Goal: Task Accomplishment & Management: Complete application form

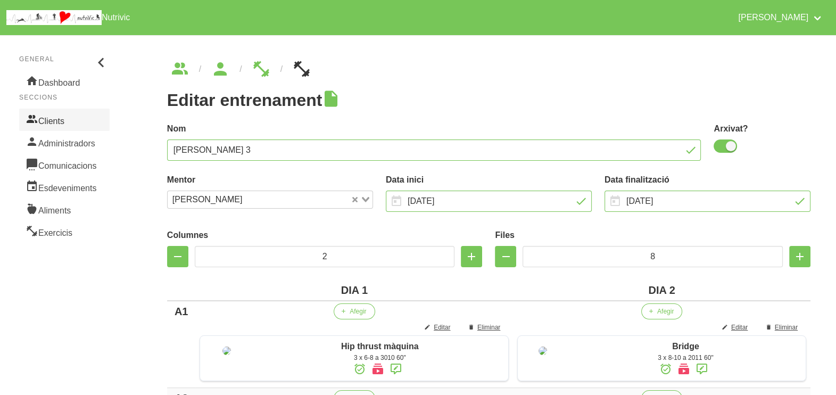
click at [50, 113] on link "Clients" at bounding box center [64, 120] width 90 height 22
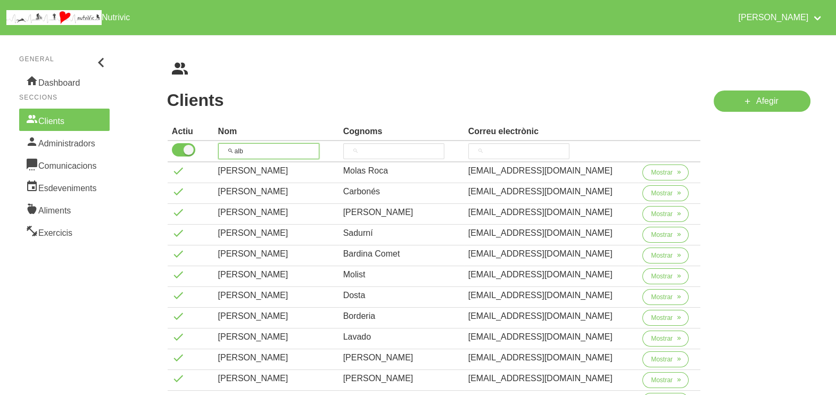
click at [236, 151] on input "alb" at bounding box center [268, 151] width 101 height 16
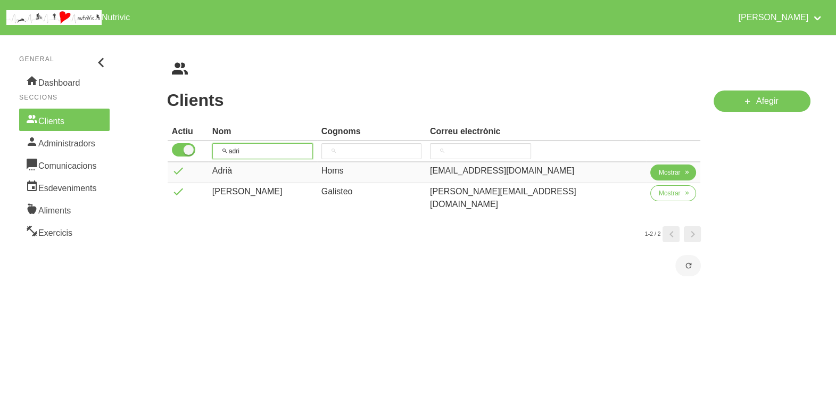
type input "adri"
click at [659, 172] on span "Mostrar" at bounding box center [670, 173] width 22 height 10
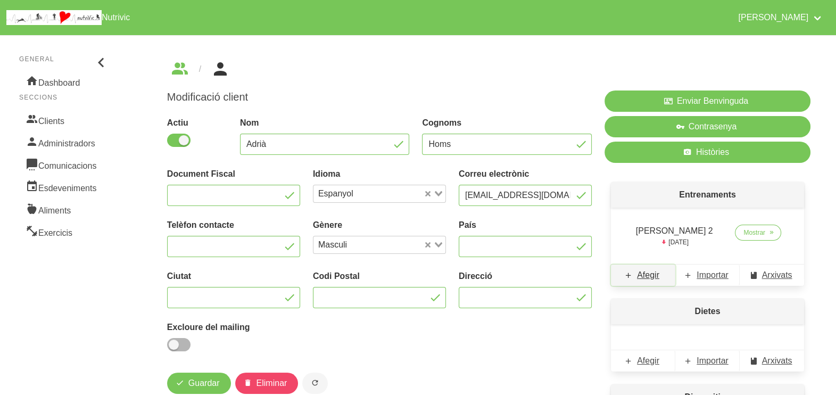
click at [652, 277] on span "Afegir" at bounding box center [648, 275] width 22 height 13
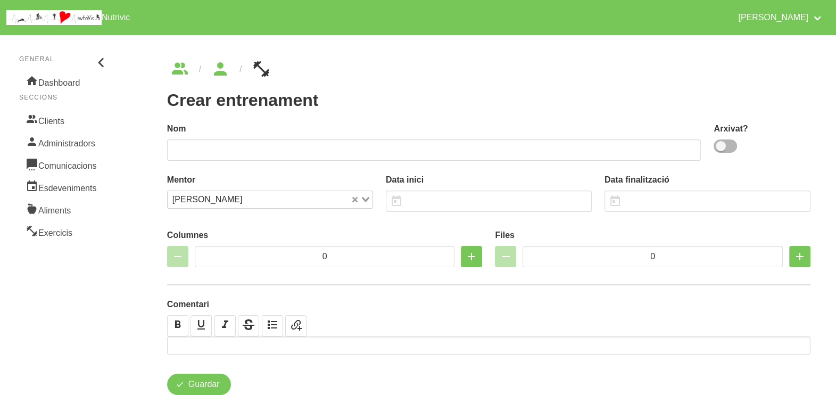
drag, startPoint x: 726, startPoint y: 146, endPoint x: 702, endPoint y: 148, distance: 24.0
click at [702, 148] on div "b06a11b3-18b6-42fe-a466-30bd90b2f6c6 Nom [GEOGRAPHIC_DATA]? Mentor [PERSON_NAME…" at bounding box center [489, 238] width 656 height 245
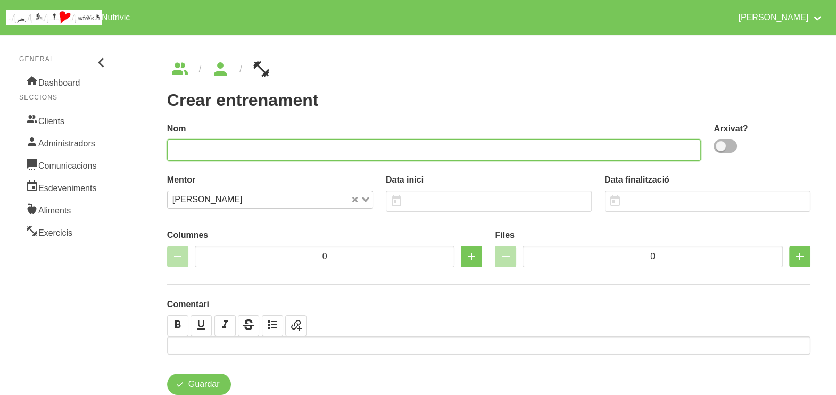
click at [572, 147] on input "text" at bounding box center [434, 149] width 534 height 21
type input "[PERSON_NAME] 3"
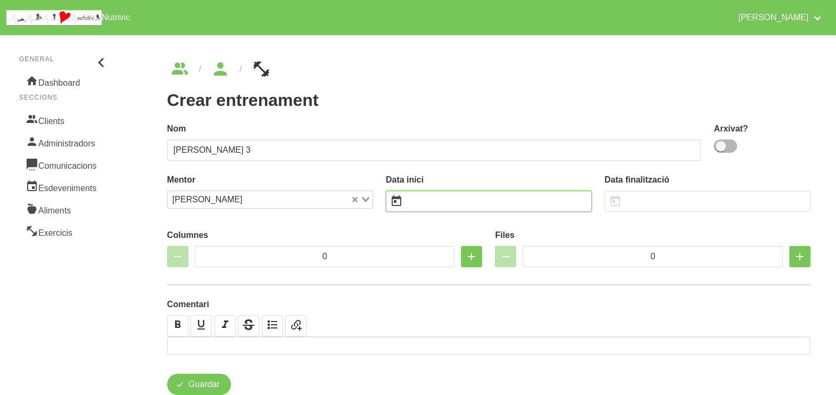
click at [444, 199] on input "text" at bounding box center [489, 200] width 206 height 21
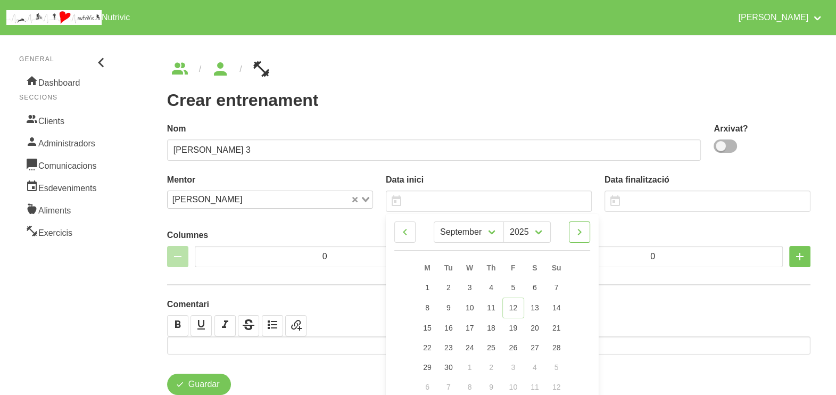
click at [580, 230] on icon at bounding box center [579, 231] width 13 height 19
select select "9"
drag, startPoint x: 559, startPoint y: 322, endPoint x: 487, endPoint y: 211, distance: 132.3
click at [559, 321] on link "19" at bounding box center [556, 327] width 22 height 20
type input "[DATE]"
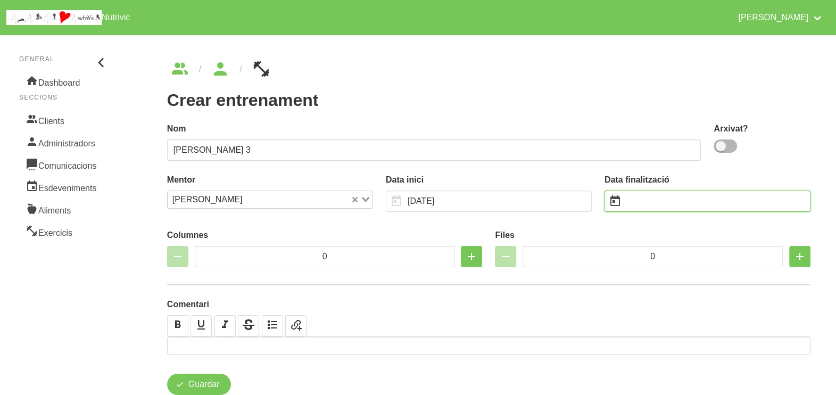
click at [648, 199] on input "text" at bounding box center [707, 200] width 206 height 21
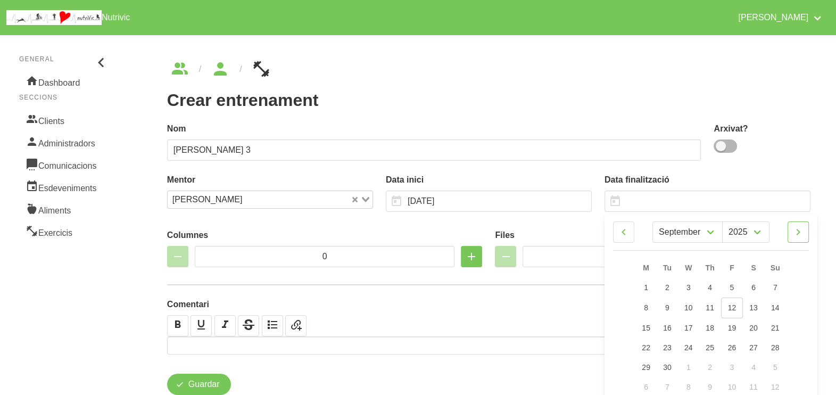
click at [800, 234] on icon at bounding box center [798, 231] width 13 height 19
select select "10"
drag, startPoint x: 771, startPoint y: 367, endPoint x: 770, endPoint y: 362, distance: 5.4
click at [771, 367] on span "30" at bounding box center [774, 366] width 9 height 9
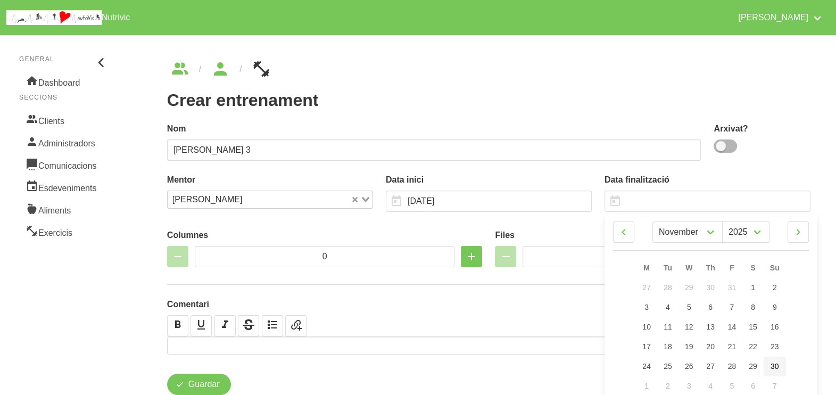
type input "[DATE]"
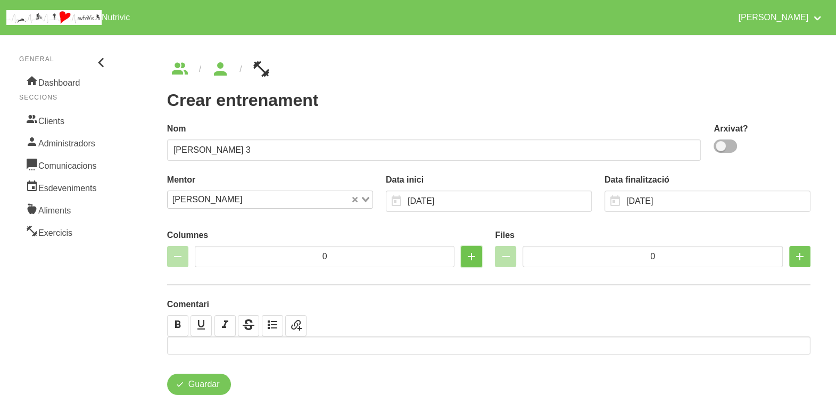
click at [468, 258] on icon "button" at bounding box center [471, 256] width 13 height 19
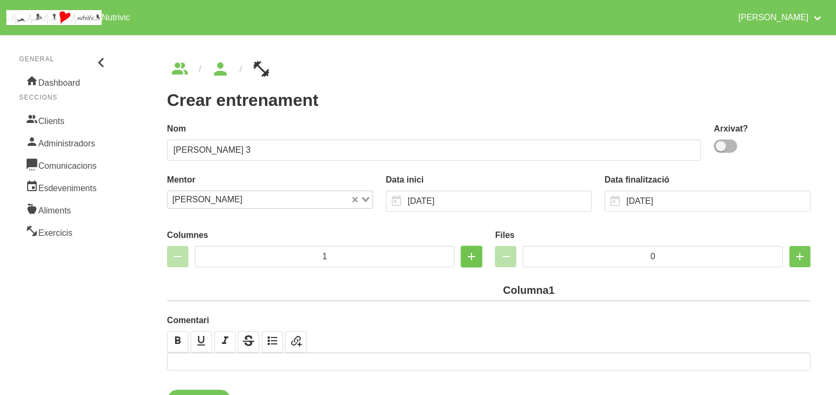
click at [468, 258] on icon "button" at bounding box center [471, 256] width 13 height 19
click at [473, 255] on icon "button" at bounding box center [471, 256] width 13 height 19
type input "4"
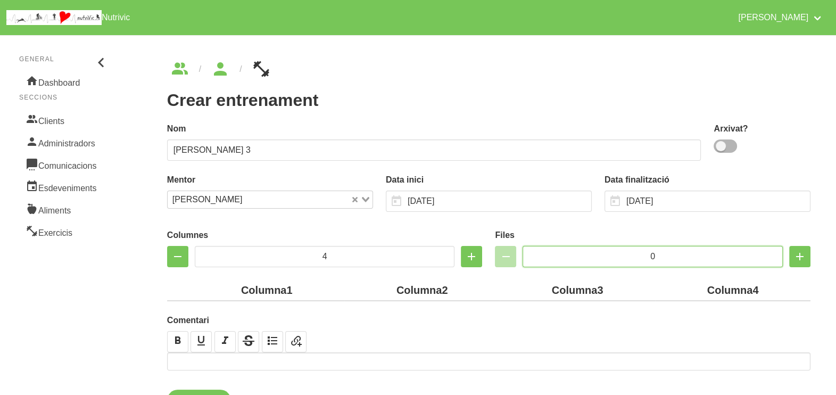
drag, startPoint x: 670, startPoint y: 254, endPoint x: 627, endPoint y: 254, distance: 43.1
click at [627, 254] on input "0" at bounding box center [652, 256] width 260 height 21
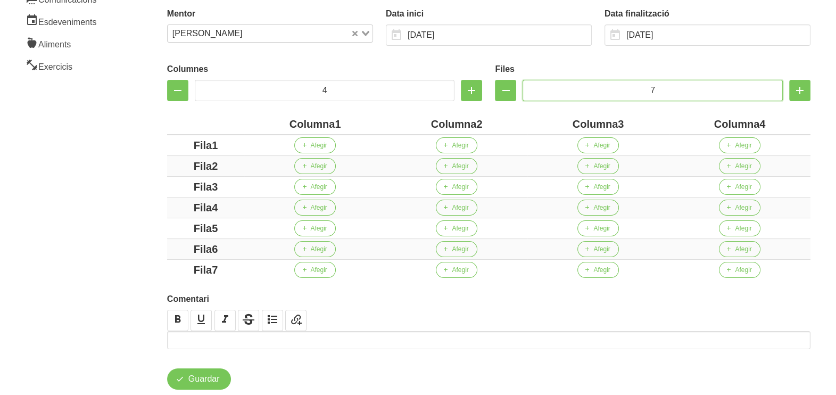
scroll to position [191, 0]
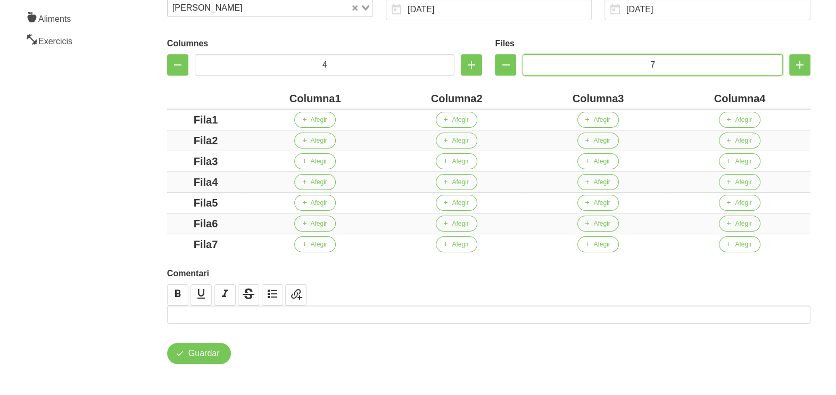
type input "7"
drag, startPoint x: 282, startPoint y: 95, endPoint x: 259, endPoint y: 96, distance: 23.4
click at [260, 95] on div "Columna1" at bounding box center [314, 98] width 133 height 16
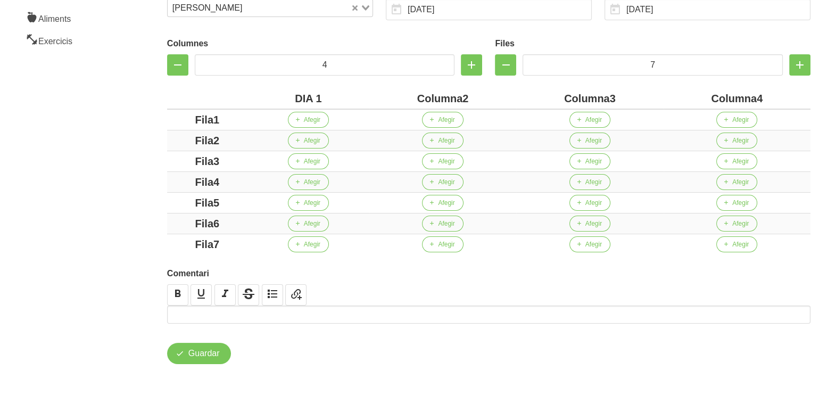
drag, startPoint x: 462, startPoint y: 98, endPoint x: 396, endPoint y: 97, distance: 66.5
click at [397, 96] on div "Columna2" at bounding box center [442, 98] width 138 height 16
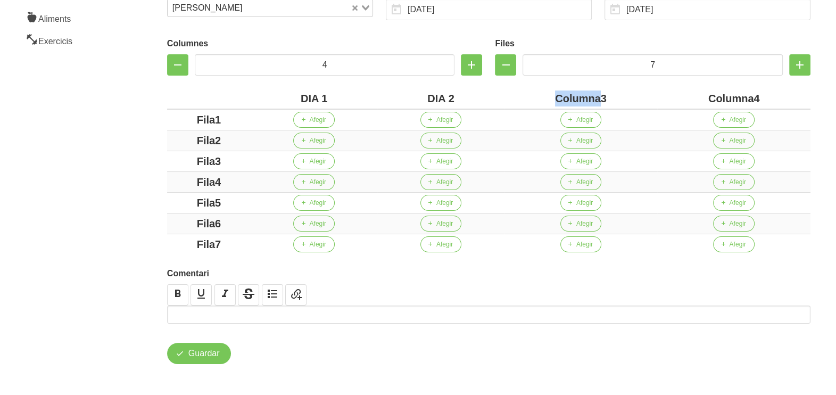
drag, startPoint x: 599, startPoint y: 97, endPoint x: 541, endPoint y: 92, distance: 58.7
click at [540, 91] on div "Columna3" at bounding box center [581, 98] width 145 height 16
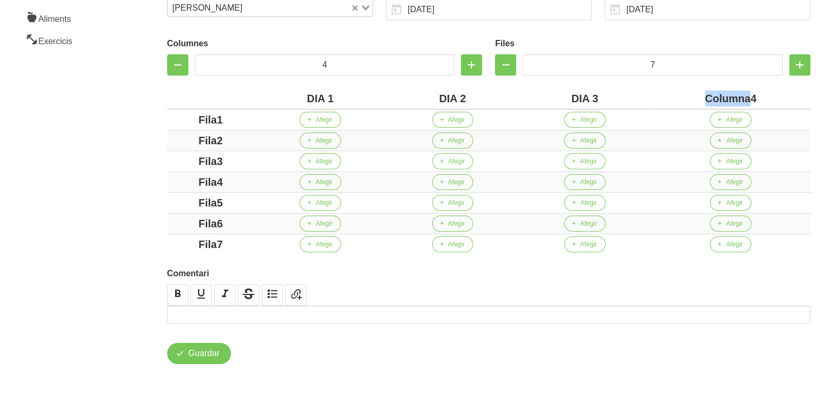
drag, startPoint x: 749, startPoint y: 98, endPoint x: 692, endPoint y: 104, distance: 57.7
click at [692, 104] on div "Columna4" at bounding box center [730, 98] width 151 height 16
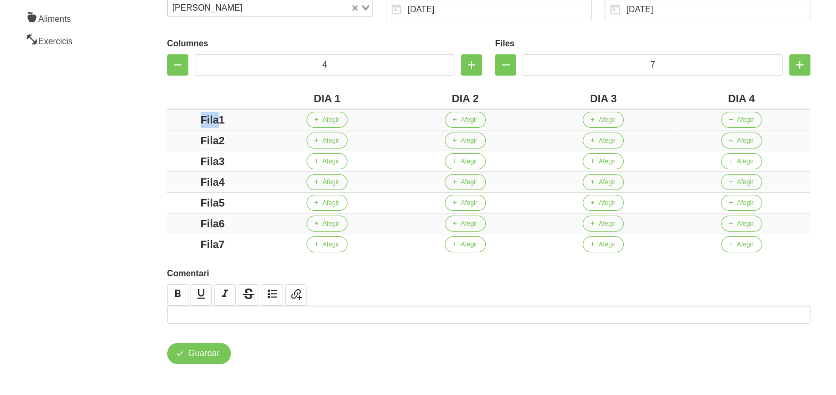
drag, startPoint x: 218, startPoint y: 118, endPoint x: 195, endPoint y: 128, distance: 25.7
click at [173, 119] on div "Fila1" at bounding box center [212, 120] width 82 height 16
drag, startPoint x: 218, startPoint y: 140, endPoint x: 154, endPoint y: 140, distance: 63.8
click at [154, 140] on div "Crear entrenament b06a11b3-18b6-42fe-a466-30bd90b2f6c6 Nom [PERSON_NAME] 3 Arxi…" at bounding box center [488, 117] width 694 height 546
drag, startPoint x: 145, startPoint y: 162, endPoint x: 177, endPoint y: 165, distance: 32.7
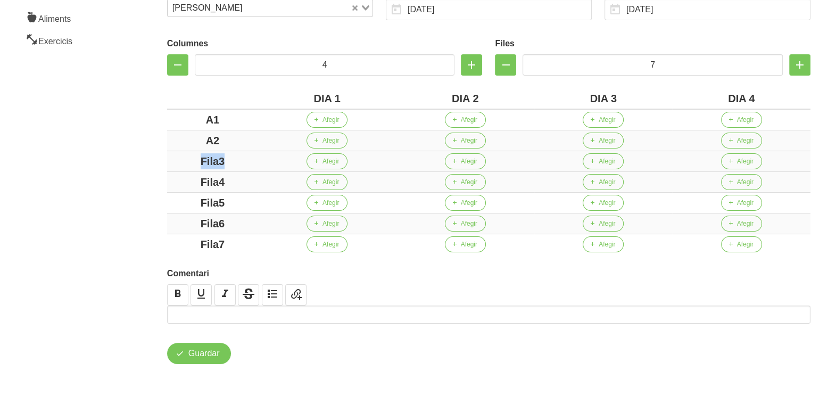
click at [144, 162] on div "Crear entrenament b06a11b3-18b6-42fe-a466-30bd90b2f6c6 Nom [PERSON_NAME] 3 Arxi…" at bounding box center [488, 117] width 694 height 546
drag, startPoint x: 239, startPoint y: 181, endPoint x: 166, endPoint y: 179, distance: 72.4
click at [167, 179] on td "Fila4" at bounding box center [212, 182] width 91 height 21
drag, startPoint x: 246, startPoint y: 199, endPoint x: 163, endPoint y: 198, distance: 83.5
click at [163, 198] on div "Columnes 4 Files 7 DIA 1 DIA 2 DIA 3 DIA 4 A1 Afegir Afegir Afegir Afegir A2 Af…" at bounding box center [489, 144] width 656 height 234
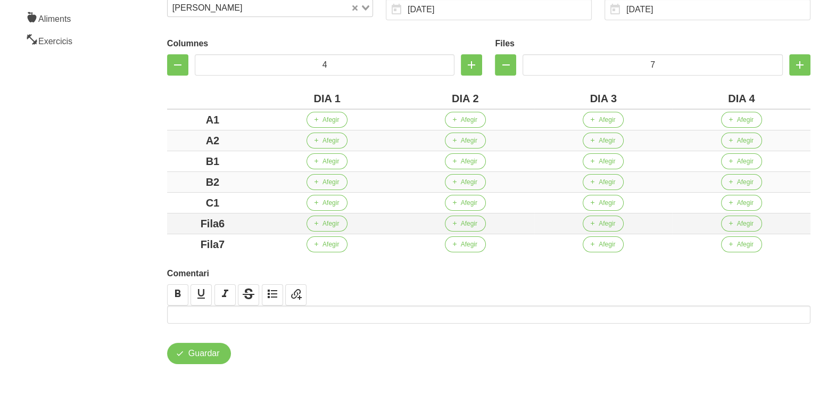
click at [176, 216] on div "Fila6" at bounding box center [212, 223] width 82 height 16
click at [163, 241] on div "Columnes 4 Files 7 DIA 1 DIA 2 DIA 3 DIA 4 A1 Afegir Afegir Afegir Afegir A2 Af…" at bounding box center [489, 144] width 656 height 234
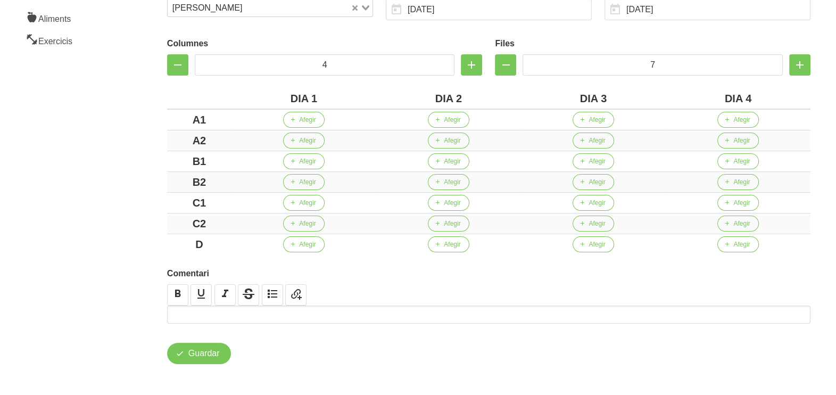
click at [115, 177] on aside "General Dashboard Seccions Clients Administradors Comunicacions Esdeveniments A…" at bounding box center [64, 116] width 141 height 559
click at [304, 124] on button "Afegir" at bounding box center [303, 120] width 41 height 16
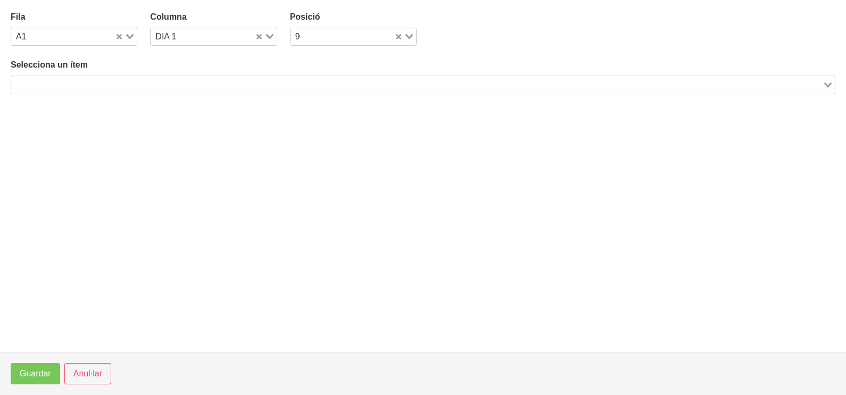
click at [145, 84] on input "Search for option" at bounding box center [416, 84] width 809 height 13
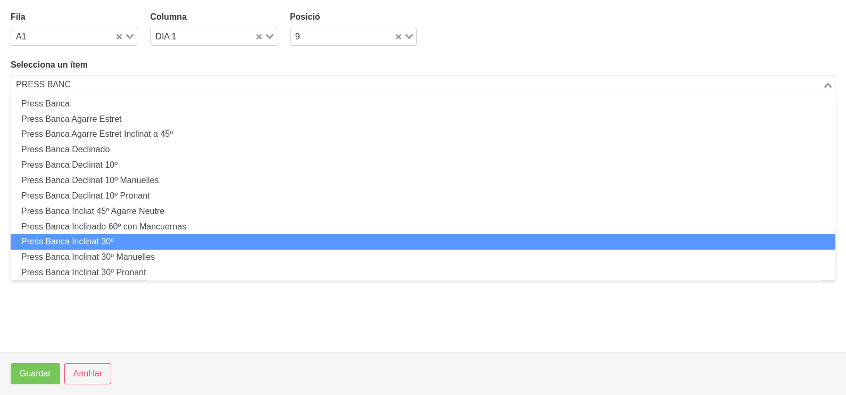
click at [141, 236] on li "Press Banca Inclinat 30º" at bounding box center [423, 241] width 824 height 15
type input "PRESS BANC"
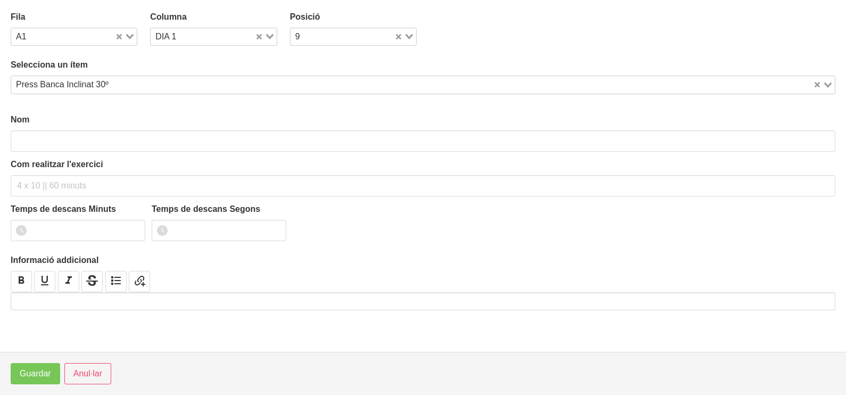
type input "Press Banca Inclinat 30º"
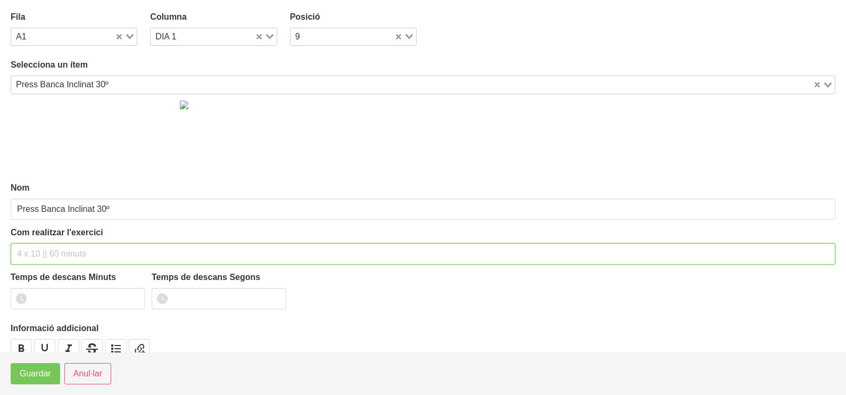
click at [62, 250] on input "text" at bounding box center [423, 253] width 824 height 21
type input "3 X 6-8 A 3010 75""
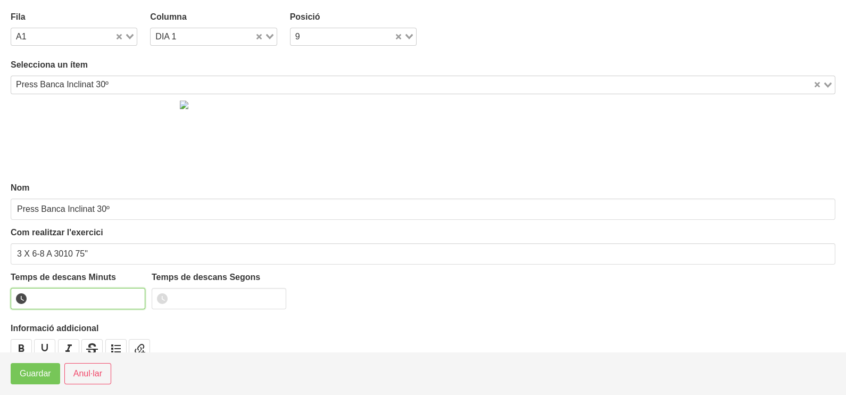
click at [63, 293] on input "number" at bounding box center [78, 298] width 135 height 21
type input "1"
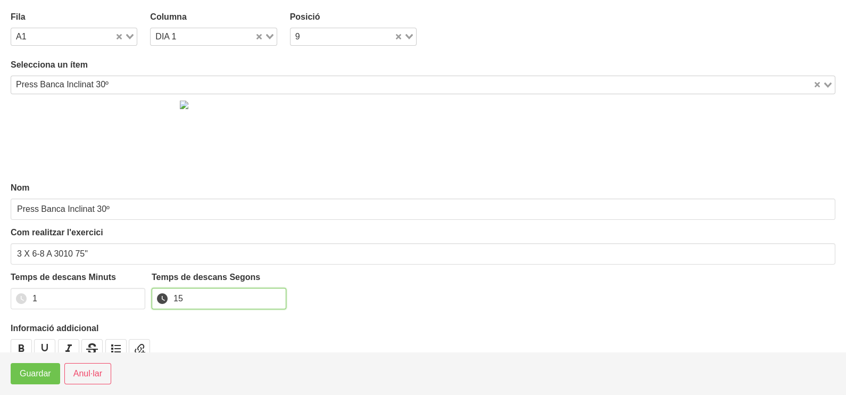
type input "15"
click at [49, 373] on span "Guardar" at bounding box center [35, 373] width 31 height 13
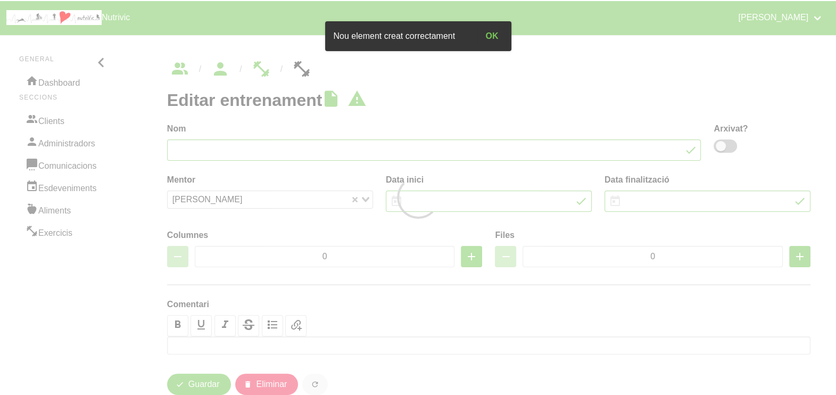
type input "[PERSON_NAME] 3"
type input "[DATE]"
type input "4"
type input "7"
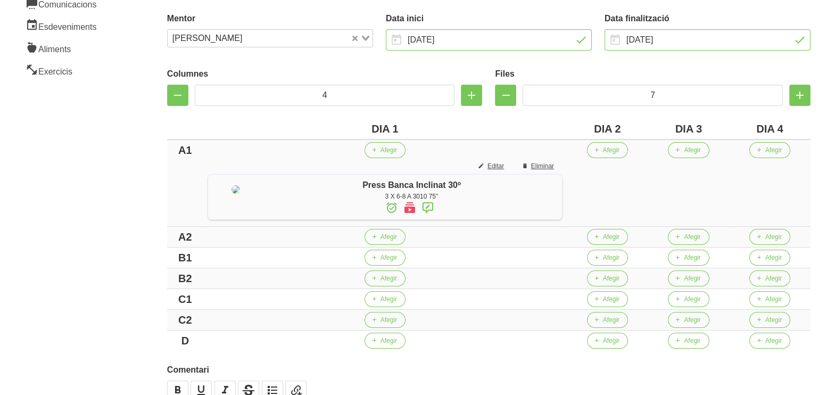
scroll to position [199, 0]
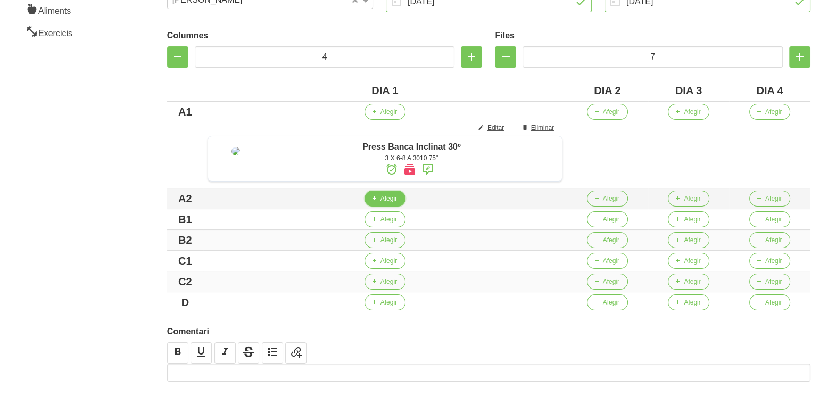
click at [396, 203] on span "Afegir" at bounding box center [388, 199] width 16 height 10
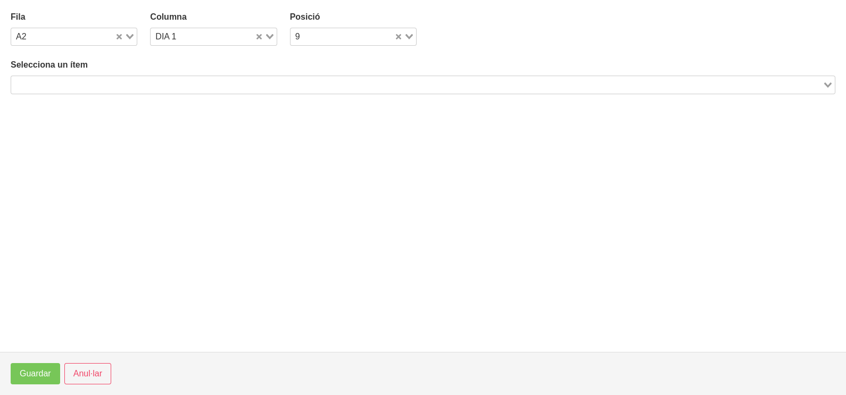
click at [103, 85] on input "Search for option" at bounding box center [416, 84] width 809 height 13
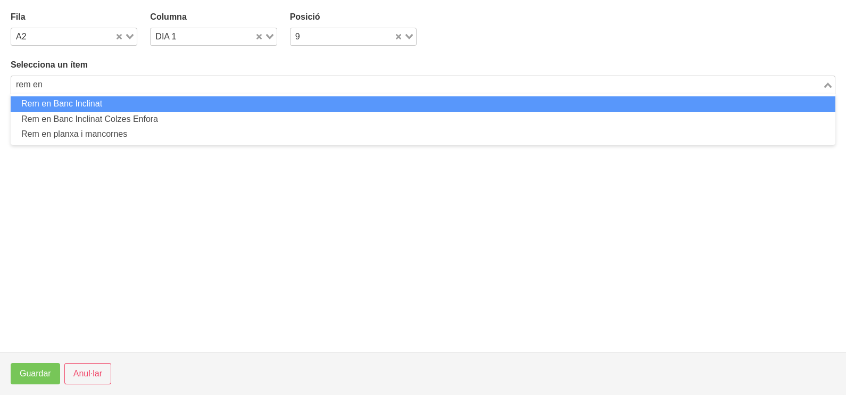
click at [98, 106] on li "Rem en Banc Inclinat" at bounding box center [423, 103] width 824 height 15
type input "rem en"
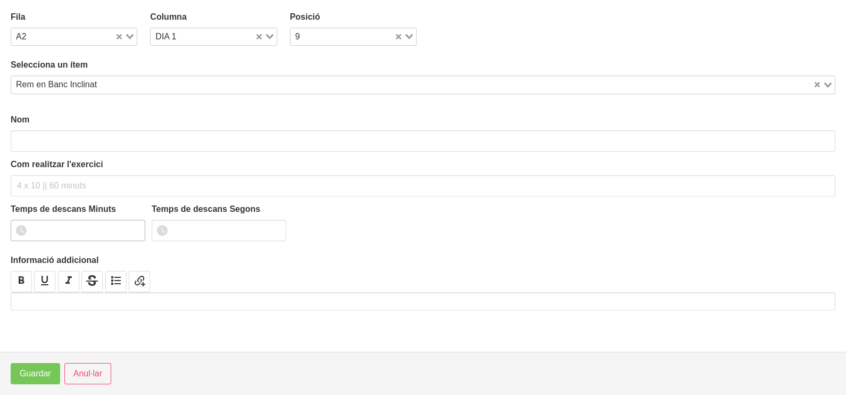
type input "Rem en Banc Inclinat"
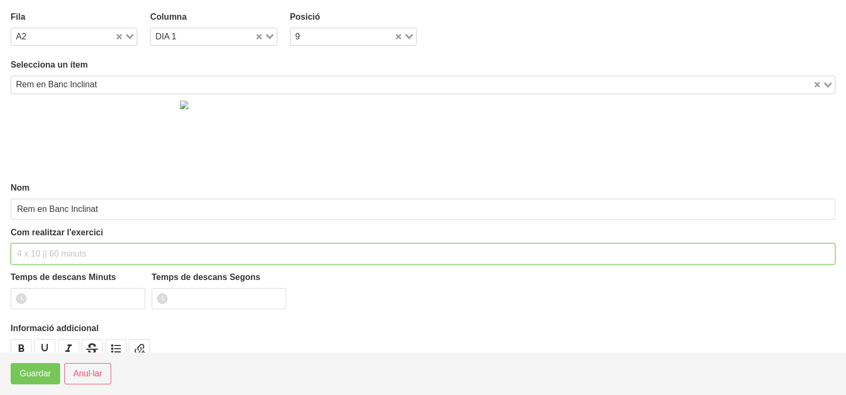
click at [45, 248] on input "text" at bounding box center [423, 253] width 824 height 21
type input "3 x 6-8 a 3011 75""
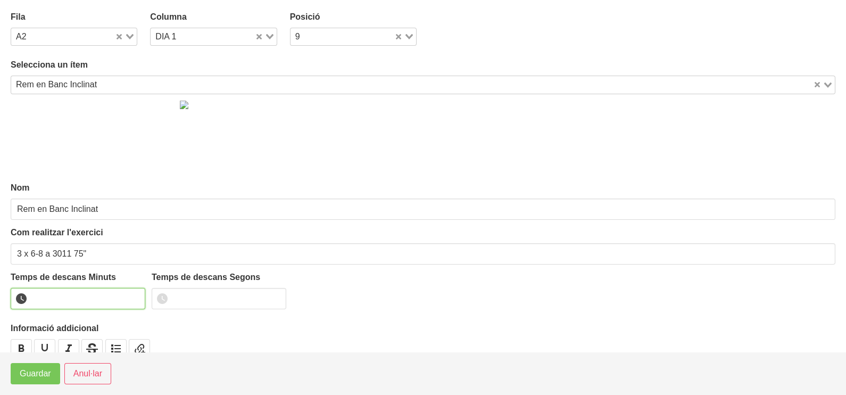
click at [66, 294] on input "number" at bounding box center [78, 298] width 135 height 21
type input "1"
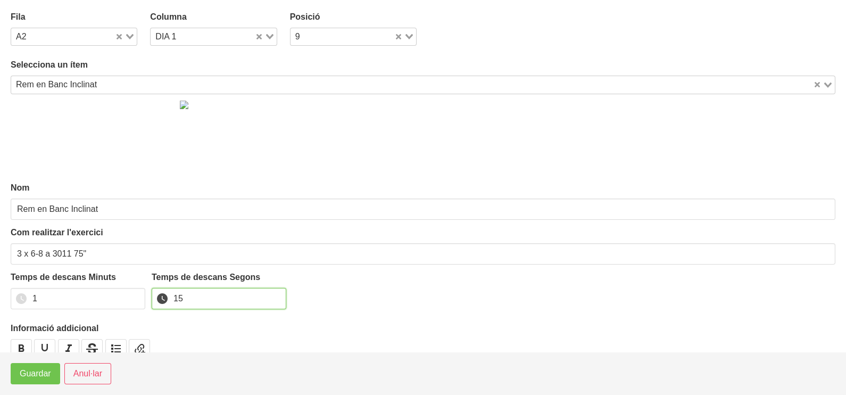
type input "15"
click at [43, 371] on span "Guardar" at bounding box center [35, 373] width 31 height 13
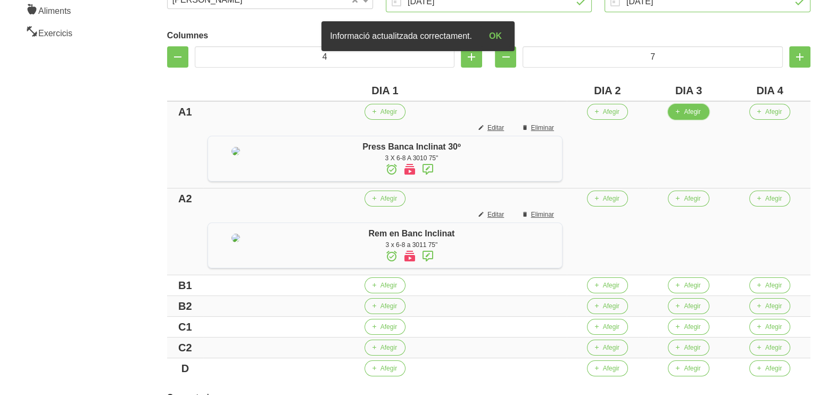
click at [696, 113] on span "Afegir" at bounding box center [692, 112] width 16 height 10
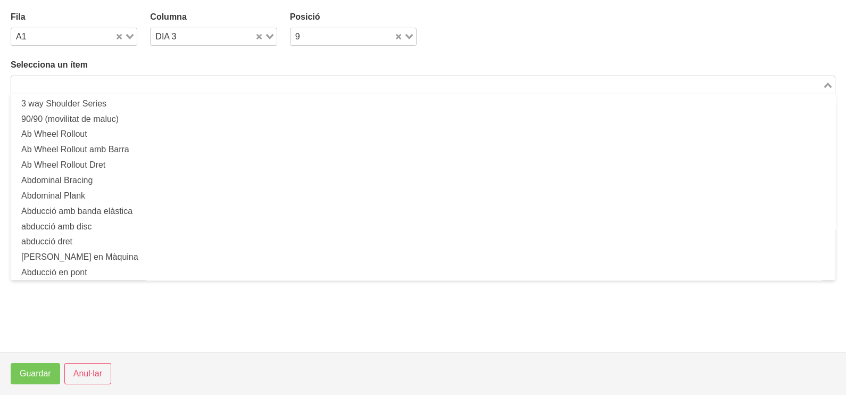
click at [457, 79] on input "Search for option" at bounding box center [416, 84] width 809 height 13
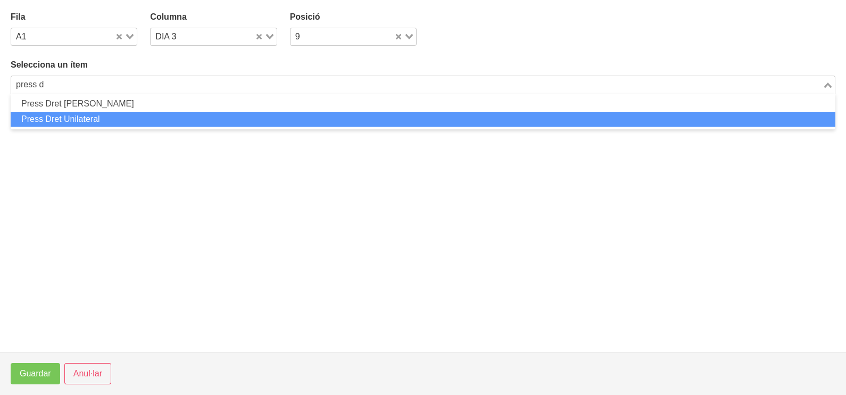
click at [107, 118] on li "Press Dret Unilateral" at bounding box center [423, 119] width 824 height 15
type input "press d"
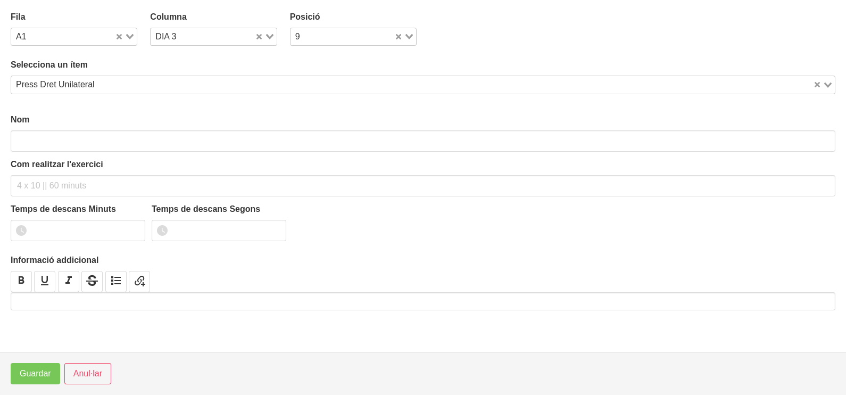
type input "Press Dret Unilateral"
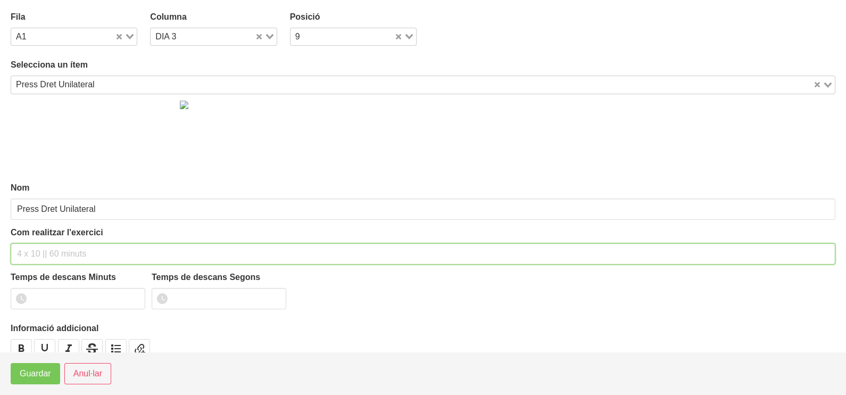
click at [47, 253] on input "text" at bounding box center [423, 253] width 824 height 21
type input "3 x 6-8 a 3010 75""
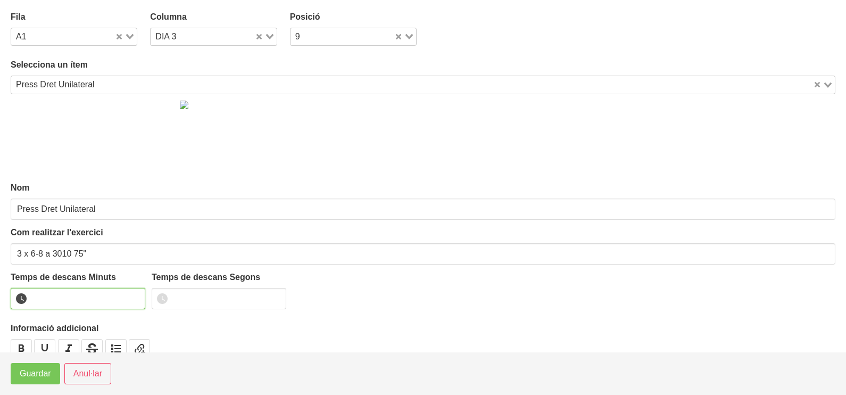
click at [61, 301] on input "number" at bounding box center [78, 298] width 135 height 21
type input "1"
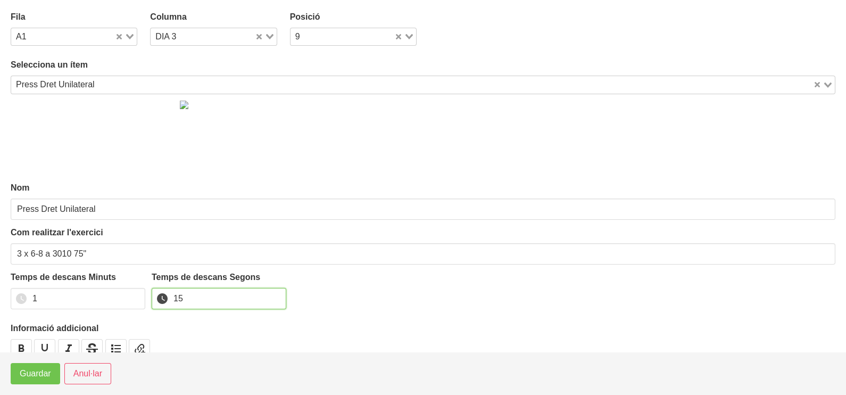
type input "15"
click at [43, 376] on span "Guardar" at bounding box center [35, 373] width 31 height 13
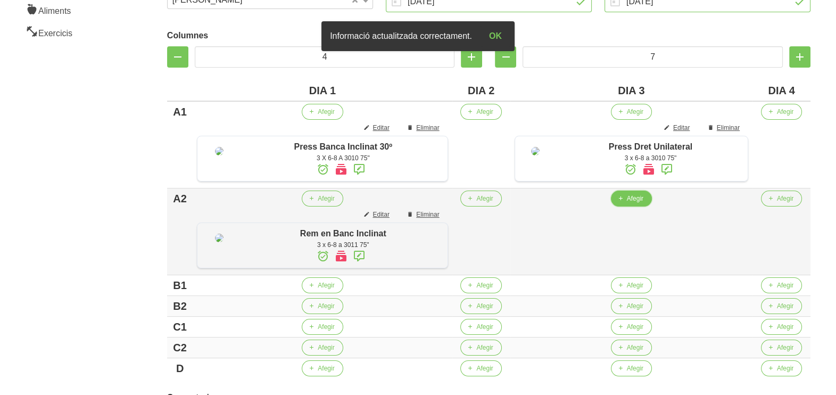
click at [633, 203] on span "Afegir" at bounding box center [635, 199] width 16 height 10
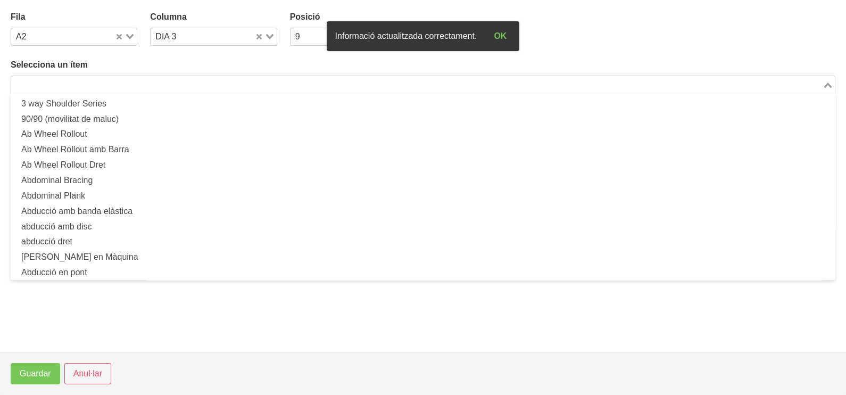
drag, startPoint x: 121, startPoint y: 83, endPoint x: 159, endPoint y: 67, distance: 41.5
click at [122, 82] on input "Search for option" at bounding box center [416, 84] width 809 height 13
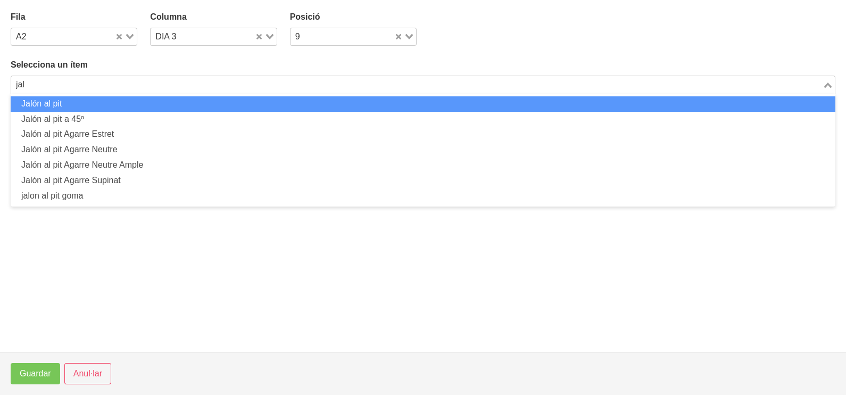
drag, startPoint x: 27, startPoint y: 89, endPoint x: 7, endPoint y: 91, distance: 19.7
click at [7, 91] on section "Fila A2 Loading... Columna DIA 3 Loading... Posició 9 Loading... Selecciona un …" at bounding box center [423, 176] width 846 height 352
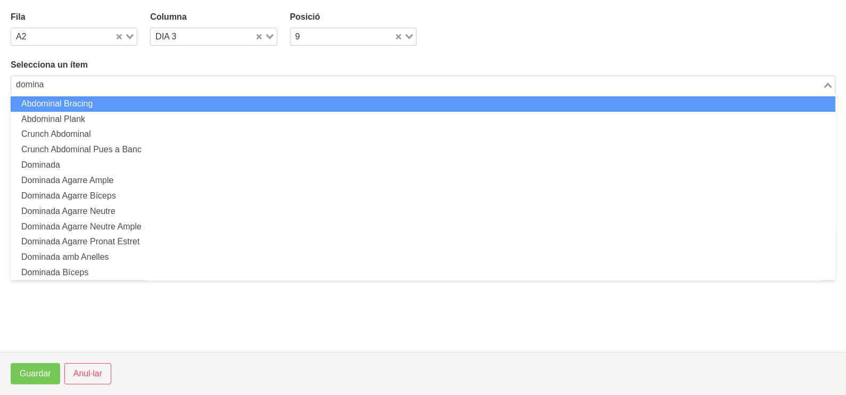
type input "domina"
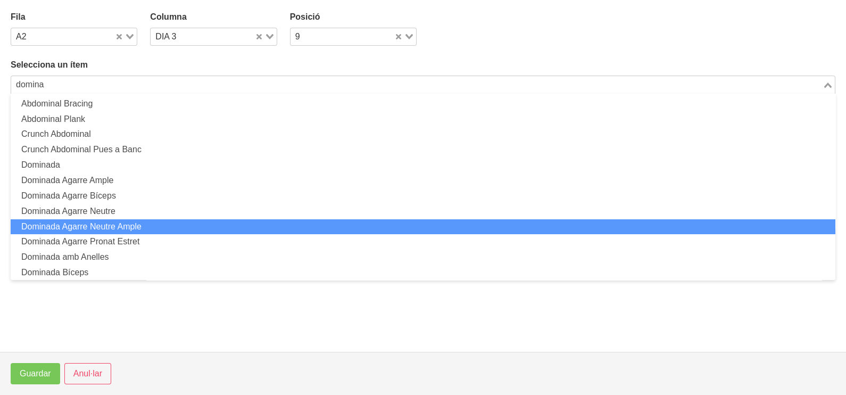
click at [127, 231] on li "Dominada Agarre Neutre Ample" at bounding box center [423, 226] width 824 height 15
type input "domina"
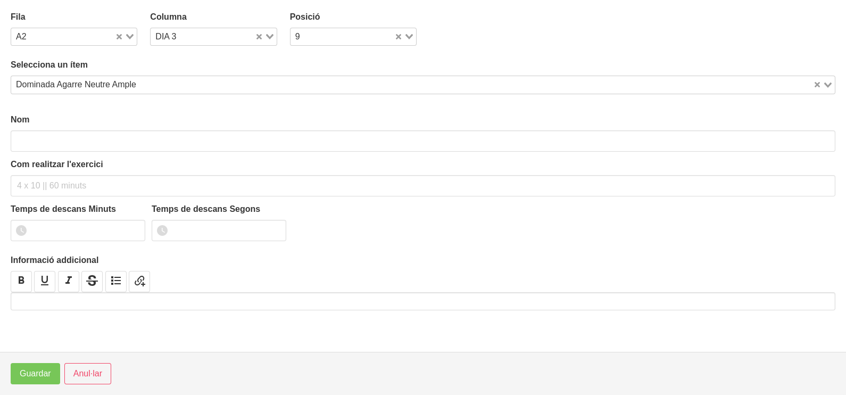
type input "Dominada Agarre Neutre Ample"
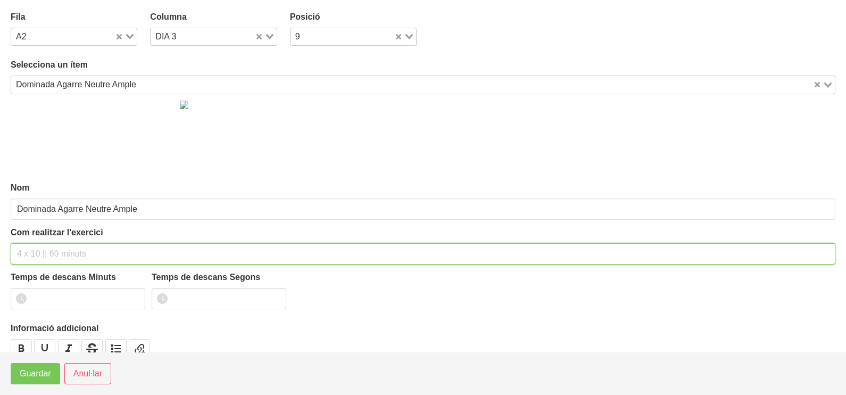
drag, startPoint x: 41, startPoint y: 248, endPoint x: 57, endPoint y: 221, distance: 31.5
click at [44, 247] on input "text" at bounding box center [423, 253] width 824 height 21
type input "3 x màx a 3010 75""
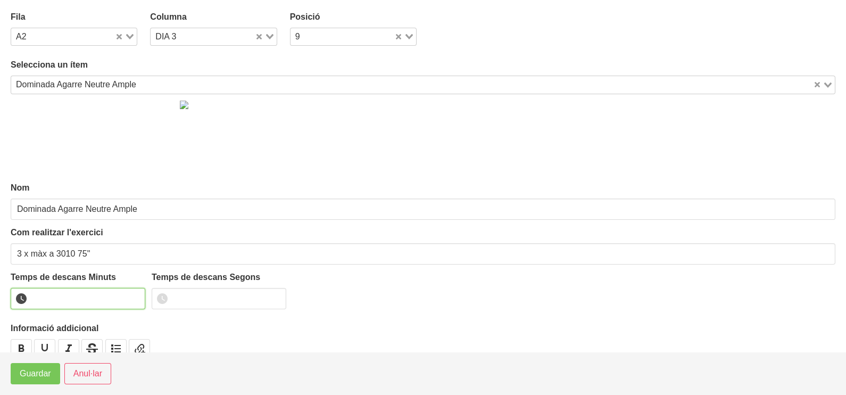
click at [67, 301] on input "number" at bounding box center [78, 298] width 135 height 21
type input "1"
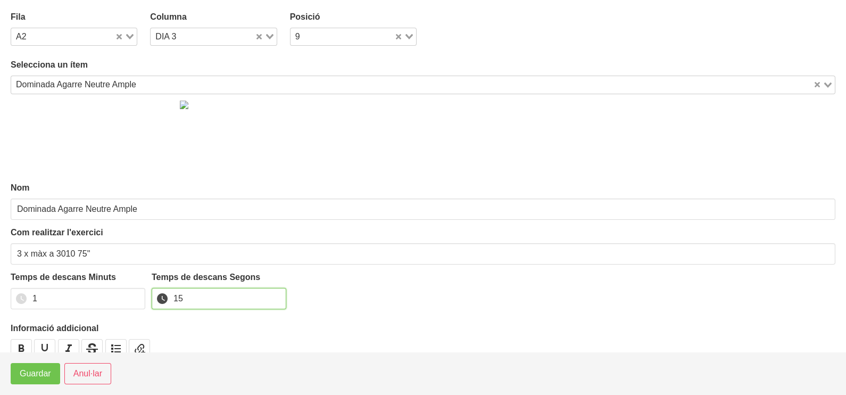
type input "15"
click at [28, 372] on span "Guardar" at bounding box center [35, 373] width 31 height 13
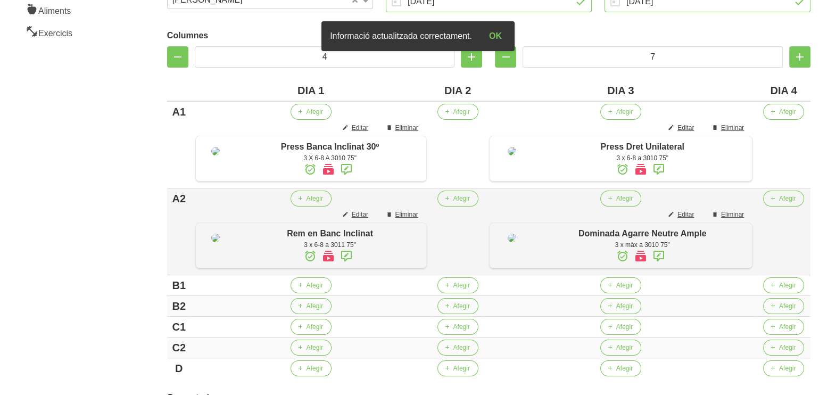
scroll to position [332, 0]
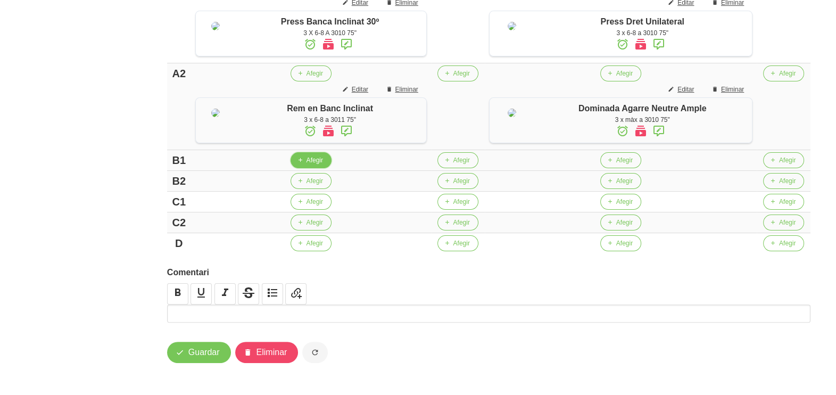
click at [303, 168] on button "Afegir" at bounding box center [310, 160] width 41 height 16
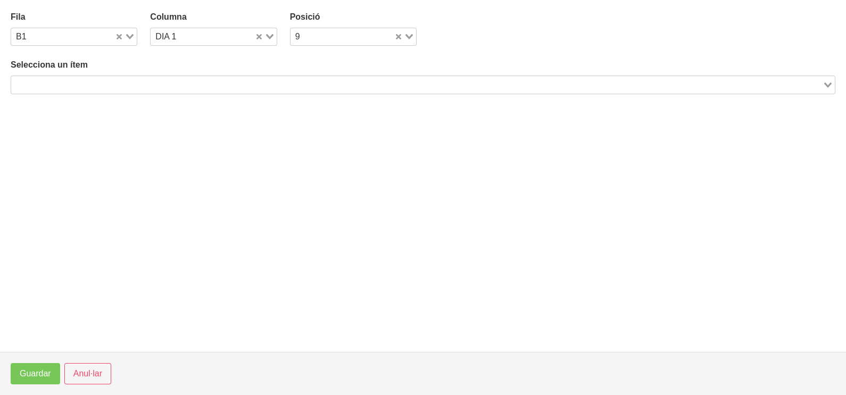
click at [137, 82] on input "Search for option" at bounding box center [416, 84] width 809 height 13
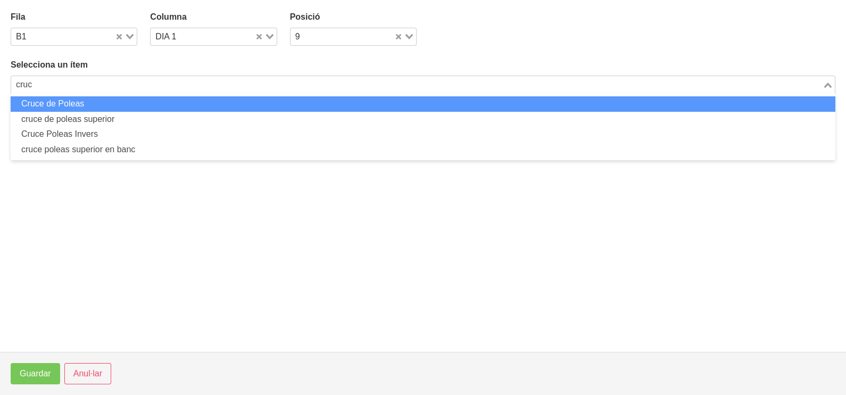
click at [126, 109] on li "Cruce de Poleas" at bounding box center [423, 103] width 824 height 15
type input "cruc"
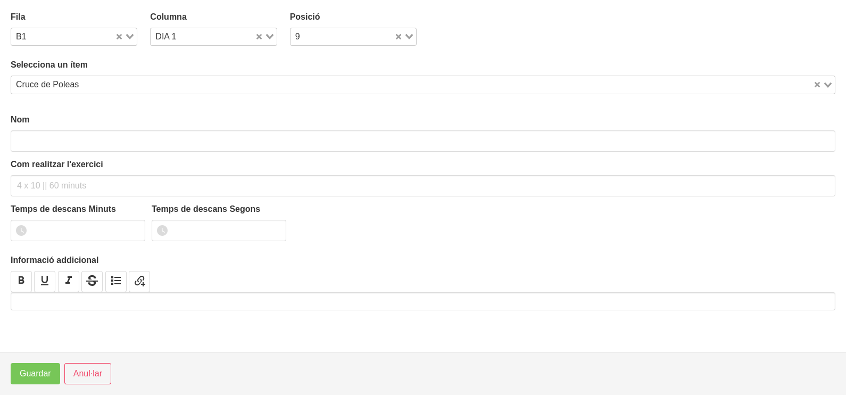
type input "Cruce de Poleas"
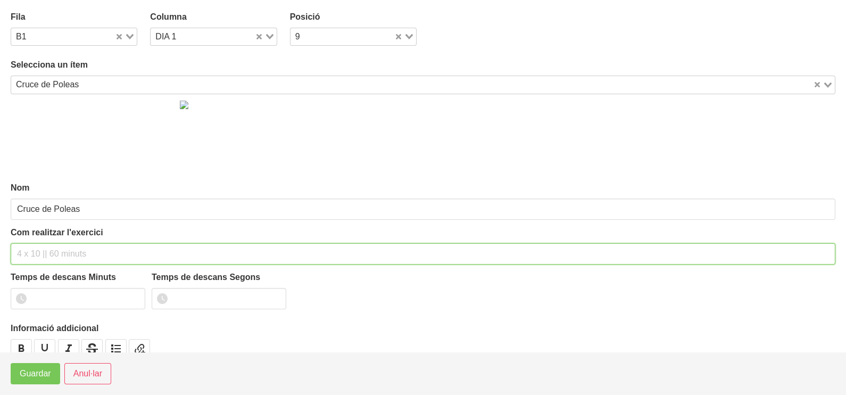
click at [56, 254] on input "text" at bounding box center [423, 253] width 824 height 21
type input "3 x 8-10 a 2010 75""
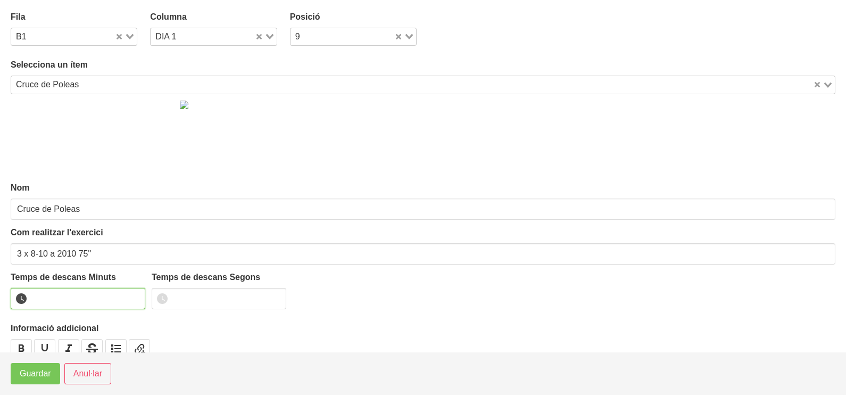
click at [61, 298] on input "number" at bounding box center [78, 298] width 135 height 21
type input "1"
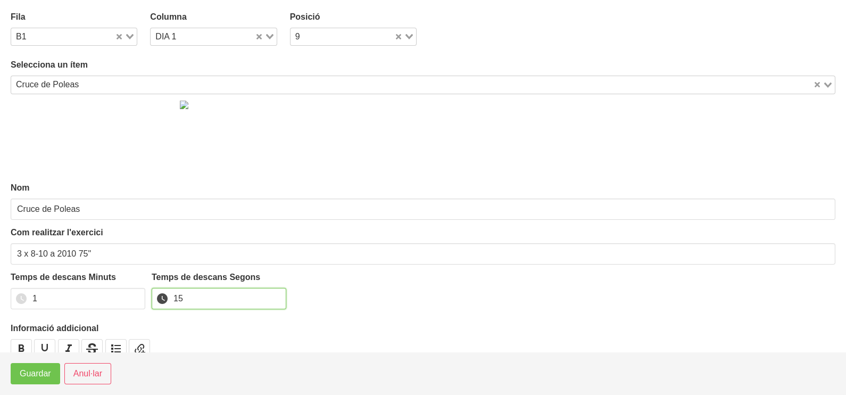
type input "15"
click at [32, 380] on button "Guardar" at bounding box center [35, 373] width 49 height 21
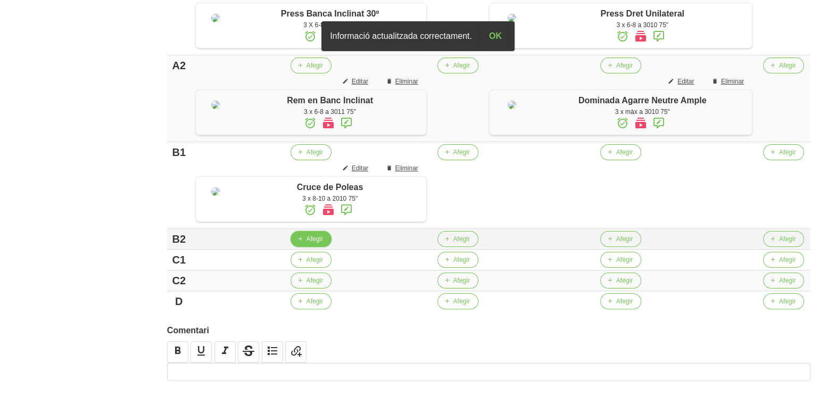
click at [313, 244] on span "Afegir" at bounding box center [314, 239] width 16 height 10
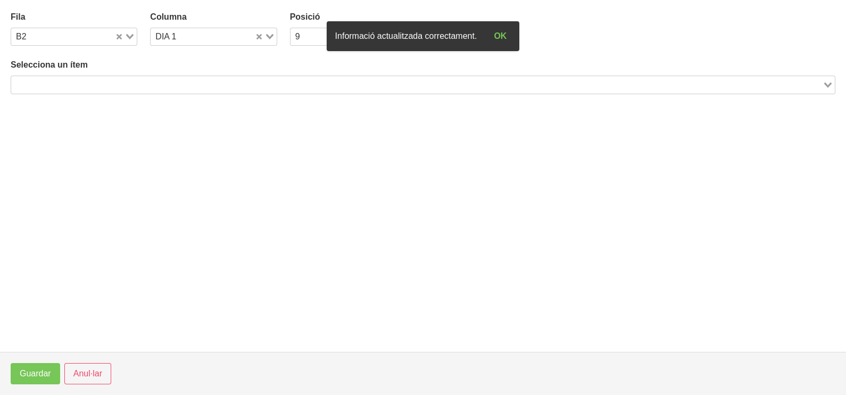
click at [151, 82] on input "Search for option" at bounding box center [416, 84] width 809 height 13
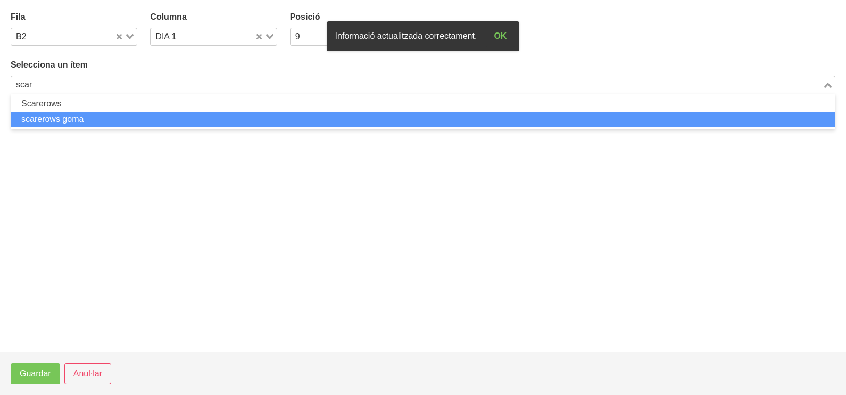
click at [73, 116] on li "scarerows goma" at bounding box center [423, 119] width 824 height 15
type input "scar"
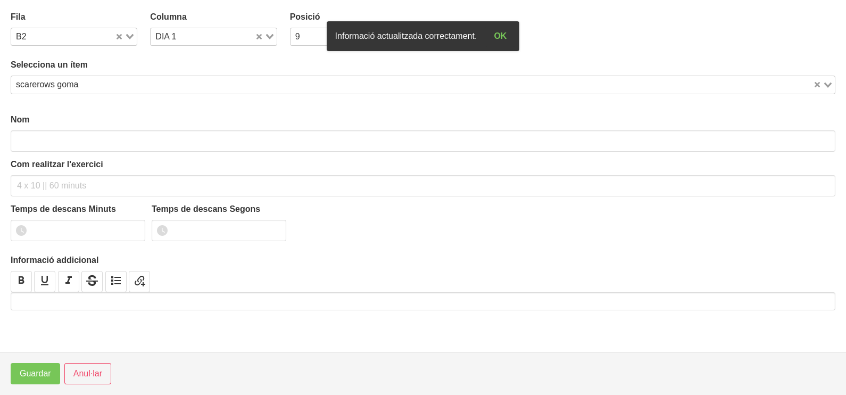
type input "scarerows goma"
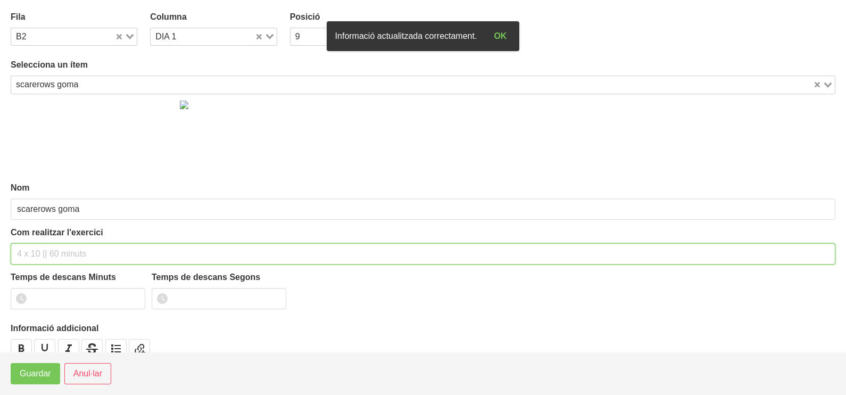
click at [38, 254] on input "text" at bounding box center [423, 253] width 824 height 21
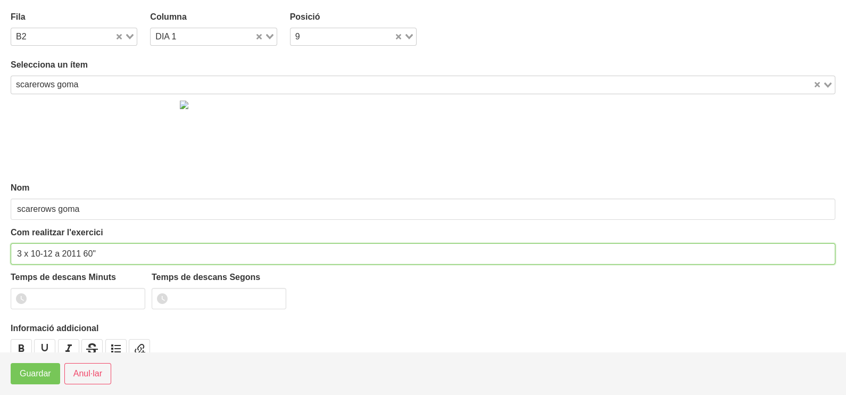
drag, startPoint x: 90, startPoint y: 250, endPoint x: 82, endPoint y: 253, distance: 7.9
click at [82, 253] on input "3 x 10-12 a 2011 60"" at bounding box center [423, 253] width 824 height 21
type input "3 x 10-12 a 2011 75""
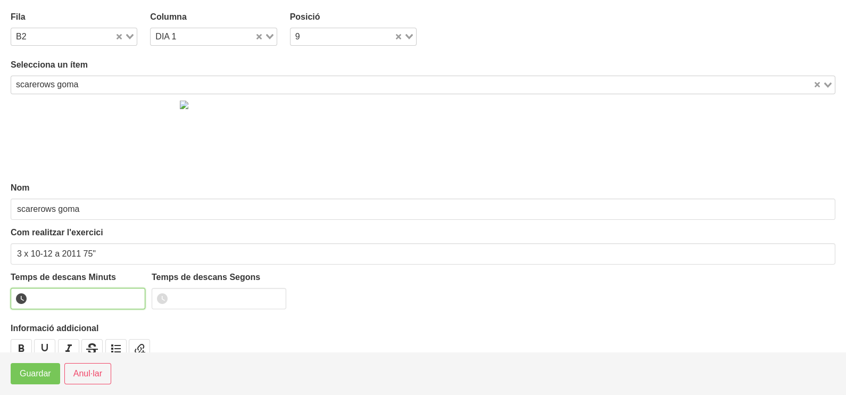
click at [78, 296] on input "number" at bounding box center [78, 298] width 135 height 21
type input "1"
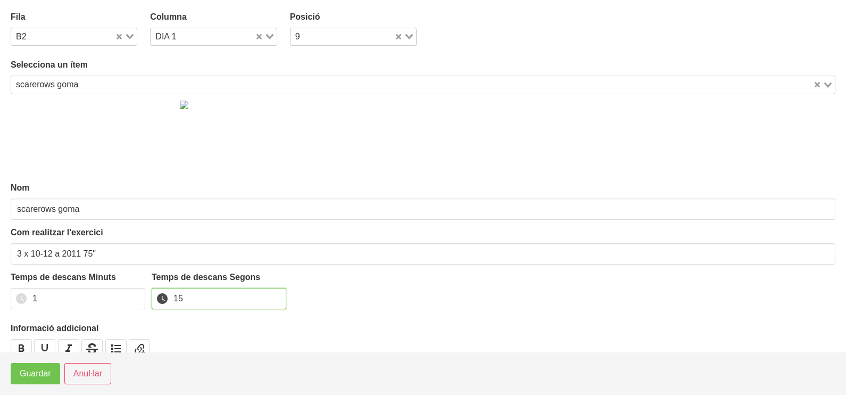
type input "15"
click at [50, 375] on span "Guardar" at bounding box center [35, 373] width 31 height 13
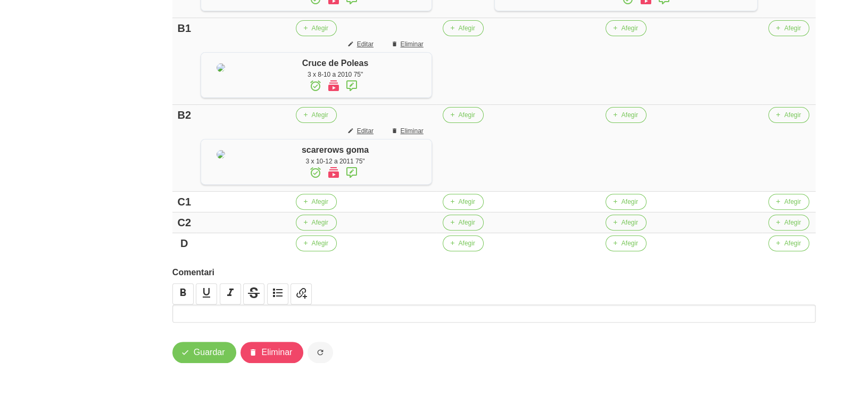
scroll to position [531, 0]
click at [302, 206] on span "button" at bounding box center [300, 202] width 10 height 10
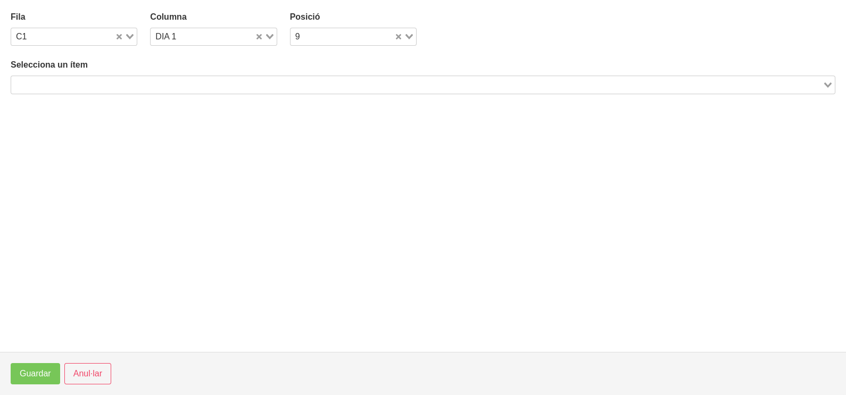
click at [155, 84] on input "Search for option" at bounding box center [416, 84] width 809 height 13
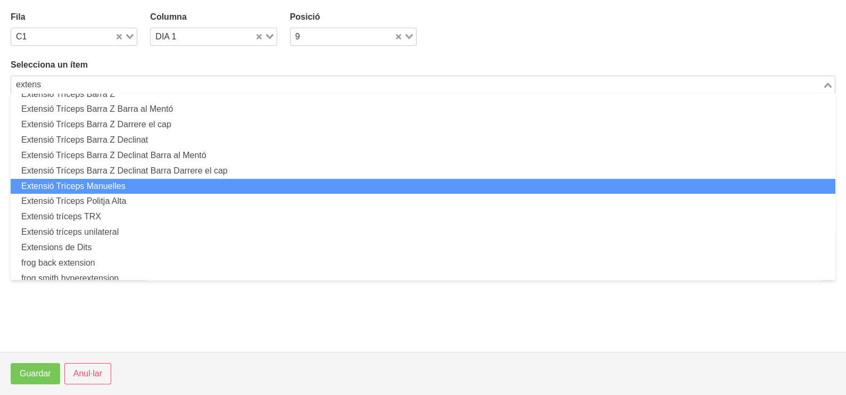
click at [116, 189] on li "Extensió Tríceps Manuelles" at bounding box center [423, 186] width 824 height 15
type input "extens"
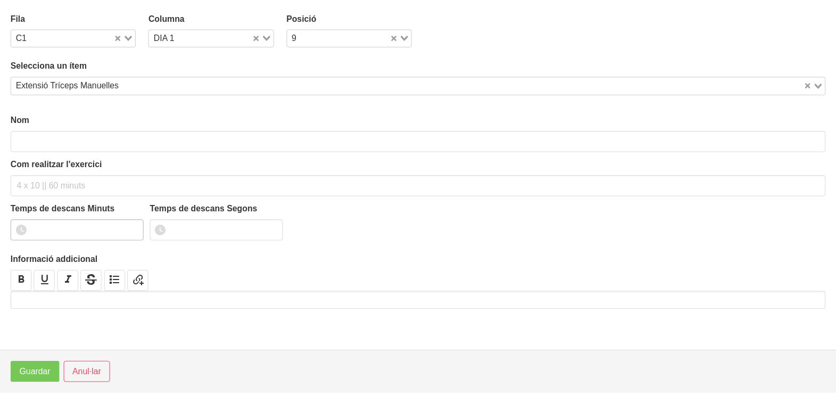
scroll to position [3, 0]
type input "Extensió Tríceps Manuelles"
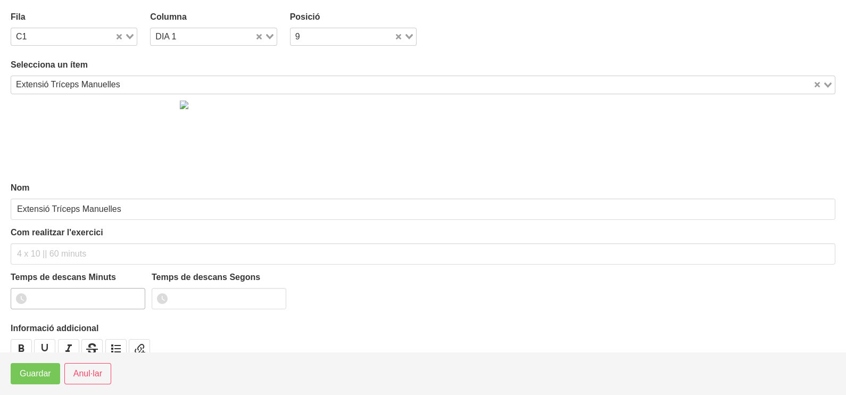
click at [46, 234] on label "Com realitzar l'exercici" at bounding box center [423, 232] width 824 height 13
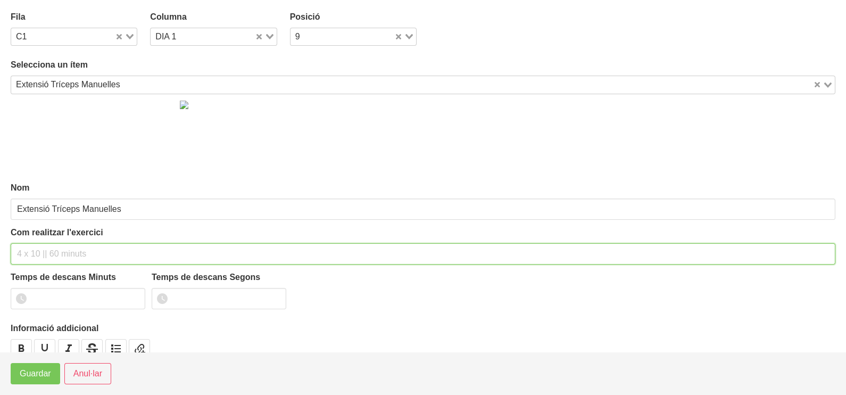
click at [40, 254] on input "text" at bounding box center [423, 253] width 824 height 21
type input "3 x 8-10 a 3010 60""
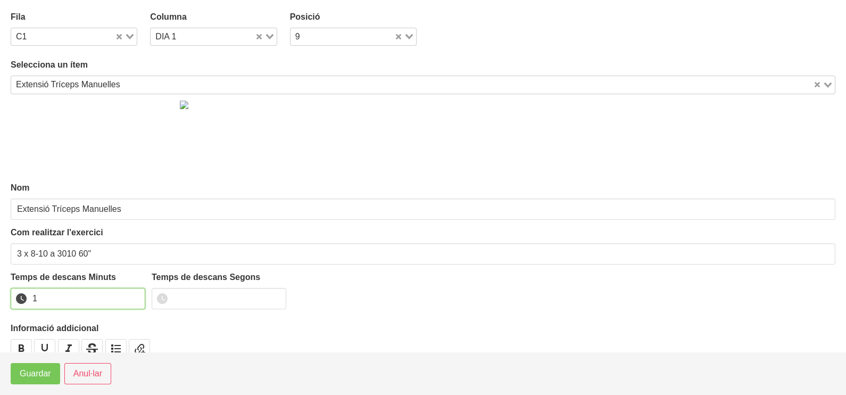
drag, startPoint x: 133, startPoint y: 294, endPoint x: 92, endPoint y: 311, distance: 44.6
type input "1"
click at [130, 295] on input "1" at bounding box center [78, 298] width 135 height 21
click at [45, 370] on span "Guardar" at bounding box center [35, 373] width 31 height 13
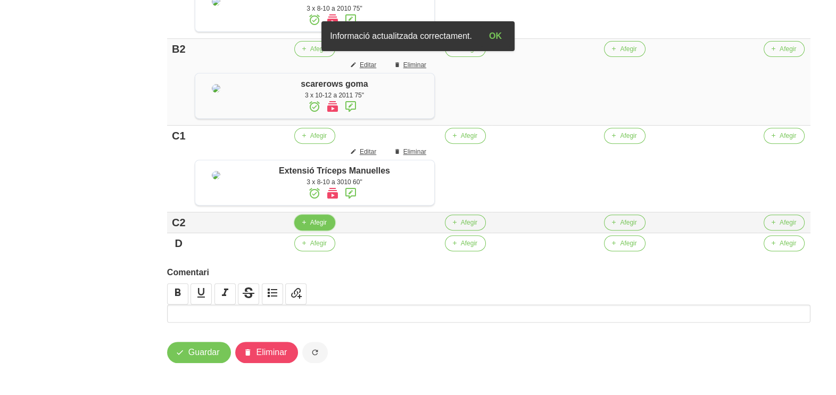
click at [322, 227] on span "Afegir" at bounding box center [318, 223] width 16 height 10
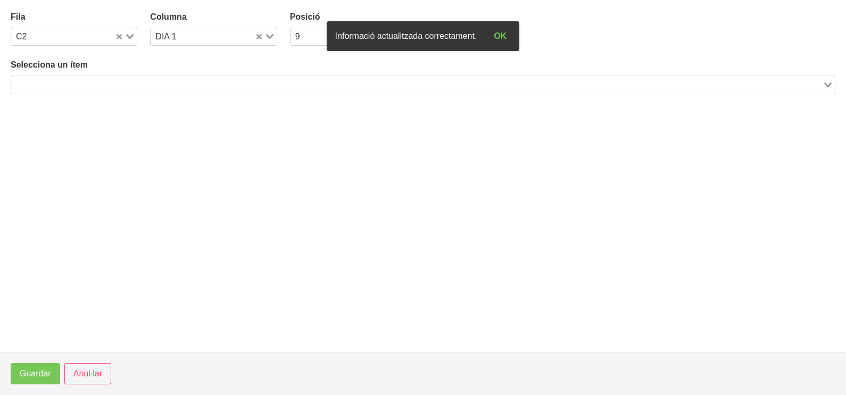
click at [178, 85] on input "Search for option" at bounding box center [416, 84] width 809 height 13
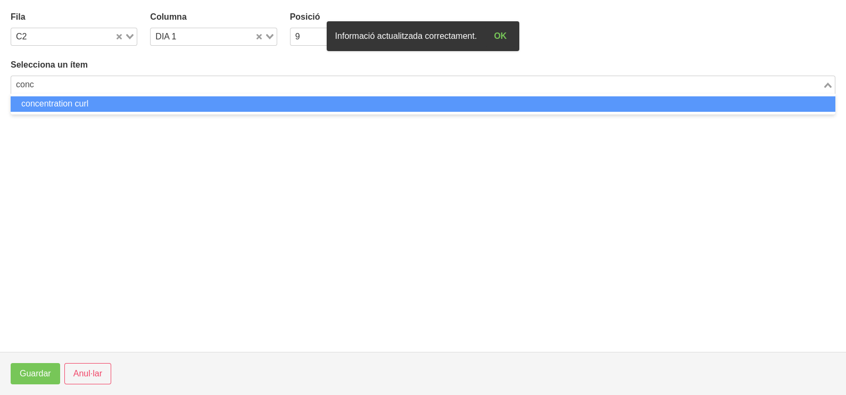
click at [169, 104] on li "concentration curl" at bounding box center [423, 103] width 824 height 15
type input "conc"
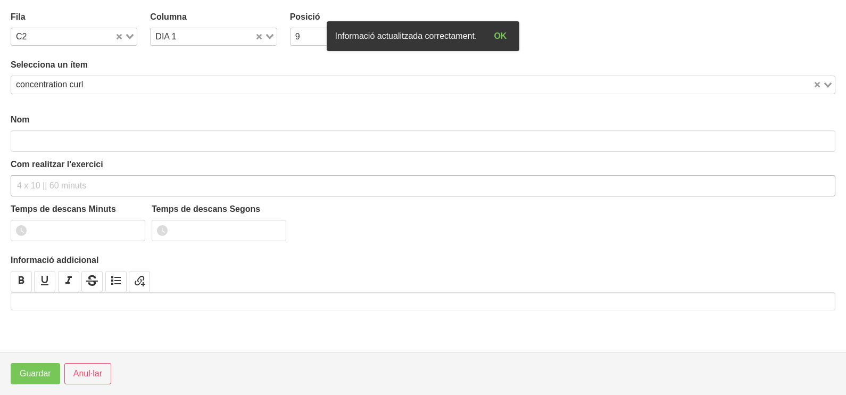
type input "concentration curl"
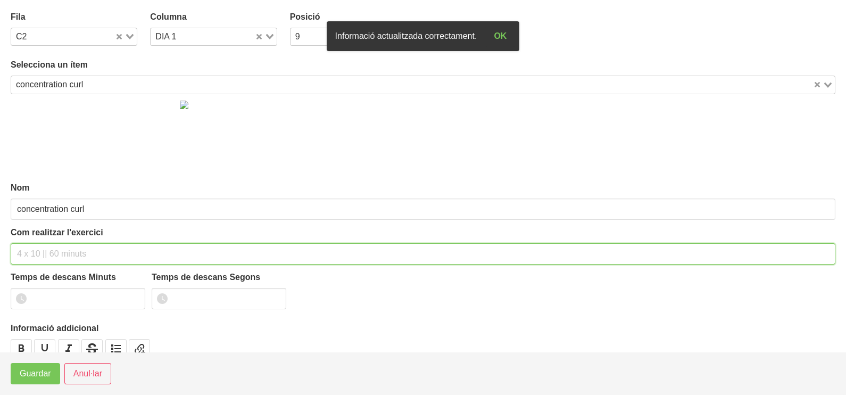
click at [40, 249] on input "text" at bounding box center [423, 253] width 824 height 21
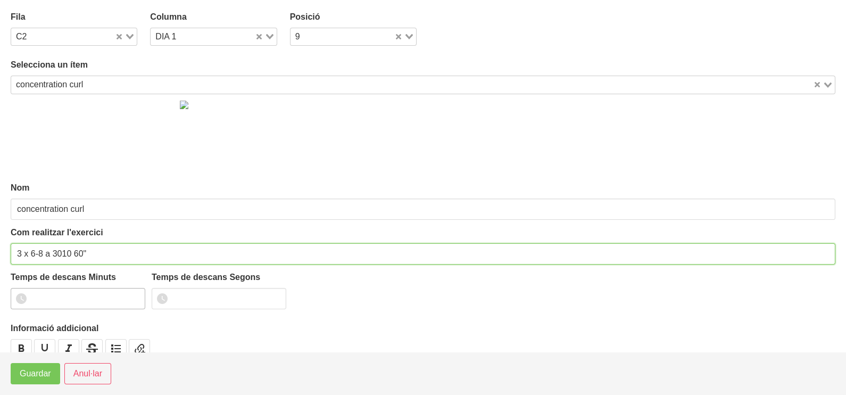
type input "3 x 6-8 a 3010 60""
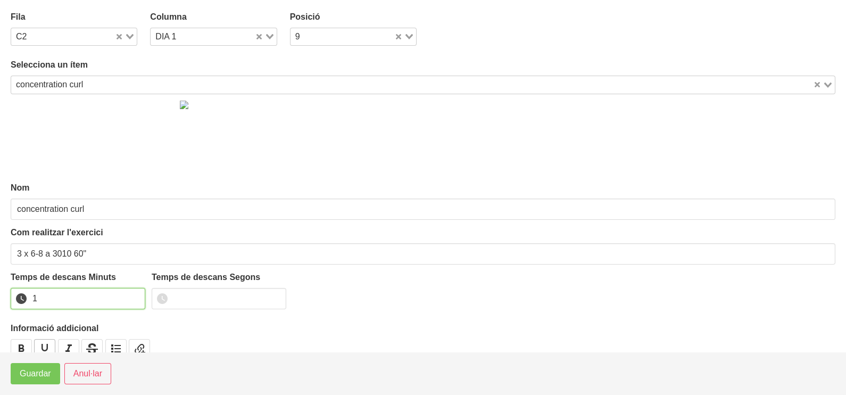
drag, startPoint x: 133, startPoint y: 294, endPoint x: 49, endPoint y: 348, distance: 99.6
type input "1"
click at [131, 296] on input "1" at bounding box center [78, 298] width 135 height 21
click at [30, 377] on span "Guardar" at bounding box center [35, 373] width 31 height 13
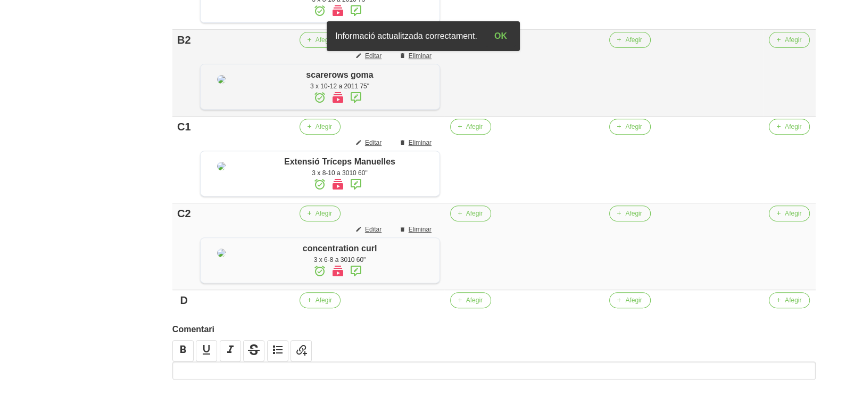
scroll to position [399, 0]
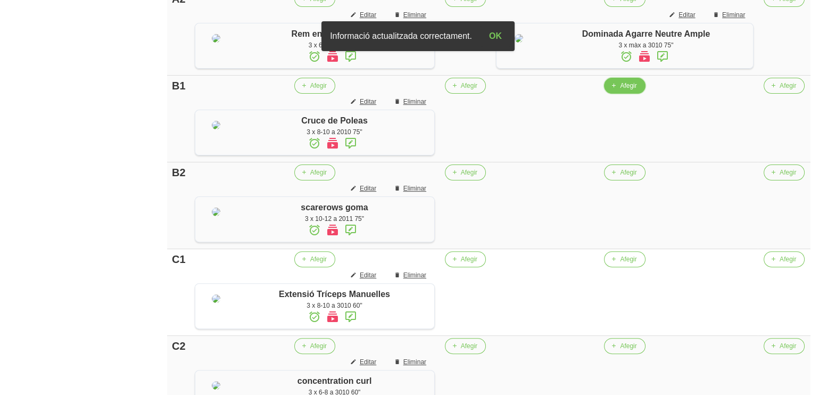
drag, startPoint x: 626, startPoint y: 160, endPoint x: 620, endPoint y: 154, distance: 8.3
click at [620, 94] on button "Afegir" at bounding box center [624, 86] width 41 height 16
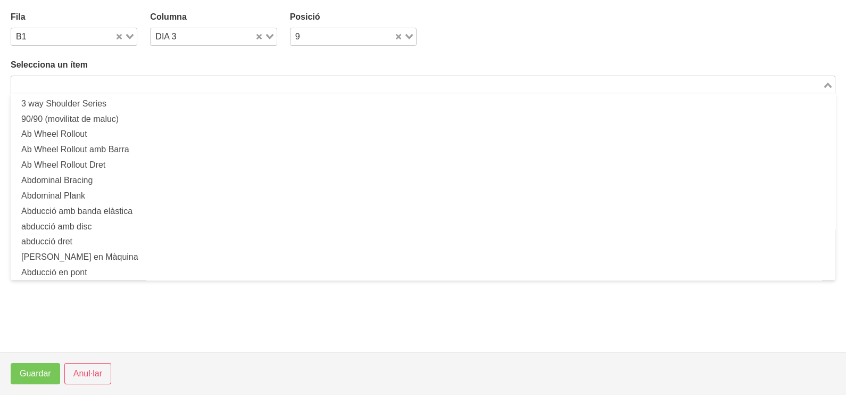
click at [189, 80] on input "Search for option" at bounding box center [416, 84] width 809 height 13
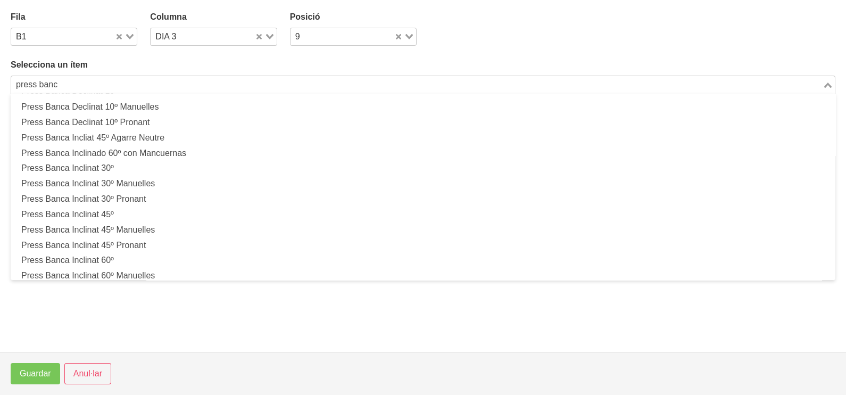
scroll to position [264, 0]
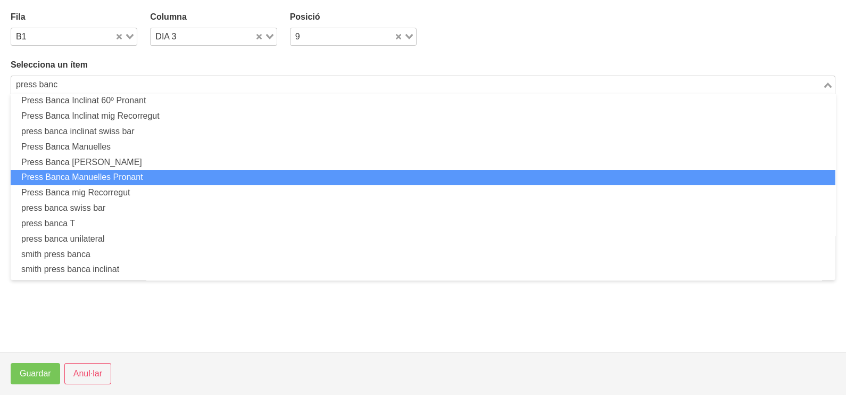
click at [157, 176] on li "Press Banca Manuelles Pronant" at bounding box center [423, 177] width 824 height 15
type input "press banc"
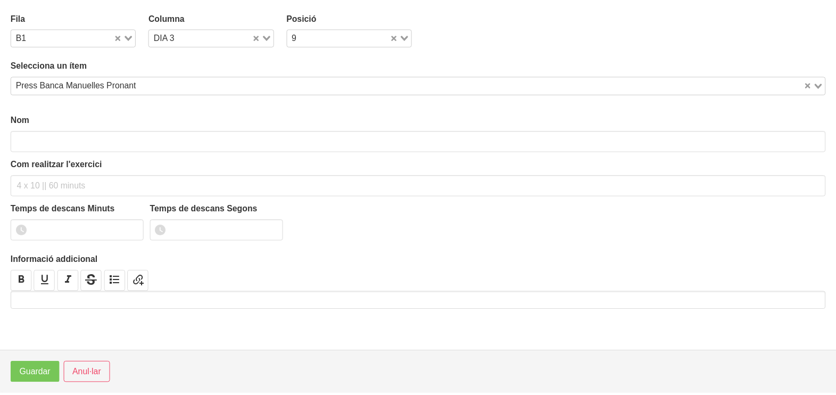
scroll to position [3, 0]
type input "Press Banca Manuelles Pronant"
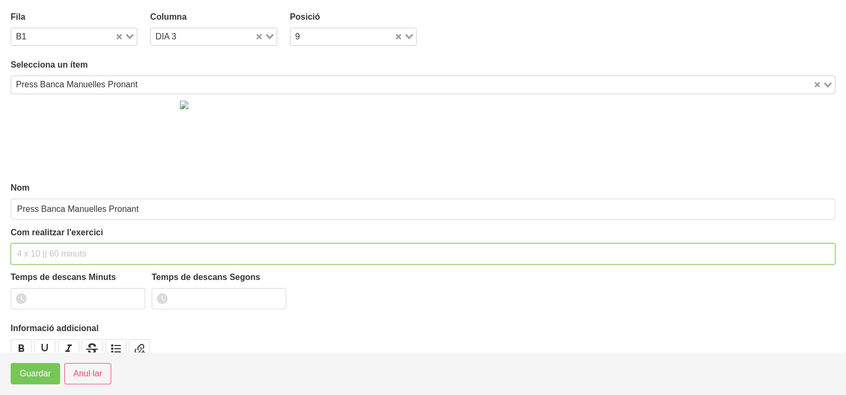
drag, startPoint x: 46, startPoint y: 250, endPoint x: 59, endPoint y: 222, distance: 30.5
click at [48, 243] on input "text" at bounding box center [423, 253] width 824 height 21
type input "3 x 6-8 a 3010 75""
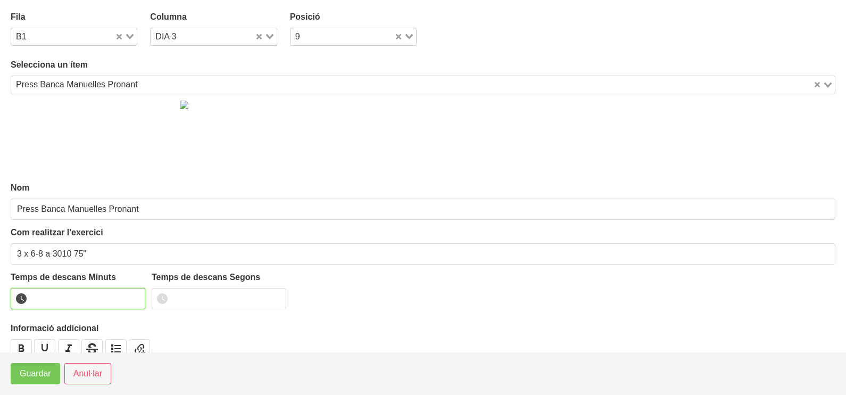
click at [69, 298] on input "number" at bounding box center [78, 298] width 135 height 21
type input "1"
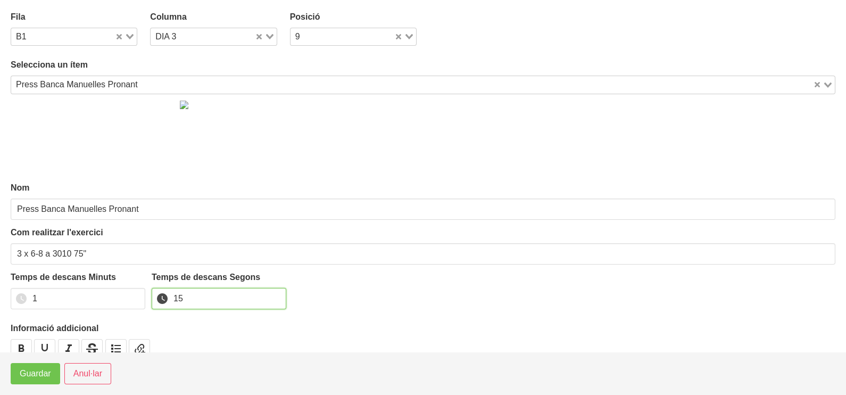
type input "15"
click at [32, 374] on span "Guardar" at bounding box center [35, 373] width 31 height 13
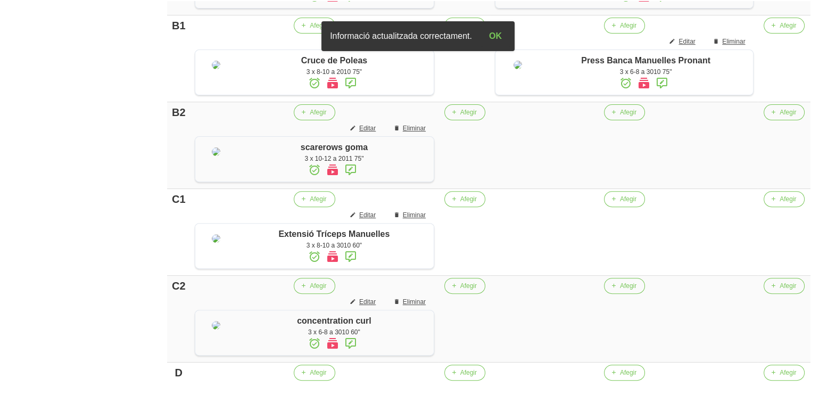
scroll to position [465, 0]
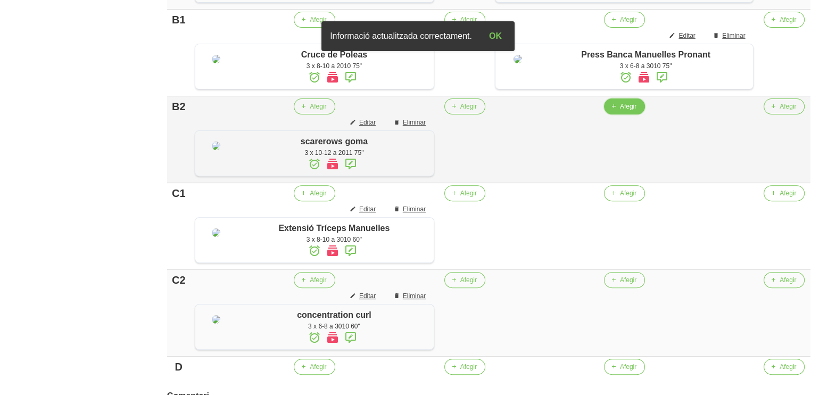
click at [622, 111] on span "Afegir" at bounding box center [628, 107] width 16 height 10
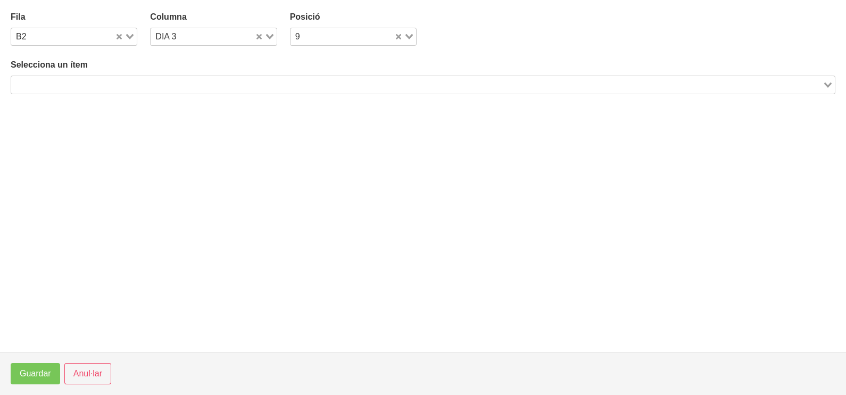
click at [304, 88] on input "Search for option" at bounding box center [416, 84] width 809 height 13
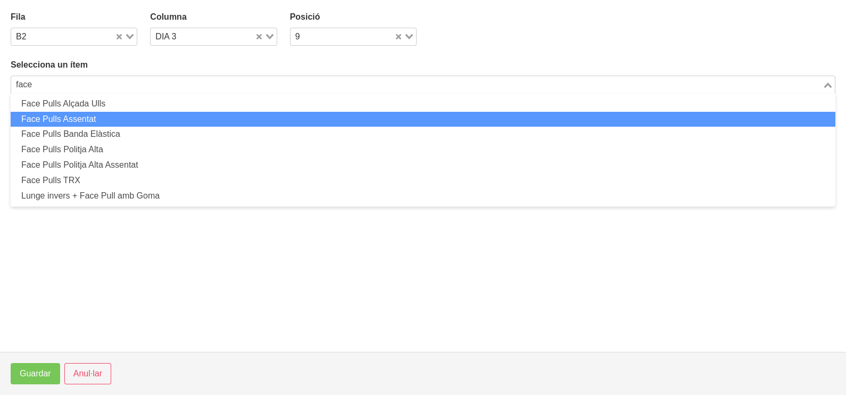
click at [181, 120] on li "Face Pulls Assentat" at bounding box center [423, 119] width 824 height 15
type input "face"
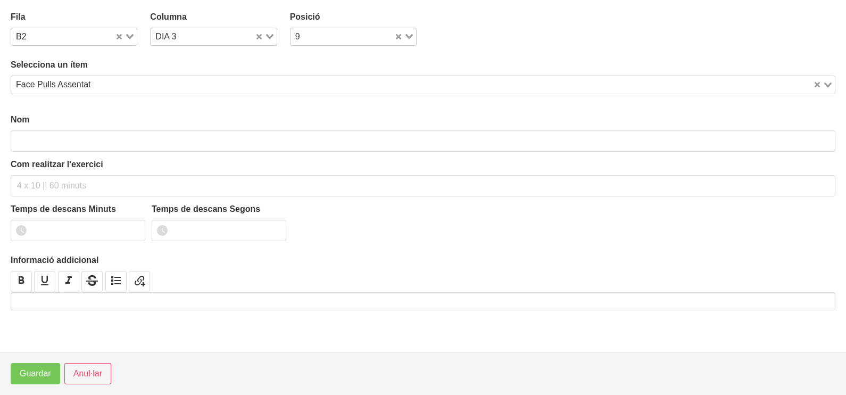
type input "Face Pulls Assentat"
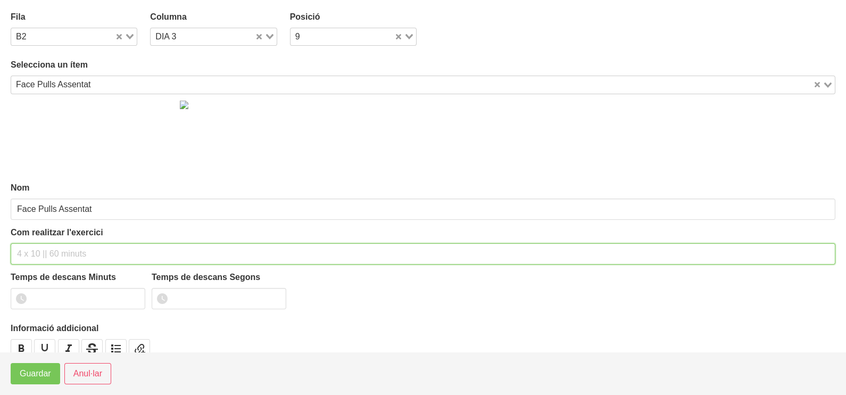
click at [68, 251] on input "text" at bounding box center [423, 253] width 824 height 21
type input "3 x 8-10 a 2011 75""
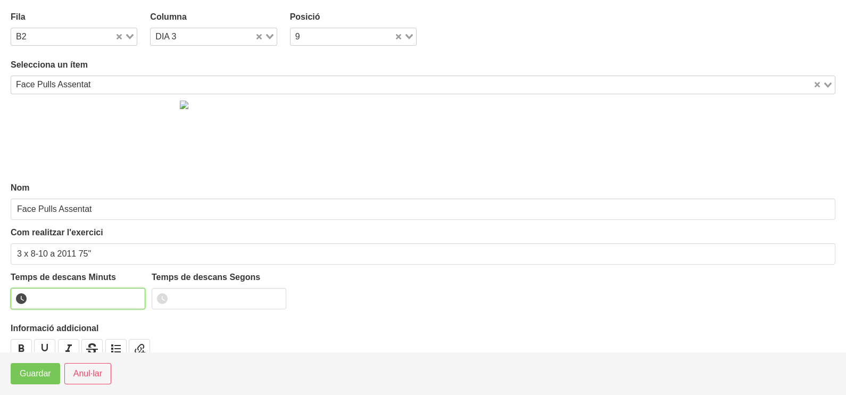
click at [93, 296] on input "number" at bounding box center [78, 298] width 135 height 21
type input "1"
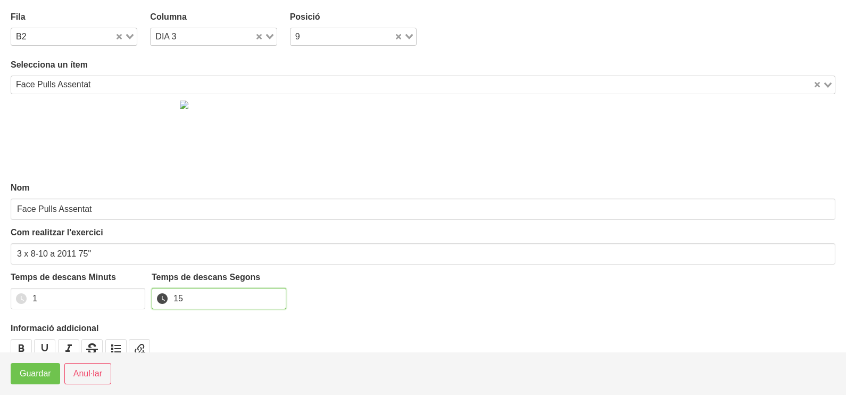
type input "15"
click at [36, 375] on span "Guardar" at bounding box center [35, 373] width 31 height 13
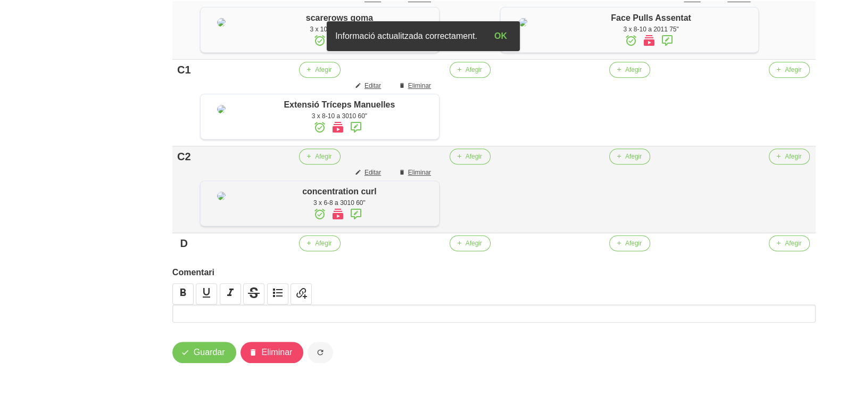
scroll to position [598, 0]
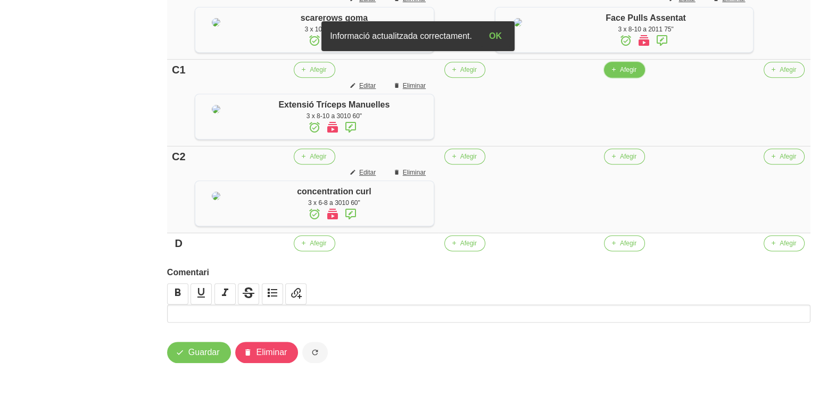
click at [629, 74] on span "Afegir" at bounding box center [628, 70] width 16 height 10
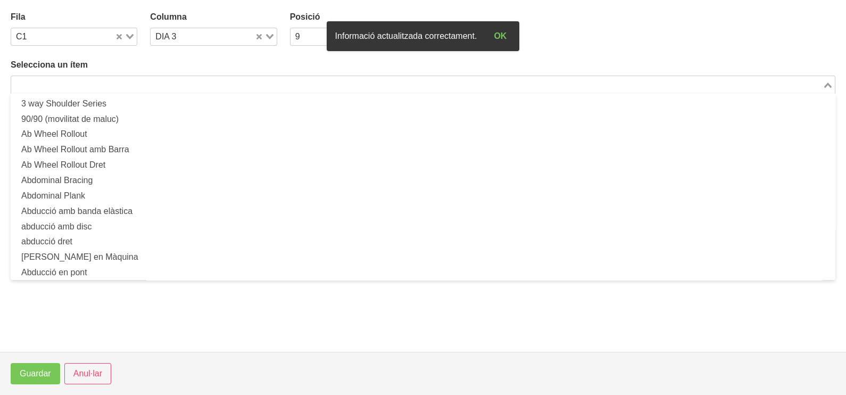
drag, startPoint x: 178, startPoint y: 84, endPoint x: 184, endPoint y: 86, distance: 6.2
click at [183, 85] on input "Search for option" at bounding box center [416, 84] width 809 height 13
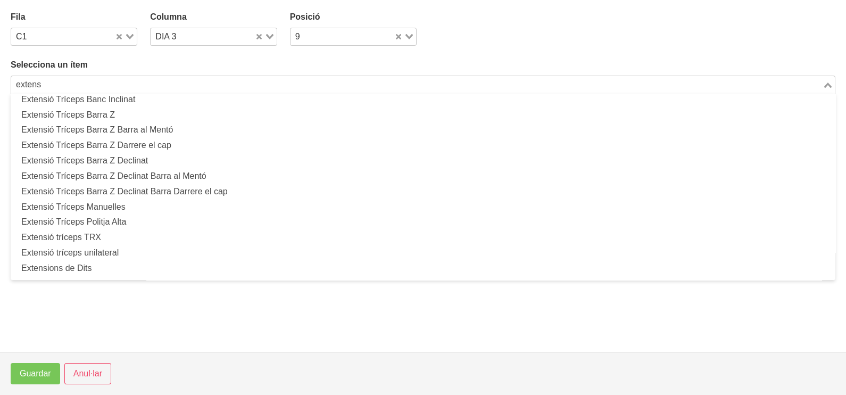
scroll to position [132, 0]
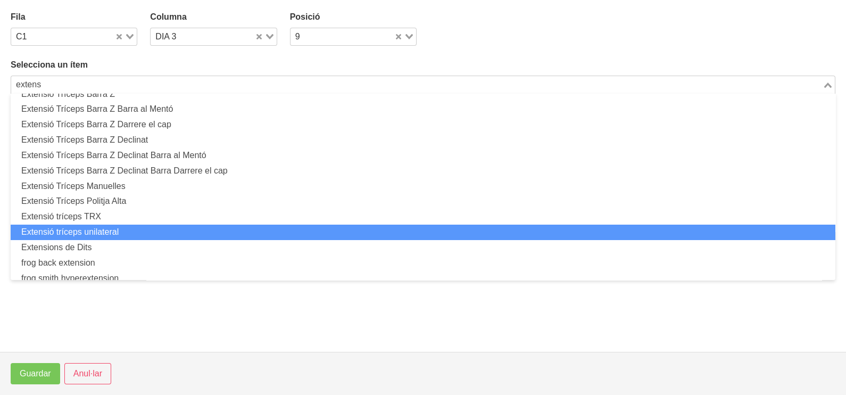
click at [132, 229] on li "Extensió tríceps unilateral" at bounding box center [423, 231] width 824 height 15
type input "extens"
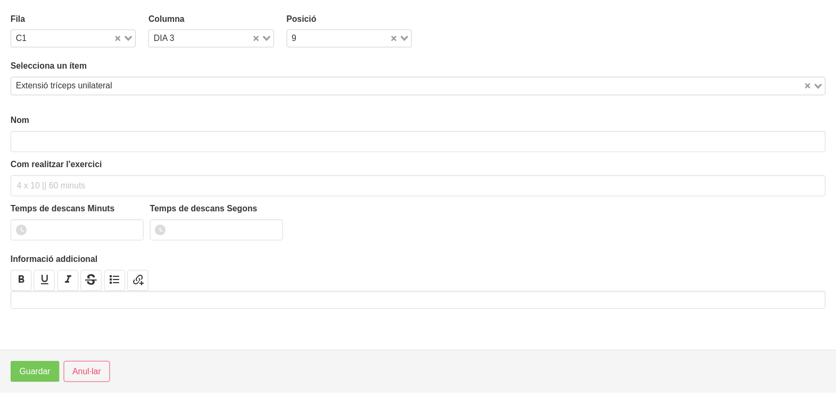
scroll to position [3, 0]
type input "Extensió tríceps unilateral"
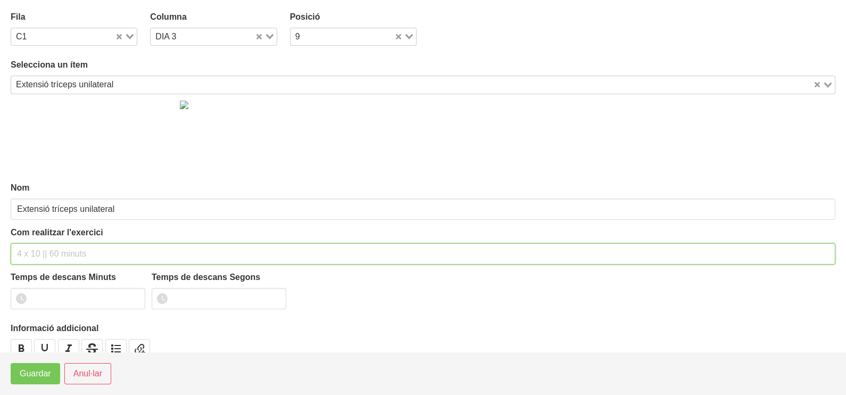
click at [59, 247] on input "text" at bounding box center [423, 253] width 824 height 21
type input "3 x 6-8 a 3010 60""
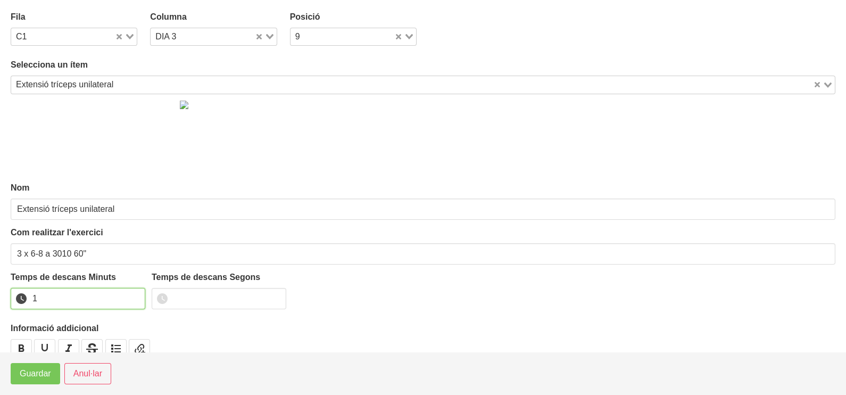
drag, startPoint x: 138, startPoint y: 294, endPoint x: 81, endPoint y: 328, distance: 65.9
type input "1"
click at [135, 294] on input "1" at bounding box center [78, 298] width 135 height 21
click at [39, 373] on span "Guardar" at bounding box center [35, 373] width 31 height 13
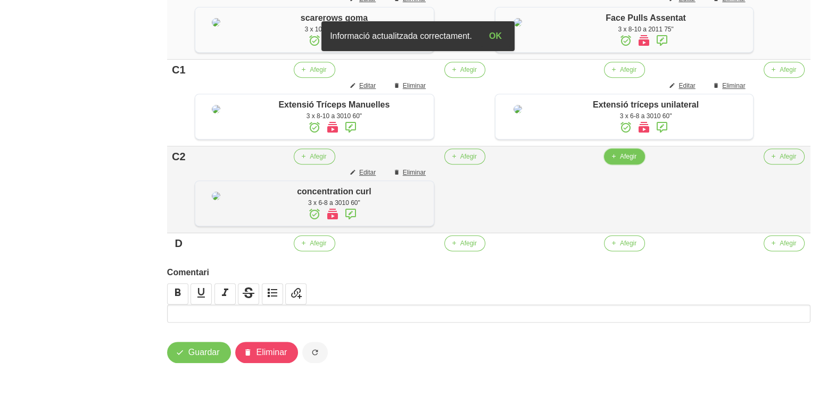
click at [633, 161] on span "Afegir" at bounding box center [628, 157] width 16 height 10
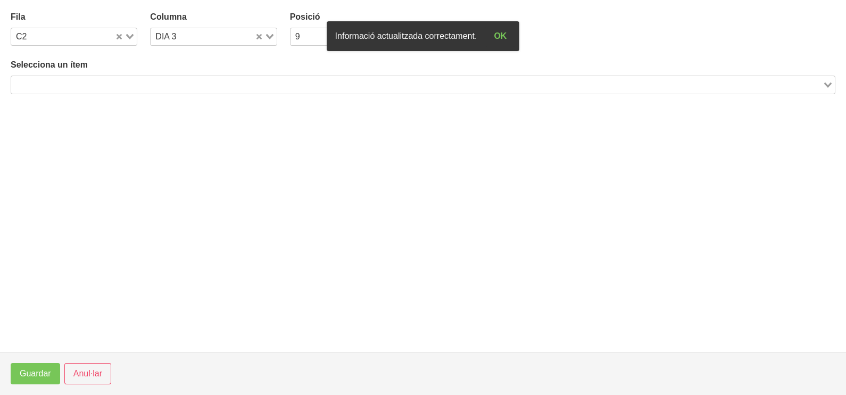
click at [179, 82] on input "Search for option" at bounding box center [416, 84] width 809 height 13
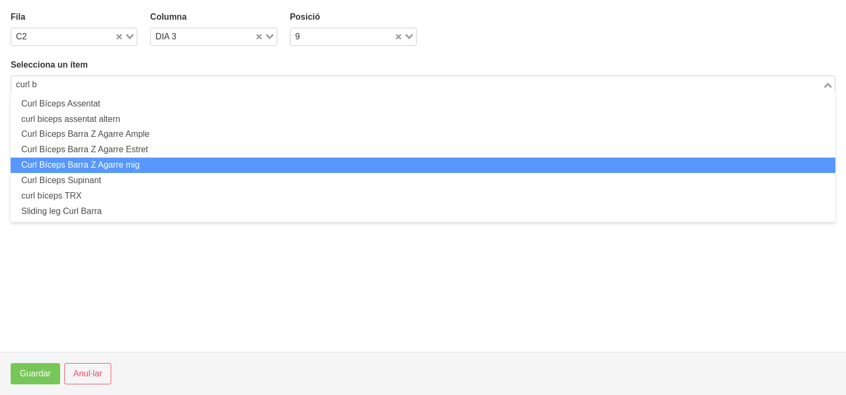
click at [173, 163] on li "Curl Bíceps Barra Z Agarre mig" at bounding box center [423, 164] width 824 height 15
type input "curl b"
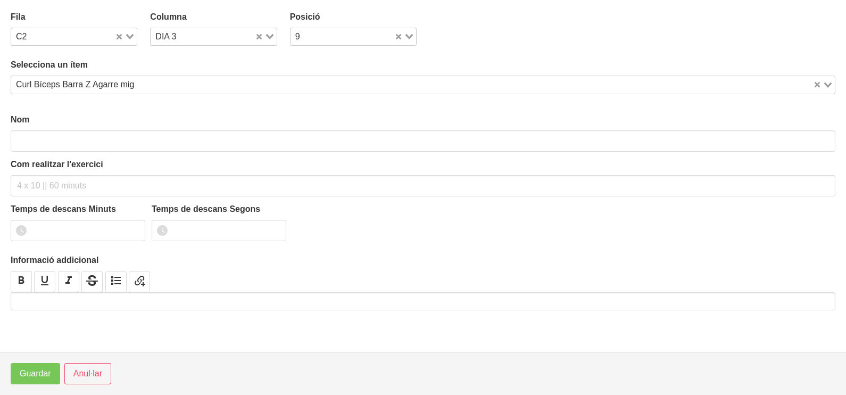
type input "Curl Bíceps Barra Z Agarre mig"
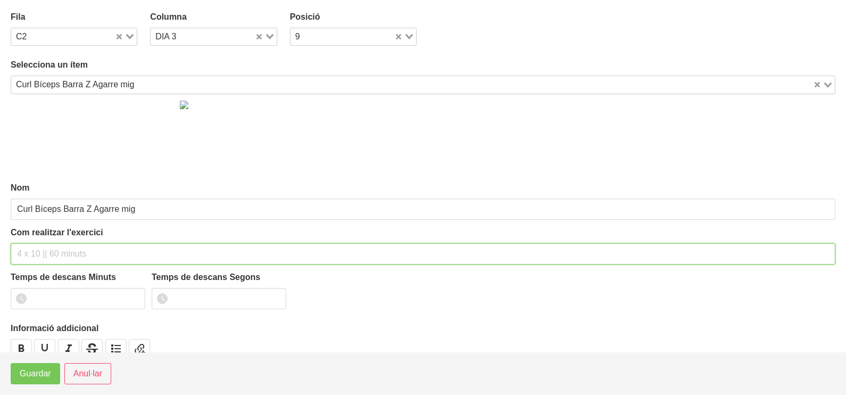
click at [53, 251] on input "text" at bounding box center [423, 253] width 824 height 21
type input "3 x 6-8 a 3010 60""
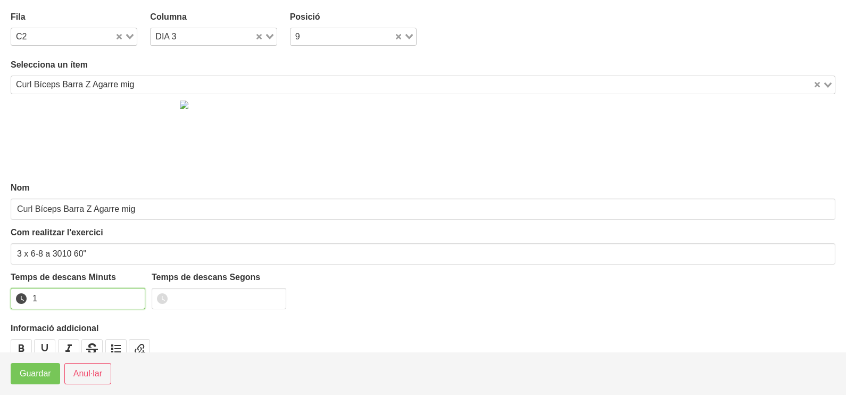
drag, startPoint x: 134, startPoint y: 295, endPoint x: 67, endPoint y: 347, distance: 84.6
type input "1"
click at [133, 296] on input "1" at bounding box center [78, 298] width 135 height 21
click at [46, 373] on span "Guardar" at bounding box center [35, 373] width 31 height 13
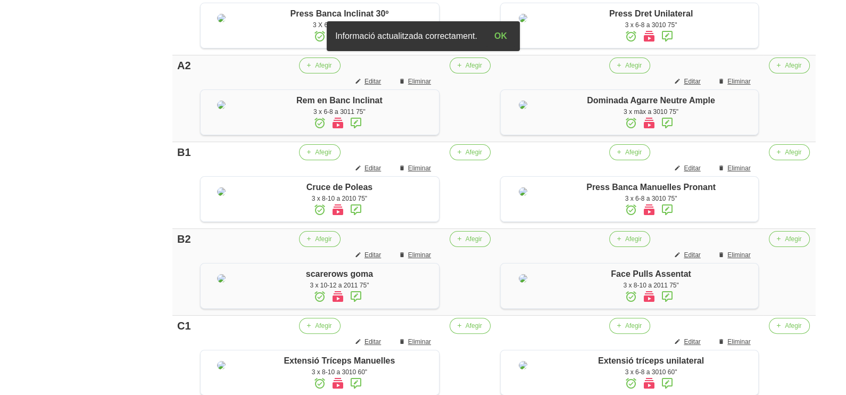
scroll to position [132, 0]
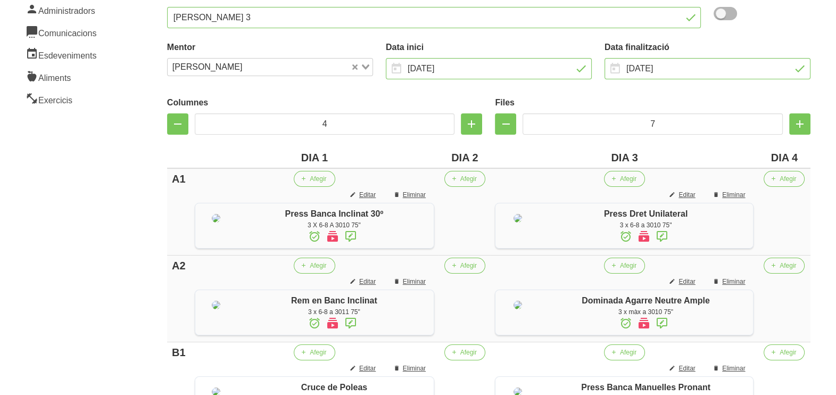
click at [467, 187] on td "Afegir" at bounding box center [464, 211] width 52 height 87
click at [467, 181] on span "Afegir" at bounding box center [468, 179] width 16 height 10
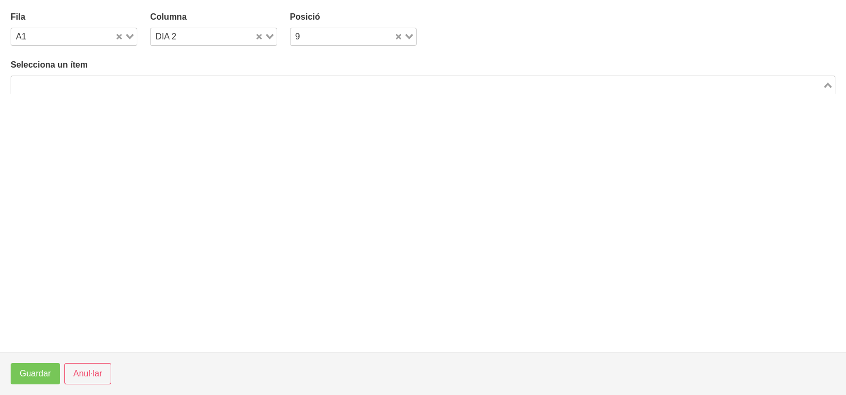
click at [139, 88] on input "Search for option" at bounding box center [416, 84] width 809 height 13
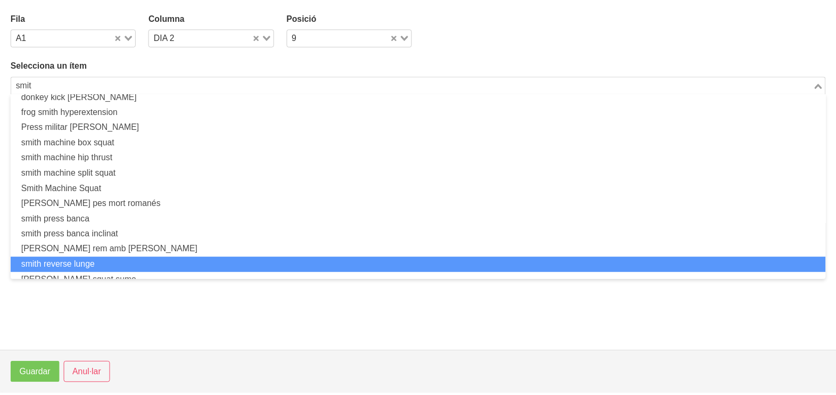
scroll to position [0, 0]
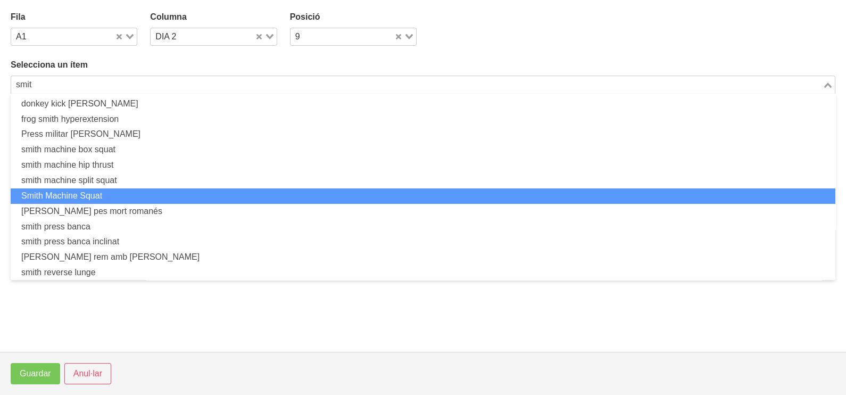
click at [102, 194] on li "Smith Machine Squat" at bounding box center [423, 195] width 824 height 15
type input "smit"
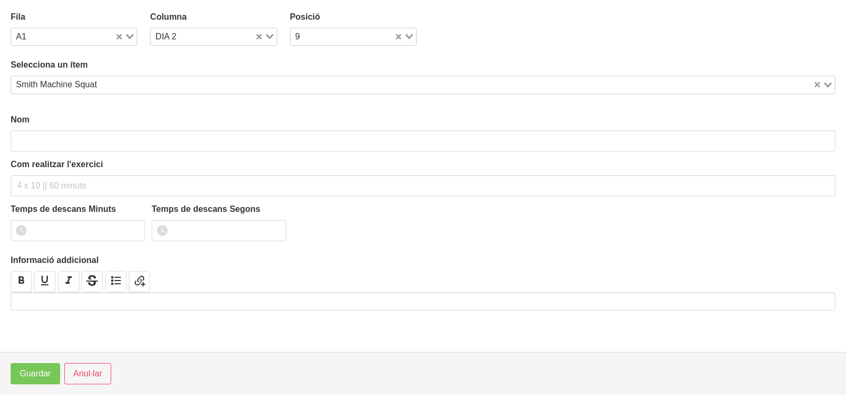
type input "Smith Machine Squat"
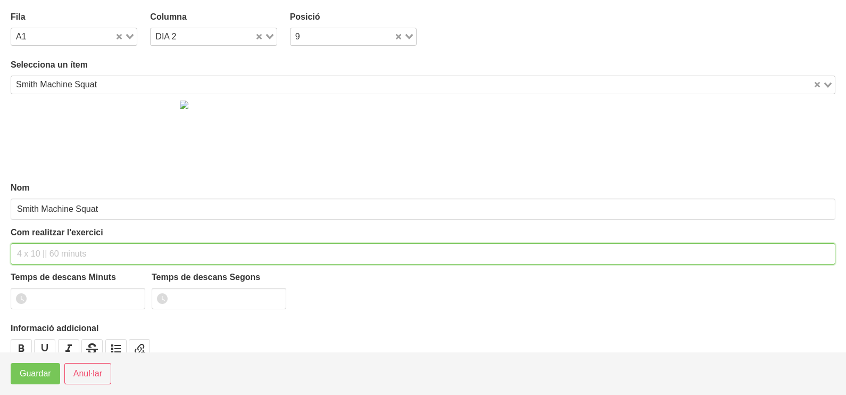
click at [51, 251] on input "text" at bounding box center [423, 253] width 824 height 21
type input "3 x 6-8 a 3010 75""
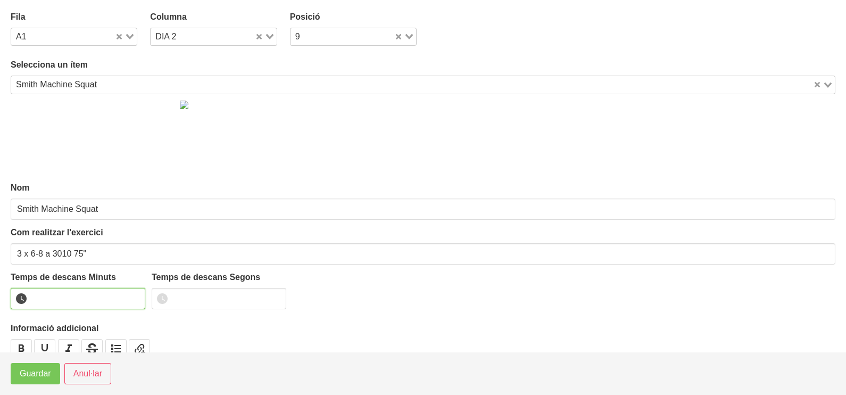
click at [62, 291] on input "number" at bounding box center [78, 298] width 135 height 21
type input "1"
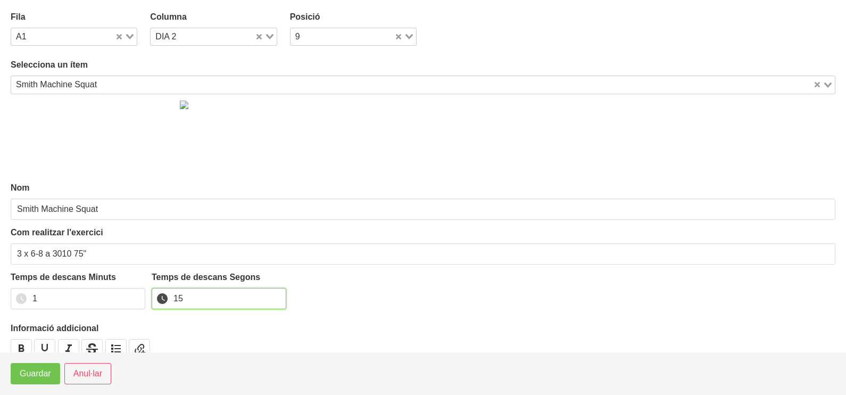
type input "15"
click at [43, 374] on span "Guardar" at bounding box center [35, 373] width 31 height 13
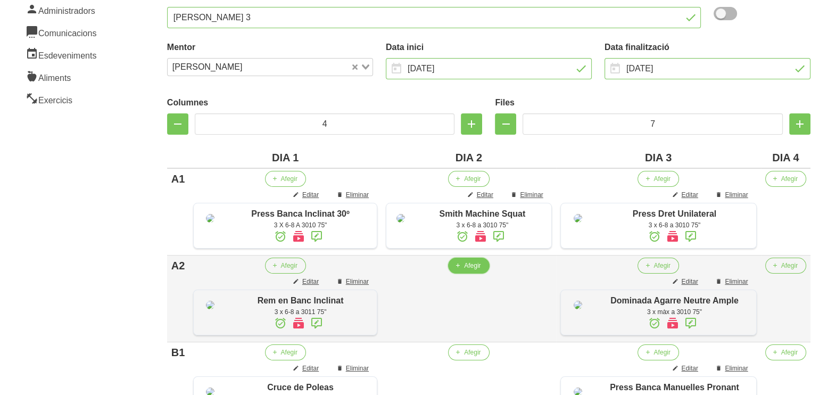
click at [476, 270] on span "Afegir" at bounding box center [472, 266] width 16 height 10
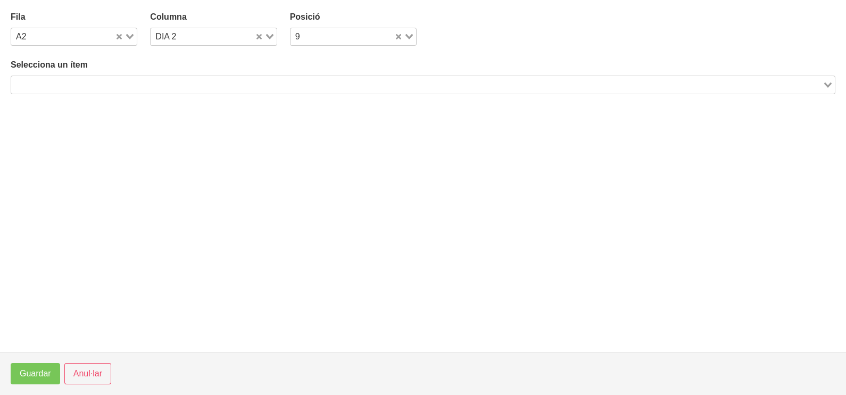
click at [290, 85] on input "Search for option" at bounding box center [416, 84] width 809 height 13
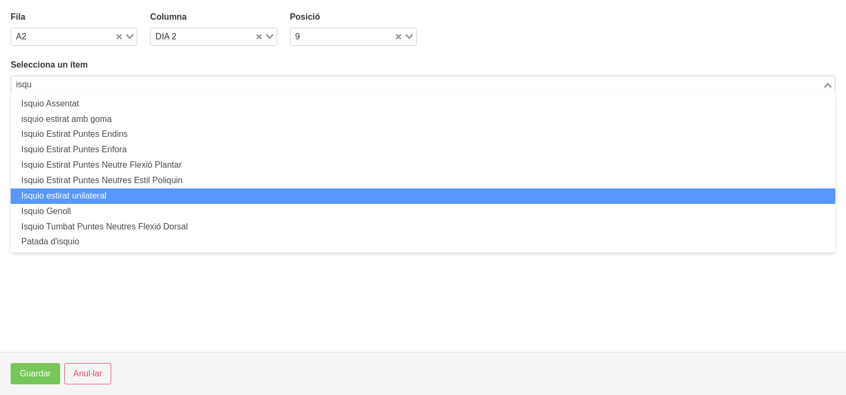
click at [190, 190] on li "Isquio estirat unilateral" at bounding box center [423, 195] width 824 height 15
type input "isqu"
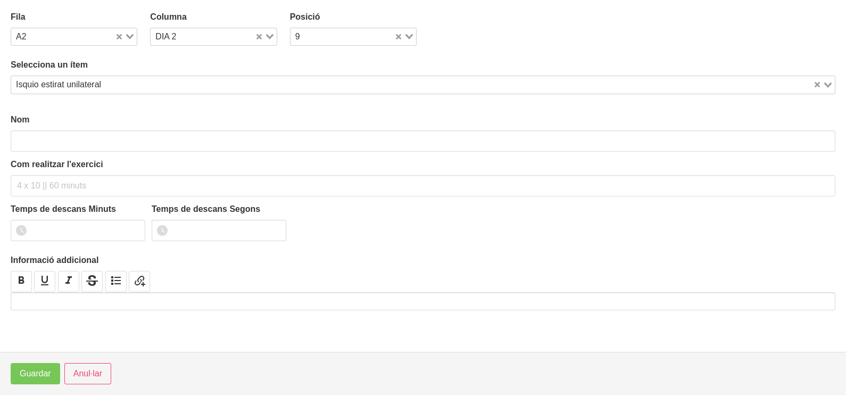
type input "Isquio estirat unilateral"
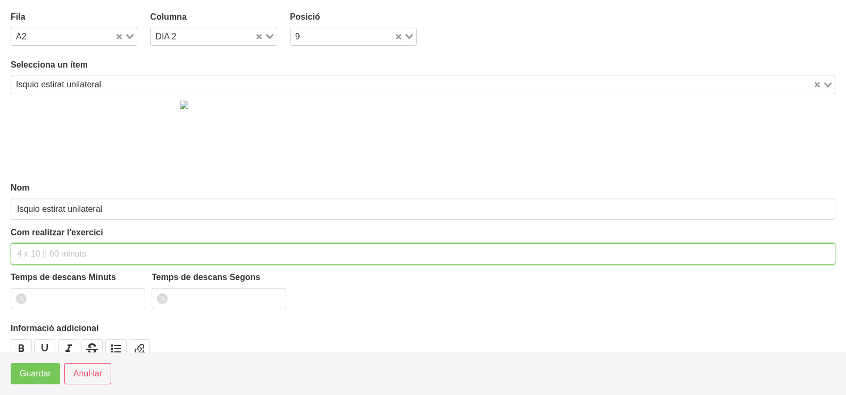
click at [35, 248] on input "text" at bounding box center [423, 253] width 824 height 21
type input "3 x 6-8 a 3010 75""
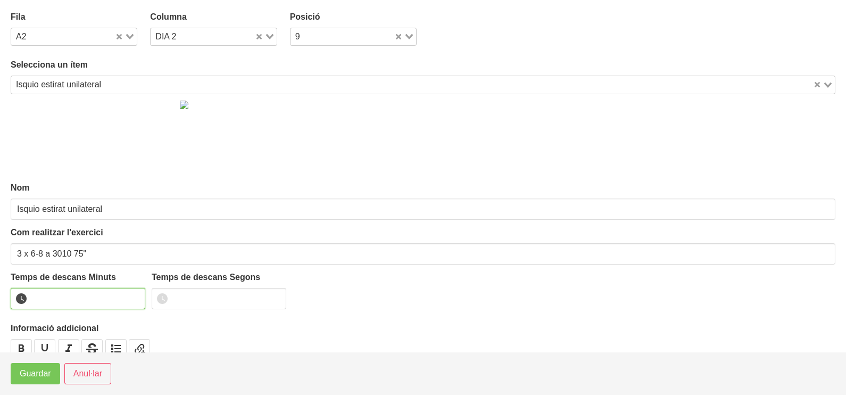
click at [57, 293] on input "number" at bounding box center [78, 298] width 135 height 21
type input "1"
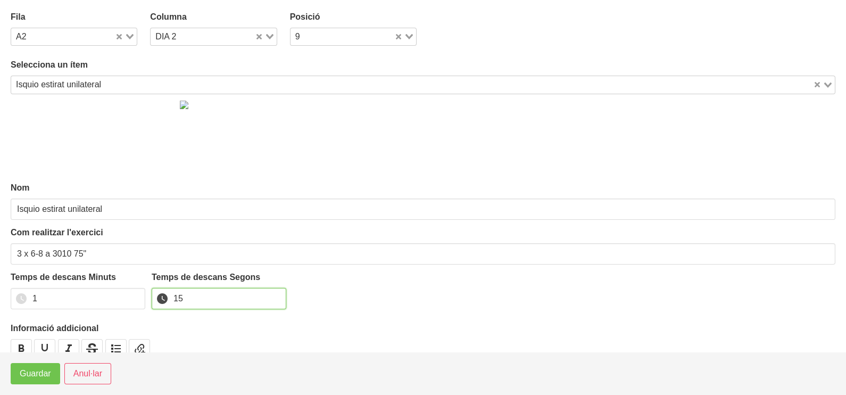
type input "15"
click at [38, 372] on span "Guardar" at bounding box center [35, 373] width 31 height 13
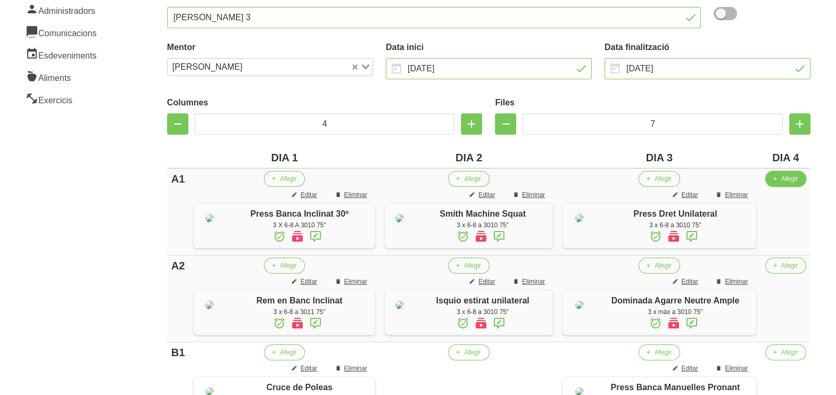
click at [784, 182] on span "Afegir" at bounding box center [789, 179] width 16 height 10
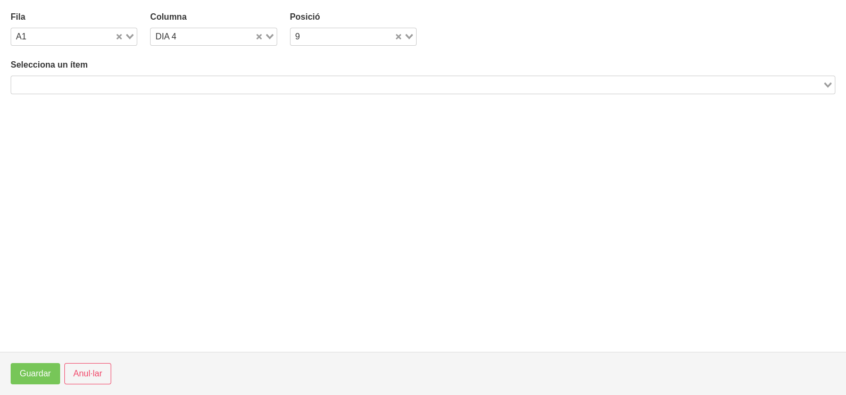
click at [210, 80] on input "Search for option" at bounding box center [416, 84] width 809 height 13
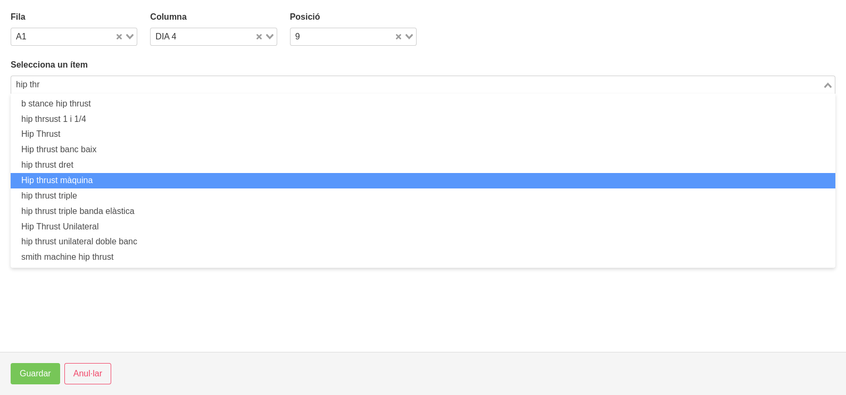
click at [143, 179] on li "Hip thrust màquina" at bounding box center [423, 180] width 824 height 15
type input "hip thr"
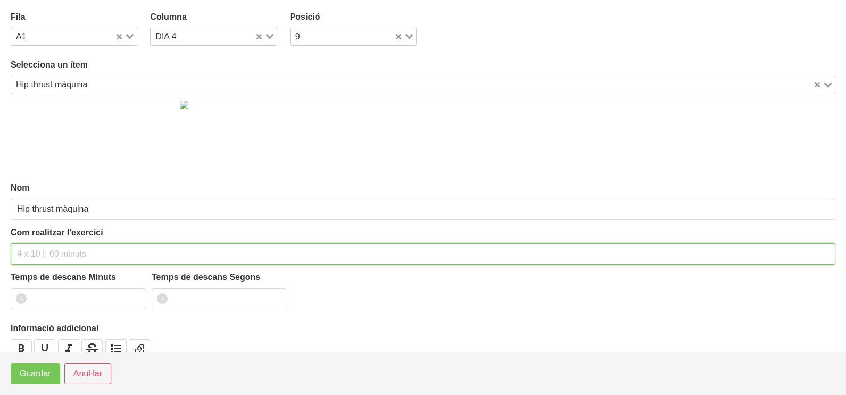
click at [40, 251] on input "text" at bounding box center [423, 253] width 824 height 21
type input "3 x 6-8 a 3011 120""
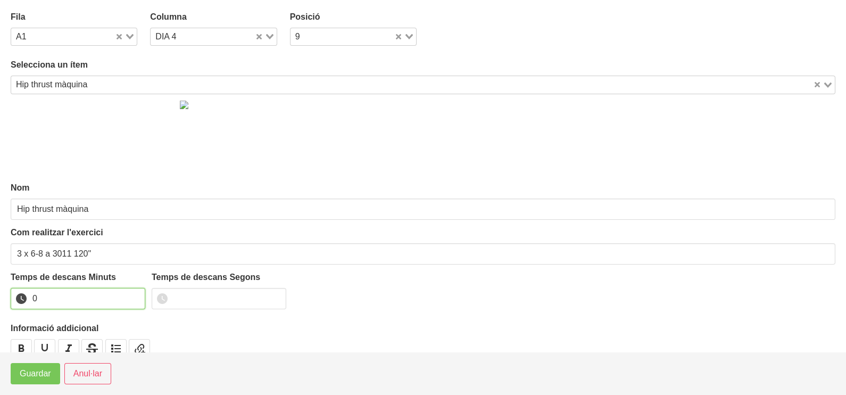
click at [133, 297] on input "0" at bounding box center [78, 298] width 135 height 21
click at [132, 297] on input "0" at bounding box center [78, 298] width 135 height 21
click at [132, 296] on input "1" at bounding box center [78, 298] width 135 height 21
type input "2"
click at [132, 296] on input "2" at bounding box center [78, 298] width 135 height 21
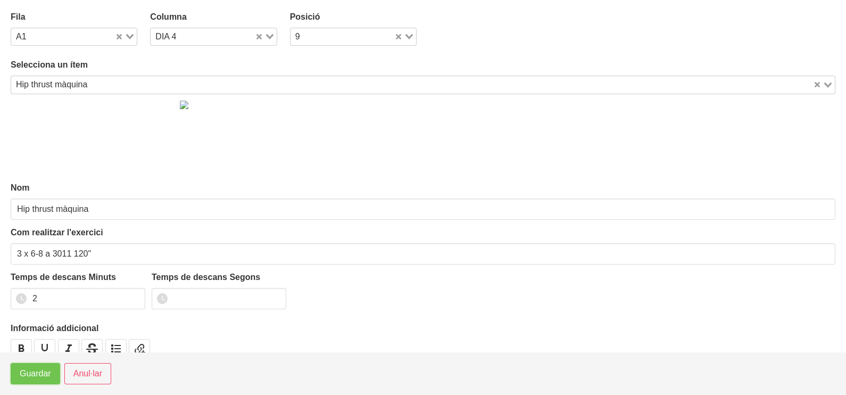
click at [44, 370] on span "Guardar" at bounding box center [35, 373] width 31 height 13
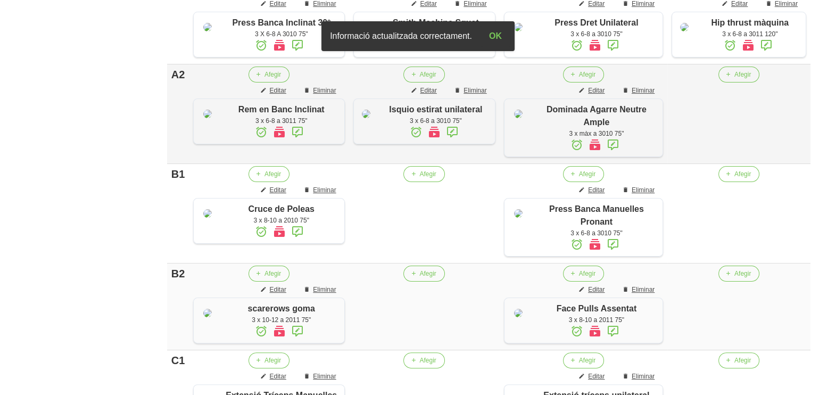
scroll to position [332, 0]
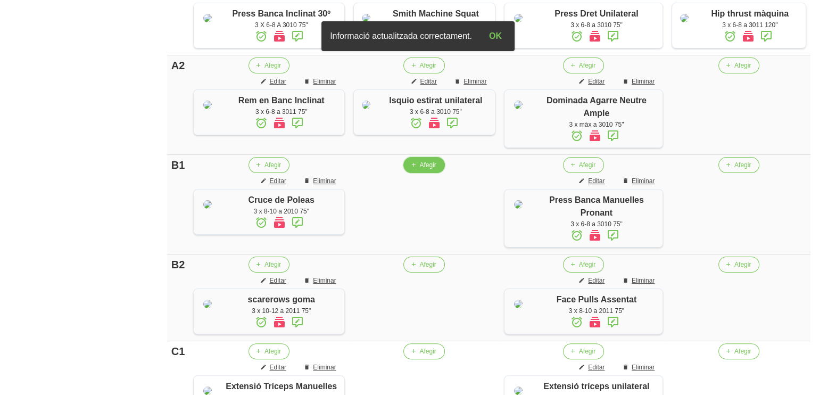
click at [426, 170] on span "Afegir" at bounding box center [427, 165] width 16 height 10
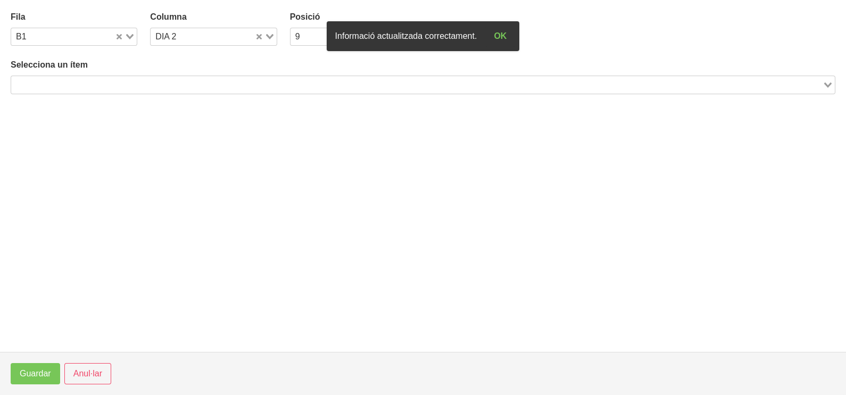
click at [128, 82] on input "Search for option" at bounding box center [416, 84] width 809 height 13
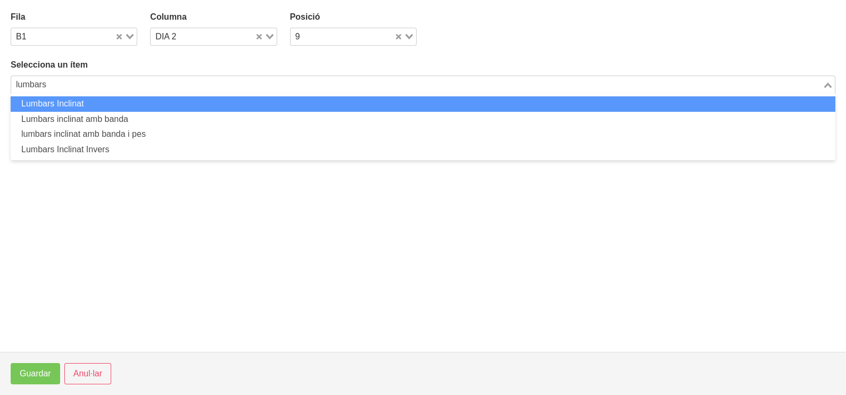
click at [157, 107] on li "Lumbars Inclinat" at bounding box center [423, 103] width 824 height 15
type input "lumbars"
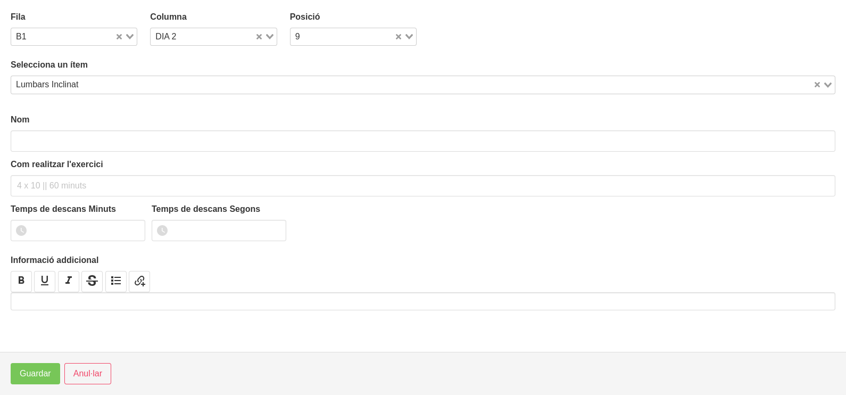
type input "Lumbars Inclinat"
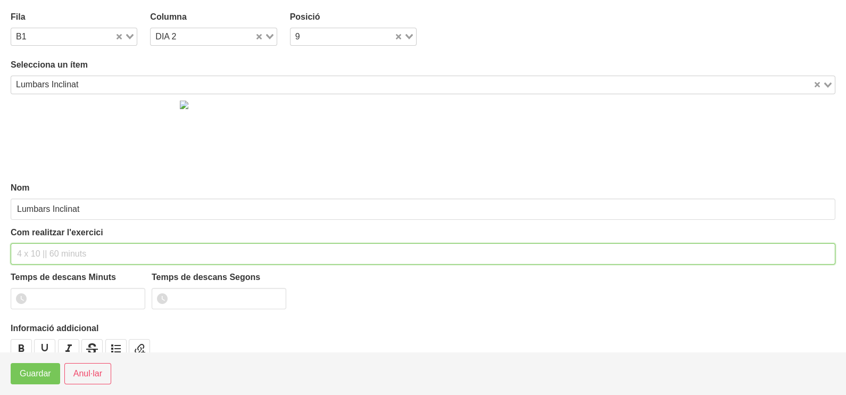
click at [54, 246] on input "text" at bounding box center [423, 253] width 824 height 21
type input "3 x 8-10 a 3010 75""
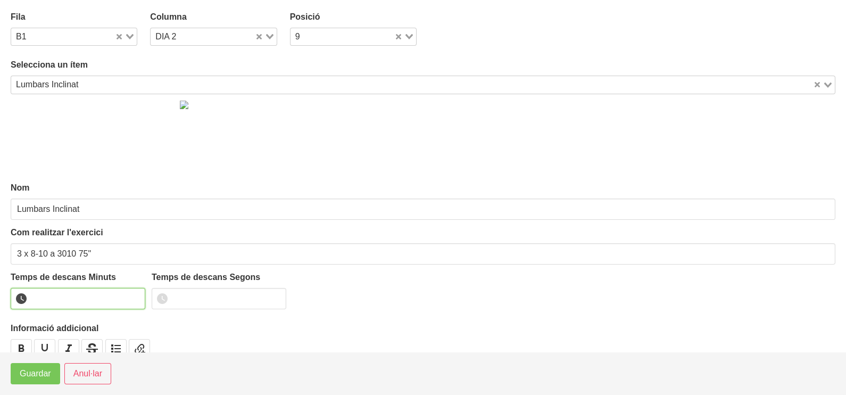
click at [56, 294] on input "number" at bounding box center [78, 298] width 135 height 21
type input "1"
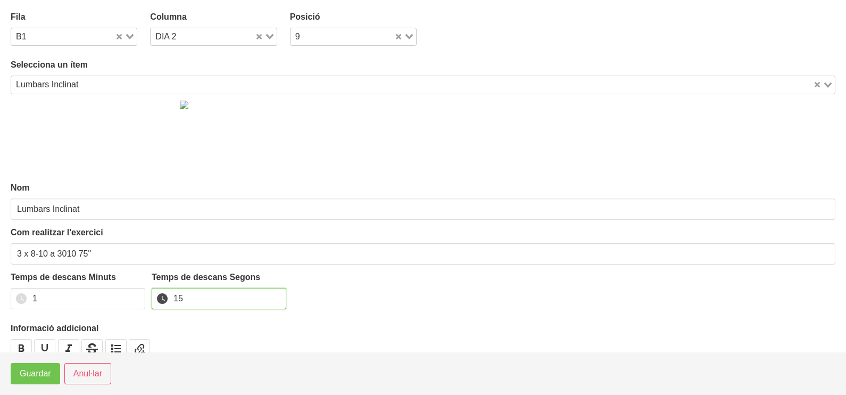
type input "15"
click at [23, 378] on span "Guardar" at bounding box center [35, 373] width 31 height 13
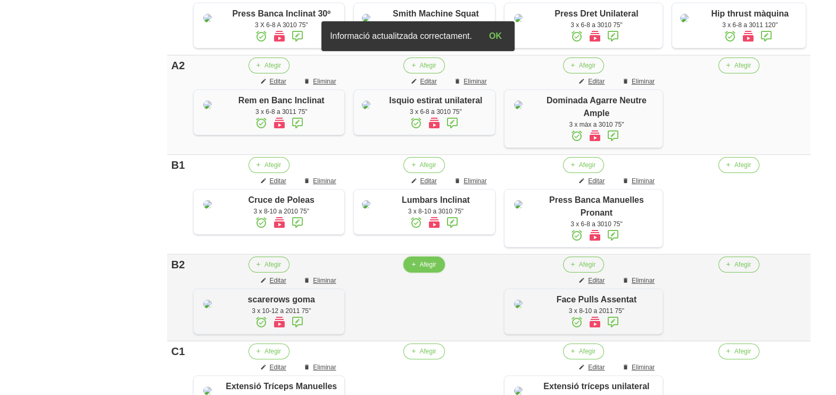
click at [432, 272] on button "Afegir" at bounding box center [423, 264] width 41 height 16
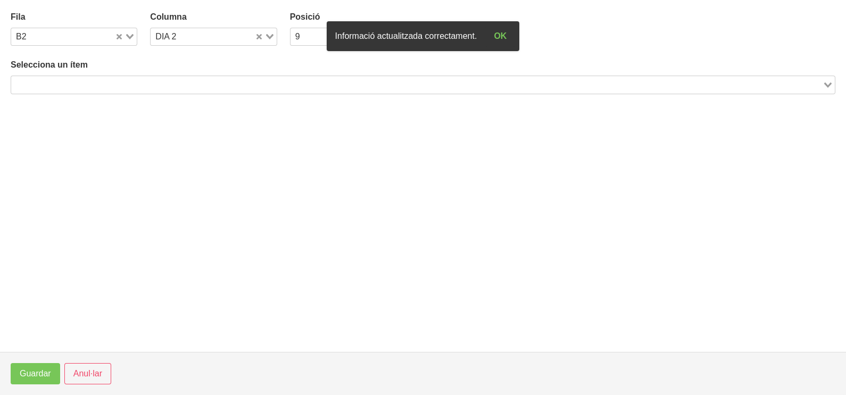
click at [171, 86] on input "Search for option" at bounding box center [416, 84] width 809 height 13
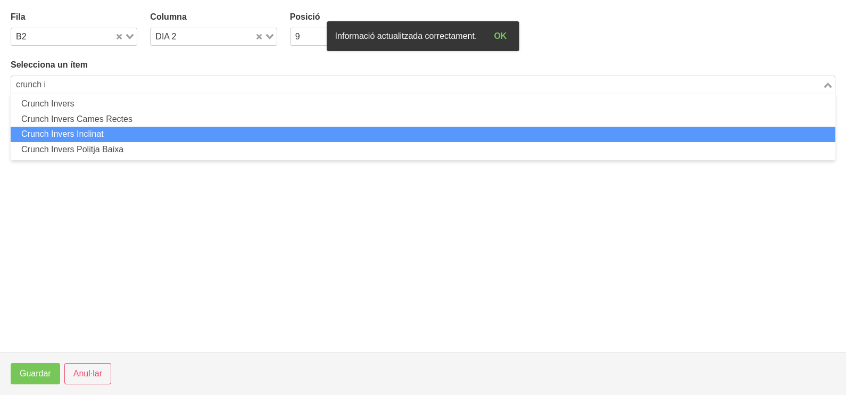
click at [133, 135] on li "Crunch Invers Inclinat" at bounding box center [423, 134] width 824 height 15
type input "crunch i"
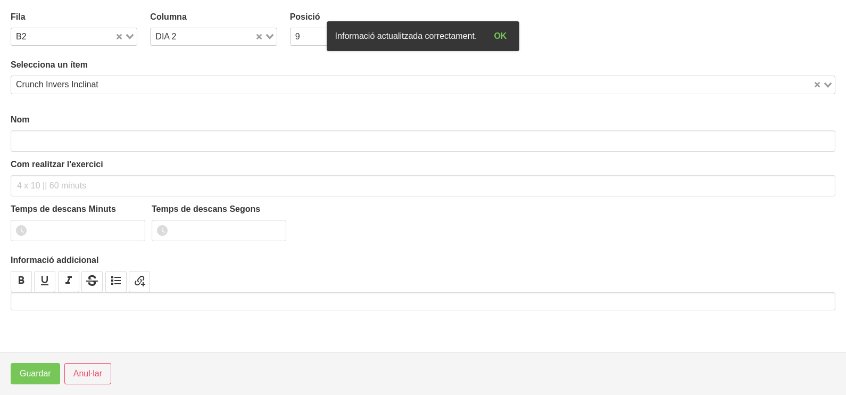
type input "Crunch Invers Inclinat"
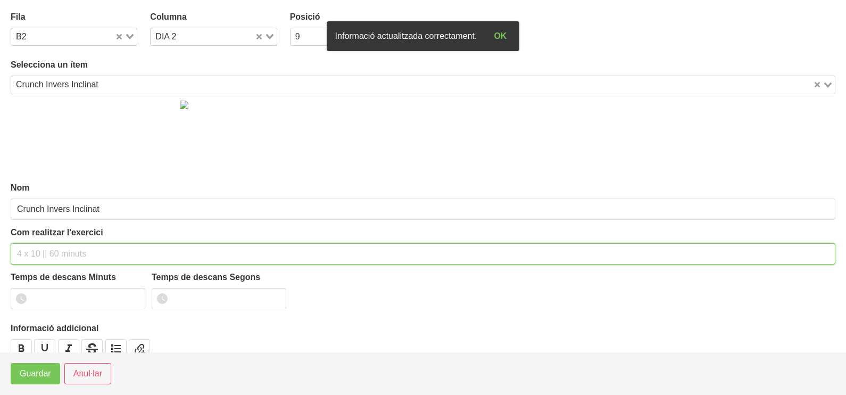
click at [56, 251] on input "text" at bounding box center [423, 253] width 824 height 21
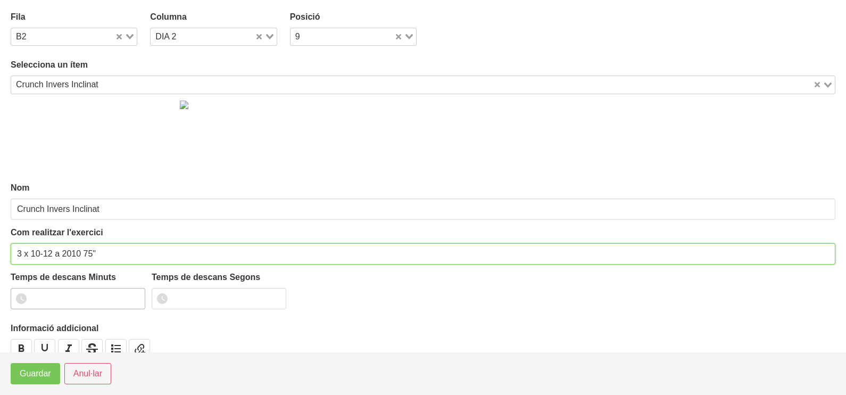
type input "3 x 10-12 a 2010 75""
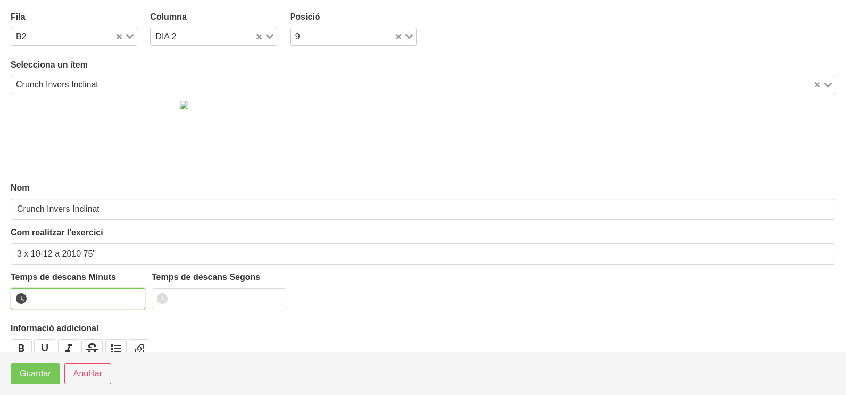
click at [61, 293] on input "number" at bounding box center [78, 298] width 135 height 21
type input "1"
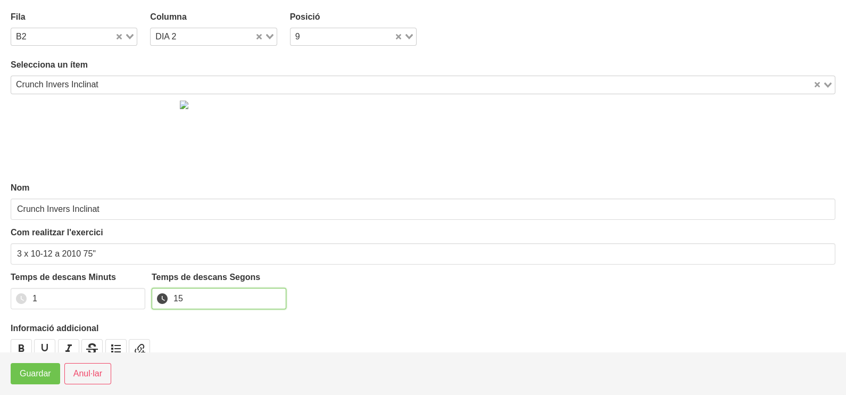
type input "15"
click at [46, 370] on span "Guardar" at bounding box center [35, 373] width 31 height 13
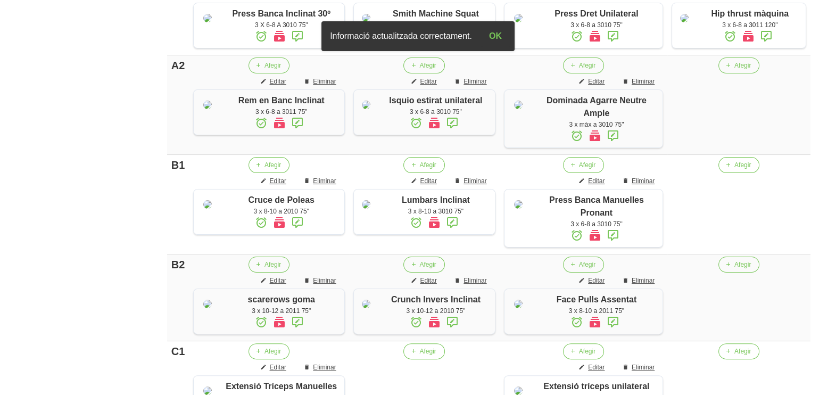
scroll to position [598, 0]
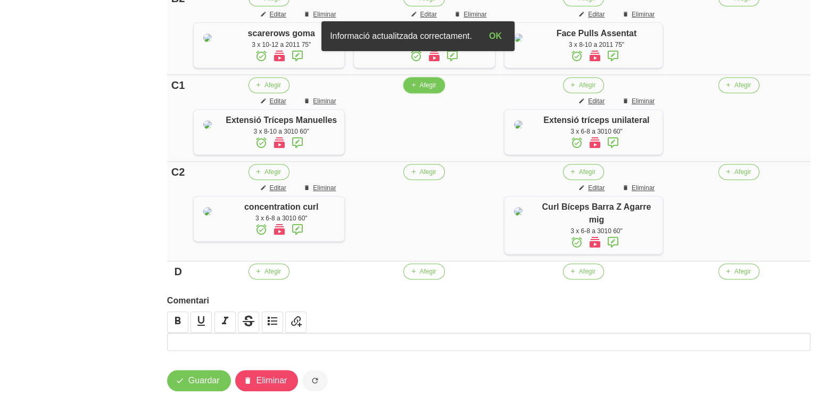
click at [434, 90] on span "Afegir" at bounding box center [427, 85] width 16 height 10
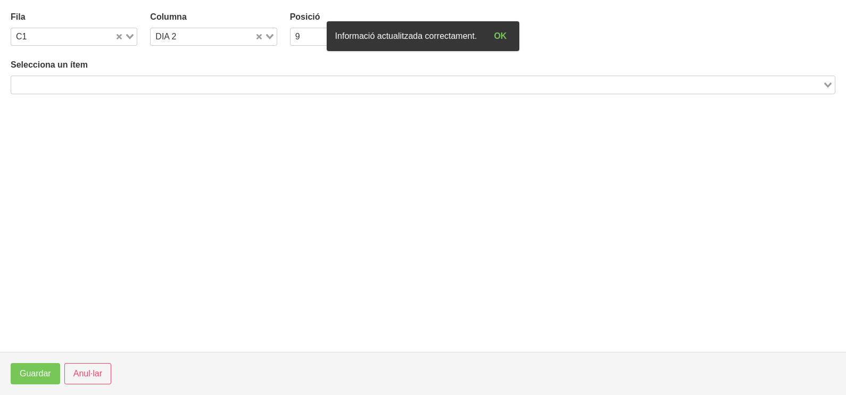
drag, startPoint x: 102, startPoint y: 86, endPoint x: 136, endPoint y: 65, distance: 40.3
click at [106, 86] on input "Search for option" at bounding box center [416, 84] width 809 height 13
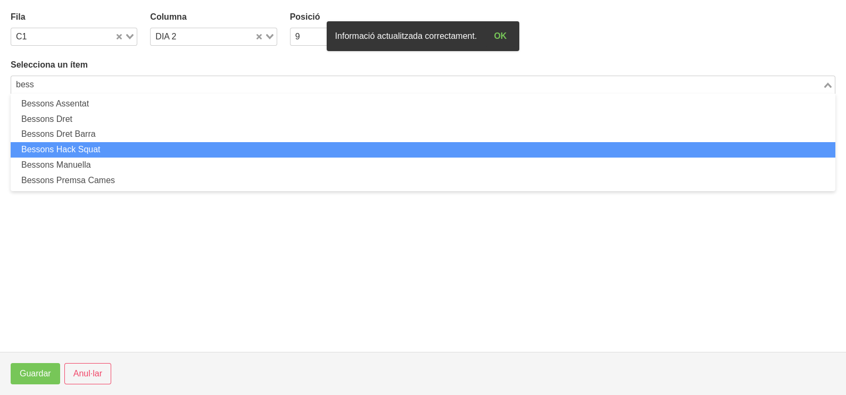
drag, startPoint x: 125, startPoint y: 155, endPoint x: 122, endPoint y: 173, distance: 17.8
click at [126, 157] on ul "Bessons Assentat Bessons Dret Bessons Dret Barra Bessons Hack Squat Bessons Man…" at bounding box center [423, 142] width 824 height 97
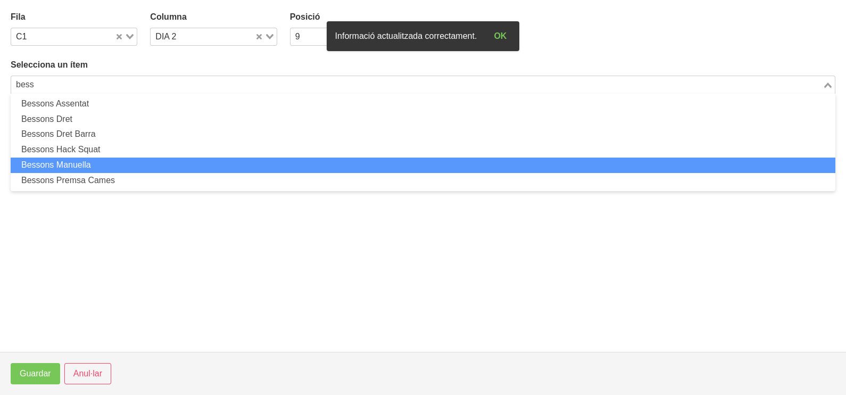
click at [127, 160] on li "Bessons Manuella" at bounding box center [423, 164] width 824 height 15
type input "bess"
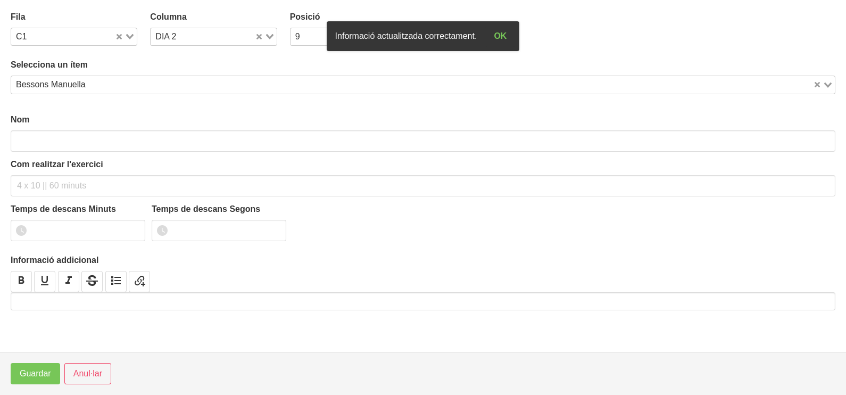
type input "Bessons Manuella"
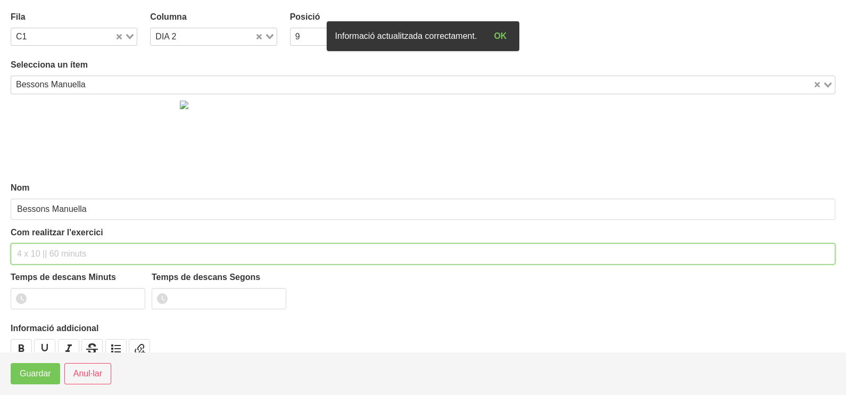
click at [52, 243] on input "text" at bounding box center [423, 253] width 824 height 21
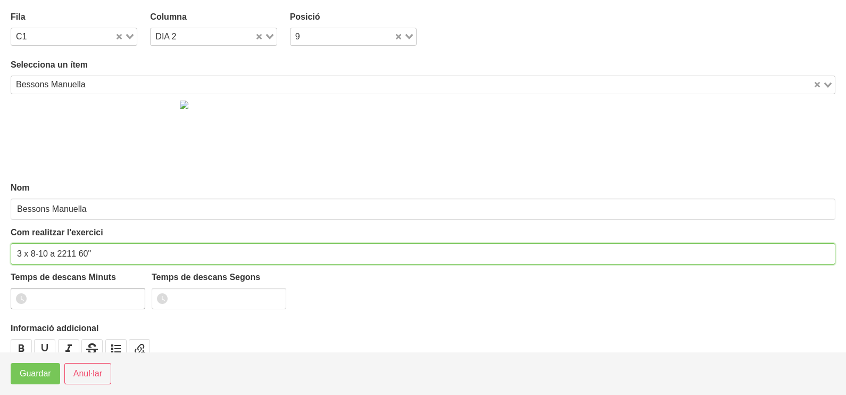
type input "3 x 8-10 a 2211 60""
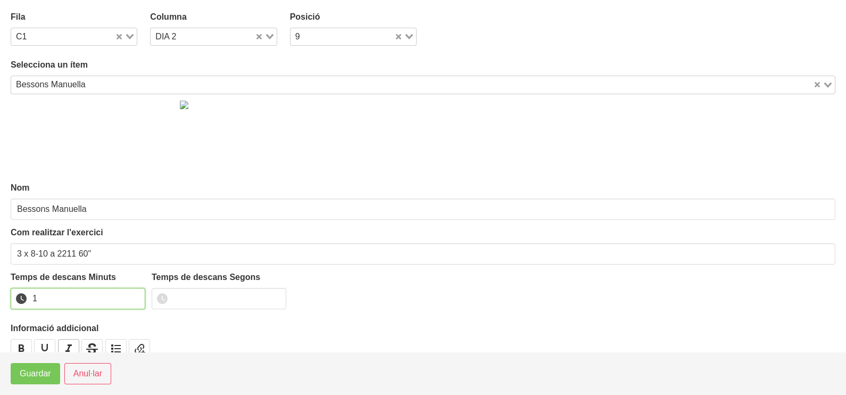
drag, startPoint x: 136, startPoint y: 295, endPoint x: 66, endPoint y: 348, distance: 87.2
type input "1"
click at [134, 296] on input "1" at bounding box center [78, 298] width 135 height 21
click at [42, 378] on span "Guardar" at bounding box center [35, 373] width 31 height 13
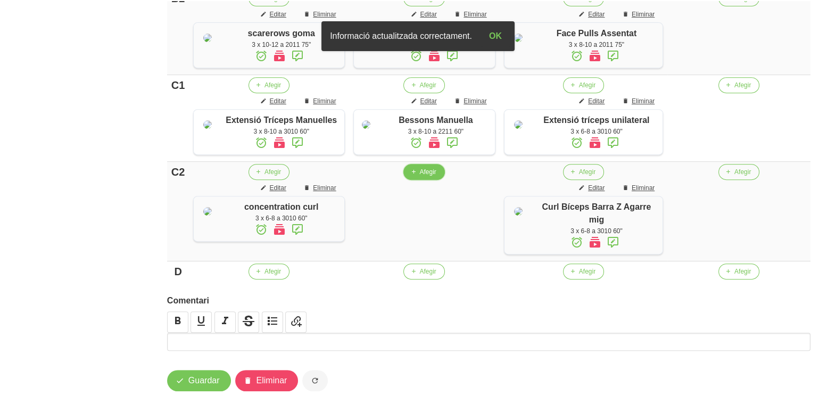
click at [434, 177] on span "Afegir" at bounding box center [427, 172] width 16 height 10
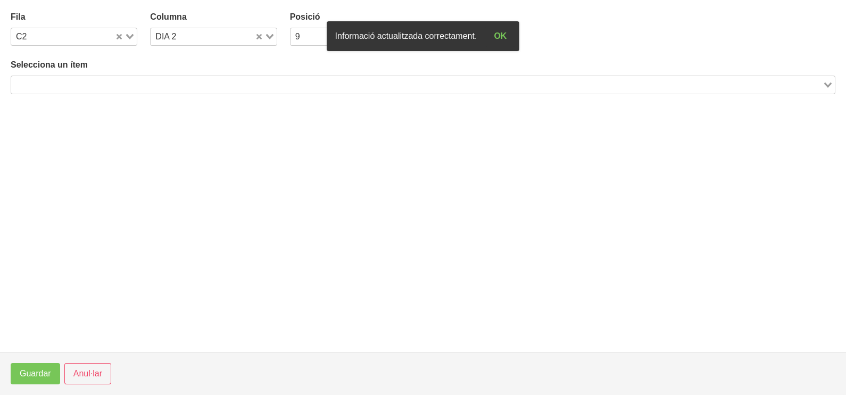
click at [143, 79] on input "Search for option" at bounding box center [416, 84] width 809 height 13
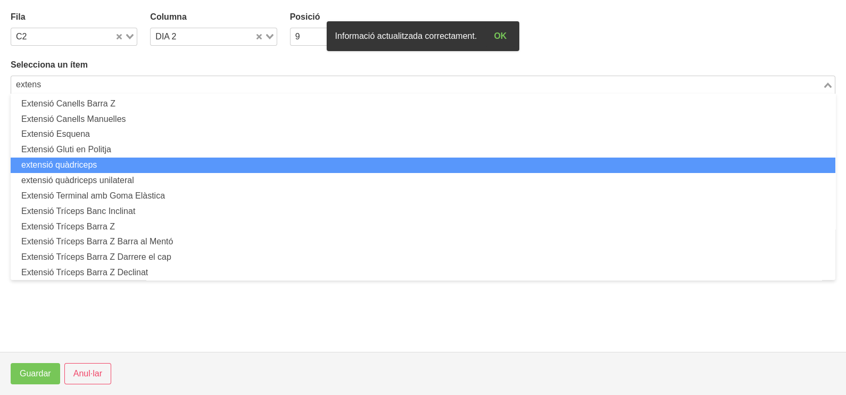
click at [139, 163] on li "extensió quàdriceps" at bounding box center [423, 164] width 824 height 15
type input "extens"
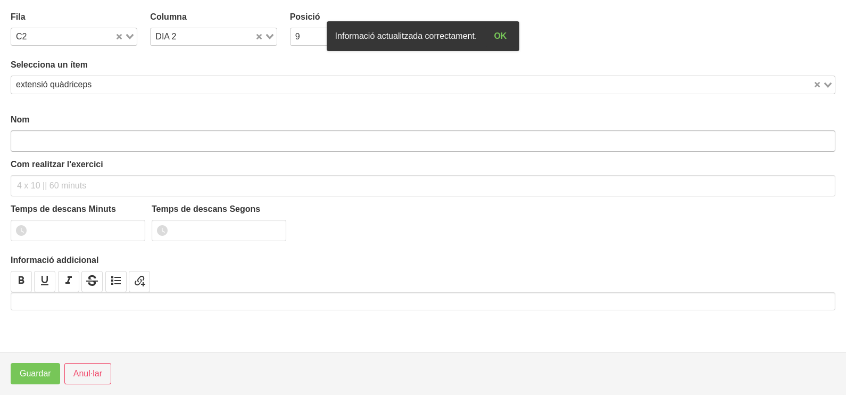
type input "extensió quàdriceps"
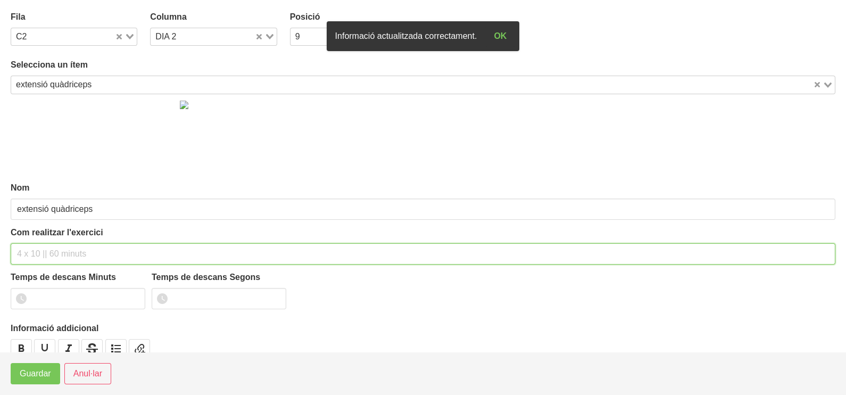
click at [47, 246] on input "text" at bounding box center [423, 253] width 824 height 21
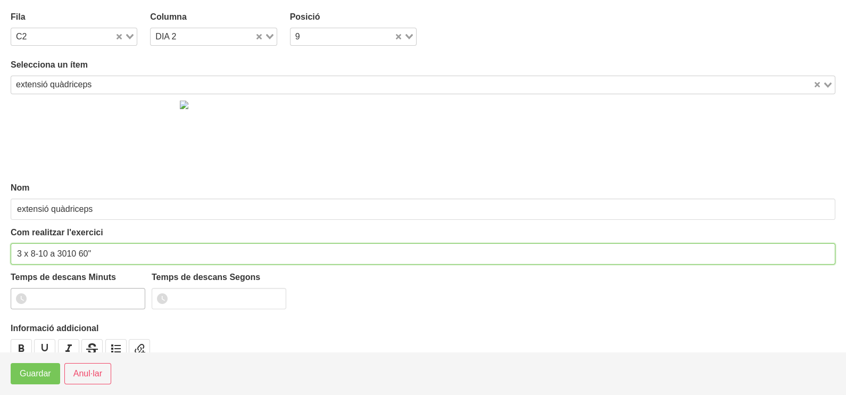
type input "3 x 8-10 a 3010 60""
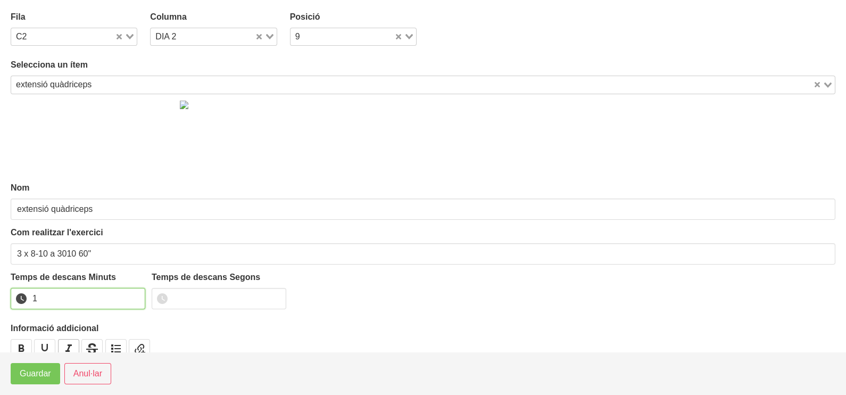
drag, startPoint x: 133, startPoint y: 295, endPoint x: 62, endPoint y: 348, distance: 88.8
type input "1"
click at [120, 305] on input "1" at bounding box center [78, 298] width 135 height 21
click at [28, 379] on span "Guardar" at bounding box center [35, 373] width 31 height 13
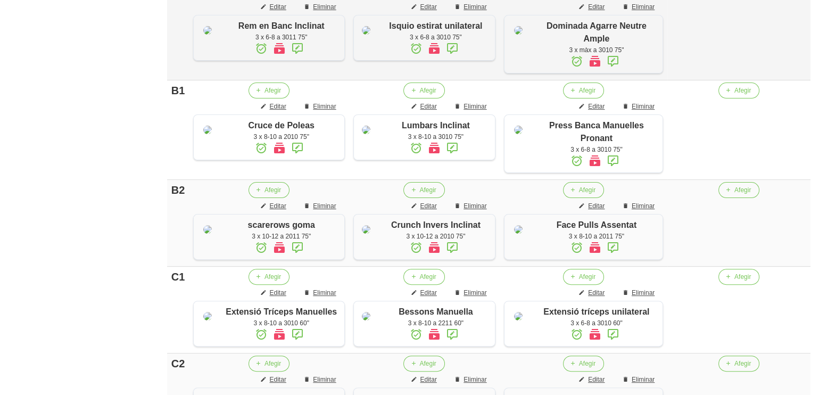
scroll to position [332, 0]
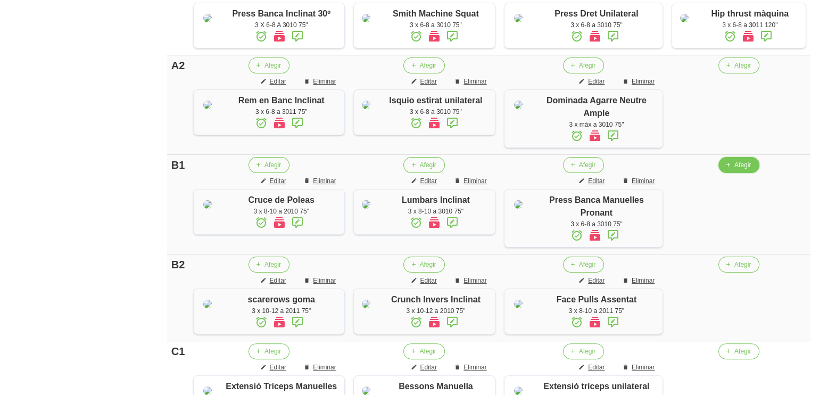
click at [739, 170] on span "Afegir" at bounding box center [742, 165] width 16 height 10
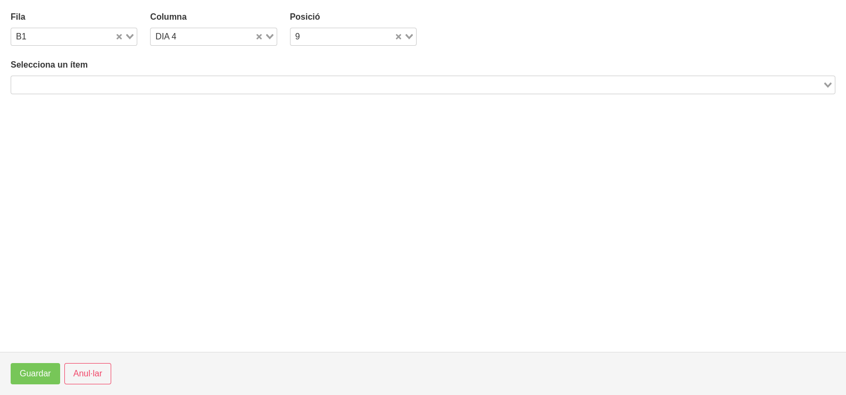
click at [194, 82] on input "Search for option" at bounding box center [416, 84] width 809 height 13
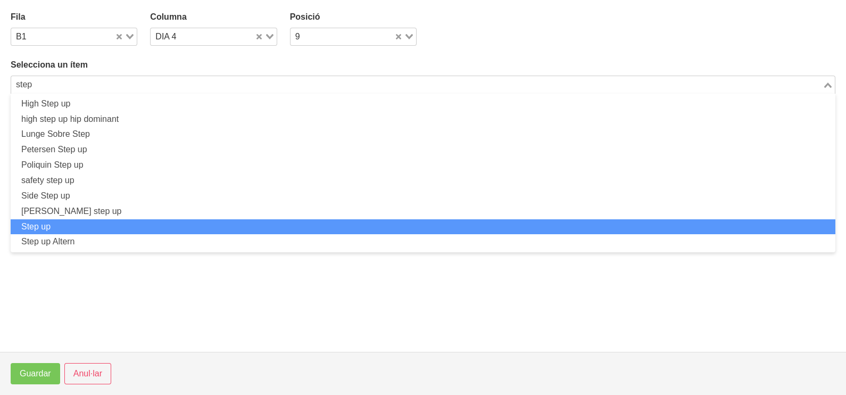
click at [97, 220] on li "Step up" at bounding box center [423, 226] width 824 height 15
type input "step"
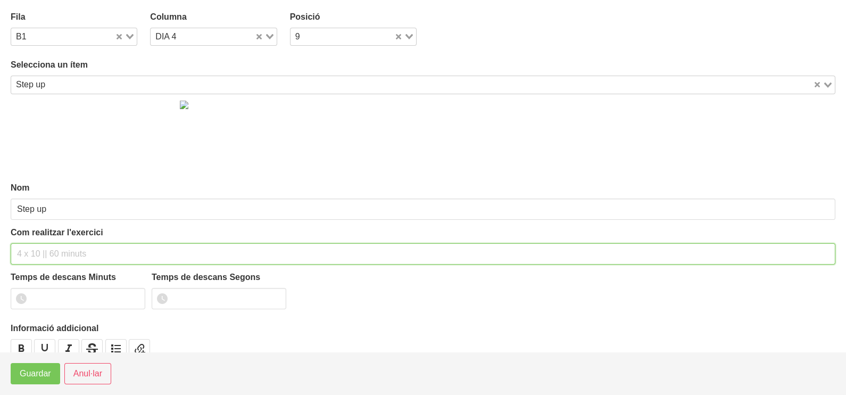
click at [52, 243] on input "text" at bounding box center [423, 253] width 824 height 21
type input "3 x 8-10 a 3010 75""
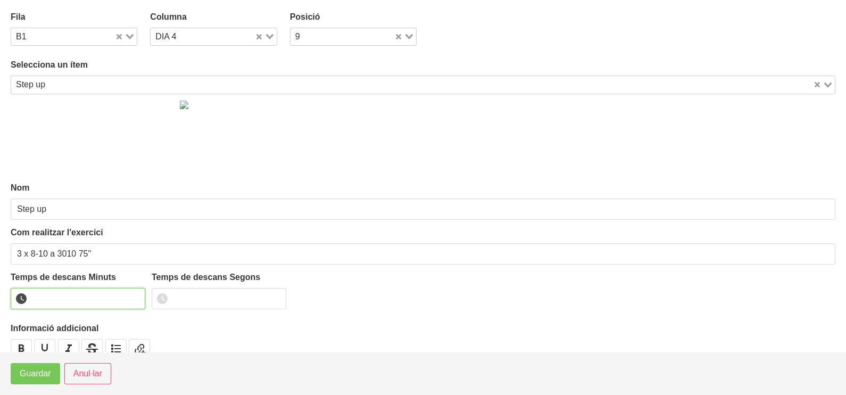
drag, startPoint x: 62, startPoint y: 288, endPoint x: 59, endPoint y: 293, distance: 5.7
click at [60, 292] on input "number" at bounding box center [78, 298] width 135 height 21
type input "1"
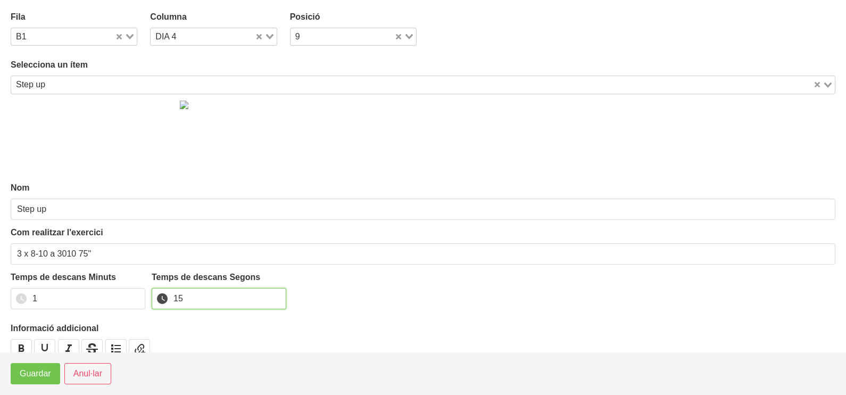
type input "15"
click at [31, 378] on span "Guardar" at bounding box center [35, 373] width 31 height 13
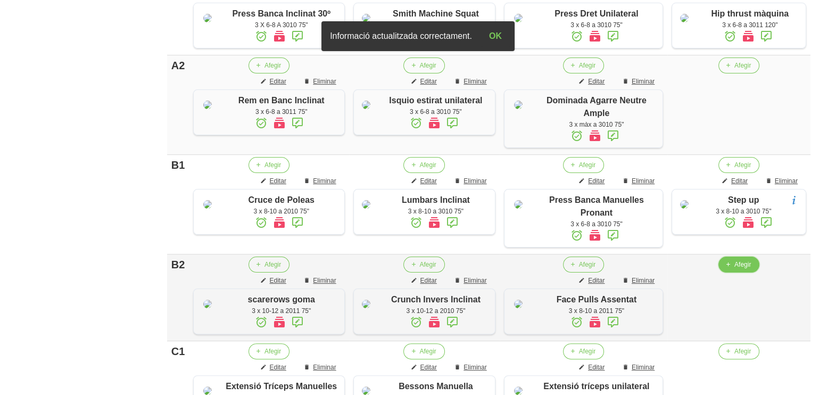
click at [738, 269] on span "Afegir" at bounding box center [742, 265] width 16 height 10
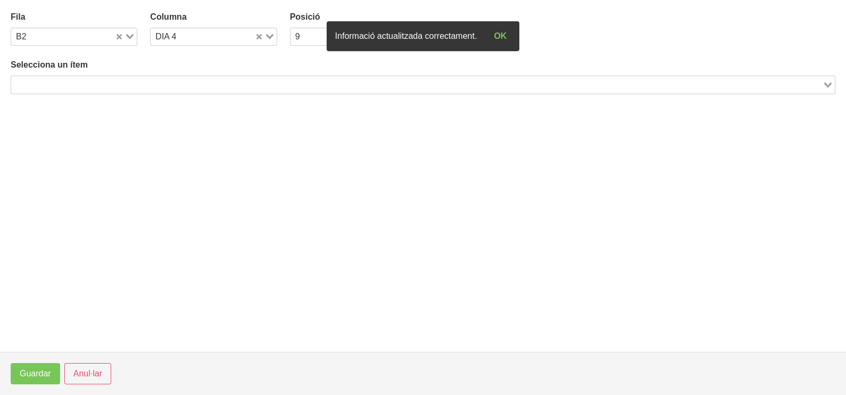
click at [147, 72] on div "Selecciona un ítem Loading..." at bounding box center [423, 76] width 824 height 35
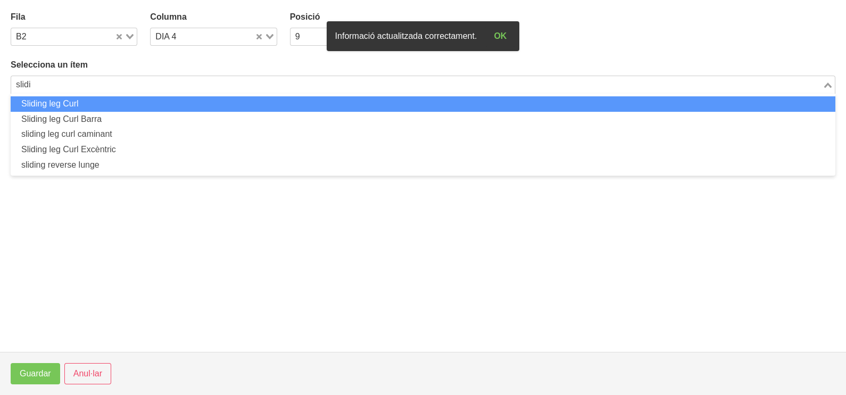
click at [112, 98] on li "Sliding leg Curl" at bounding box center [423, 103] width 824 height 15
type input "slidi"
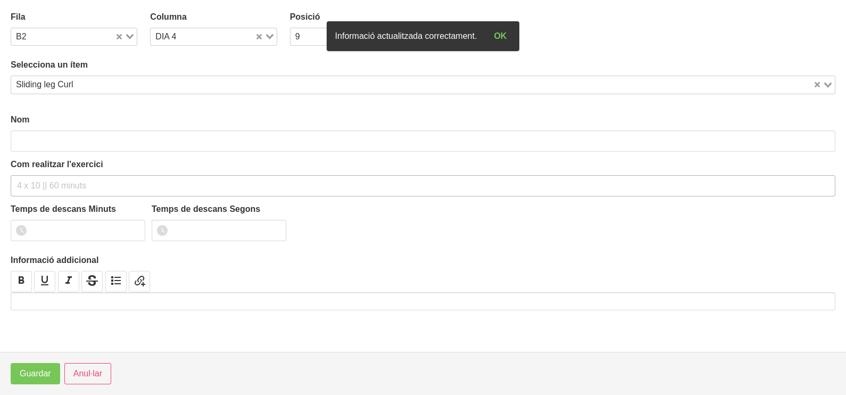
type input "Sliding leg Curl"
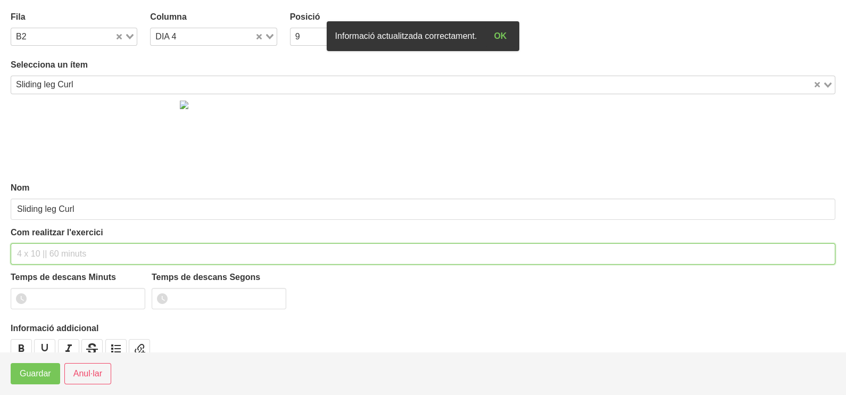
click at [43, 254] on input "text" at bounding box center [423, 253] width 824 height 21
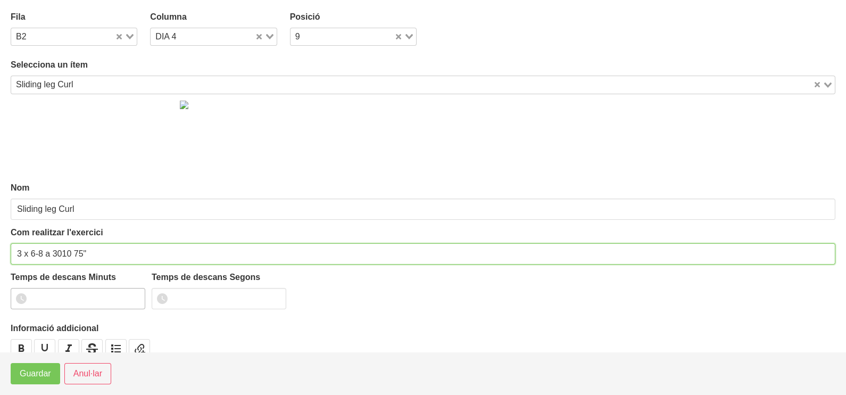
type input "3 x 6-8 a 3010 75""
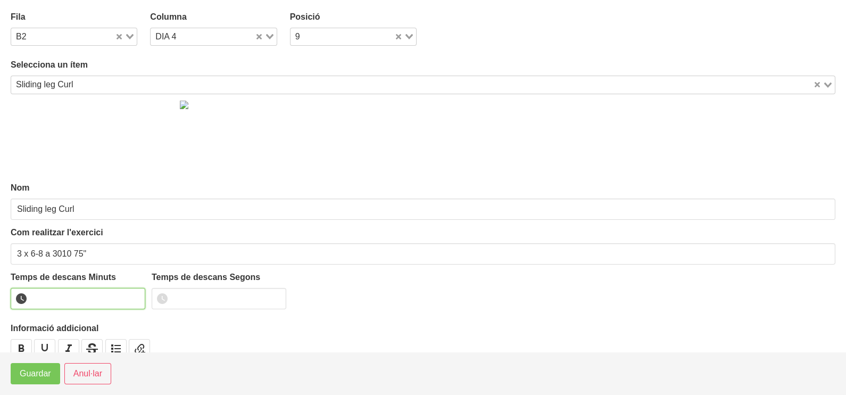
click at [47, 300] on input "number" at bounding box center [78, 298] width 135 height 21
type input "1"
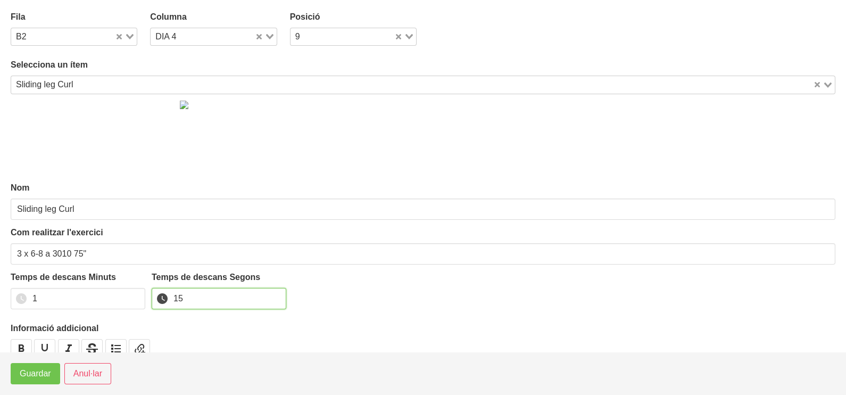
type input "15"
click at [31, 374] on span "Guardar" at bounding box center [35, 373] width 31 height 13
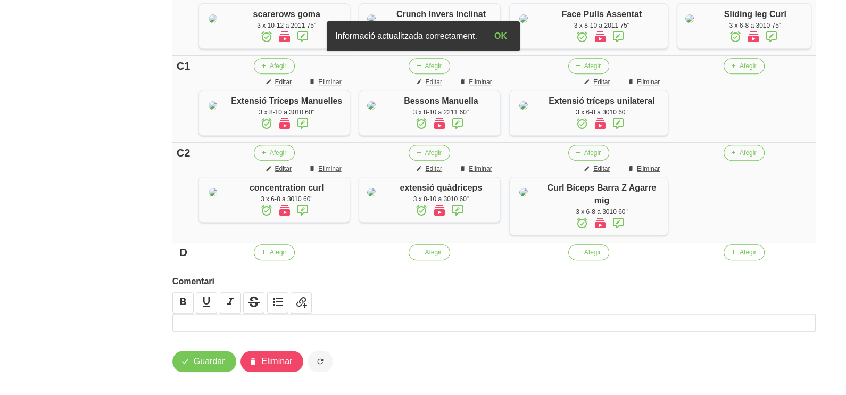
scroll to position [665, 0]
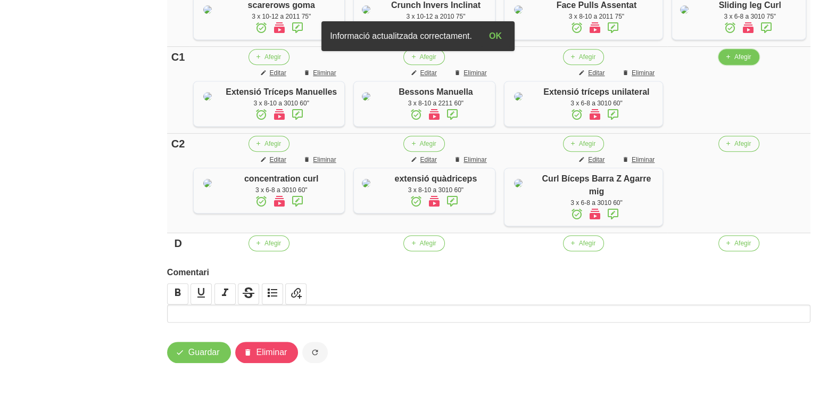
click at [739, 62] on span "Afegir" at bounding box center [742, 57] width 16 height 10
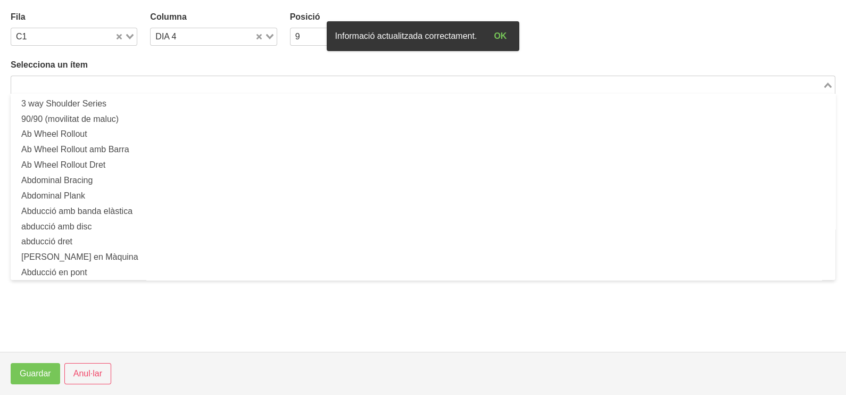
drag, startPoint x: 210, startPoint y: 80, endPoint x: 224, endPoint y: 82, distance: 13.9
click at [223, 82] on input "Search for option" at bounding box center [416, 84] width 809 height 13
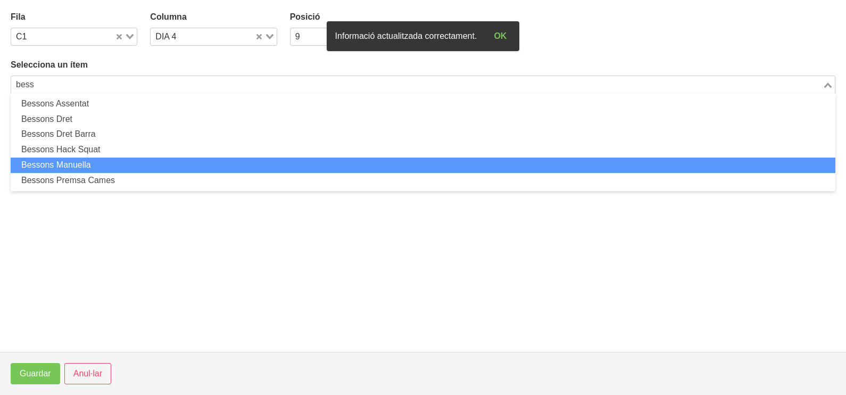
click at [155, 164] on li "Bessons Manuella" at bounding box center [423, 164] width 824 height 15
type input "bess"
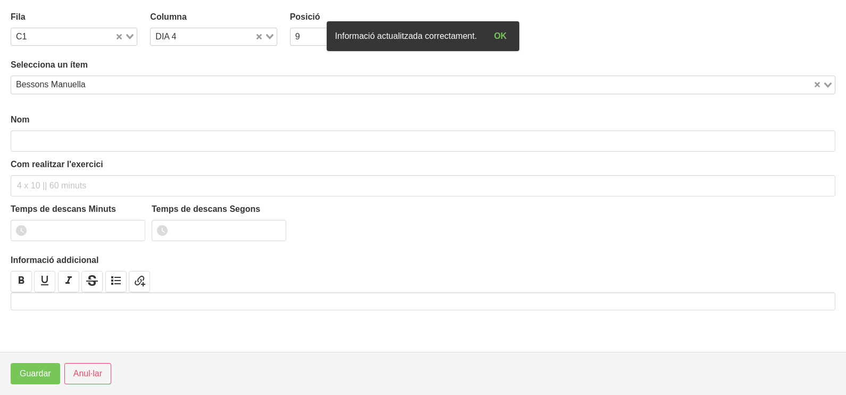
type input "Bessons Manuella"
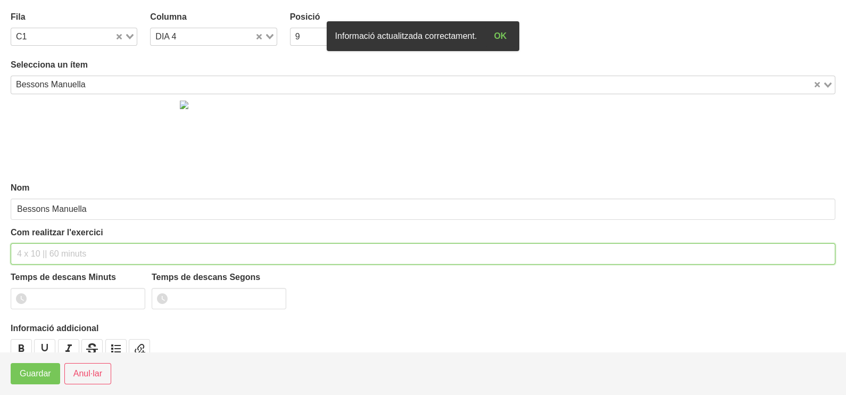
drag, startPoint x: 60, startPoint y: 254, endPoint x: 73, endPoint y: 227, distance: 30.2
click at [61, 251] on input "text" at bounding box center [423, 253] width 824 height 21
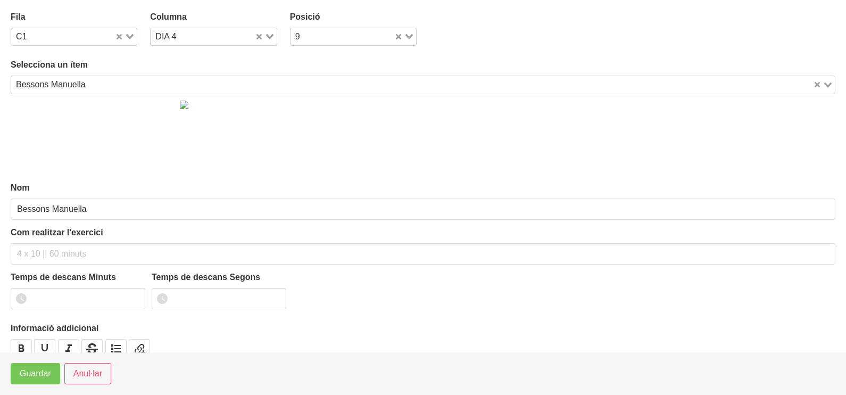
click at [84, 87] on div "Bessons Manuella" at bounding box center [412, 83] width 802 height 15
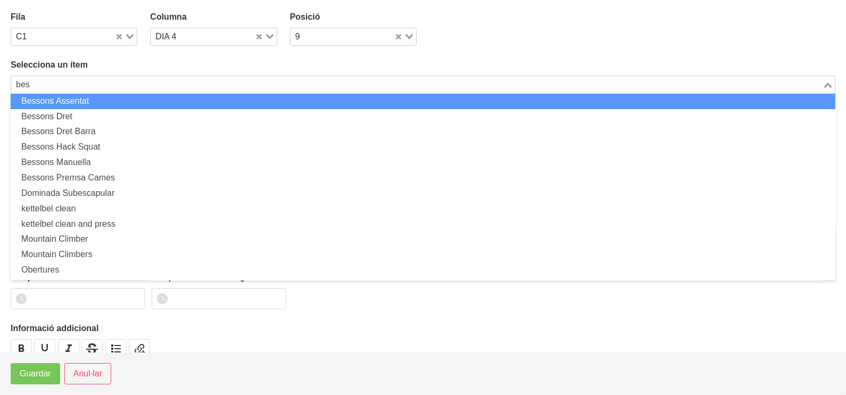
scroll to position [0, 0]
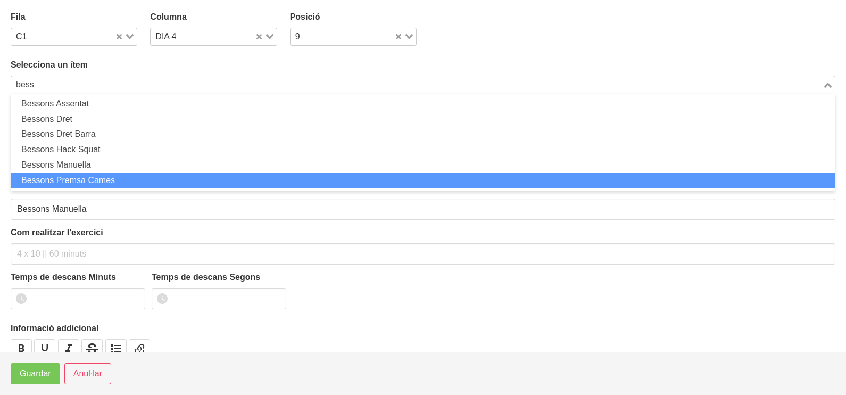
drag, startPoint x: 126, startPoint y: 176, endPoint x: 119, endPoint y: 183, distance: 10.2
click at [126, 177] on li "Bessons Premsa Cames" at bounding box center [423, 180] width 824 height 15
type input "bess"
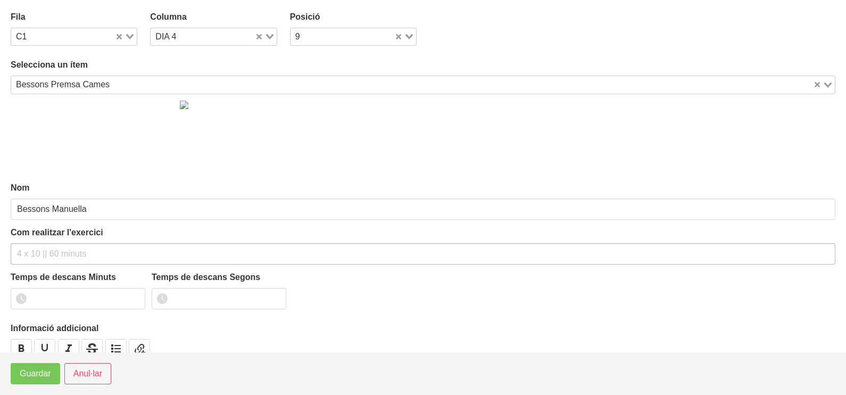
type input "Bessons Premsa Cames"
drag, startPoint x: 40, startPoint y: 246, endPoint x: 36, endPoint y: 248, distance: 5.5
click at [36, 248] on input "text" at bounding box center [423, 253] width 824 height 21
type input "3 x 10-12 a 2211 60""
drag, startPoint x: 137, startPoint y: 294, endPoint x: 78, endPoint y: 344, distance: 77.0
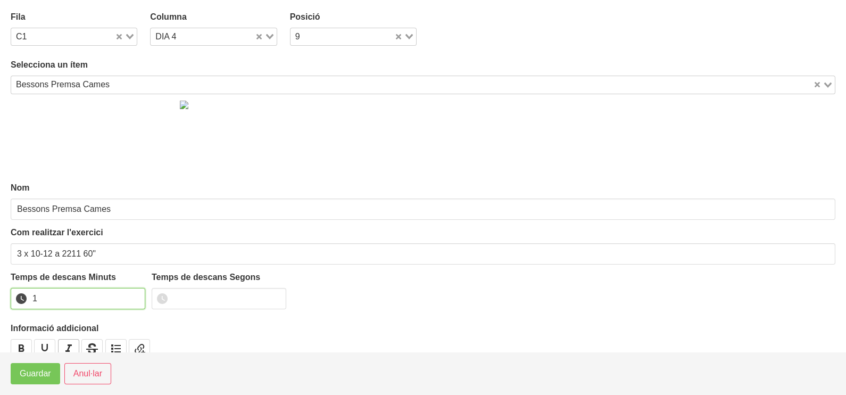
type input "1"
click at [134, 295] on input "1" at bounding box center [78, 298] width 135 height 21
click at [36, 380] on button "Guardar" at bounding box center [35, 373] width 49 height 21
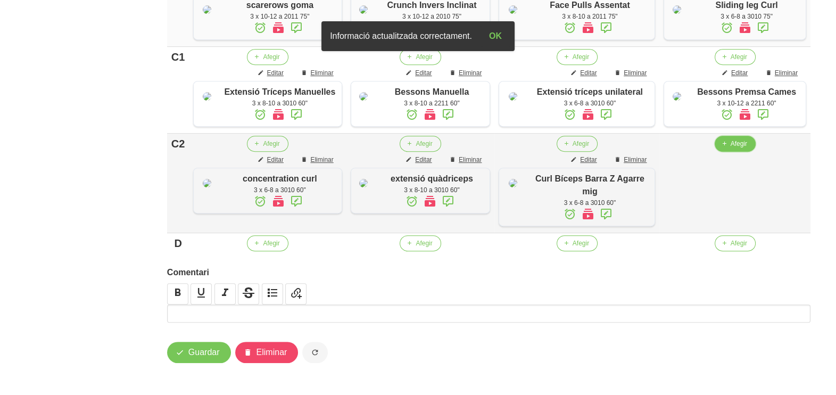
click at [736, 148] on span "Afegir" at bounding box center [738, 144] width 16 height 10
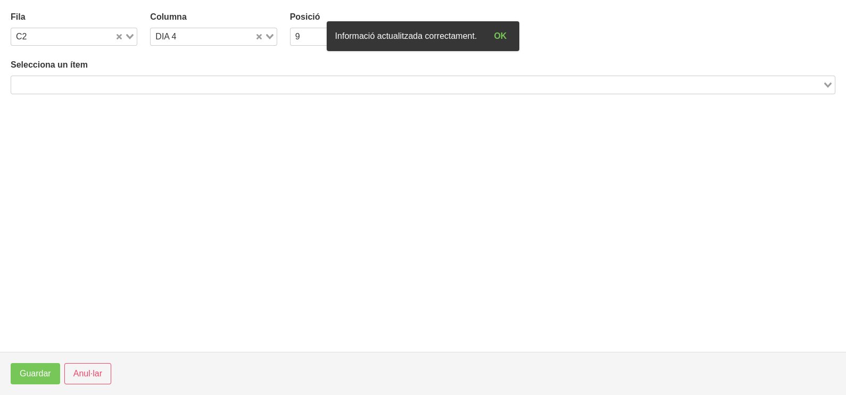
click at [144, 85] on input "Search for option" at bounding box center [416, 84] width 809 height 13
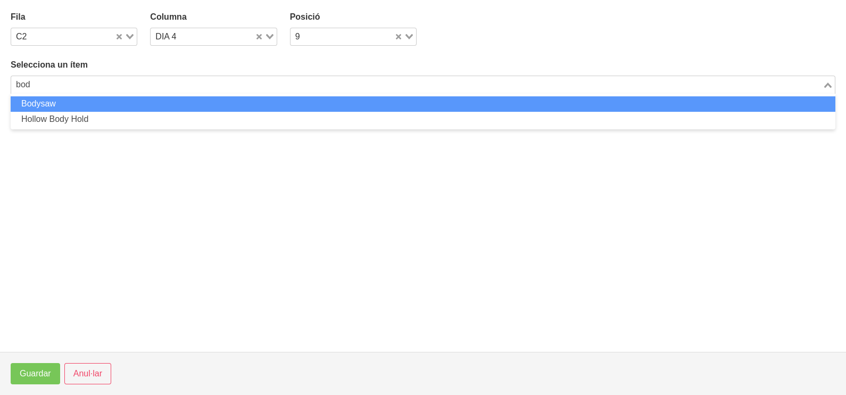
click at [88, 106] on li "Bodysaw" at bounding box center [423, 103] width 824 height 15
type input "bod"
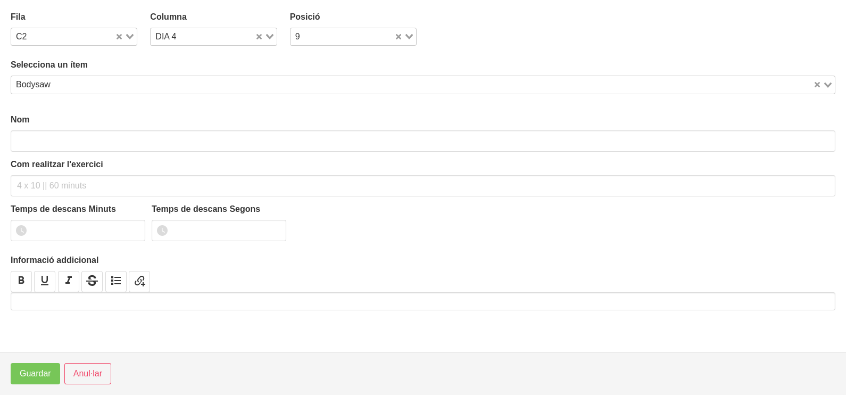
type input "Bodysaw"
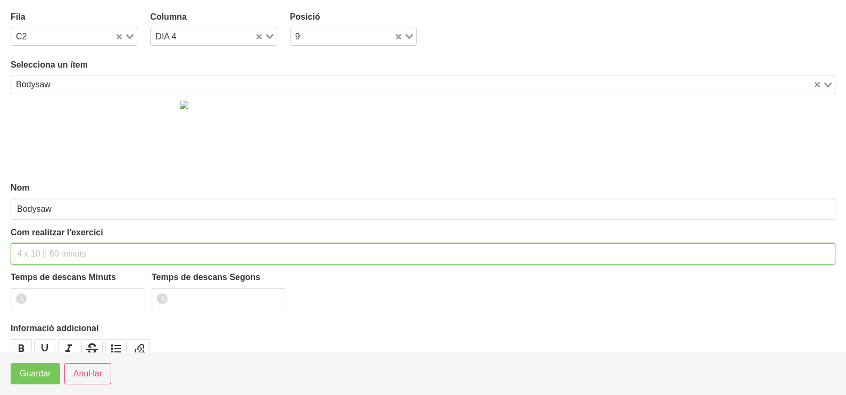
click at [46, 247] on input "text" at bounding box center [423, 253] width 824 height 21
type input "3 x 10-12 a 2010 60""
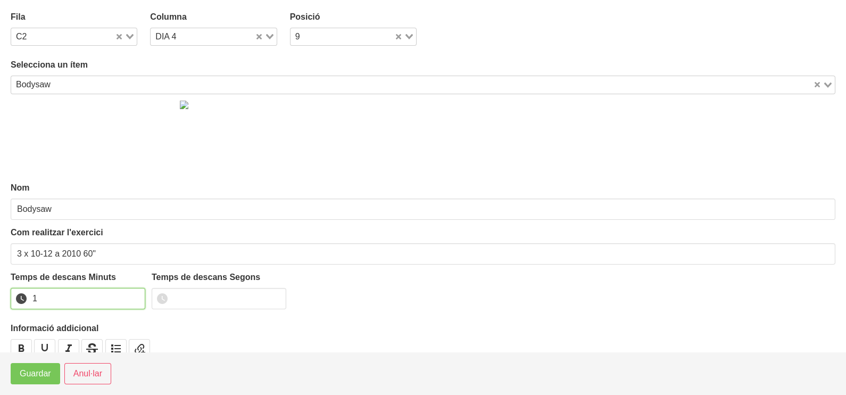
drag, startPoint x: 133, startPoint y: 294, endPoint x: 67, endPoint y: 354, distance: 89.2
type input "1"
click at [128, 303] on input "1" at bounding box center [78, 298] width 135 height 21
click at [37, 379] on span "Guardar" at bounding box center [35, 373] width 31 height 13
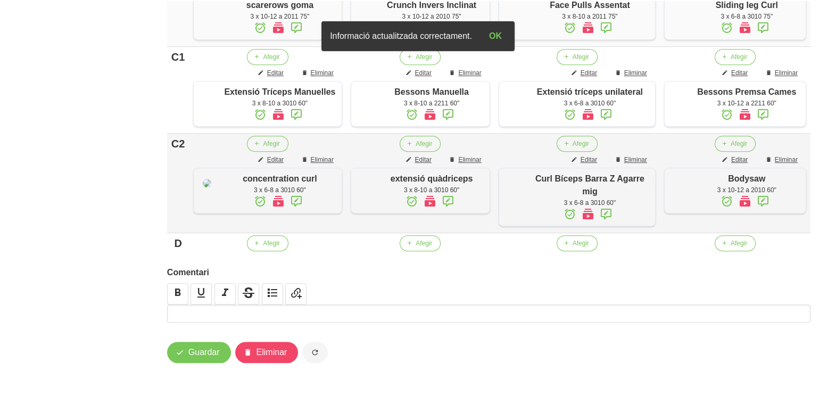
scroll to position [787, 0]
click at [739, 245] on span "Afegir" at bounding box center [738, 243] width 16 height 10
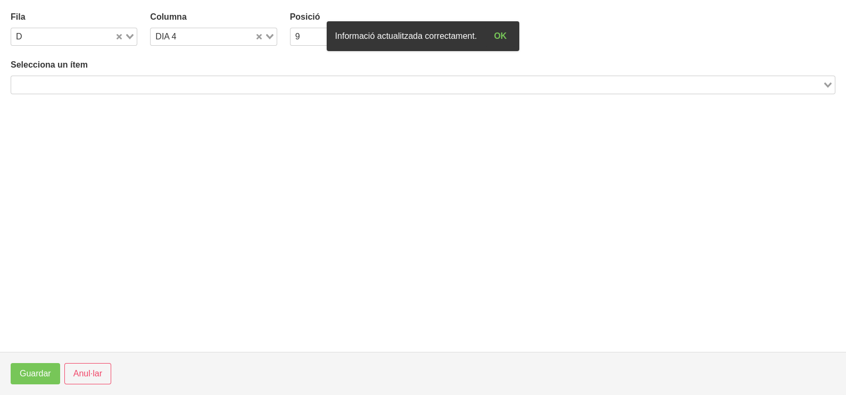
click at [102, 79] on input "Search for option" at bounding box center [416, 84] width 809 height 13
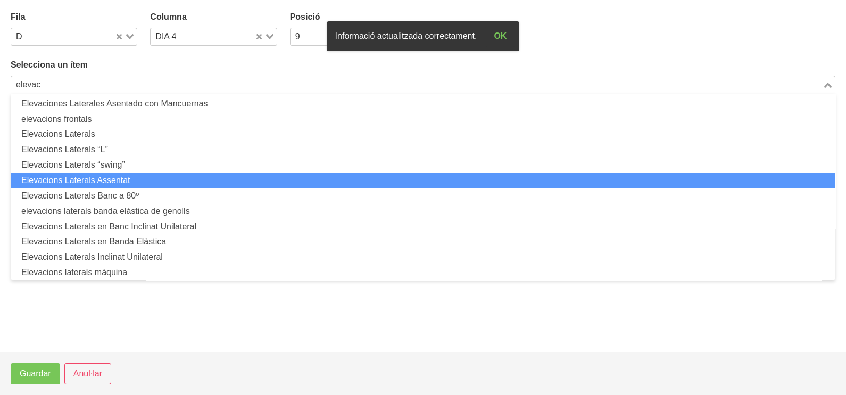
click at [100, 179] on li "Elevacions Laterals Assentat" at bounding box center [423, 180] width 824 height 15
type input "elevac"
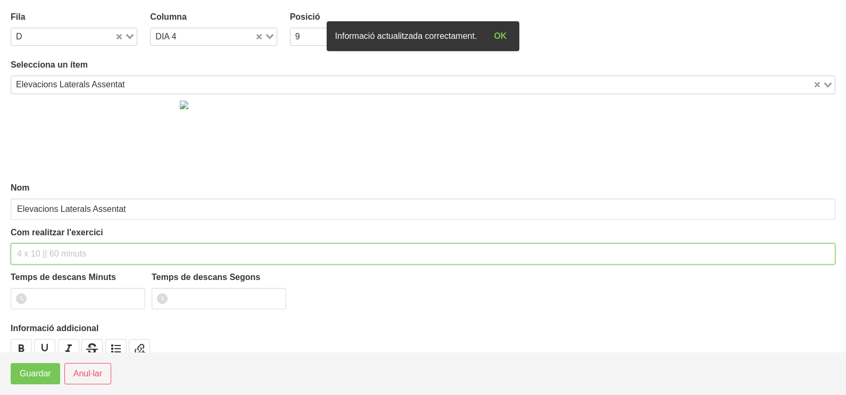
drag, startPoint x: 42, startPoint y: 249, endPoint x: 35, endPoint y: 249, distance: 6.9
click at [37, 248] on input "text" at bounding box center [423, 253] width 824 height 21
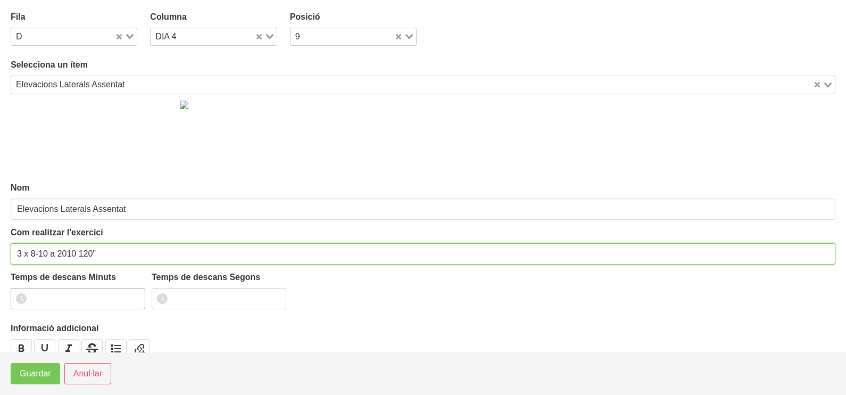
type input "3 x 8-10 a 2010 120""
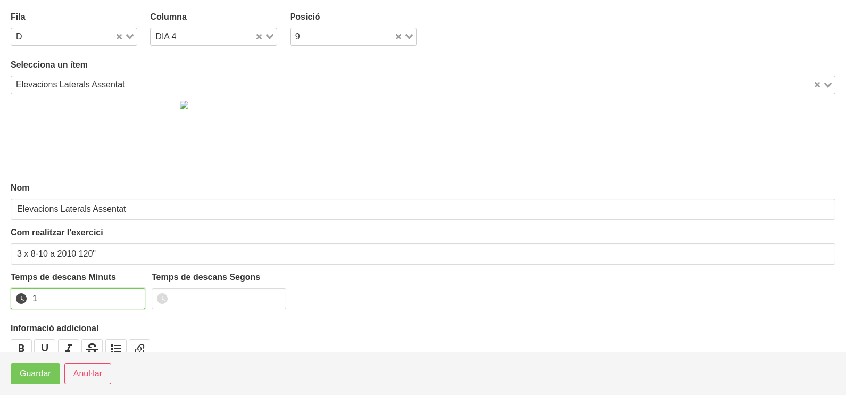
click at [133, 293] on input "1" at bounding box center [78, 298] width 135 height 21
drag, startPoint x: 133, startPoint y: 293, endPoint x: 107, endPoint y: 313, distance: 32.2
type input "2"
click at [130, 295] on input "2" at bounding box center [78, 298] width 135 height 21
click at [36, 373] on span "Guardar" at bounding box center [35, 373] width 31 height 13
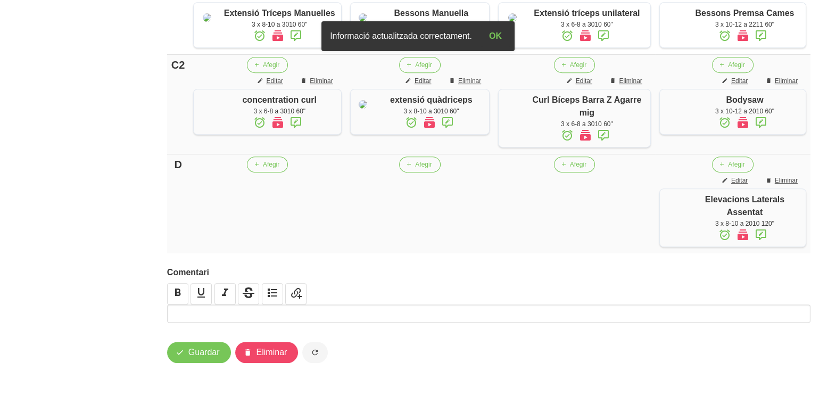
scroll to position [867, 0]
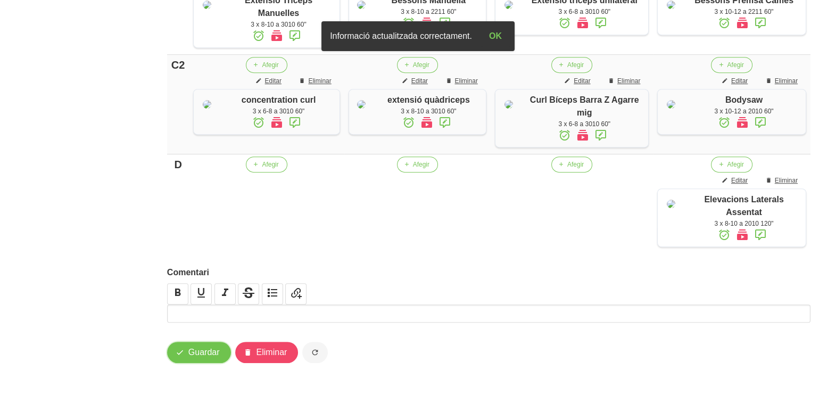
click at [187, 356] on button "Guardar" at bounding box center [199, 351] width 64 height 21
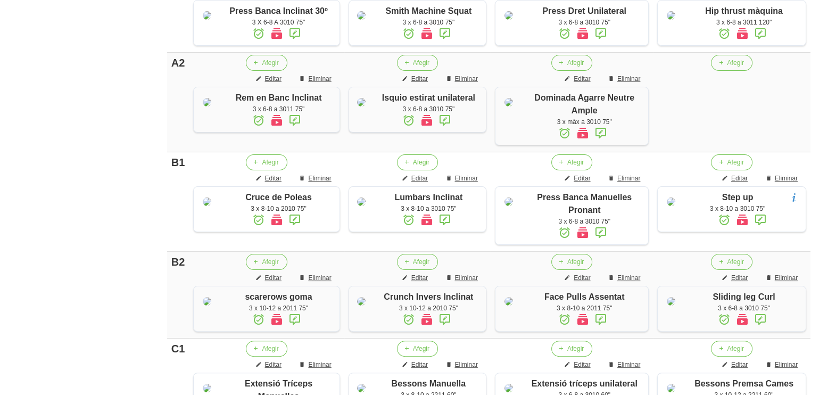
scroll to position [0, 0]
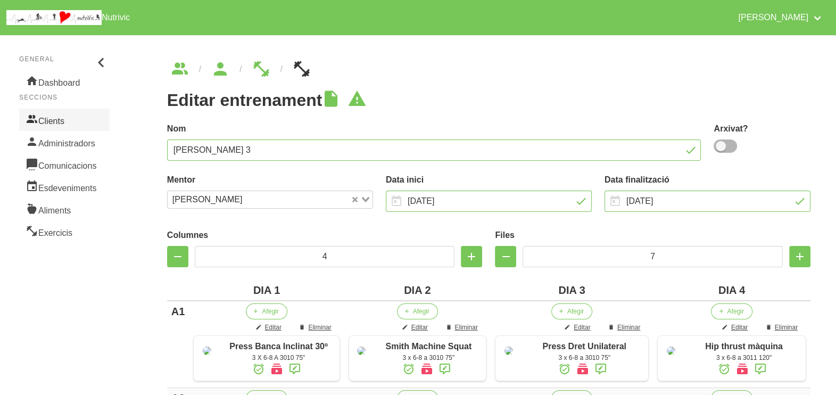
click at [56, 112] on link "Clients" at bounding box center [64, 120] width 90 height 22
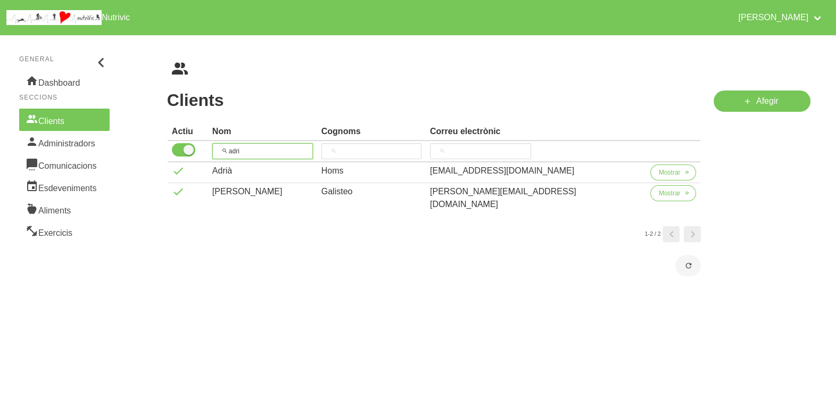
click at [225, 145] on input "adri" at bounding box center [262, 151] width 101 height 16
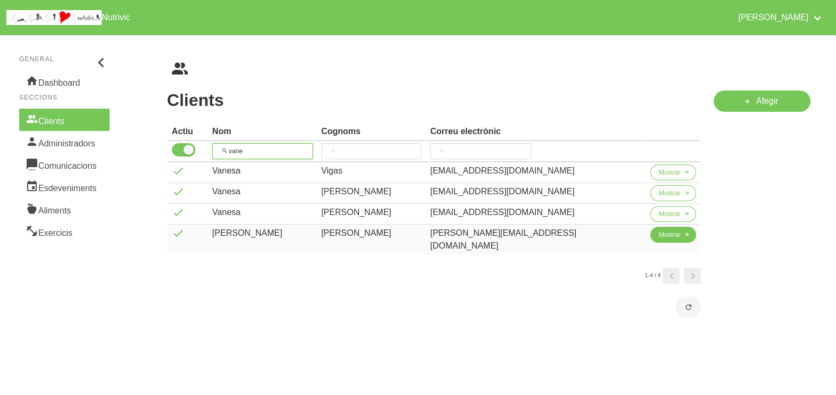
type input "vane"
click at [659, 237] on span "Mostrar" at bounding box center [670, 235] width 22 height 10
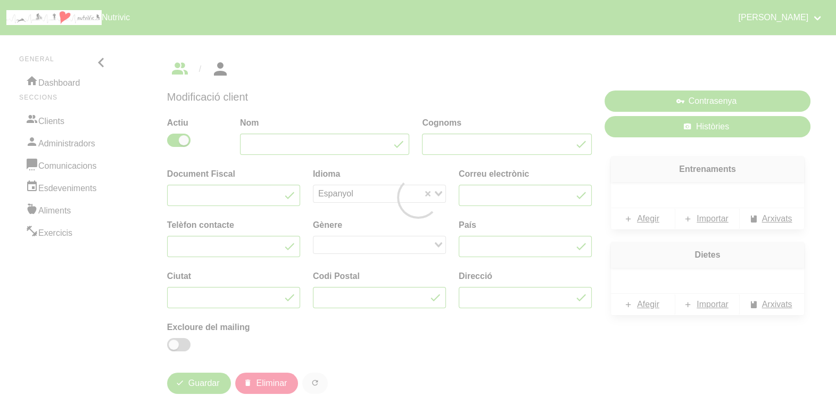
type input "[PERSON_NAME]"
type input "[PERSON_NAME][EMAIL_ADDRESS][DOMAIN_NAME]"
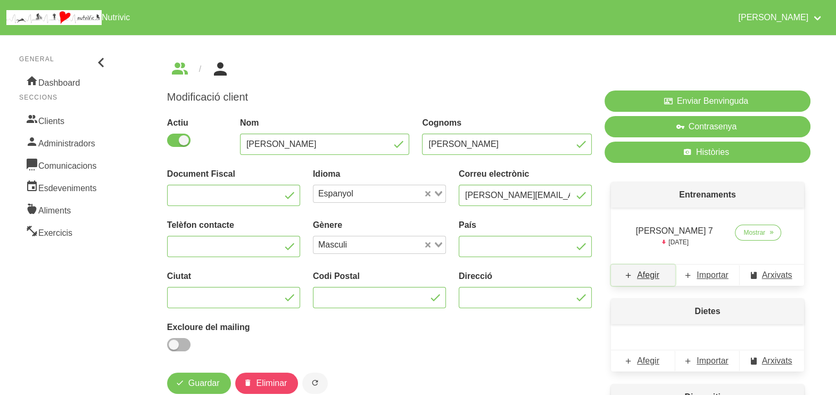
click at [651, 276] on span "Afegir" at bounding box center [648, 275] width 22 height 13
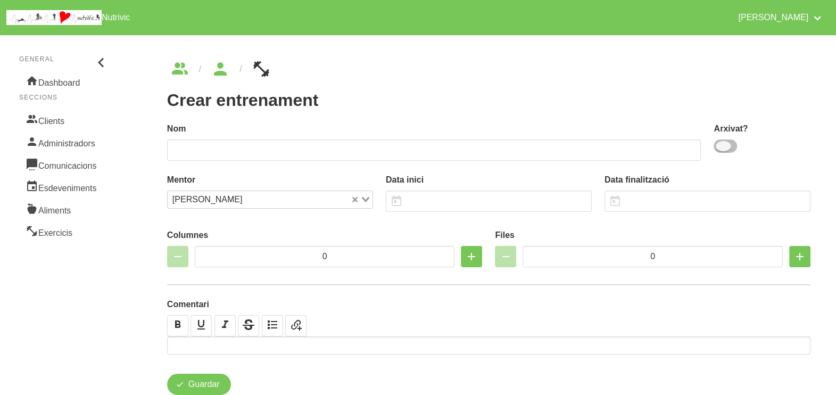
drag, startPoint x: 726, startPoint y: 146, endPoint x: 585, endPoint y: 149, distance: 141.5
click at [726, 146] on span at bounding box center [724, 145] width 23 height 13
click at [720, 146] on input "checkbox" at bounding box center [716, 146] width 7 height 7
checkbox input "true"
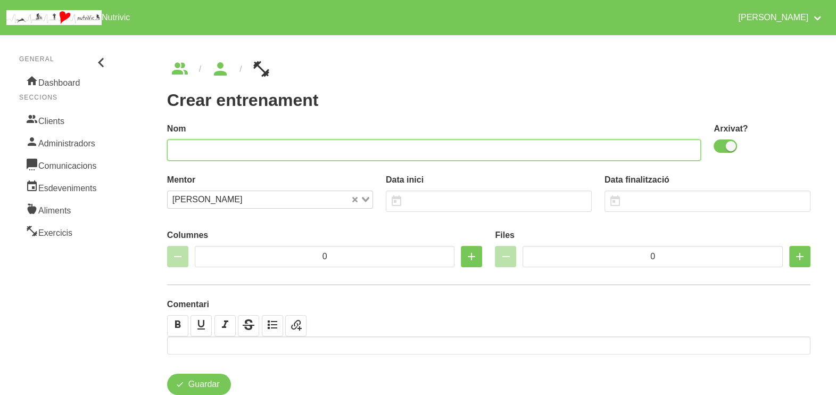
drag, startPoint x: 570, startPoint y: 151, endPoint x: 553, endPoint y: 133, distance: 24.5
click at [566, 147] on input "text" at bounding box center [434, 149] width 534 height 21
type input "[PERSON_NAME] 8"
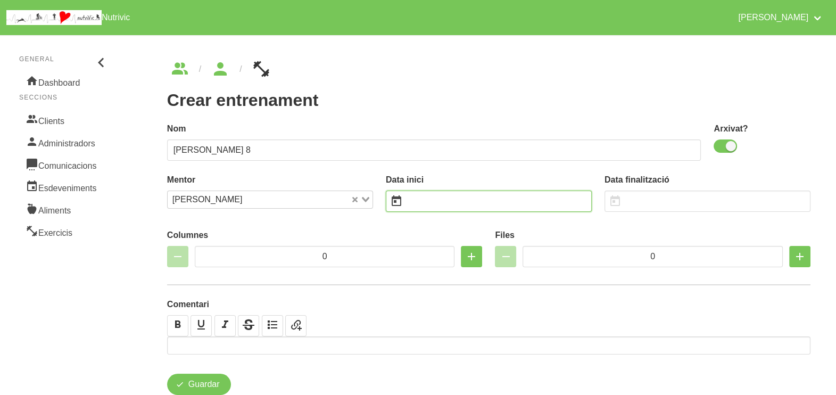
click at [472, 202] on input "text" at bounding box center [489, 200] width 206 height 21
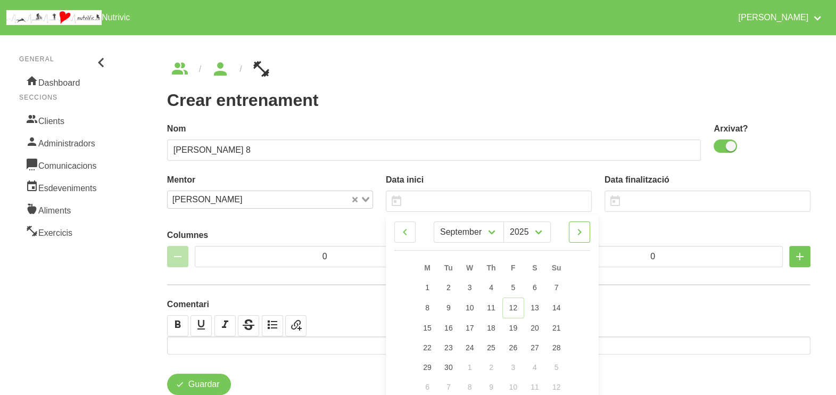
click at [571, 234] on link at bounding box center [579, 231] width 21 height 21
select select "9"
click at [558, 329] on span "19" at bounding box center [556, 326] width 9 height 9
type input "[DATE]"
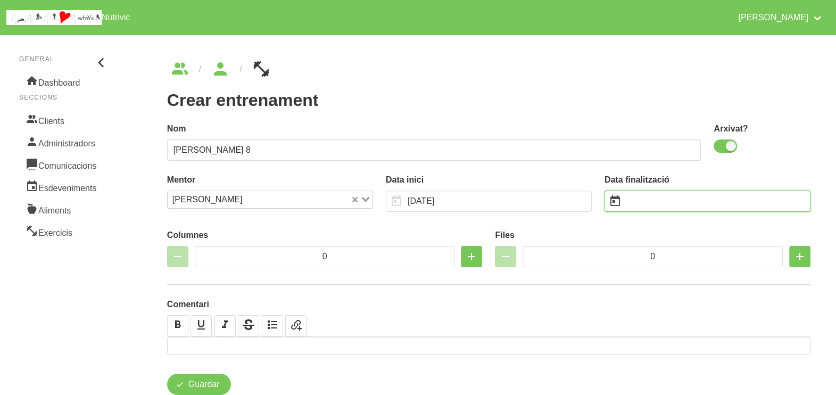
click at [641, 201] on input "text" at bounding box center [707, 200] width 206 height 21
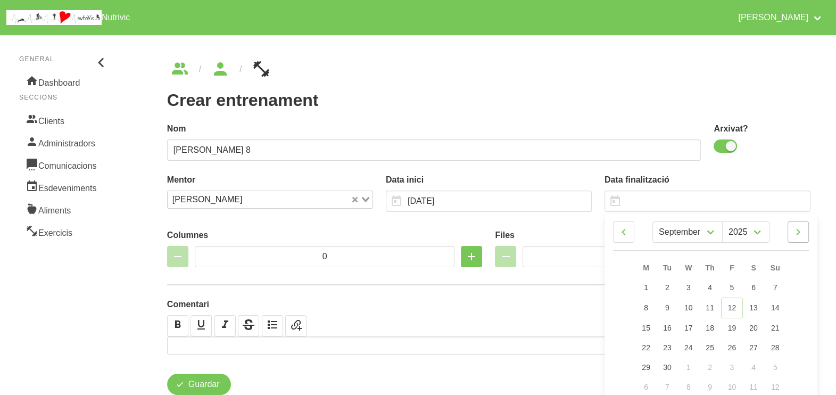
click at [809, 236] on div "January February March April May June July August September October M Tu W Th F…" at bounding box center [710, 309] width 213 height 182
click at [804, 234] on icon at bounding box center [798, 231] width 13 height 19
click at [799, 232] on icon at bounding box center [798, 231] width 13 height 19
select select "10"
drag, startPoint x: 777, startPoint y: 360, endPoint x: 685, endPoint y: 264, distance: 132.4
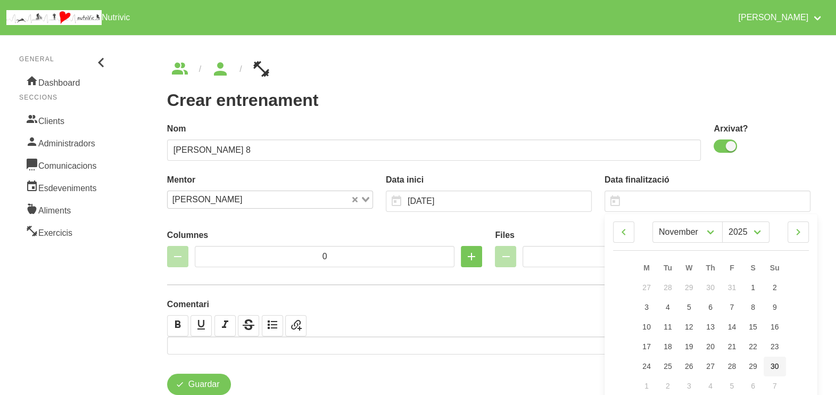
click at [778, 359] on link "30" at bounding box center [774, 366] width 22 height 20
type input "[DATE]"
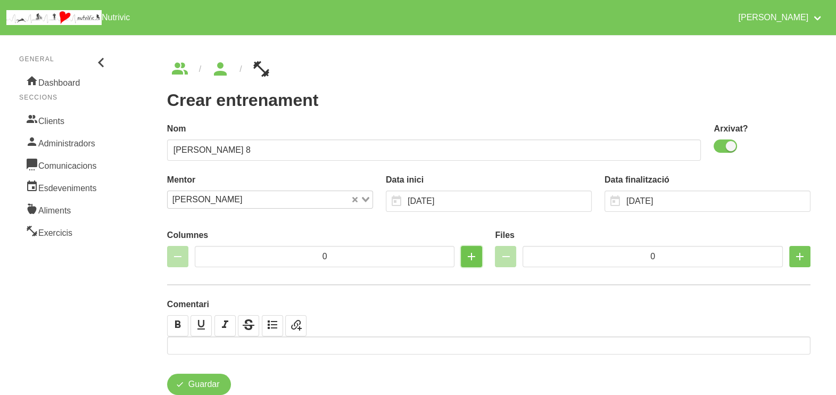
click at [470, 258] on icon "button" at bounding box center [471, 256] width 13 height 19
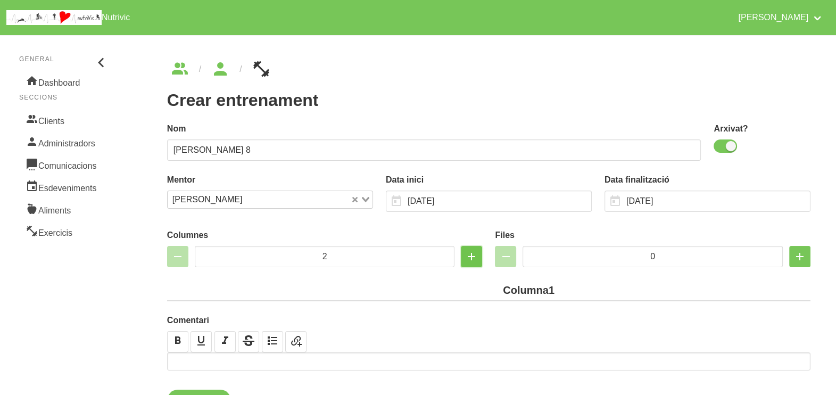
click at [470, 258] on icon "button" at bounding box center [471, 256] width 13 height 19
drag, startPoint x: 480, startPoint y: 257, endPoint x: 471, endPoint y: 257, distance: 9.6
click at [471, 257] on button "button" at bounding box center [471, 256] width 21 height 21
type input "3"
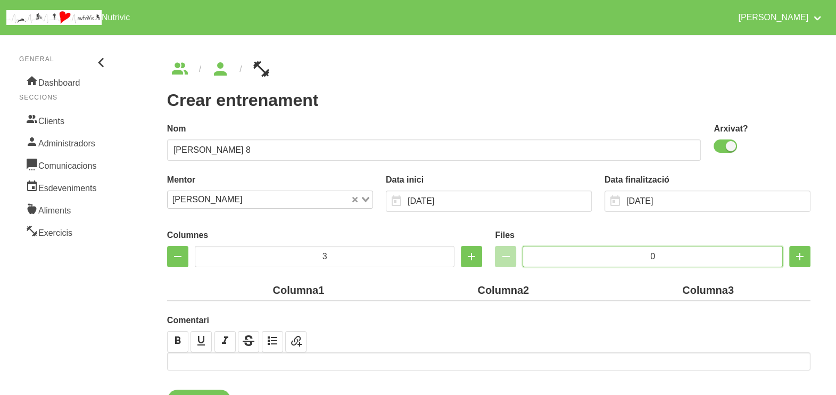
drag, startPoint x: 654, startPoint y: 251, endPoint x: 625, endPoint y: 251, distance: 28.7
click at [625, 251] on input "0" at bounding box center [652, 256] width 260 height 21
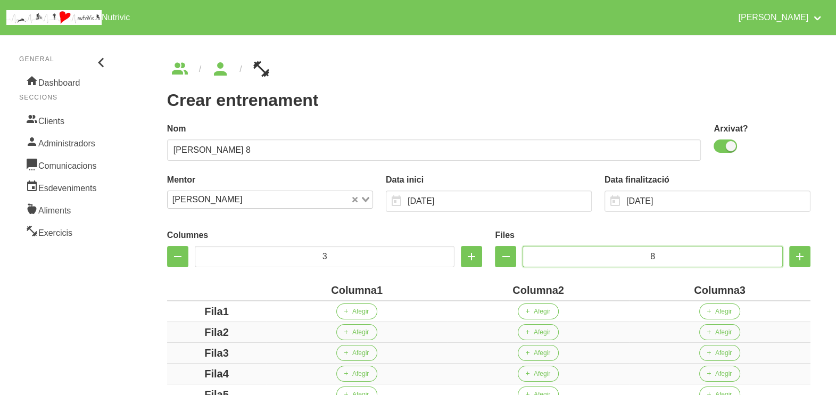
scroll to position [199, 0]
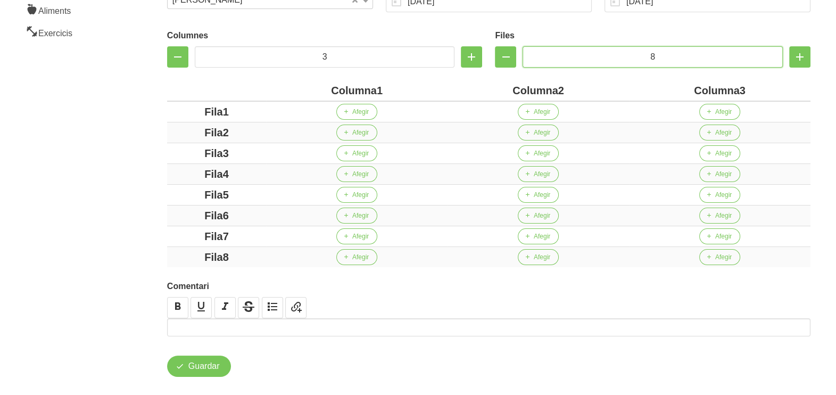
type input "8"
drag, startPoint x: 377, startPoint y: 92, endPoint x: 316, endPoint y: 87, distance: 60.9
click at [316, 87] on div "Columna1" at bounding box center [356, 90] width 173 height 16
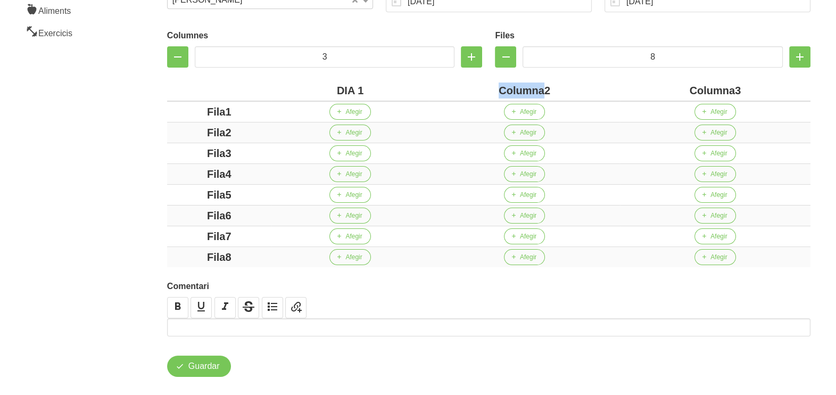
drag, startPoint x: 544, startPoint y: 88, endPoint x: 488, endPoint y: 97, distance: 56.6
click at [489, 97] on div "Columna2" at bounding box center [524, 90] width 182 height 16
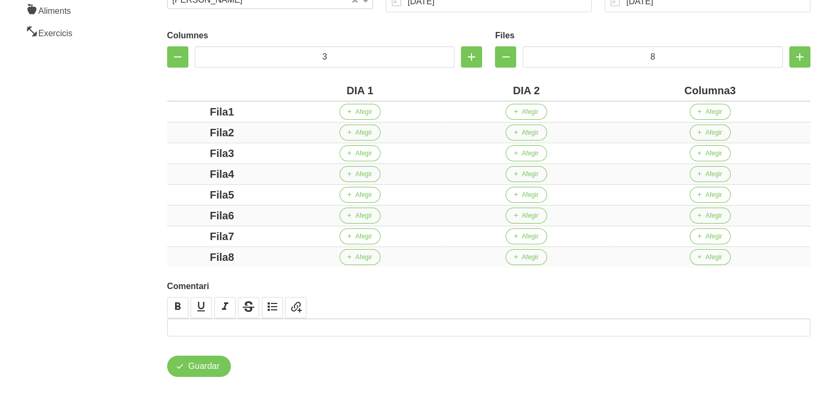
drag, startPoint x: 729, startPoint y: 88, endPoint x: 653, endPoint y: 96, distance: 76.5
click at [652, 96] on div "Columna3" at bounding box center [710, 90] width 192 height 16
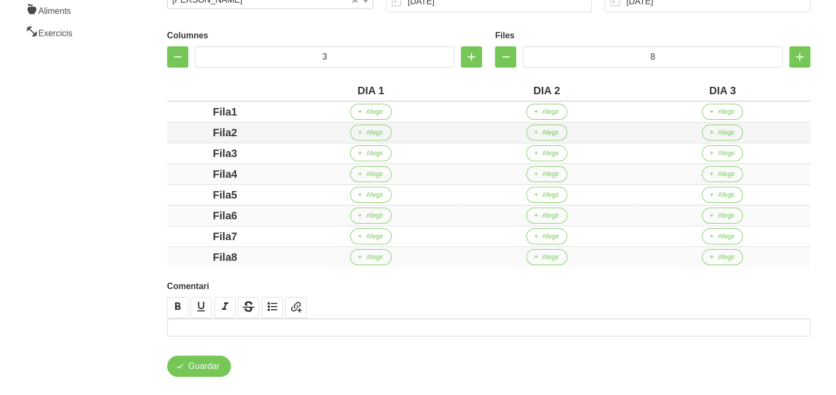
drag, startPoint x: 230, startPoint y: 110, endPoint x: 185, endPoint y: 123, distance: 47.1
click at [185, 123] on tbody "Fila1 Afegir Afegir Afegir Fila2 Afegir Afegir Afegir Fila3 Afegir Afegir Afegi…" at bounding box center [488, 184] width 643 height 166
drag, startPoint x: 232, startPoint y: 135, endPoint x: 192, endPoint y: 133, distance: 40.0
click at [189, 131] on div "Fila2" at bounding box center [224, 132] width 107 height 16
click at [194, 152] on div "Fila3" at bounding box center [224, 153] width 107 height 16
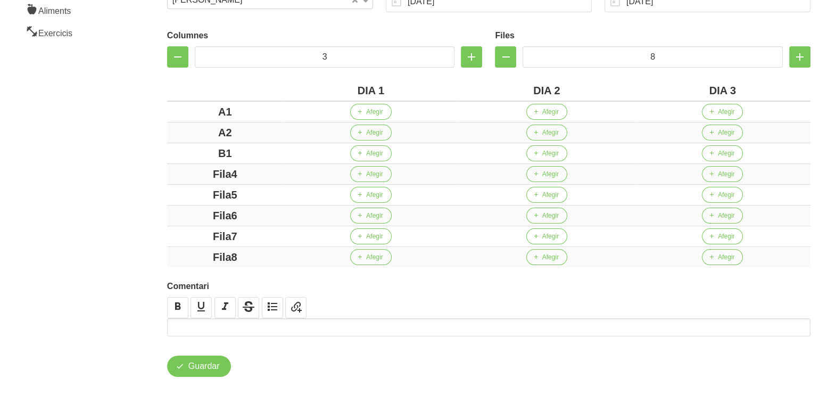
click at [159, 174] on div "Crear entrenament 7b3bda1f-fe58-4e53-bb49-9f31d70b303c Nom [PERSON_NAME] 8 Arxi…" at bounding box center [488, 119] width 694 height 566
click at [185, 191] on div "Fila5" at bounding box center [224, 195] width 107 height 16
drag, startPoint x: 247, startPoint y: 211, endPoint x: 202, endPoint y: 211, distance: 44.7
click at [202, 211] on div "Fila6" at bounding box center [224, 215] width 107 height 16
drag, startPoint x: 255, startPoint y: 231, endPoint x: 190, endPoint y: 231, distance: 65.4
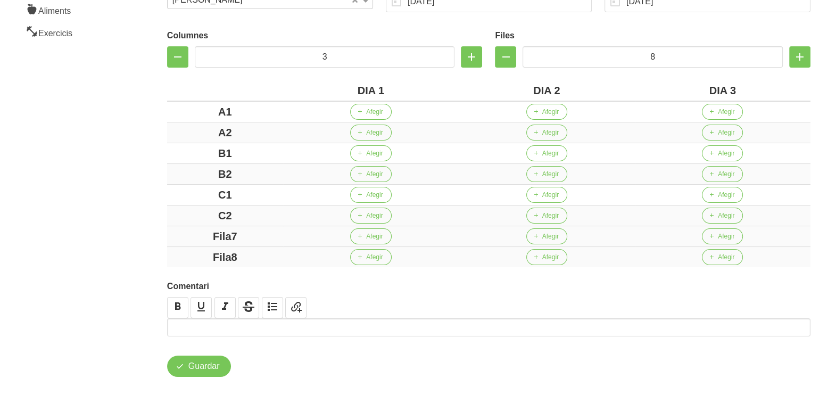
click at [190, 231] on div "Fila7" at bounding box center [224, 236] width 107 height 16
drag, startPoint x: 184, startPoint y: 248, endPoint x: 151, endPoint y: 239, distance: 33.8
click at [170, 245] on tbody "A1 Afegir Afegir Afegir A2 Afegir Afegir Afegir B1 Afegir Afegir Afegir B2 Afeg…" at bounding box center [488, 184] width 643 height 166
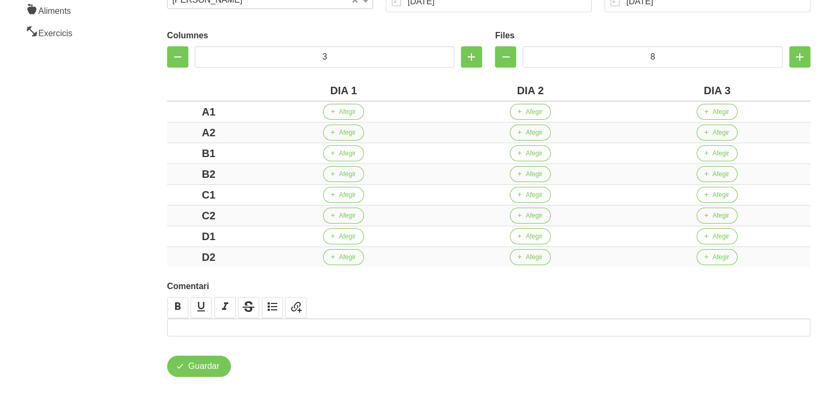
drag, startPoint x: 112, startPoint y: 213, endPoint x: 135, endPoint y: 181, distance: 39.4
click at [111, 205] on aside "General Dashboard Seccions Clients Administradors Comunicacions Esdeveniments A…" at bounding box center [64, 118] width 141 height 579
click at [351, 111] on span "Afegir" at bounding box center [347, 112] width 16 height 10
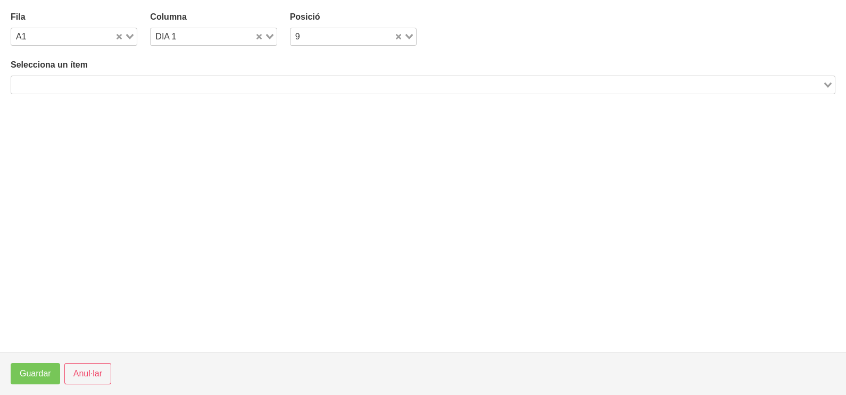
drag, startPoint x: 128, startPoint y: 86, endPoint x: 159, endPoint y: 59, distance: 41.1
click at [131, 84] on input "Search for option" at bounding box center [416, 84] width 809 height 13
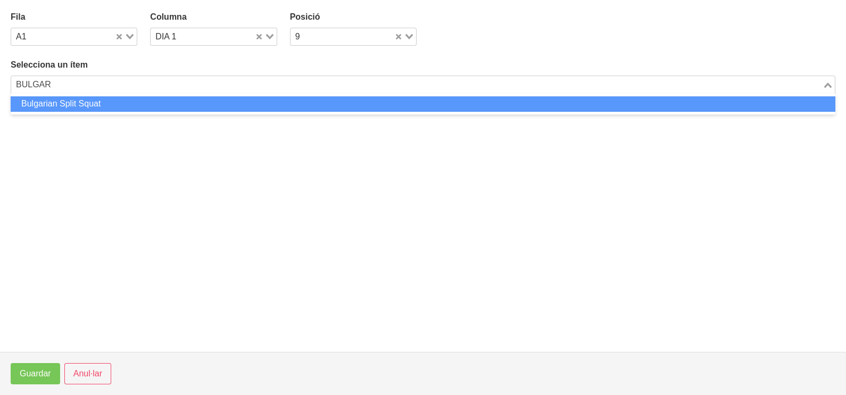
click at [134, 101] on li "Bulgarian Split Squat" at bounding box center [423, 103] width 824 height 15
type input "BULGAR"
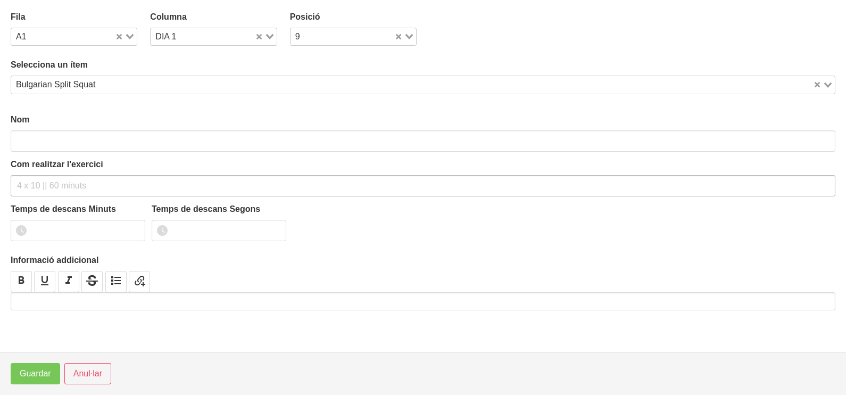
type input "Bulgarian Split Squat"
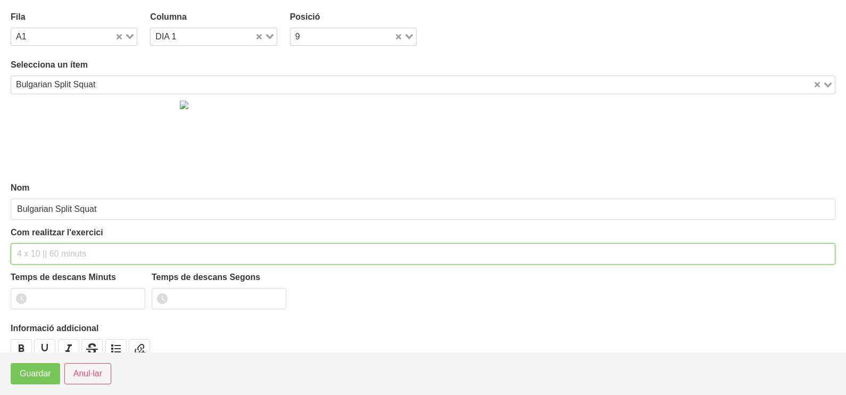
click at [46, 255] on input "text" at bounding box center [423, 253] width 824 height 21
type input "3 x 6-8 a 3010 60""
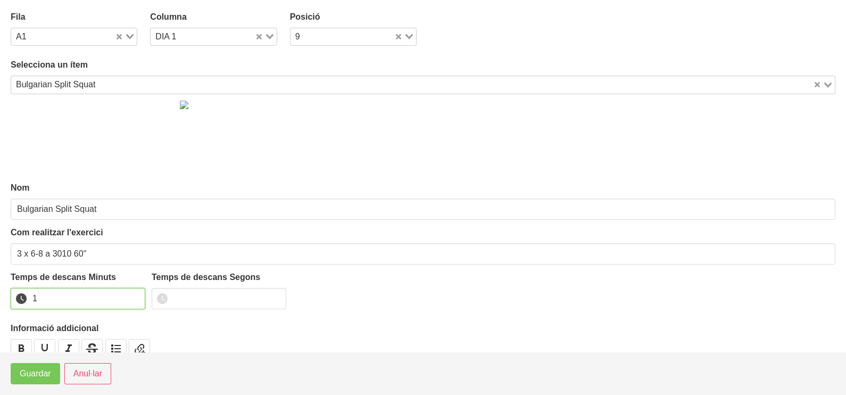
drag, startPoint x: 135, startPoint y: 294, endPoint x: 114, endPoint y: 302, distance: 21.9
type input "1"
click at [132, 294] on input "1" at bounding box center [78, 298] width 135 height 21
drag, startPoint x: 41, startPoint y: 368, endPoint x: 186, endPoint y: 255, distance: 183.0
click at [45, 368] on span "Guardar" at bounding box center [35, 373] width 31 height 13
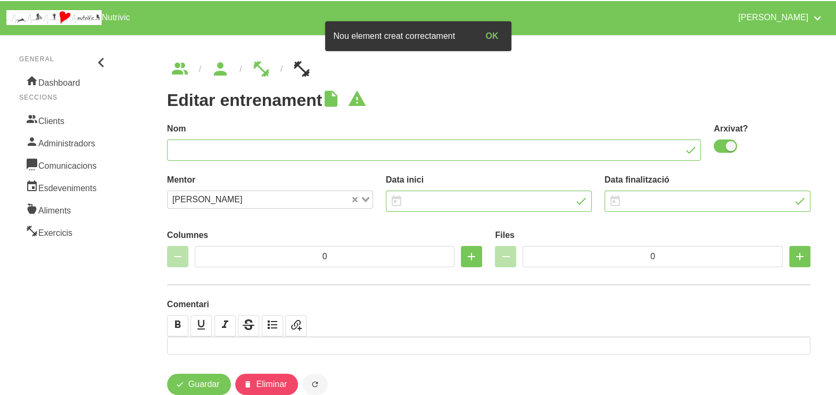
type input "[PERSON_NAME] 8"
checkbox input "true"
type input "[DATE]"
type input "3"
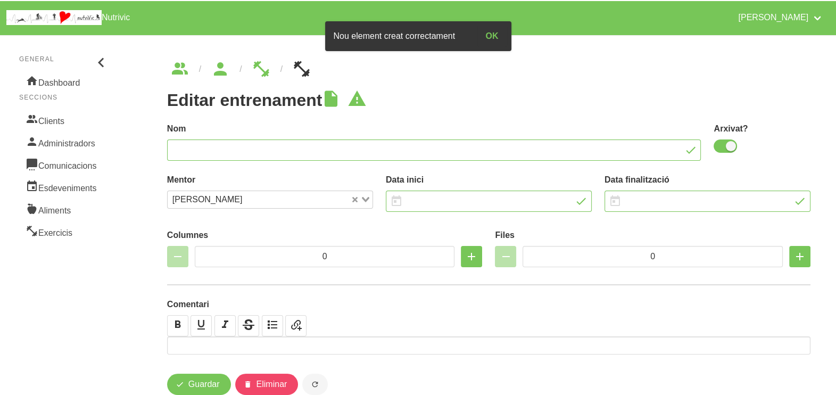
type input "8"
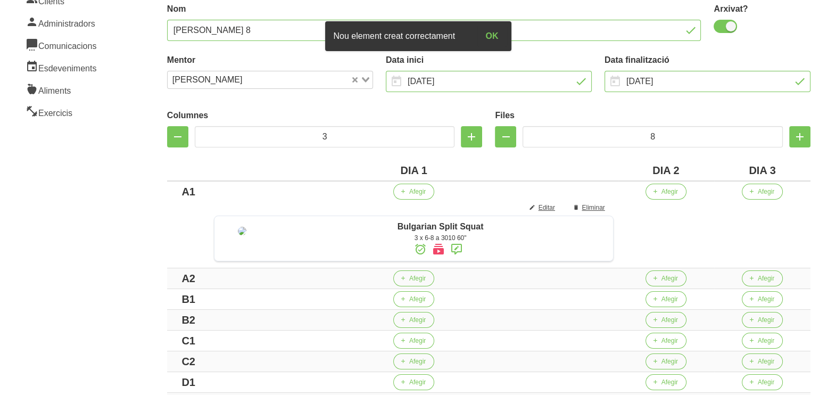
scroll to position [132, 0]
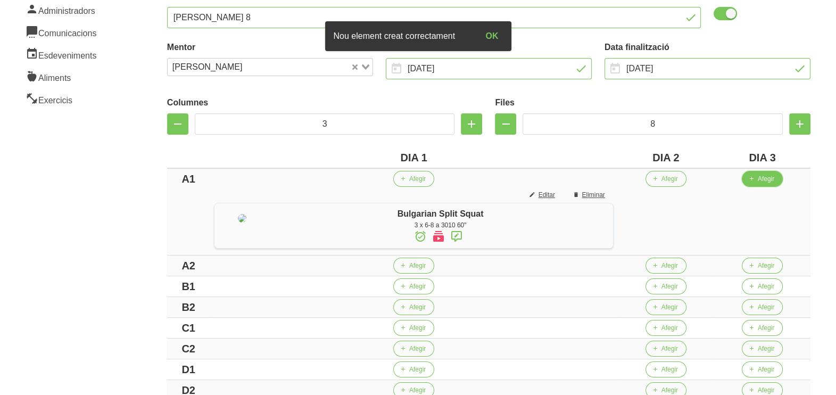
click at [774, 176] on span "Afegir" at bounding box center [765, 179] width 16 height 10
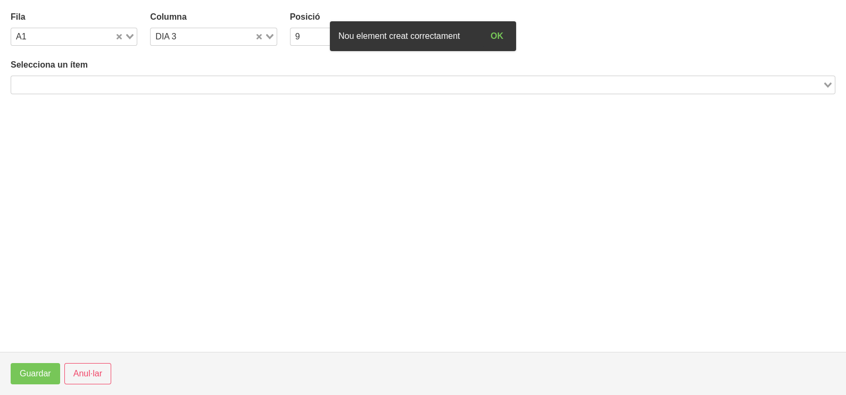
click at [182, 81] on input "Search for option" at bounding box center [416, 84] width 809 height 13
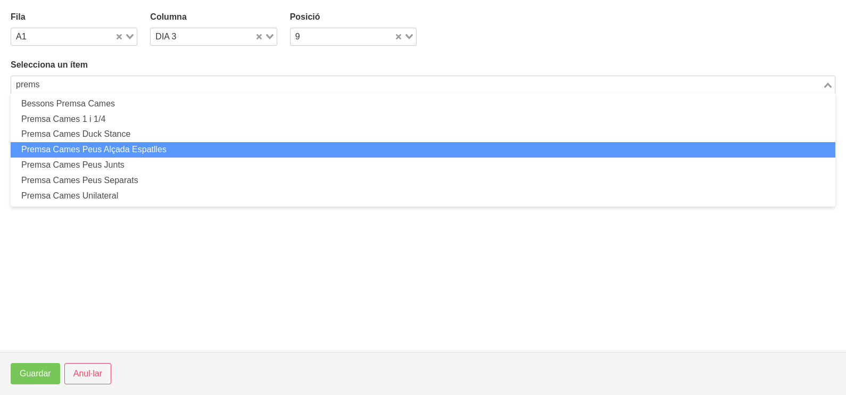
click at [159, 149] on li "Premsa Cames Peus Alçada Espatlles" at bounding box center [423, 149] width 824 height 15
type input "prems"
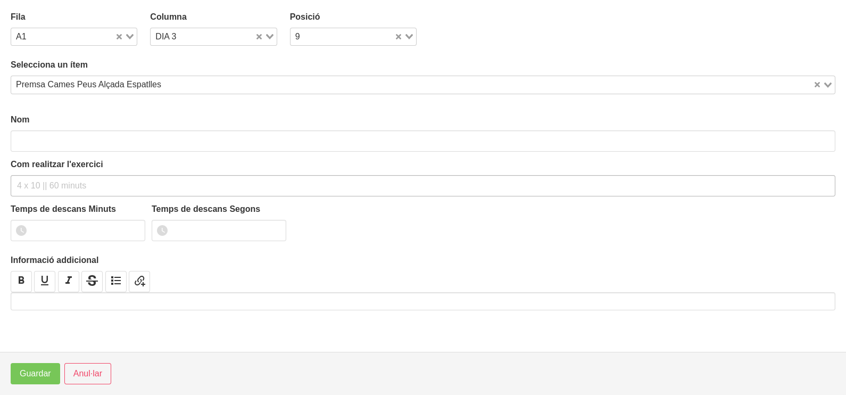
type input "Premsa Cames Peus Alçada Espatlles"
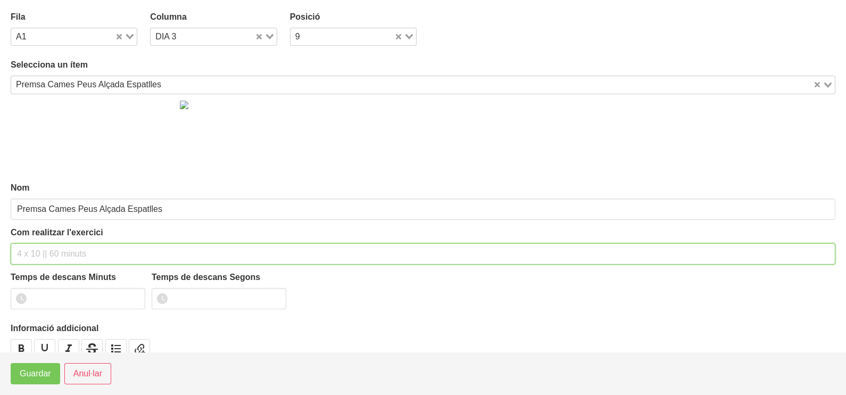
click at [52, 253] on input "text" at bounding box center [423, 253] width 824 height 21
type input "3 x 6-8 a 3010 60""
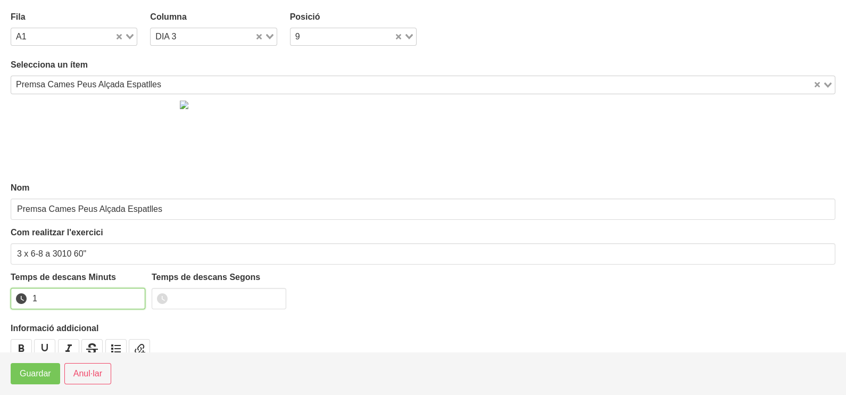
drag, startPoint x: 136, startPoint y: 293, endPoint x: 72, endPoint y: 335, distance: 76.9
type input "1"
click at [136, 294] on input "1" at bounding box center [78, 298] width 135 height 21
click at [43, 376] on span "Guardar" at bounding box center [35, 373] width 31 height 13
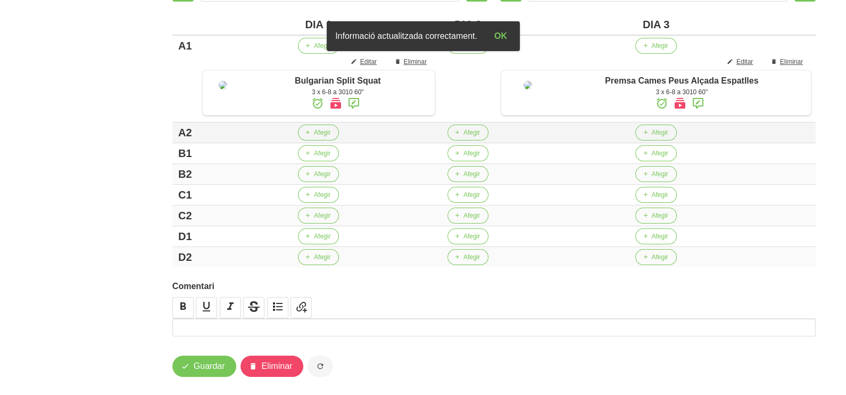
scroll to position [199, 0]
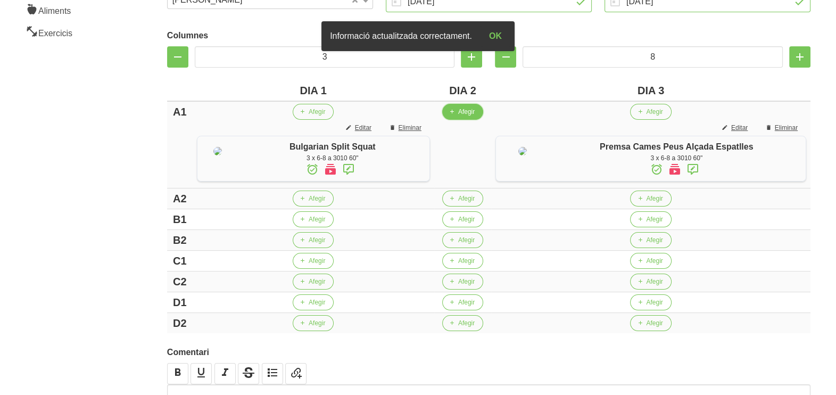
click at [469, 114] on span "Afegir" at bounding box center [466, 112] width 16 height 10
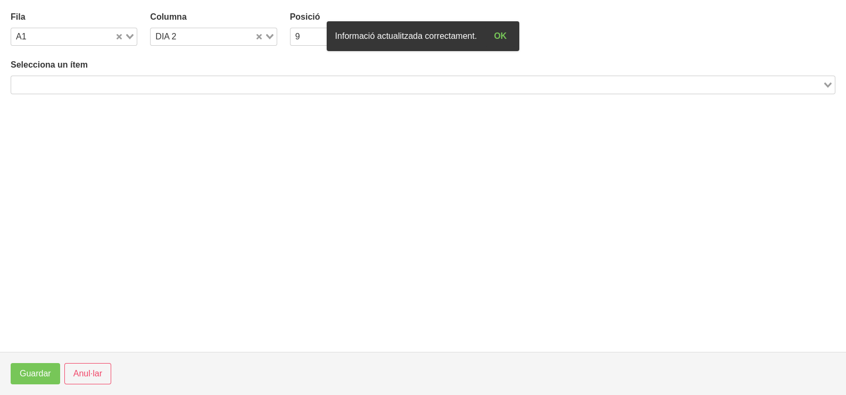
click at [124, 81] on input "Search for option" at bounding box center [416, 84] width 809 height 13
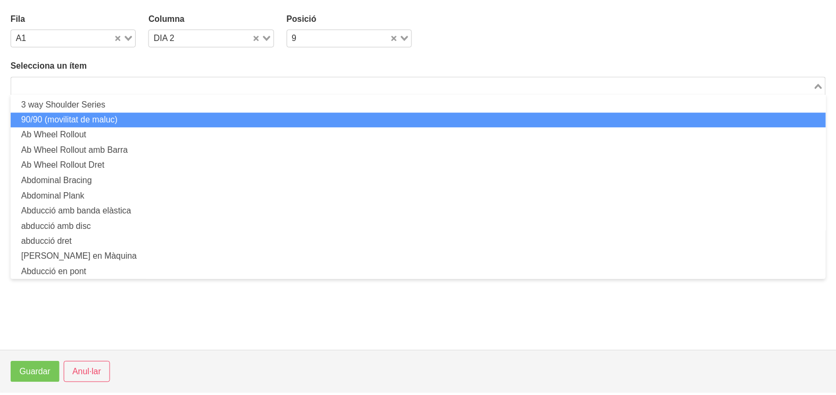
scroll to position [0, 0]
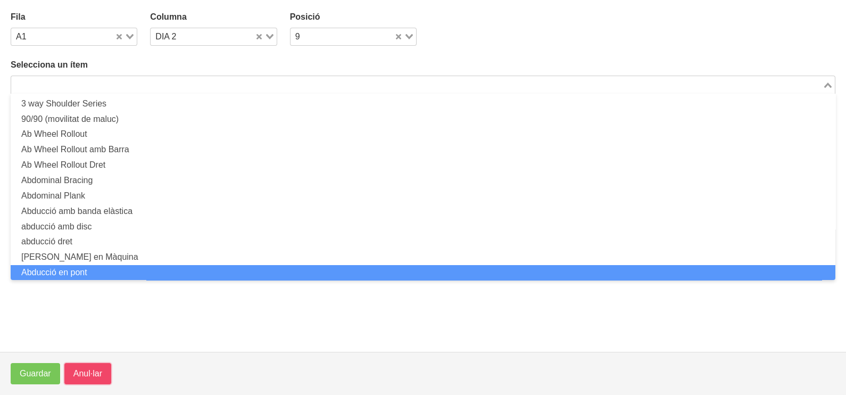
click at [82, 384] on button "Anul·lar" at bounding box center [87, 373] width 47 height 21
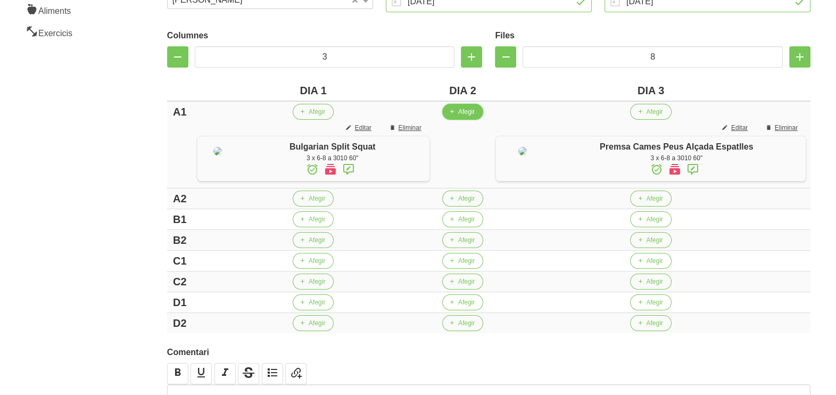
click at [471, 104] on button "Afegir" at bounding box center [462, 112] width 41 height 16
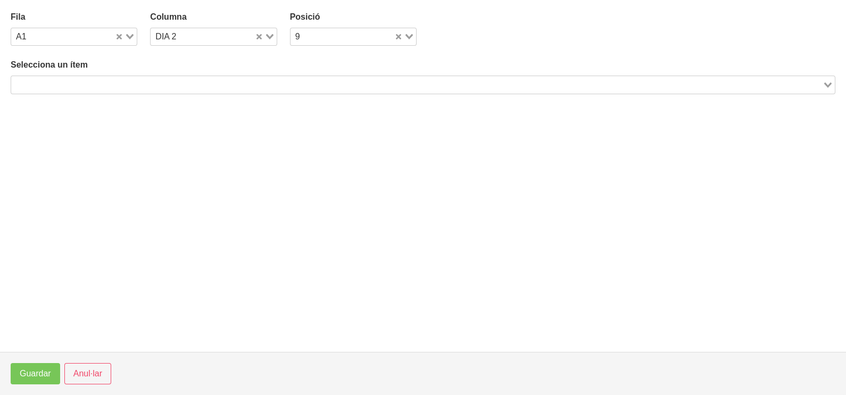
click at [181, 82] on input "Search for option" at bounding box center [416, 84] width 809 height 13
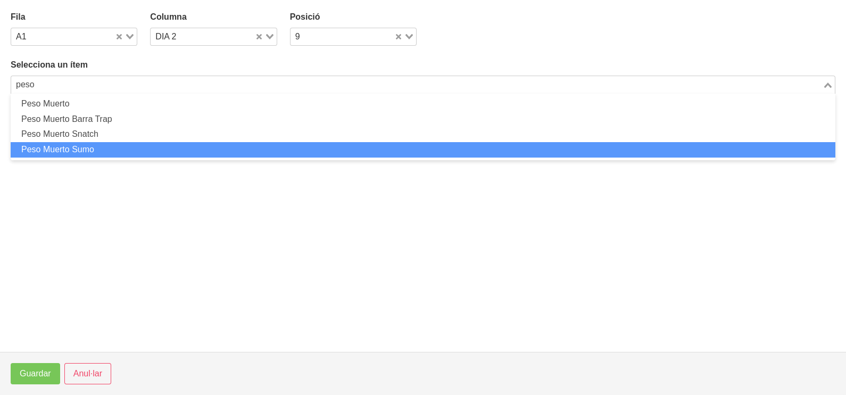
click at [121, 146] on li "Peso Muerto Sumo" at bounding box center [423, 149] width 824 height 15
type input "peso"
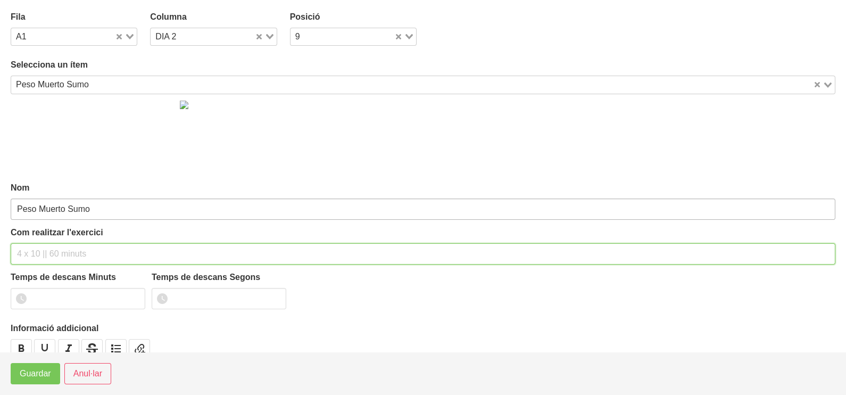
drag, startPoint x: 46, startPoint y: 250, endPoint x: 57, endPoint y: 201, distance: 50.1
click at [49, 235] on div "Com realitzar l'exercici" at bounding box center [423, 245] width 824 height 38
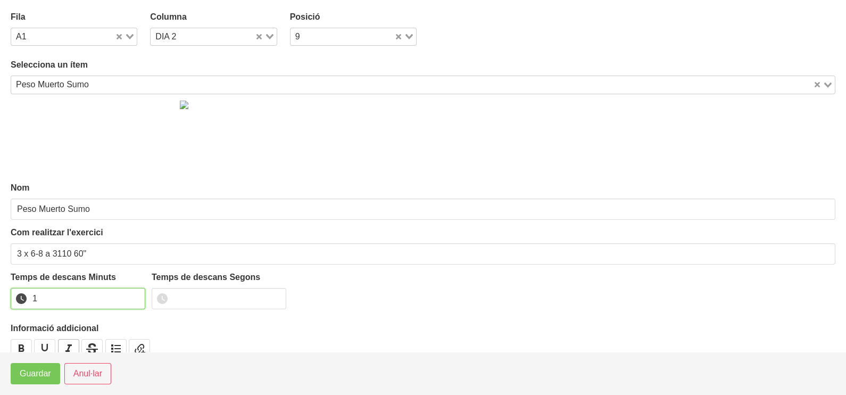
drag, startPoint x: 136, startPoint y: 293, endPoint x: 61, endPoint y: 346, distance: 91.2
click at [133, 296] on input "1" at bounding box center [78, 298] width 135 height 21
click at [45, 372] on span "Guardar" at bounding box center [35, 373] width 31 height 13
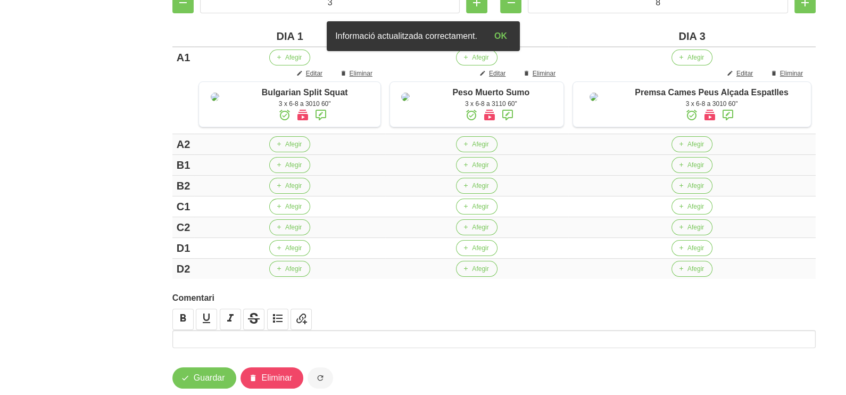
scroll to position [312, 0]
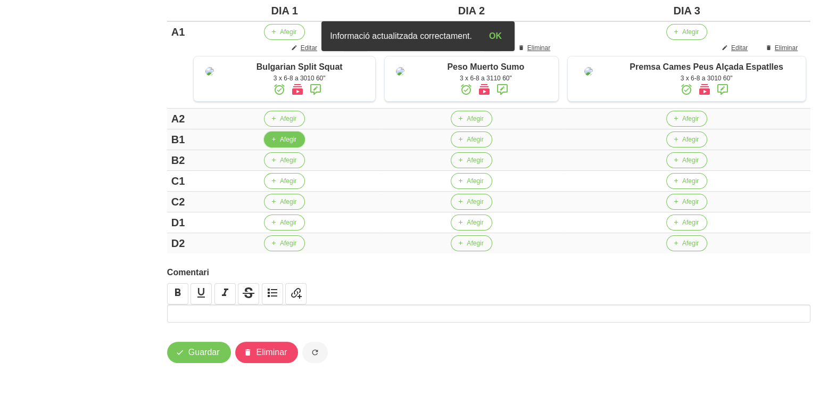
click at [286, 146] on button "Afegir" at bounding box center [284, 139] width 41 height 16
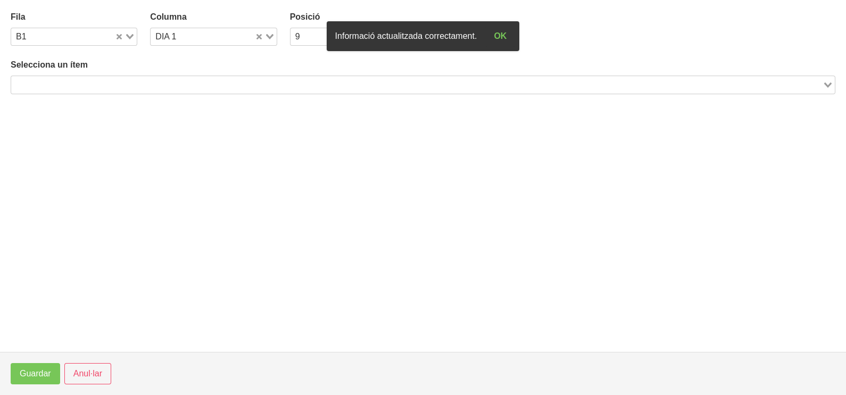
click at [121, 82] on input "Search for option" at bounding box center [416, 84] width 809 height 13
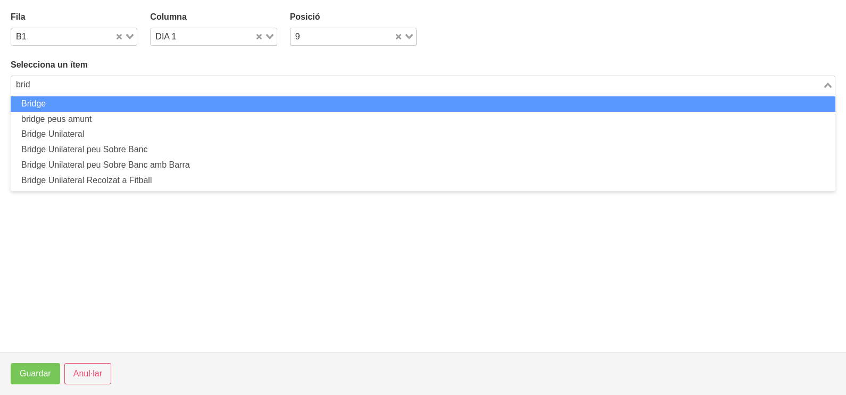
click at [182, 105] on li "Bridge" at bounding box center [423, 103] width 824 height 15
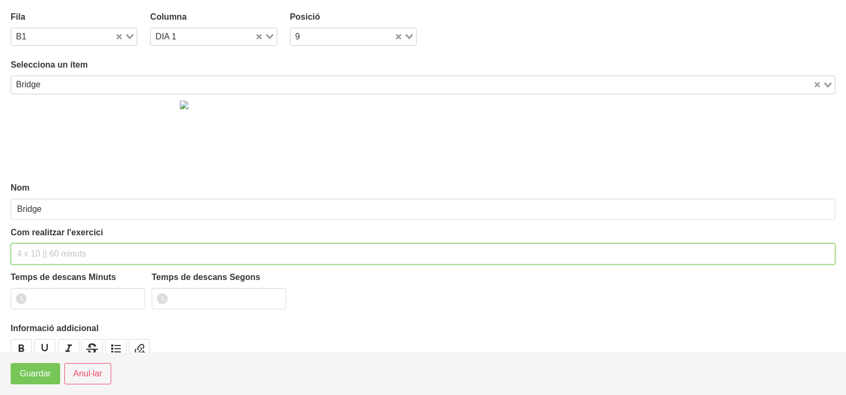
click at [52, 255] on input "text" at bounding box center [423, 253] width 824 height 21
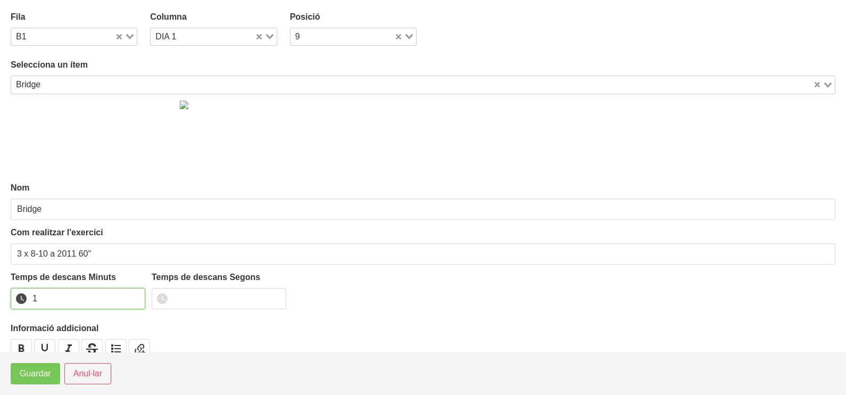
drag, startPoint x: 135, startPoint y: 293, endPoint x: 103, endPoint y: 312, distance: 37.5
click at [128, 299] on input "1" at bounding box center [78, 298] width 135 height 21
click at [47, 372] on span "Guardar" at bounding box center [35, 373] width 31 height 13
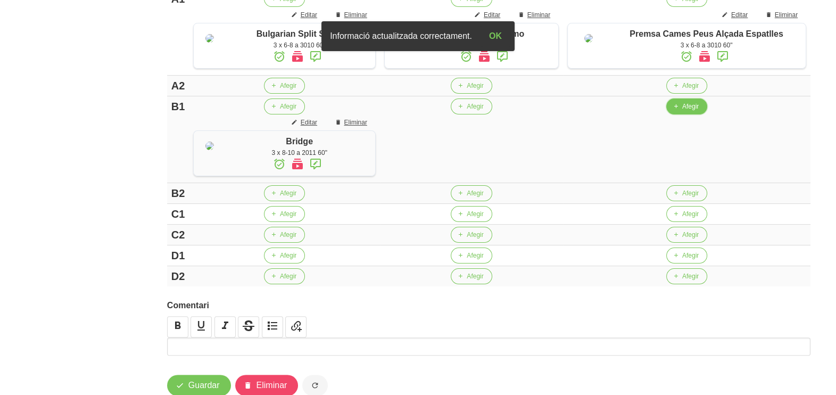
click at [696, 111] on span "Afegir" at bounding box center [690, 107] width 16 height 10
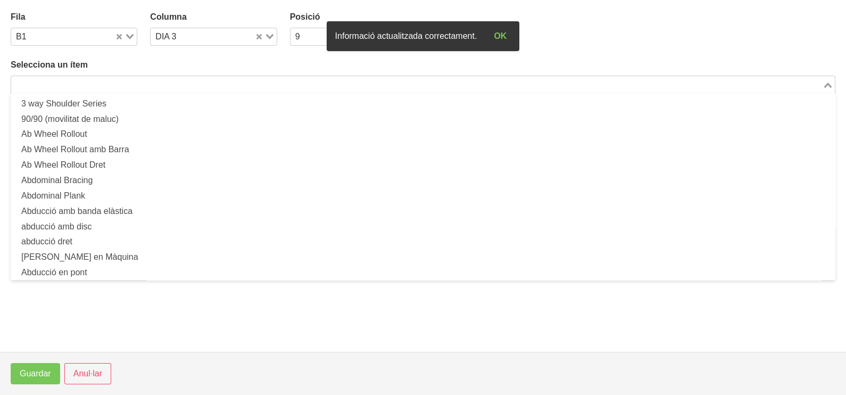
click at [205, 82] on input "Search for option" at bounding box center [416, 84] width 809 height 13
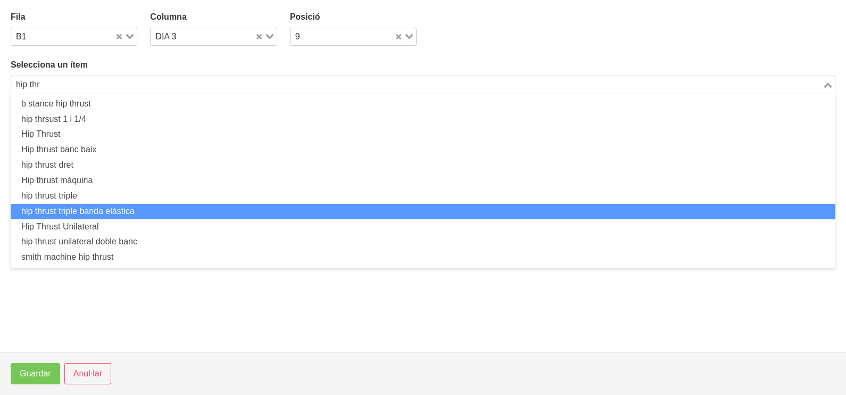
click at [151, 207] on li "hip thrust triple banda elàstica" at bounding box center [423, 211] width 824 height 15
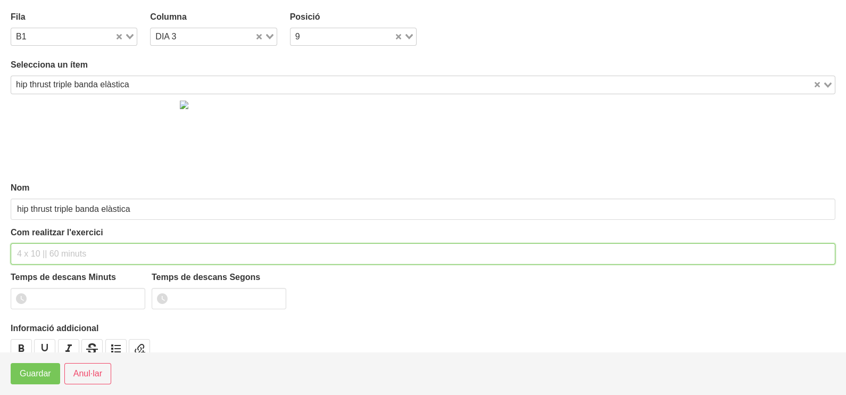
click at [47, 256] on input "text" at bounding box center [423, 253] width 824 height 21
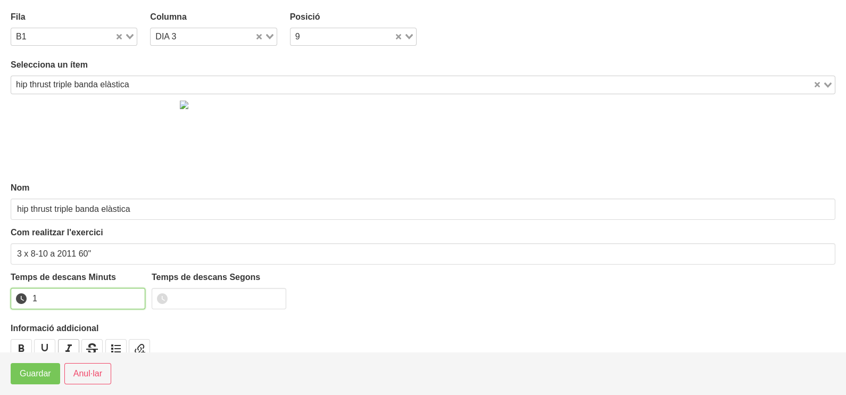
drag, startPoint x: 136, startPoint y: 294, endPoint x: 76, endPoint y: 350, distance: 82.4
click at [136, 295] on input "1" at bounding box center [78, 298] width 135 height 21
click at [54, 370] on button "Guardar" at bounding box center [35, 373] width 49 height 21
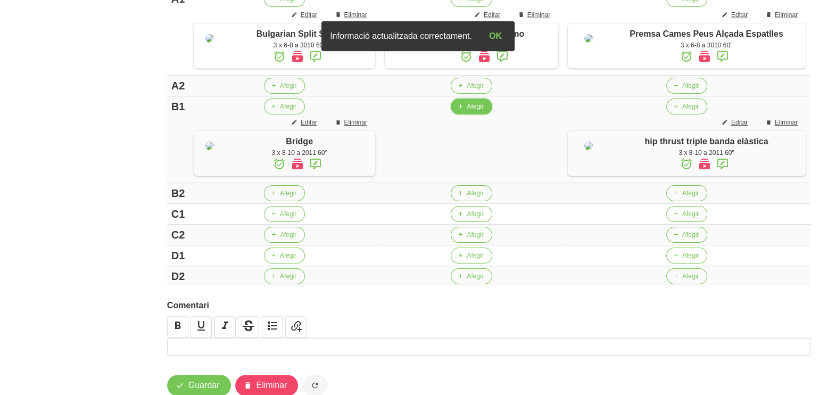
click at [481, 111] on span "Afegir" at bounding box center [474, 107] width 16 height 10
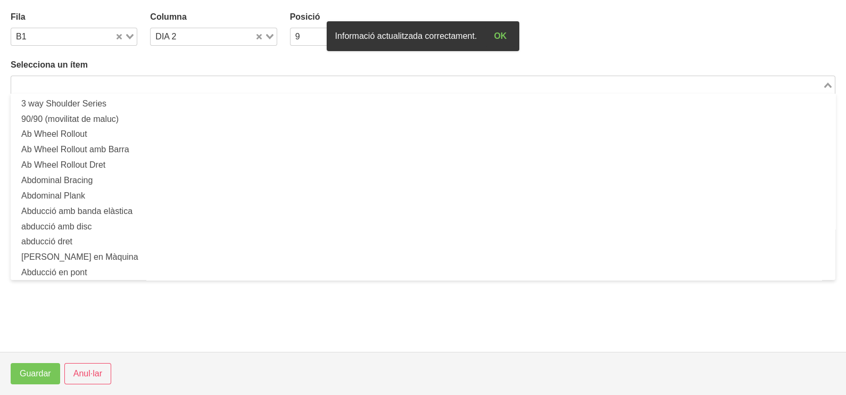
drag, startPoint x: 112, startPoint y: 81, endPoint x: 152, endPoint y: 53, distance: 48.9
click at [114, 81] on input "Search for option" at bounding box center [416, 84] width 809 height 13
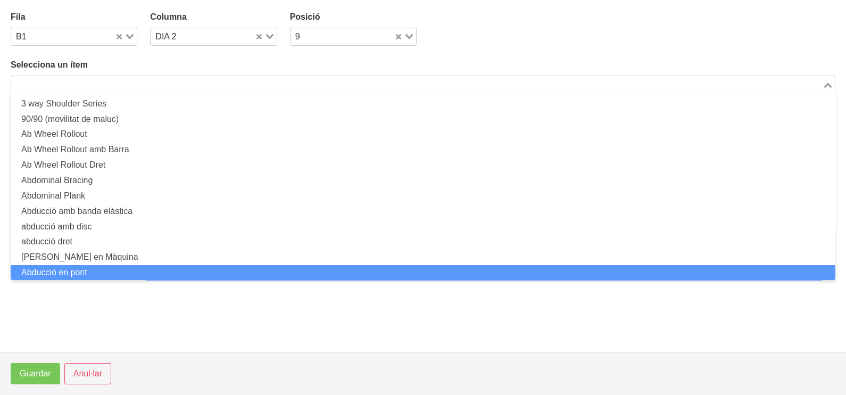
scroll to position [0, 0]
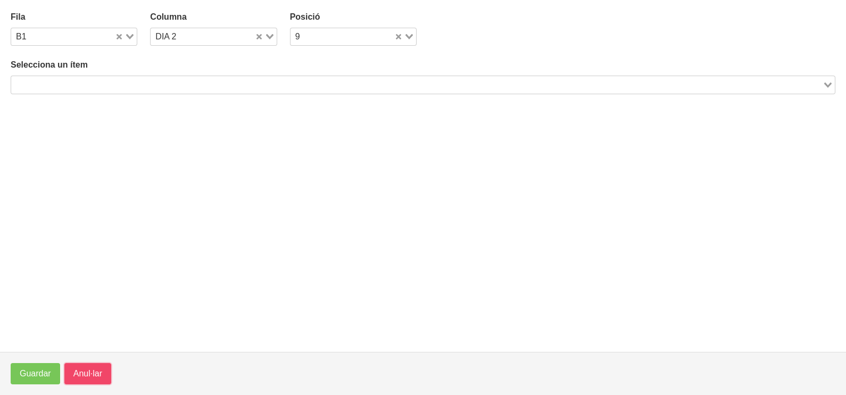
click at [97, 371] on span "Anul·lar" at bounding box center [87, 373] width 29 height 13
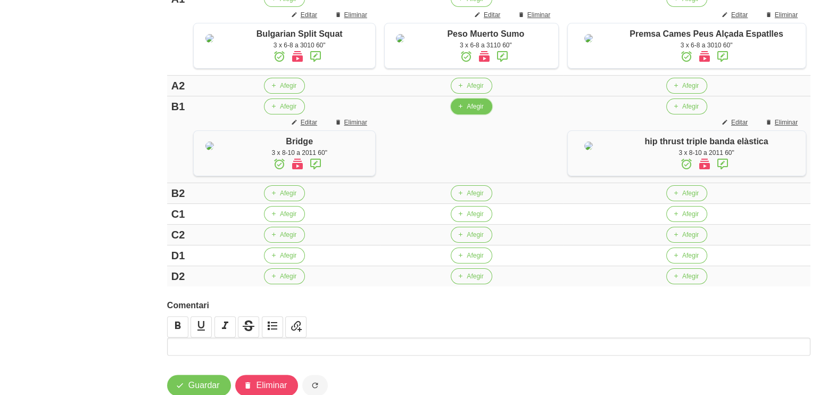
click at [474, 111] on span "Afegir" at bounding box center [474, 107] width 16 height 10
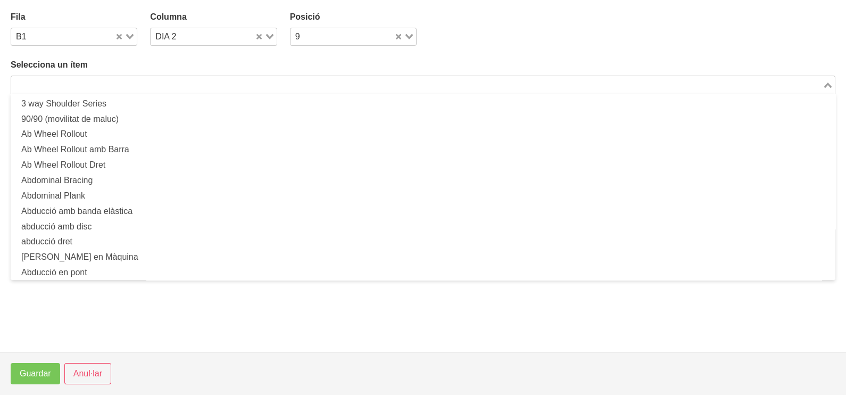
drag, startPoint x: 160, startPoint y: 85, endPoint x: 165, endPoint y: 71, distance: 14.8
click at [160, 82] on input "Search for option" at bounding box center [416, 84] width 809 height 13
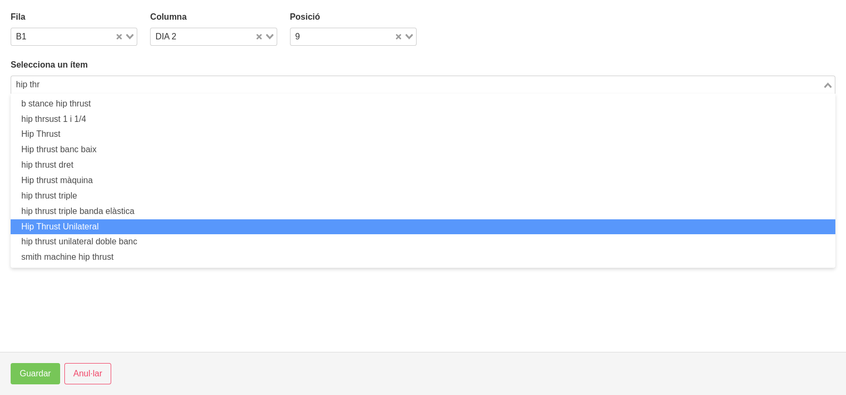
click at [122, 223] on li "Hip Thrust Unilateral" at bounding box center [423, 226] width 824 height 15
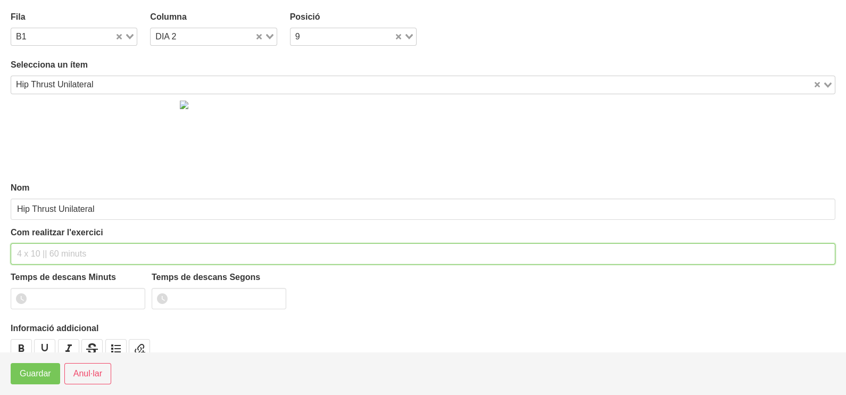
click at [55, 255] on input "text" at bounding box center [423, 253] width 824 height 21
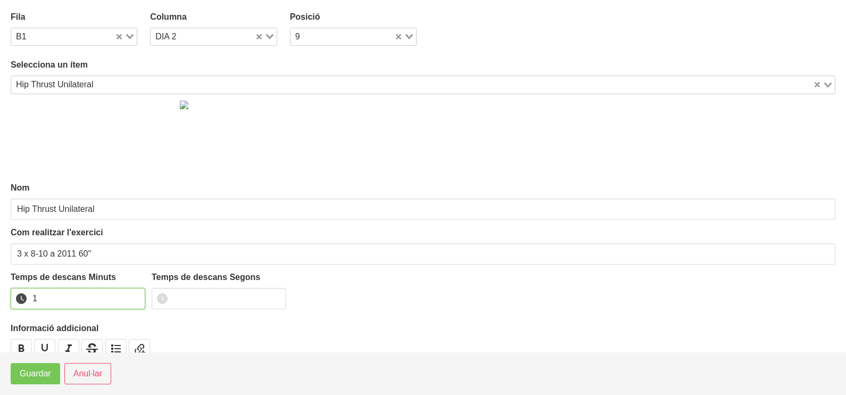
drag, startPoint x: 132, startPoint y: 295, endPoint x: 90, endPoint y: 319, distance: 48.4
click at [130, 295] on input "1" at bounding box center [78, 298] width 135 height 21
click at [29, 373] on span "Guardar" at bounding box center [35, 373] width 31 height 13
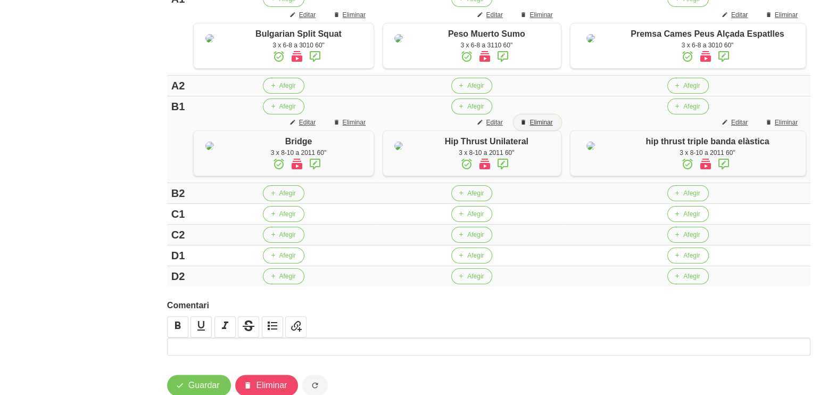
click at [552, 127] on span "Eliminar" at bounding box center [540, 123] width 23 height 10
click at [313, 130] on button "Editar" at bounding box center [305, 122] width 41 height 16
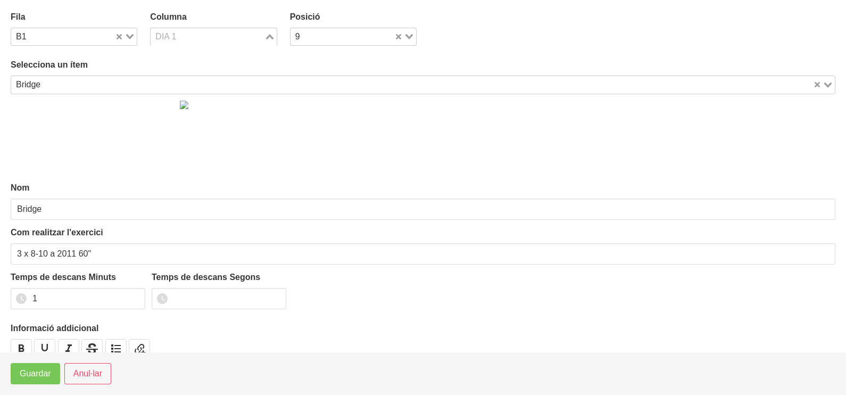
drag, startPoint x: 267, startPoint y: 36, endPoint x: 225, endPoint y: 61, distance: 48.9
click at [266, 37] on icon "Search for option" at bounding box center [269, 36] width 7 height 5
drag, startPoint x: 214, startPoint y: 68, endPoint x: 136, endPoint y: 187, distance: 143.3
click at [214, 69] on li "DIA 2" at bounding box center [213, 70] width 127 height 15
click at [39, 368] on span "Guardar" at bounding box center [35, 373] width 31 height 13
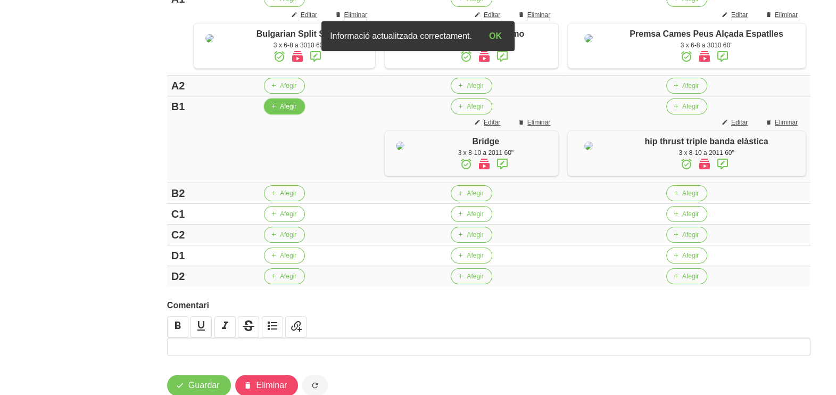
click at [277, 111] on icon "button" at bounding box center [273, 107] width 6 height 10
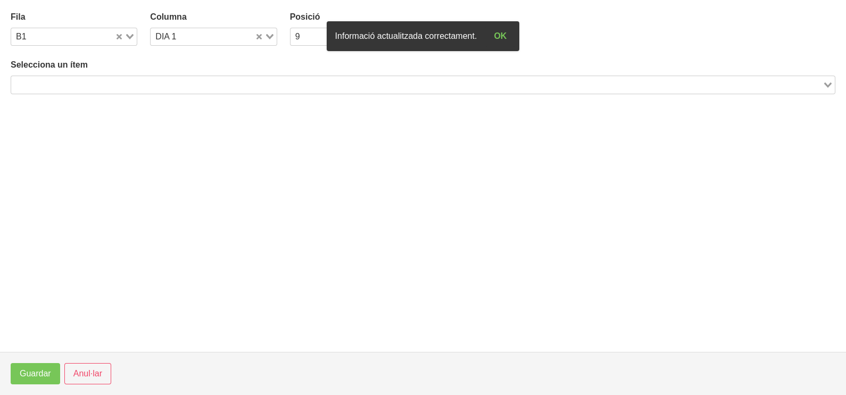
click at [108, 84] on input "Search for option" at bounding box center [416, 84] width 809 height 13
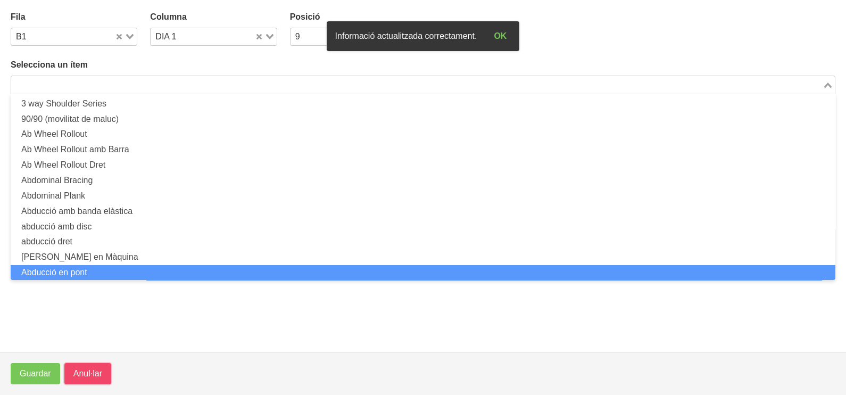
click at [76, 378] on span "Anul·lar" at bounding box center [87, 373] width 29 height 13
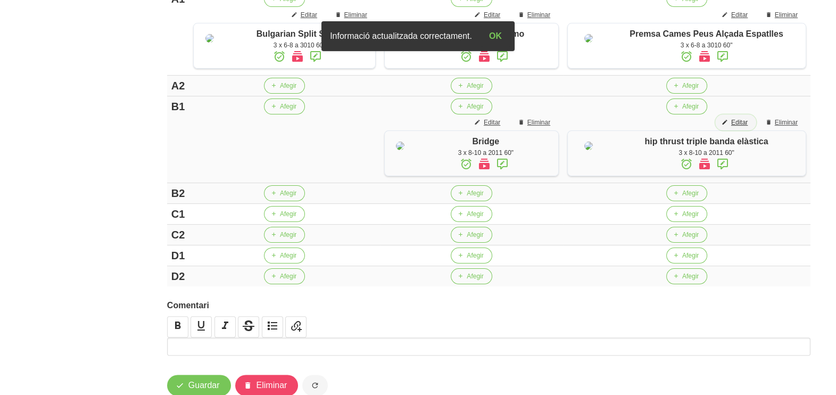
click at [747, 127] on span "Editar" at bounding box center [739, 123] width 16 height 10
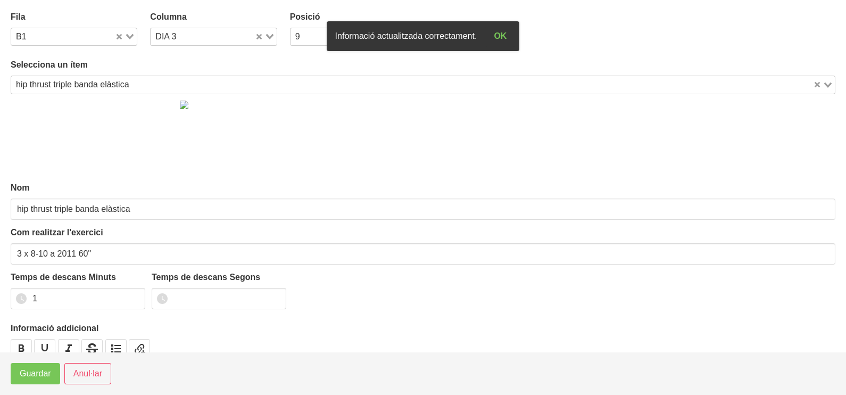
click at [267, 37] on icon "Search for option" at bounding box center [269, 36] width 7 height 5
drag, startPoint x: 214, startPoint y: 48, endPoint x: 211, endPoint y: 56, distance: 9.1
click at [213, 50] on li "DIA 1" at bounding box center [213, 55] width 127 height 15
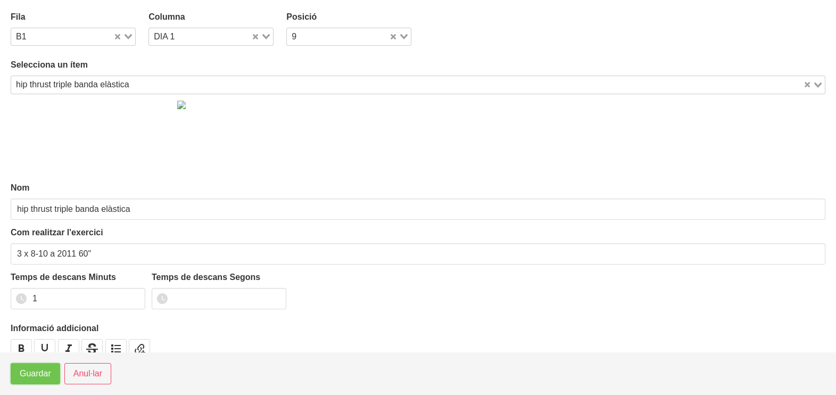
click at [35, 364] on button "Guardar" at bounding box center [35, 373] width 49 height 21
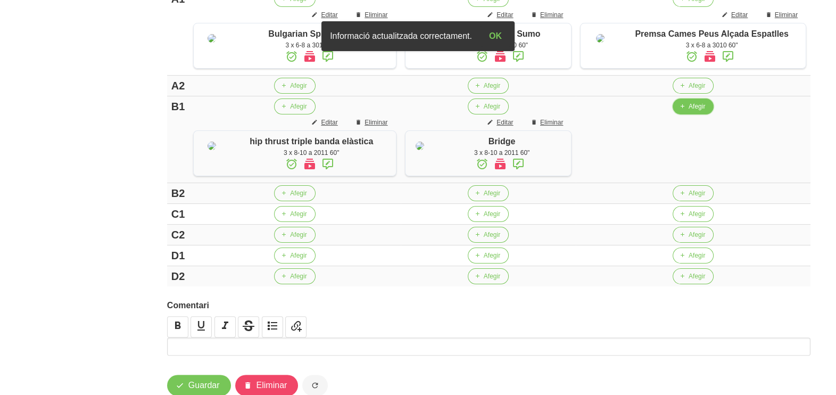
click at [686, 114] on button "Afegir" at bounding box center [692, 106] width 41 height 16
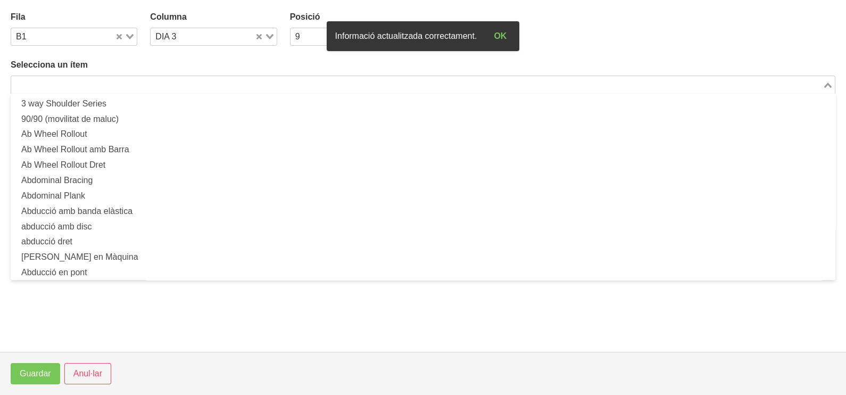
drag, startPoint x: 222, startPoint y: 85, endPoint x: 221, endPoint y: 53, distance: 32.5
click at [222, 84] on input "Search for option" at bounding box center [416, 84] width 809 height 13
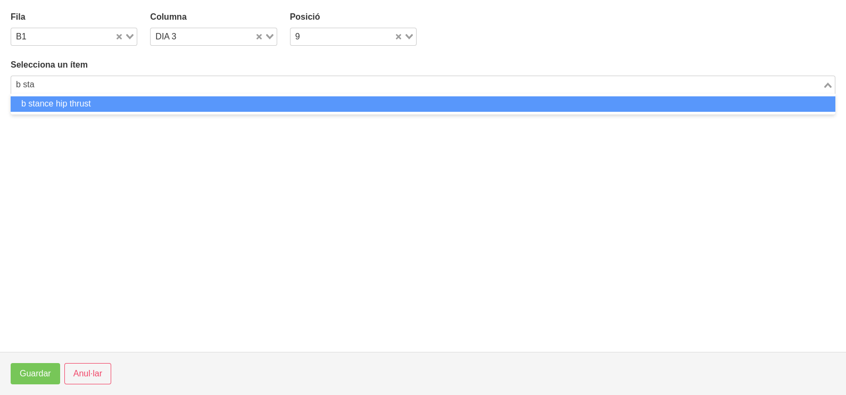
click at [97, 105] on li "b stance hip thrust" at bounding box center [423, 103] width 824 height 15
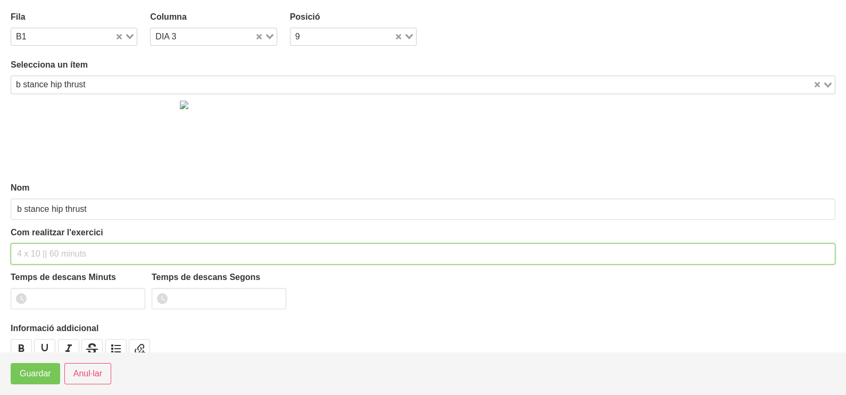
click at [56, 253] on input "text" at bounding box center [423, 253] width 824 height 21
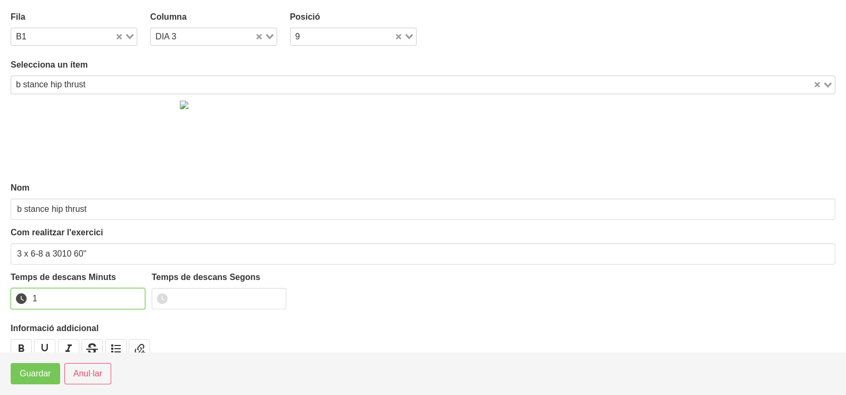
drag, startPoint x: 132, startPoint y: 294, endPoint x: 59, endPoint y: 355, distance: 95.9
click at [129, 296] on input "1" at bounding box center [78, 298] width 135 height 21
click at [40, 380] on span "Guardar" at bounding box center [35, 373] width 31 height 13
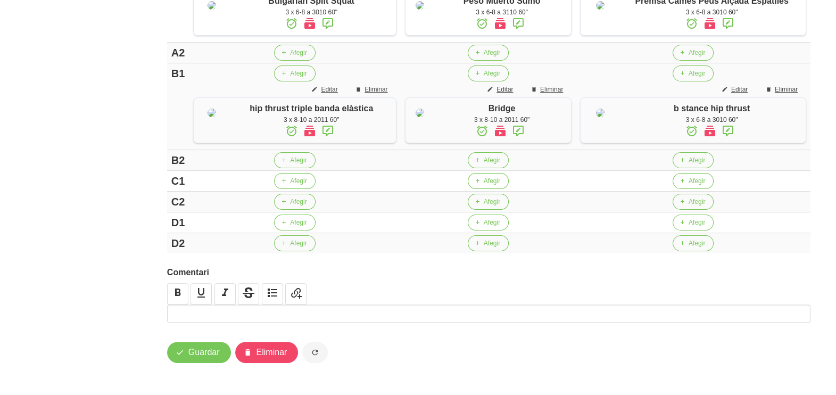
scroll to position [388, 0]
click at [290, 182] on span "Afegir" at bounding box center [298, 181] width 16 height 10
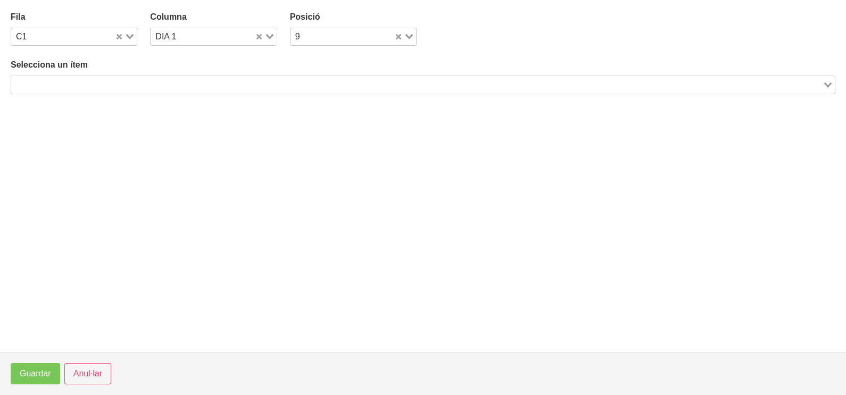
click at [145, 78] on input "Search for option" at bounding box center [416, 84] width 809 height 13
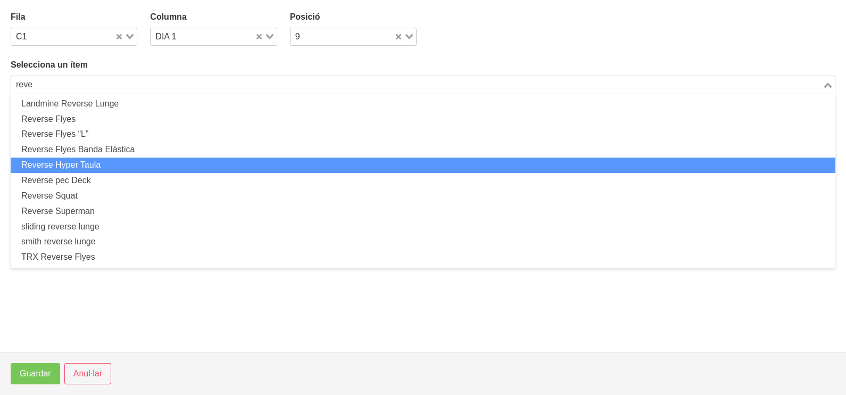
click at [121, 168] on li "Reverse Hyper Taula" at bounding box center [423, 164] width 824 height 15
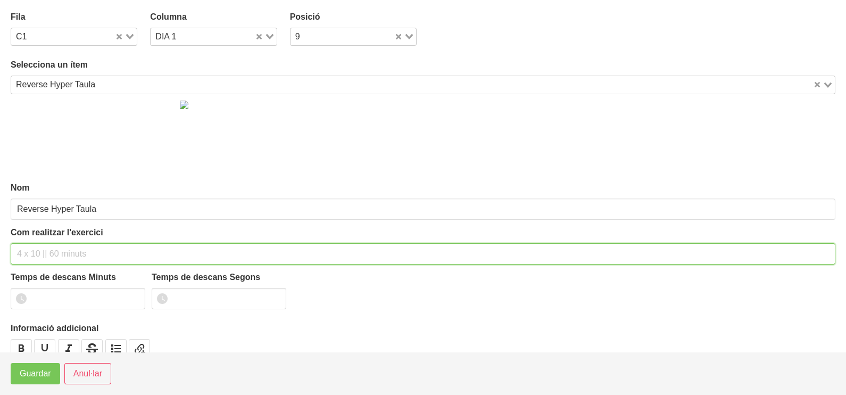
click at [51, 254] on input "text" at bounding box center [423, 253] width 824 height 21
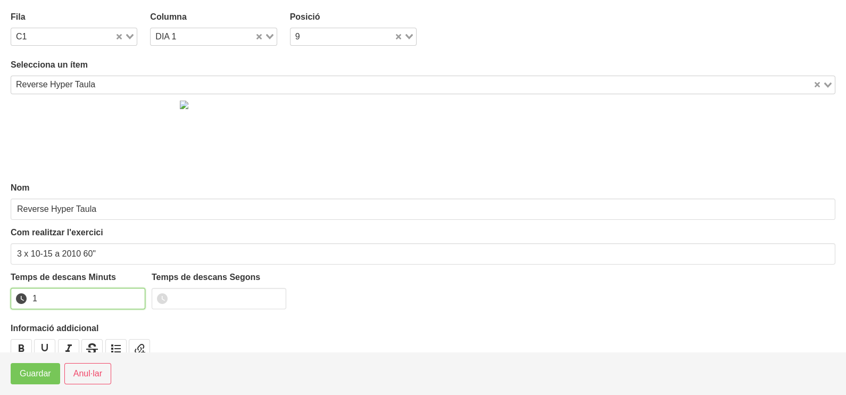
drag, startPoint x: 135, startPoint y: 293, endPoint x: 122, endPoint y: 305, distance: 18.4
click at [135, 293] on input "1" at bounding box center [78, 298] width 135 height 21
click at [35, 377] on span "Guardar" at bounding box center [35, 373] width 31 height 13
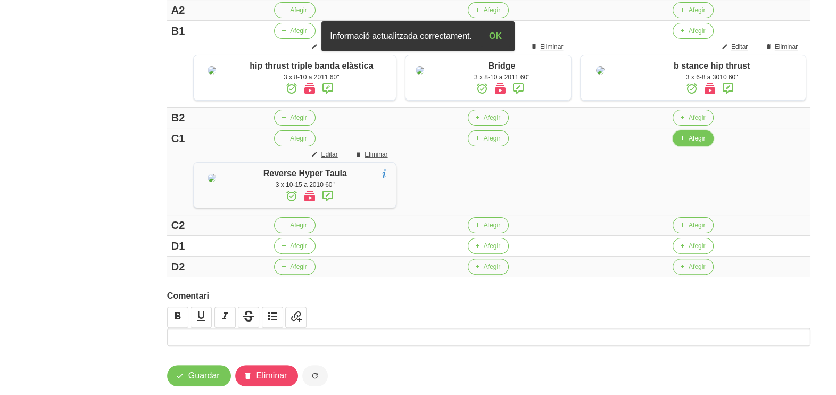
click at [685, 143] on icon "button" at bounding box center [682, 139] width 6 height 10
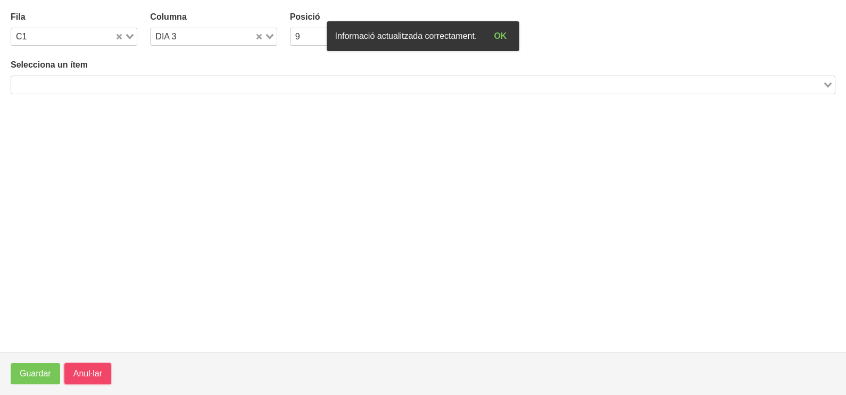
drag, startPoint x: 99, startPoint y: 371, endPoint x: 299, endPoint y: 289, distance: 215.6
click at [101, 371] on span "Anul·lar" at bounding box center [87, 373] width 29 height 13
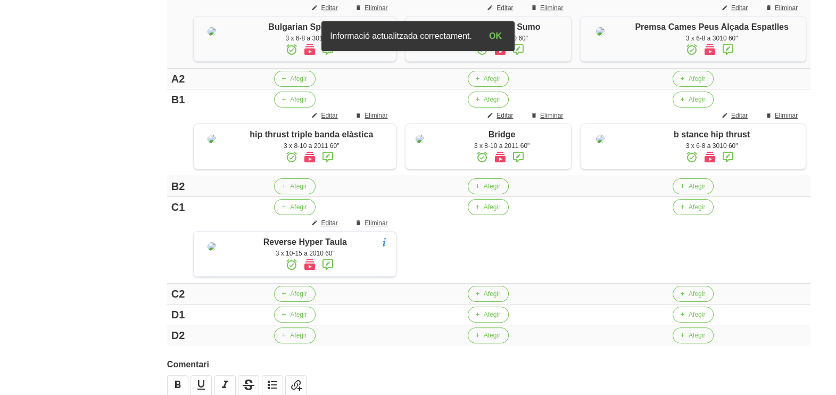
scroll to position [321, 0]
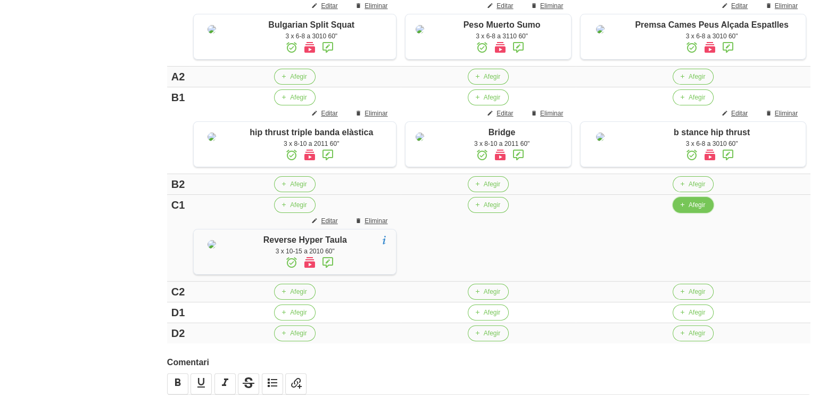
click at [692, 210] on span "Afegir" at bounding box center [696, 205] width 16 height 10
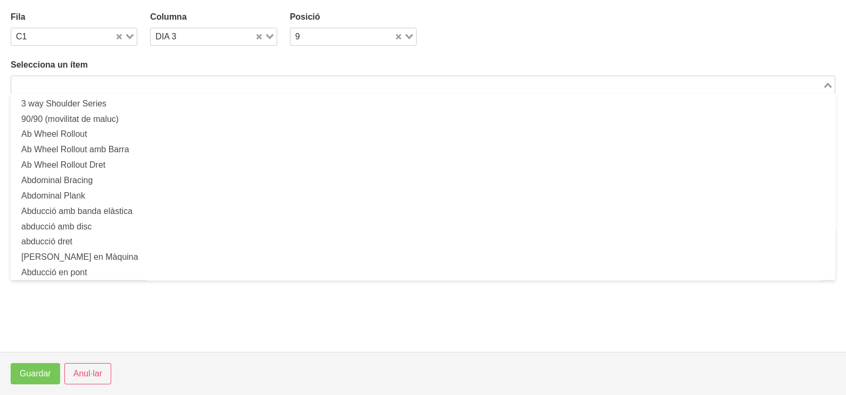
click at [193, 80] on input "Search for option" at bounding box center [416, 84] width 809 height 13
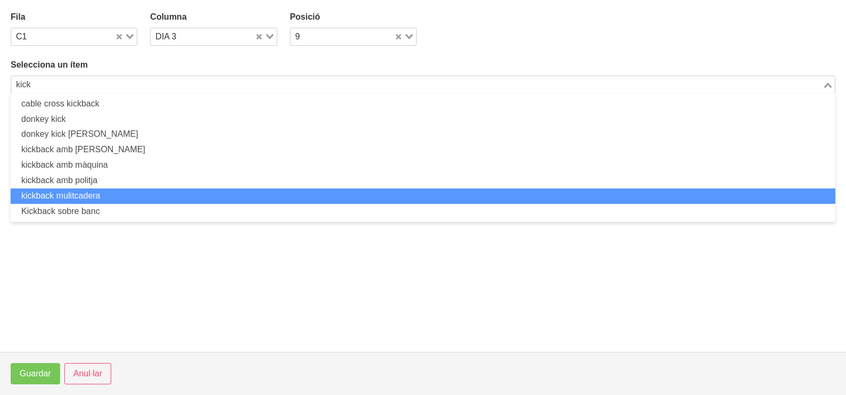
click at [110, 194] on li "kickback mulitcadera" at bounding box center [423, 195] width 824 height 15
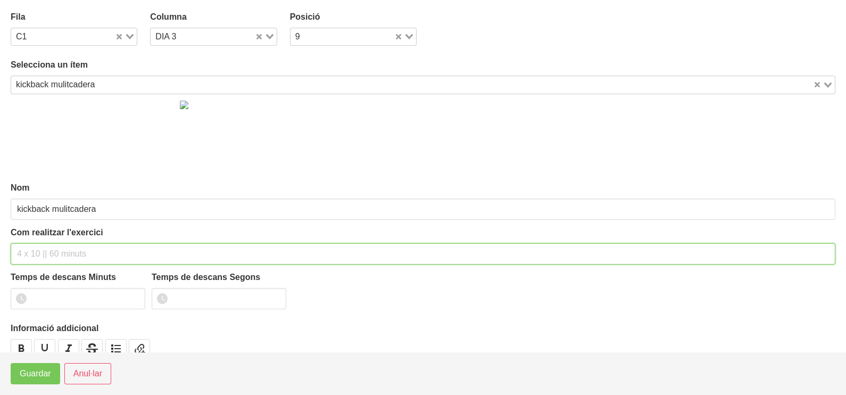
click at [45, 252] on input "text" at bounding box center [423, 253] width 824 height 21
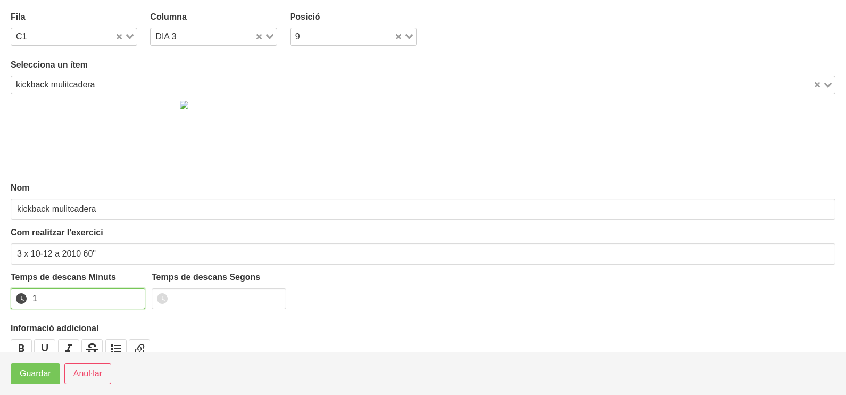
click at [133, 295] on input "1" at bounding box center [78, 298] width 135 height 21
click at [41, 372] on span "Guardar" at bounding box center [35, 373] width 31 height 13
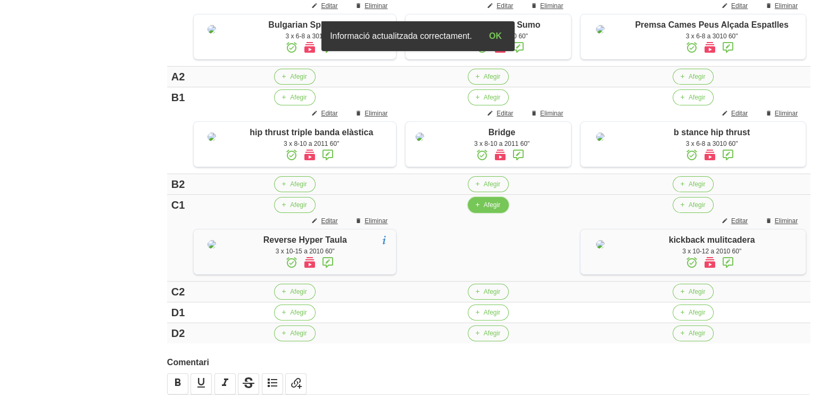
click at [484, 210] on span "Afegir" at bounding box center [492, 205] width 16 height 10
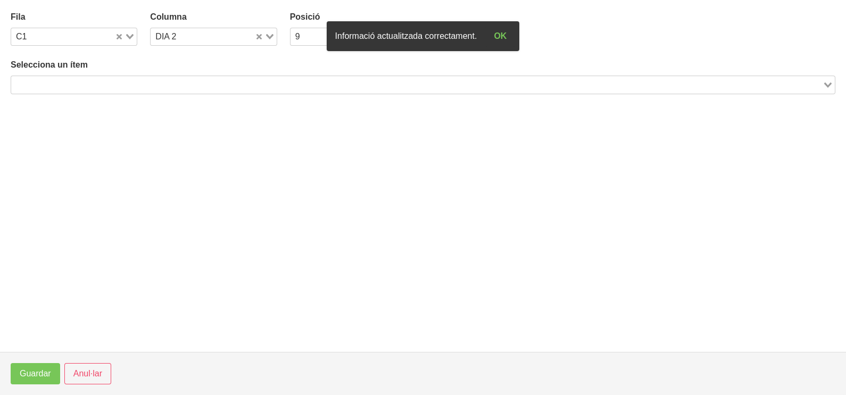
click at [134, 82] on input "Search for option" at bounding box center [416, 84] width 809 height 13
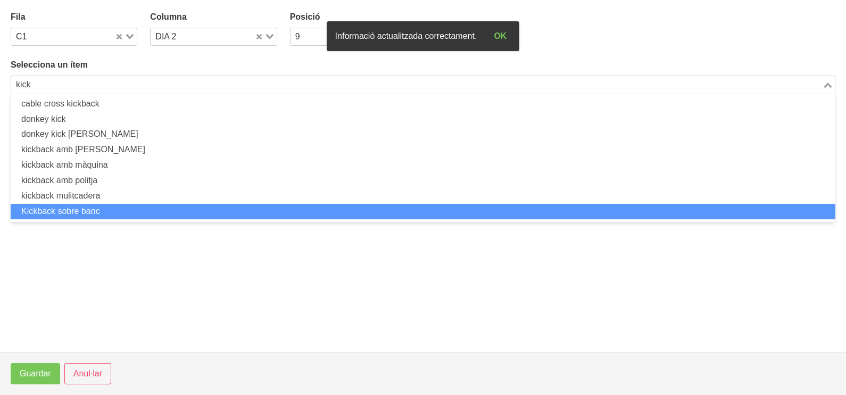
click at [122, 209] on li "Kickback sobre banc" at bounding box center [423, 211] width 824 height 15
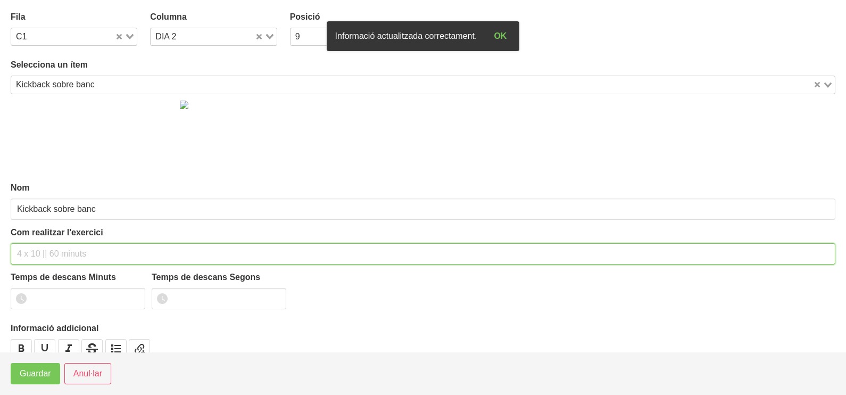
click at [57, 253] on input "text" at bounding box center [423, 253] width 824 height 21
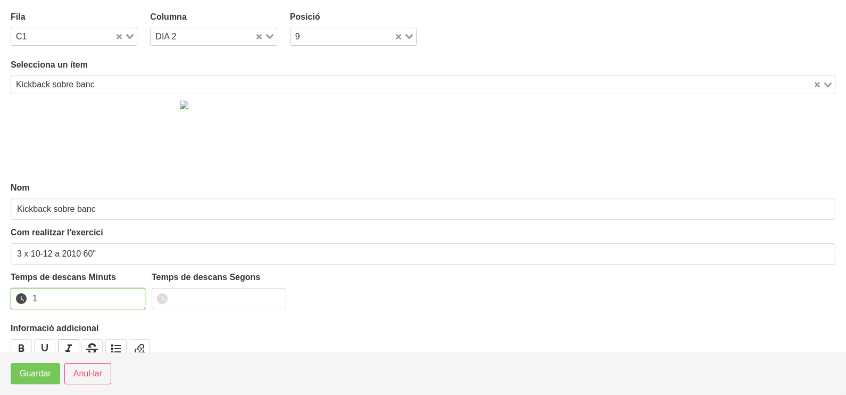
drag, startPoint x: 136, startPoint y: 293, endPoint x: 74, endPoint y: 341, distance: 78.0
click at [134, 295] on input "1" at bounding box center [78, 298] width 135 height 21
click at [29, 376] on span "Guardar" at bounding box center [35, 373] width 31 height 13
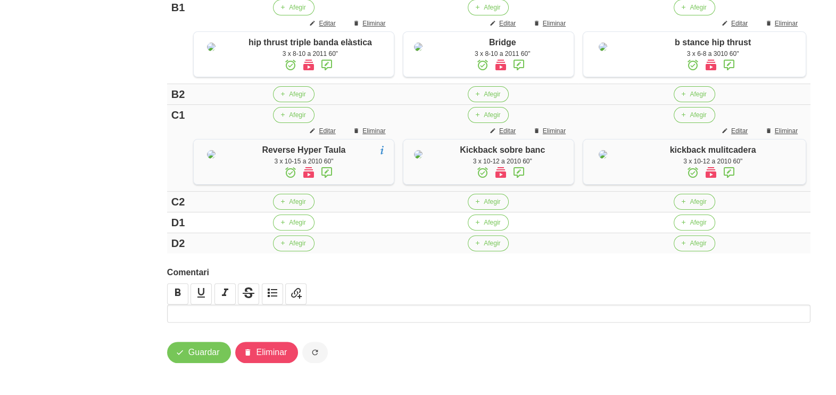
scroll to position [469, 0]
click at [487, 221] on span "Afegir" at bounding box center [492, 223] width 16 height 10
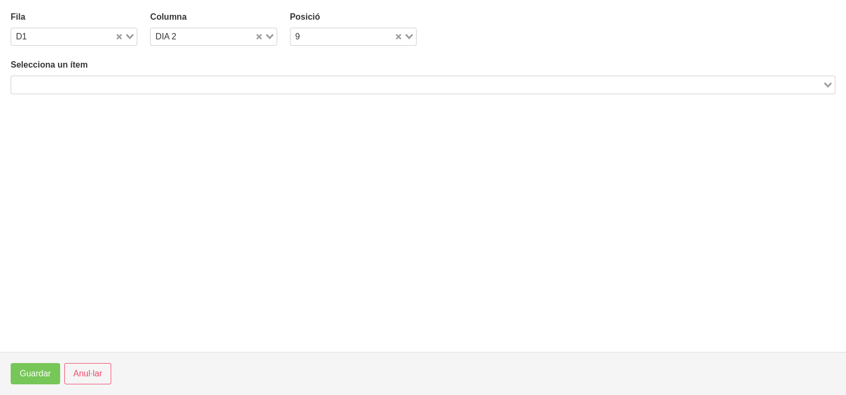
click at [181, 84] on input "Search for option" at bounding box center [416, 84] width 809 height 13
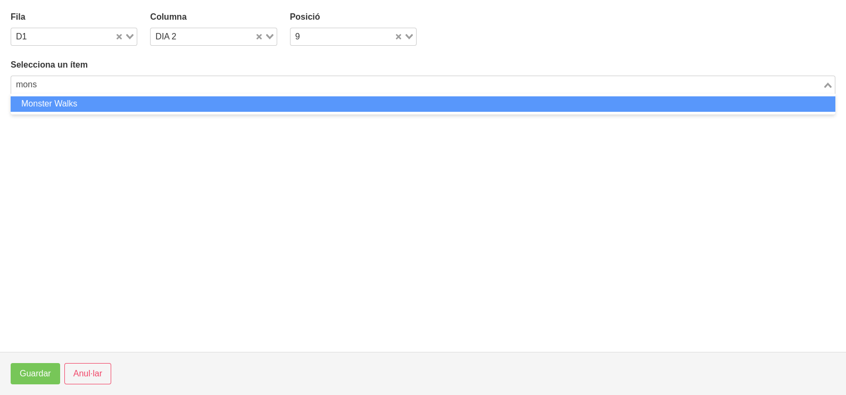
click at [157, 104] on li "Monster Walks" at bounding box center [423, 103] width 824 height 15
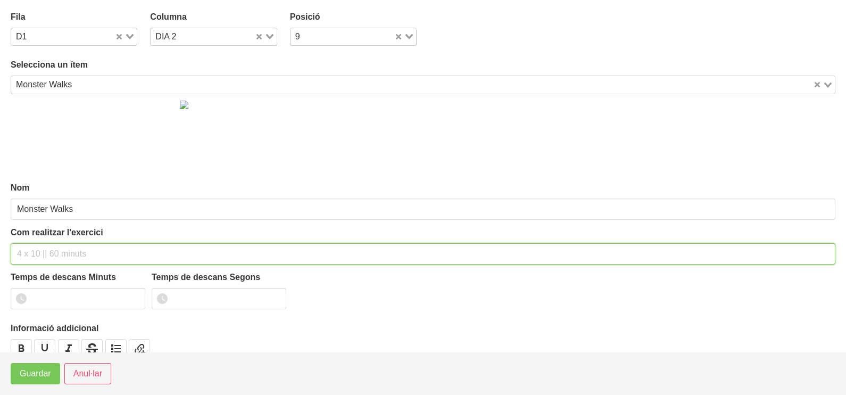
drag, startPoint x: 64, startPoint y: 254, endPoint x: 59, endPoint y: 255, distance: 5.4
click at [61, 255] on input "text" at bounding box center [423, 253] width 824 height 21
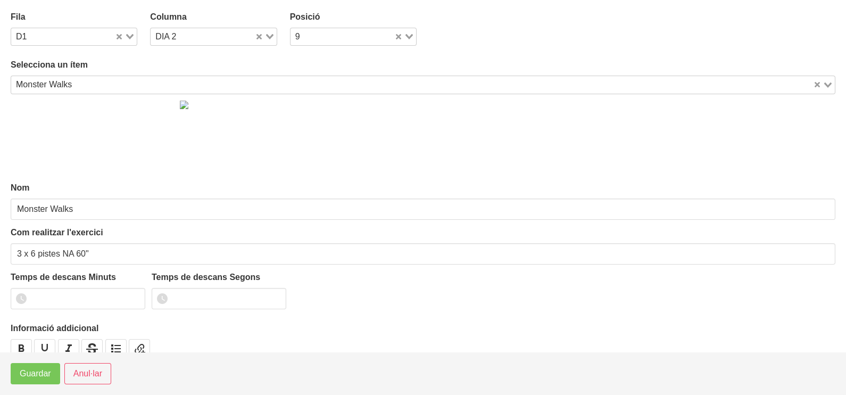
click at [266, 34] on icon "Search for option" at bounding box center [269, 36] width 7 height 5
drag, startPoint x: 196, startPoint y: 83, endPoint x: 193, endPoint y: 94, distance: 11.6
click at [196, 84] on li "DIA 3" at bounding box center [213, 86] width 127 height 15
drag, startPoint x: 136, startPoint y: 293, endPoint x: 90, endPoint y: 334, distance: 61.8
click at [135, 294] on input "1" at bounding box center [78, 298] width 135 height 21
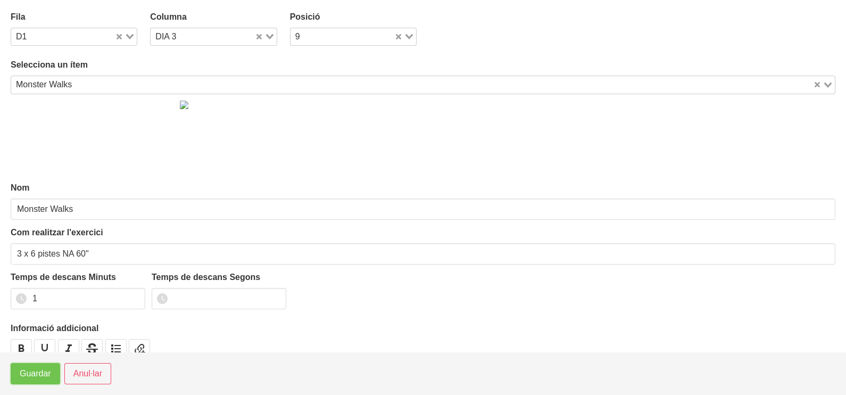
click at [33, 374] on span "Guardar" at bounding box center [35, 373] width 31 height 13
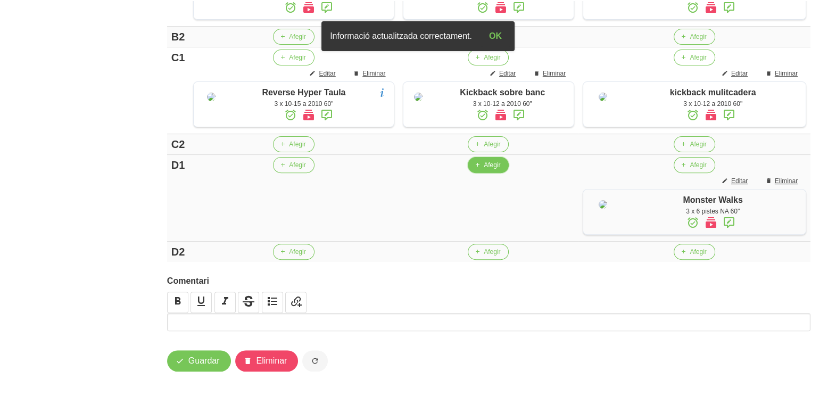
click at [484, 170] on span "Afegir" at bounding box center [492, 165] width 16 height 10
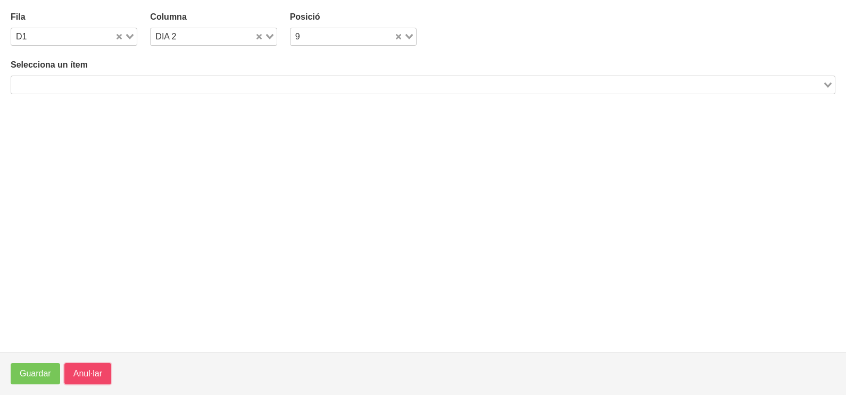
drag, startPoint x: 76, startPoint y: 367, endPoint x: 148, endPoint y: 285, distance: 109.7
click at [77, 367] on span "Anul·lar" at bounding box center [87, 373] width 29 height 13
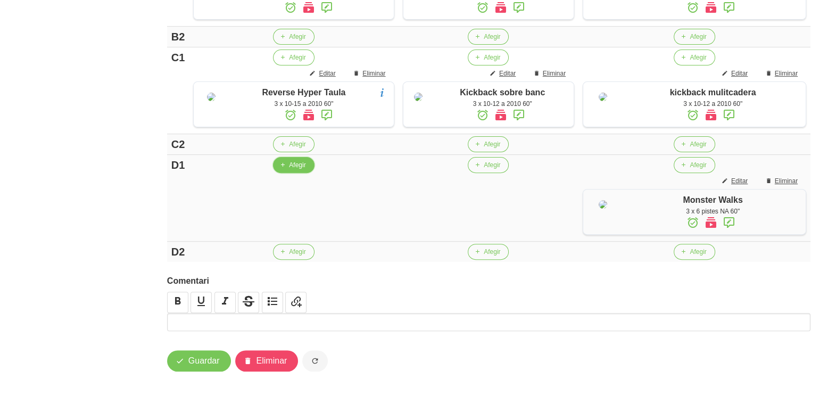
click at [301, 173] on button "Afegir" at bounding box center [293, 165] width 41 height 16
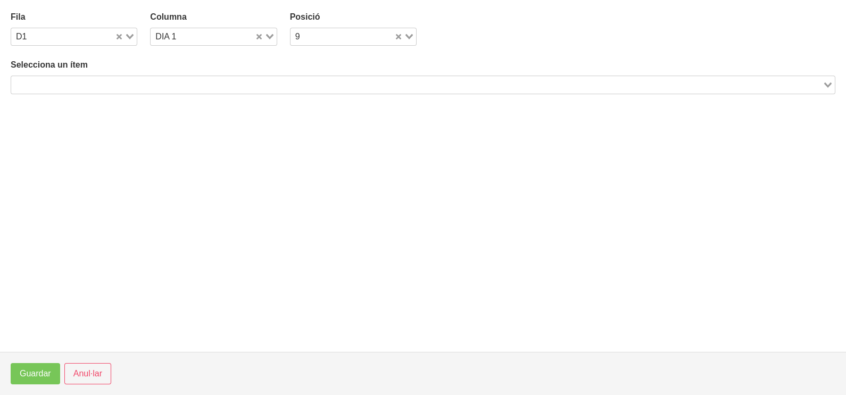
click at [196, 87] on input "Search for option" at bounding box center [416, 84] width 809 height 13
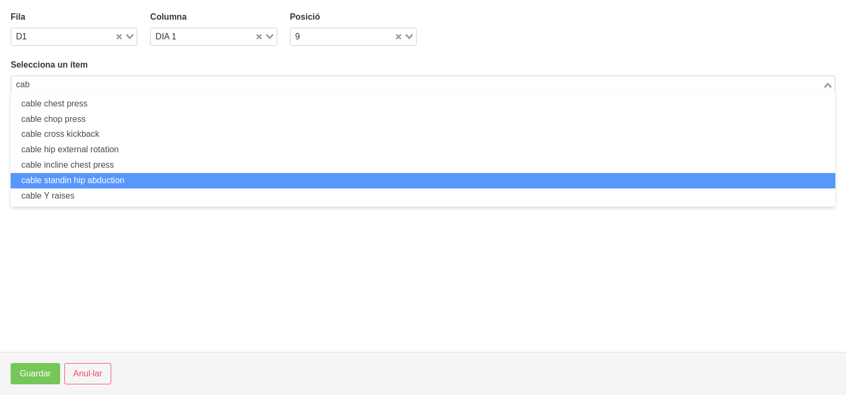
click at [149, 178] on li "cable standin hip abduction" at bounding box center [423, 180] width 824 height 15
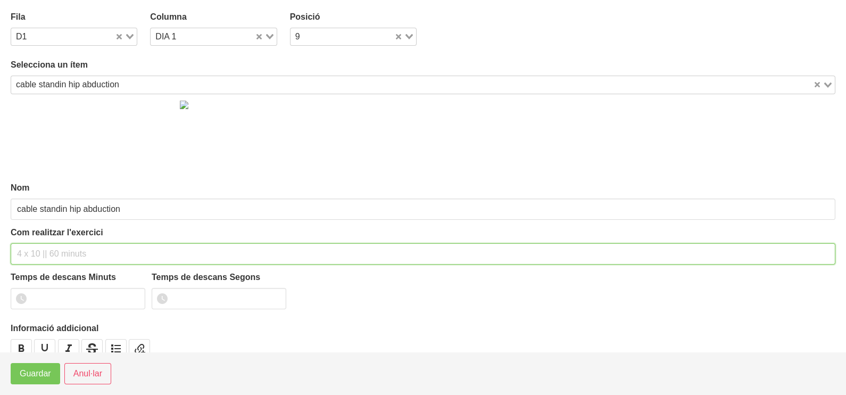
click at [53, 250] on input "text" at bounding box center [423, 253] width 824 height 21
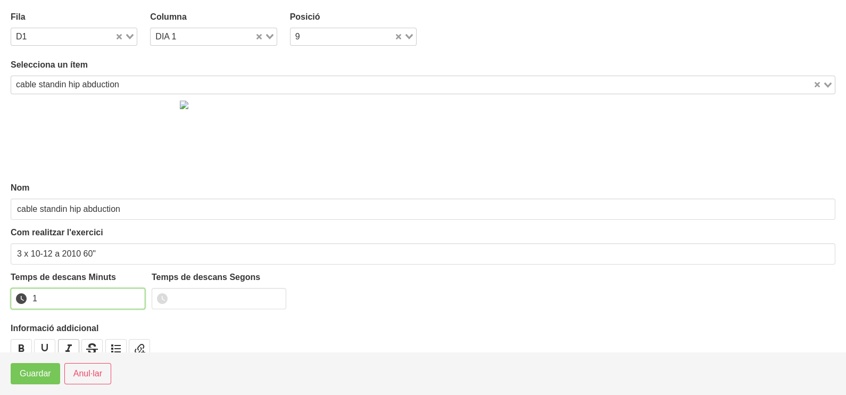
drag, startPoint x: 133, startPoint y: 295, endPoint x: 71, endPoint y: 343, distance: 78.2
click at [131, 298] on input "1" at bounding box center [78, 298] width 135 height 21
click at [40, 380] on button "Guardar" at bounding box center [35, 373] width 49 height 21
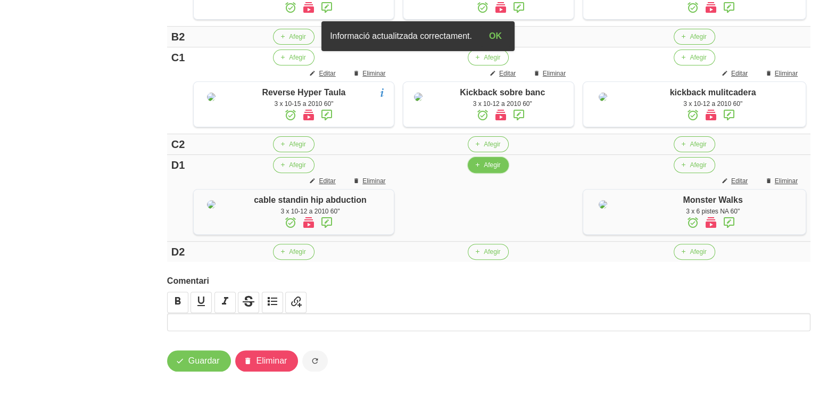
click at [485, 170] on span "Afegir" at bounding box center [492, 165] width 16 height 10
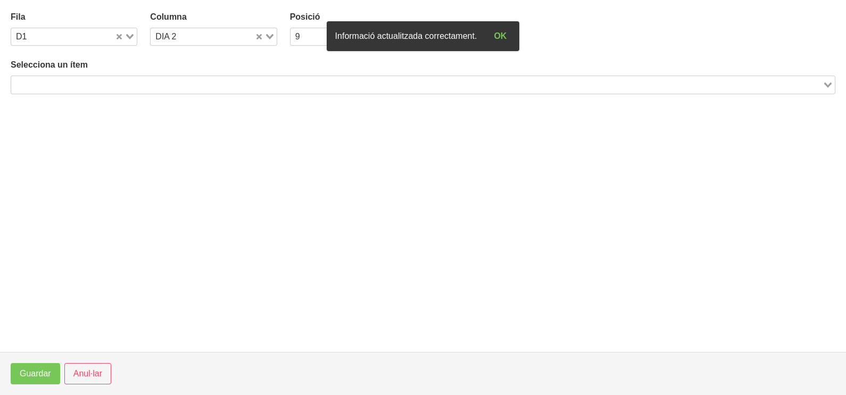
click at [204, 78] on div "Selecciona un ítem Loading..." at bounding box center [423, 76] width 824 height 35
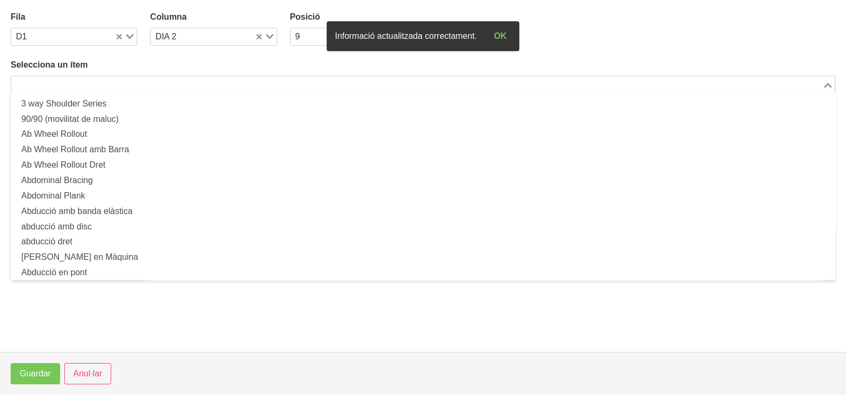
click at [204, 79] on input "Search for option" at bounding box center [416, 84] width 809 height 13
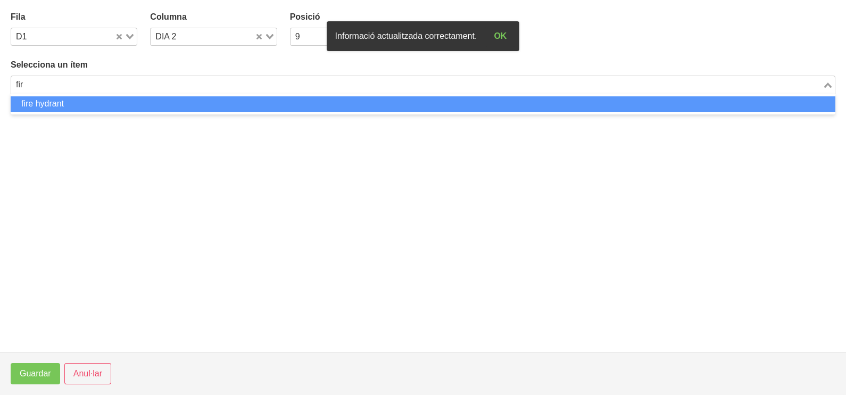
click at [203, 106] on li "fire hydrant" at bounding box center [423, 103] width 824 height 15
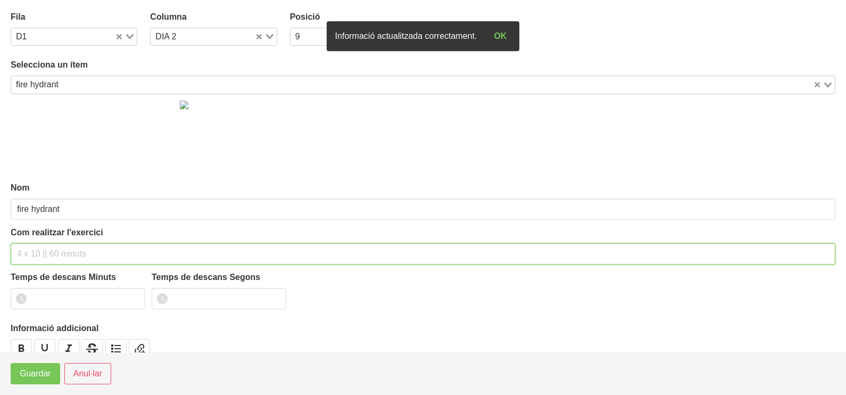
click at [74, 254] on input "text" at bounding box center [423, 253] width 824 height 21
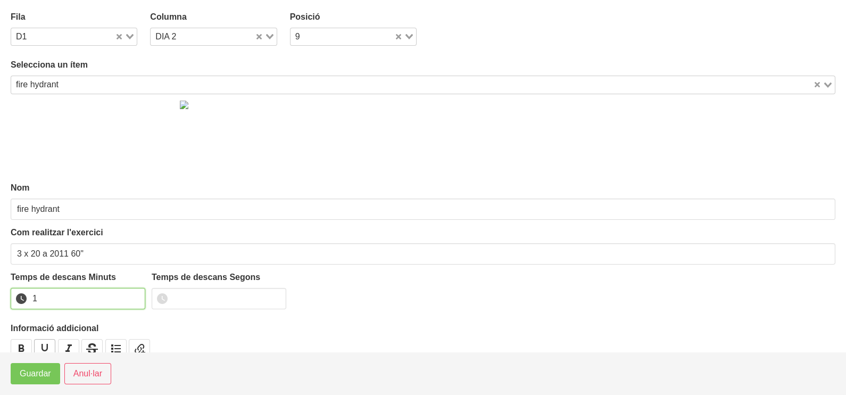
drag, startPoint x: 132, startPoint y: 294, endPoint x: 51, endPoint y: 348, distance: 98.1
click at [126, 297] on input "1" at bounding box center [78, 298] width 135 height 21
click at [34, 374] on span "Guardar" at bounding box center [35, 373] width 31 height 13
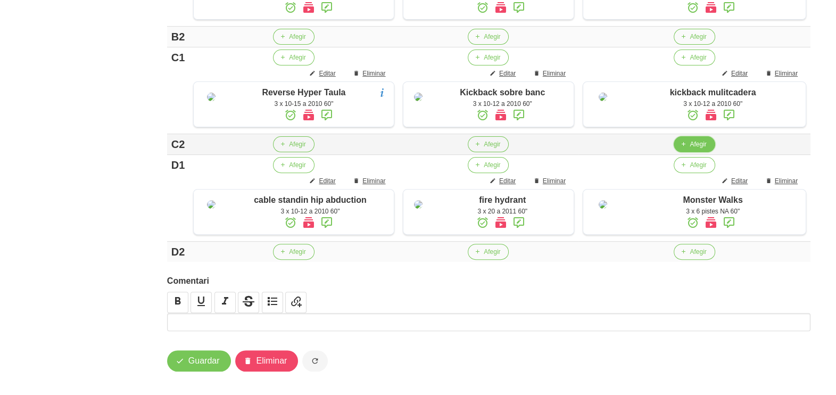
click at [698, 152] on button "Afegir" at bounding box center [693, 144] width 41 height 16
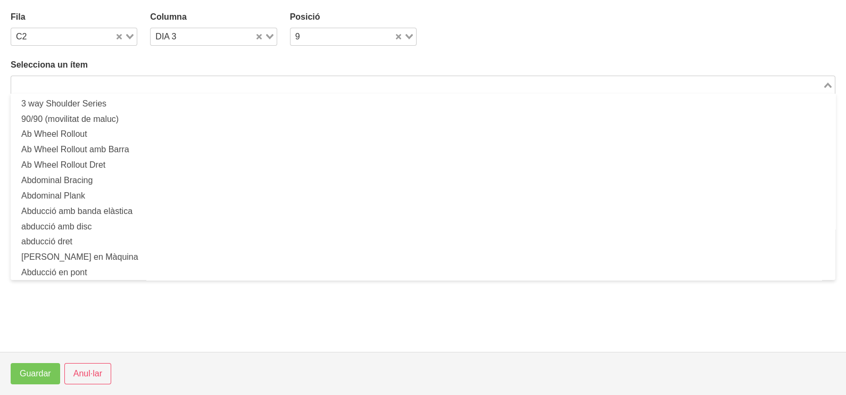
click at [181, 81] on input "Search for option" at bounding box center [416, 84] width 809 height 13
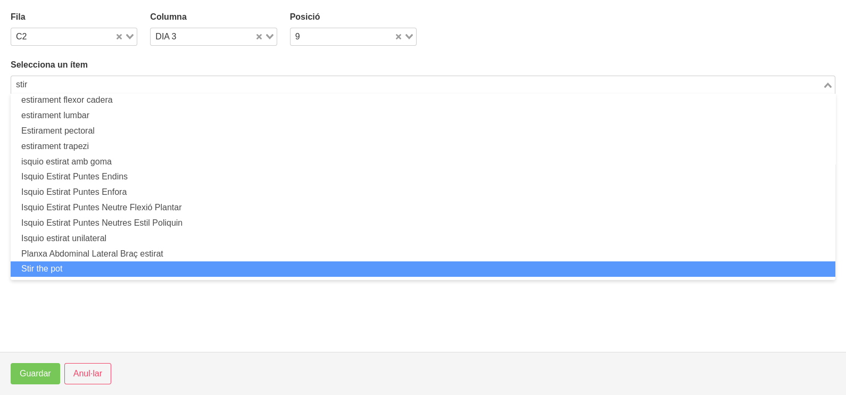
click at [138, 262] on li "Stir the pot" at bounding box center [423, 268] width 824 height 15
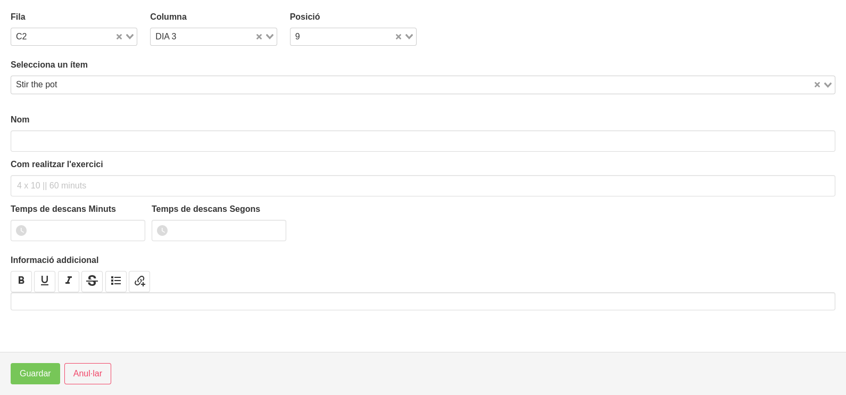
scroll to position [3, 0]
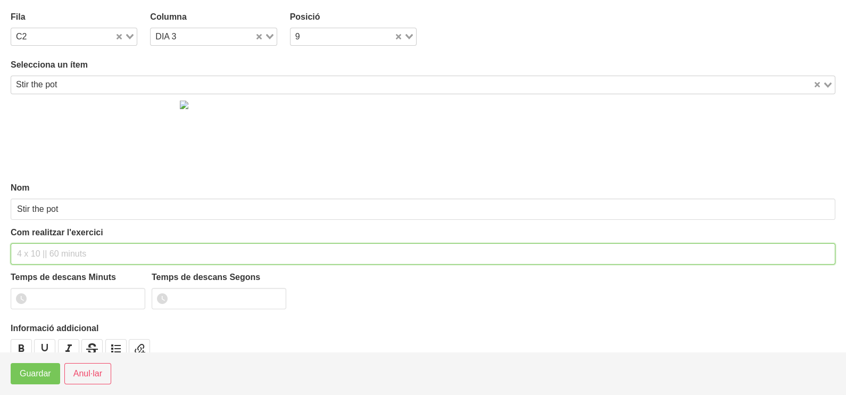
drag, startPoint x: 55, startPoint y: 253, endPoint x: 50, endPoint y: 250, distance: 5.5
click at [50, 250] on input "text" at bounding box center [423, 253] width 824 height 21
click at [92, 251] on input "3 x 10-12 (línia recte) 60"" at bounding box center [423, 253] width 824 height 21
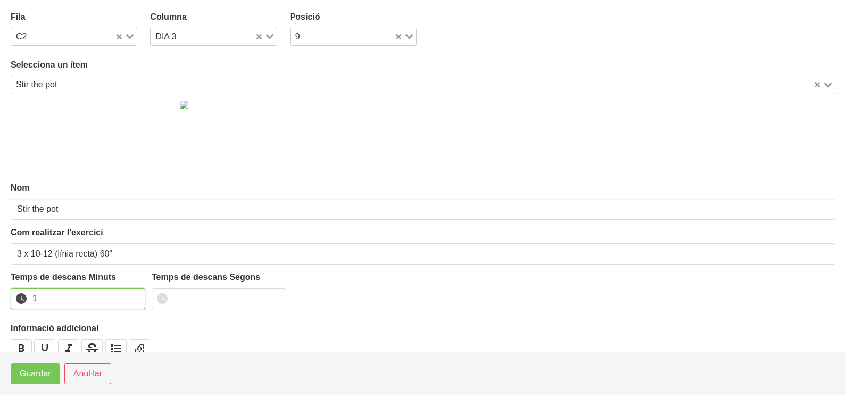
click at [134, 296] on input "1" at bounding box center [78, 298] width 135 height 21
click at [40, 379] on span "Guardar" at bounding box center [35, 373] width 31 height 13
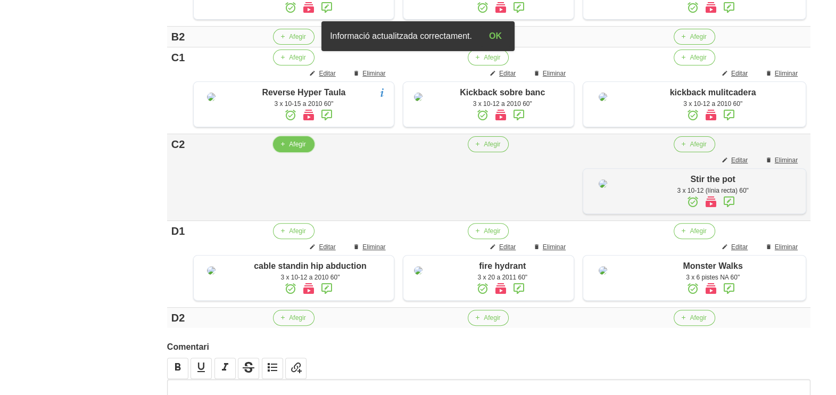
click at [295, 149] on span "Afegir" at bounding box center [297, 144] width 16 height 10
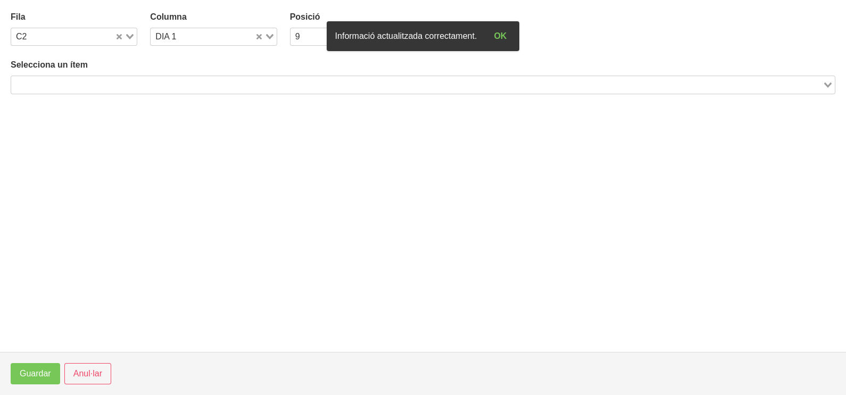
click at [127, 79] on input "Search for option" at bounding box center [416, 84] width 809 height 13
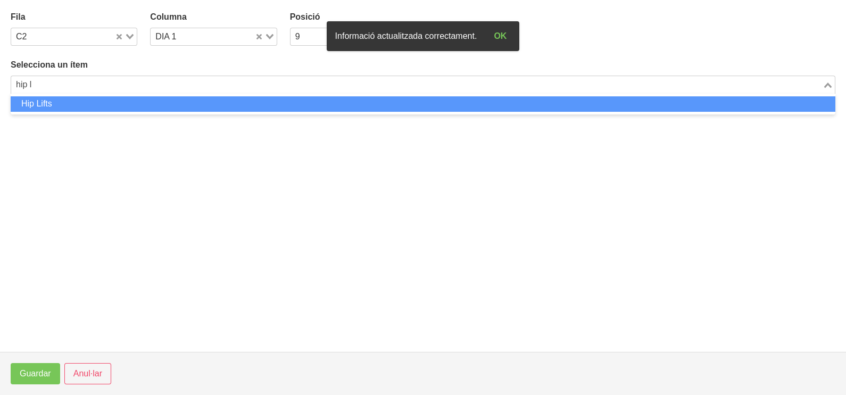
click at [130, 101] on li "Hip Lifts" at bounding box center [423, 103] width 824 height 15
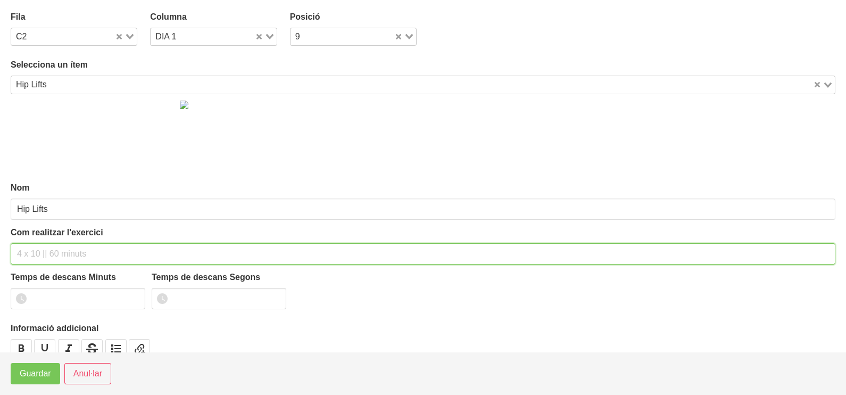
click at [43, 255] on input "text" at bounding box center [423, 253] width 824 height 21
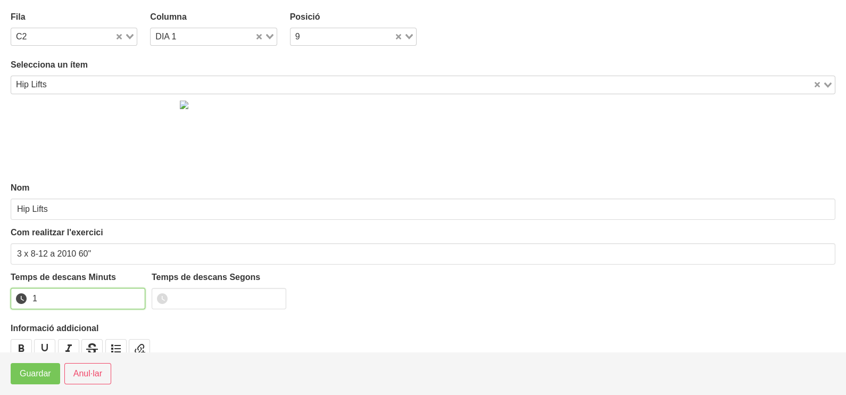
drag, startPoint x: 135, startPoint y: 295, endPoint x: 70, endPoint y: 340, distance: 79.8
click at [136, 295] on input "1" at bounding box center [78, 298] width 135 height 21
click at [37, 369] on button "Guardar" at bounding box center [35, 373] width 49 height 21
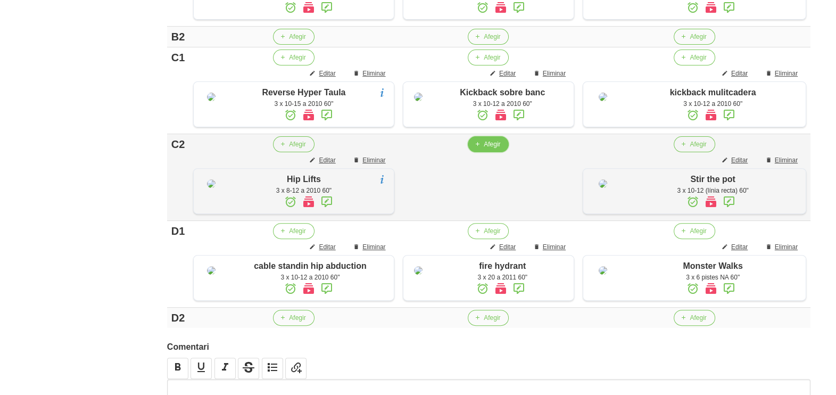
click at [494, 149] on span "Afegir" at bounding box center [492, 144] width 16 height 10
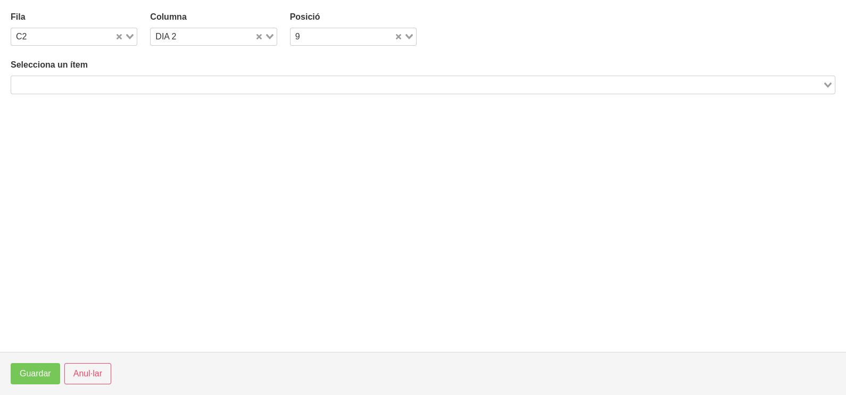
click at [195, 85] on input "Search for option" at bounding box center [416, 84] width 809 height 13
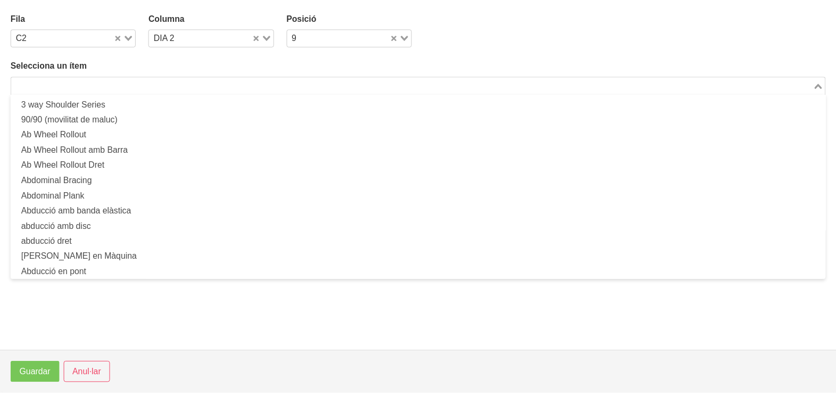
scroll to position [0, 0]
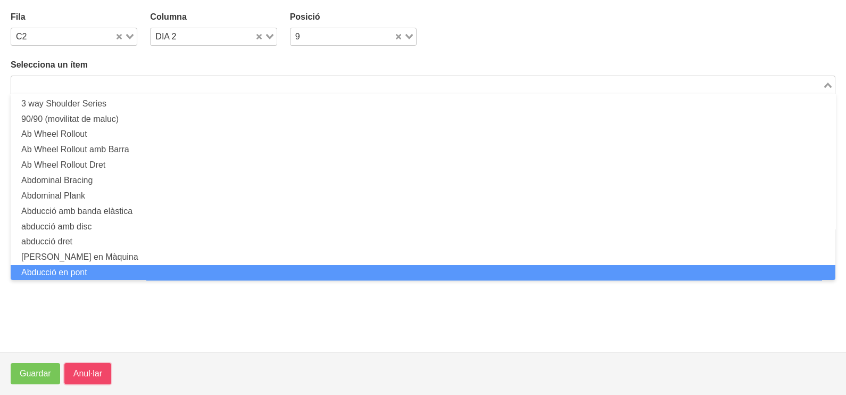
click at [89, 377] on span "Anul·lar" at bounding box center [87, 373] width 29 height 13
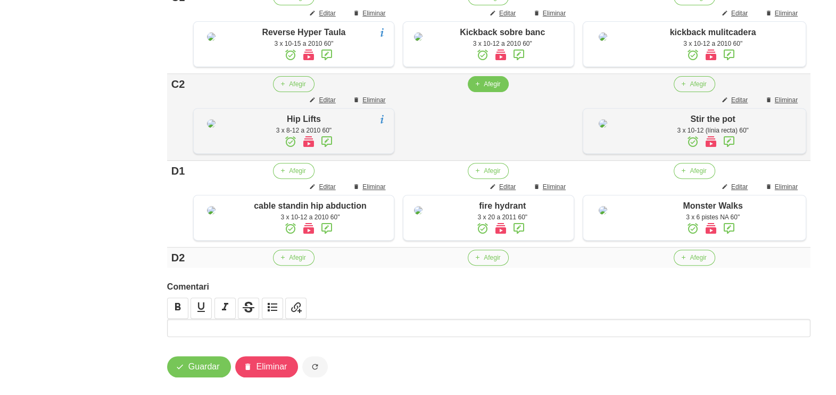
scroll to position [529, 0]
click at [491, 89] on span "Afegir" at bounding box center [492, 84] width 16 height 10
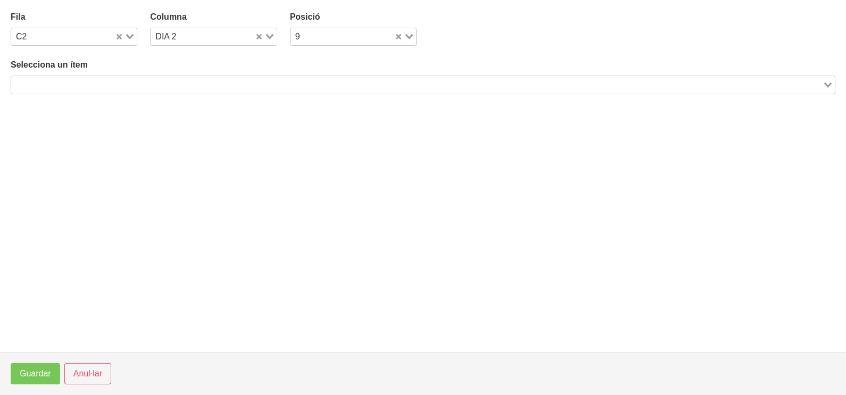
click at [247, 85] on input "Search for option" at bounding box center [416, 84] width 809 height 13
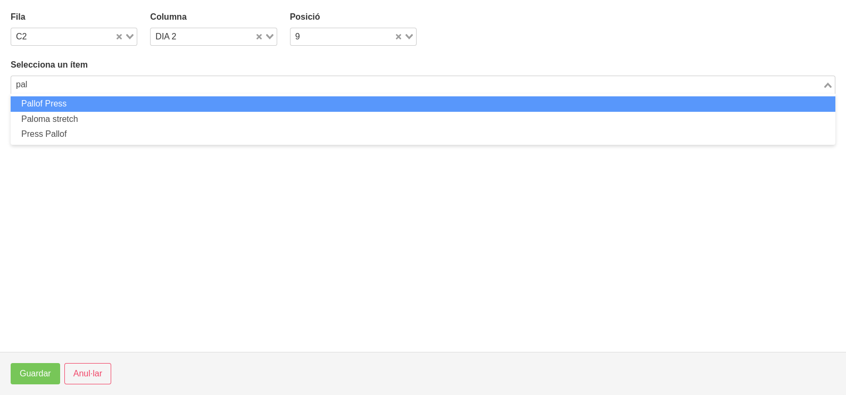
click at [147, 108] on li "Pallof Press" at bounding box center [423, 103] width 824 height 15
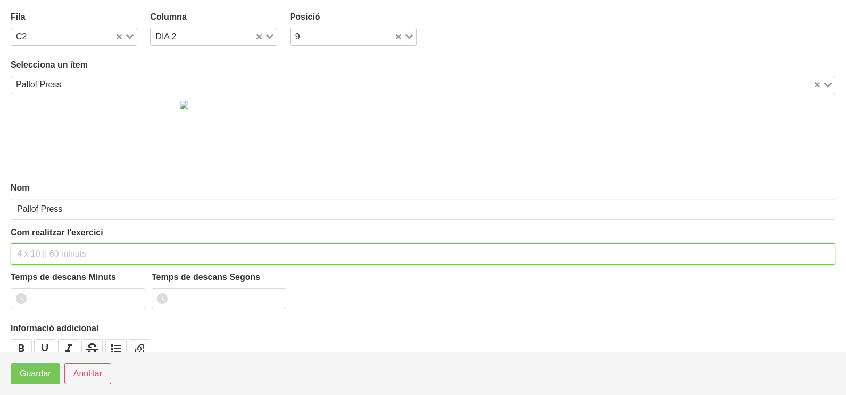
click at [56, 243] on input "text" at bounding box center [423, 253] width 824 height 21
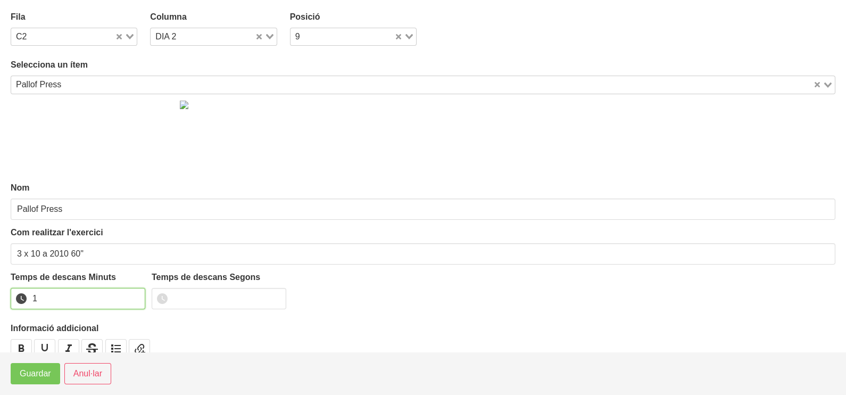
drag, startPoint x: 135, startPoint y: 295, endPoint x: 128, endPoint y: 298, distance: 6.9
click at [131, 297] on input "1" at bounding box center [78, 298] width 135 height 21
click at [41, 378] on span "Guardar" at bounding box center [35, 373] width 31 height 13
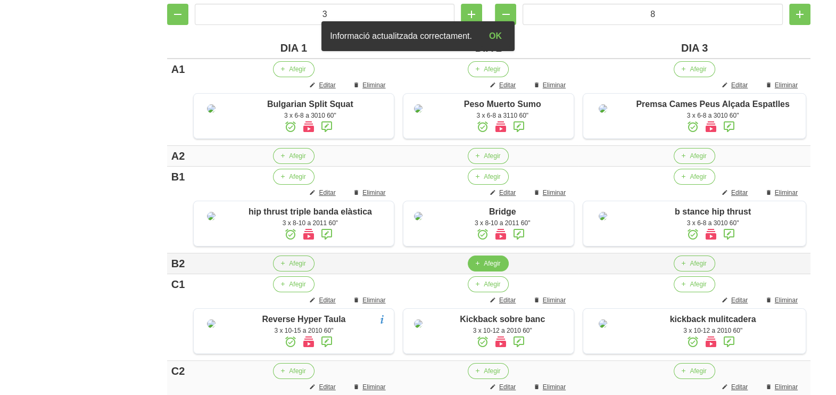
scroll to position [263, 0]
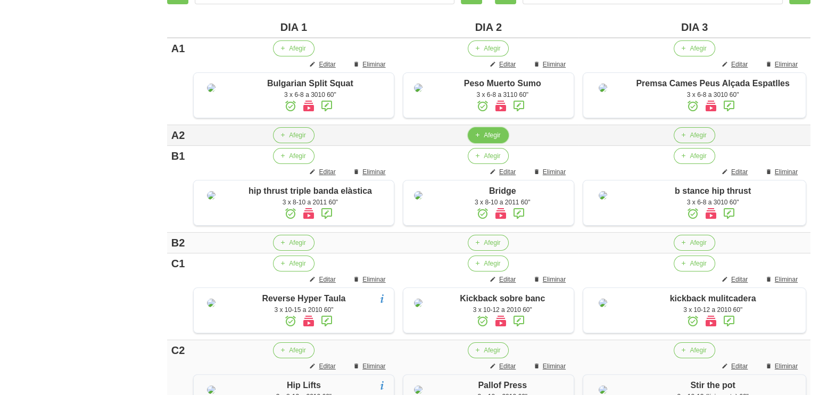
click at [505, 143] on button "Afegir" at bounding box center [488, 135] width 41 height 16
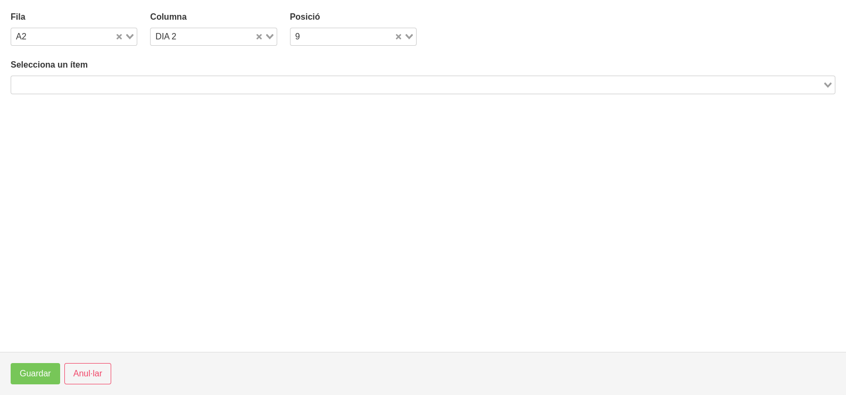
click at [270, 88] on input "Search for option" at bounding box center [416, 84] width 809 height 13
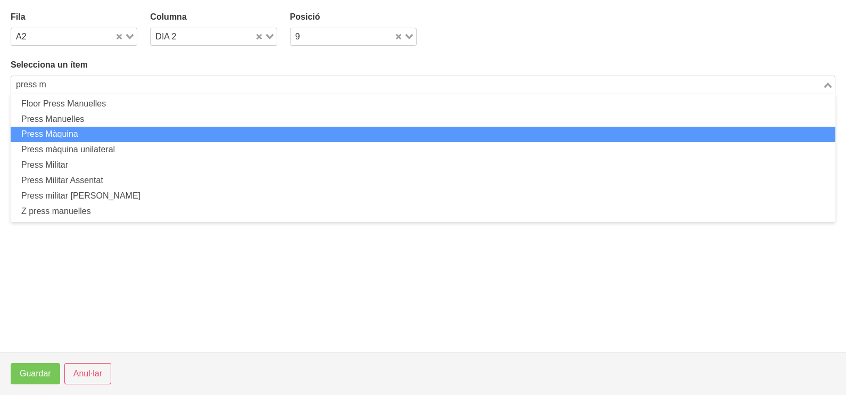
click at [145, 132] on li "Press Màquina" at bounding box center [423, 134] width 824 height 15
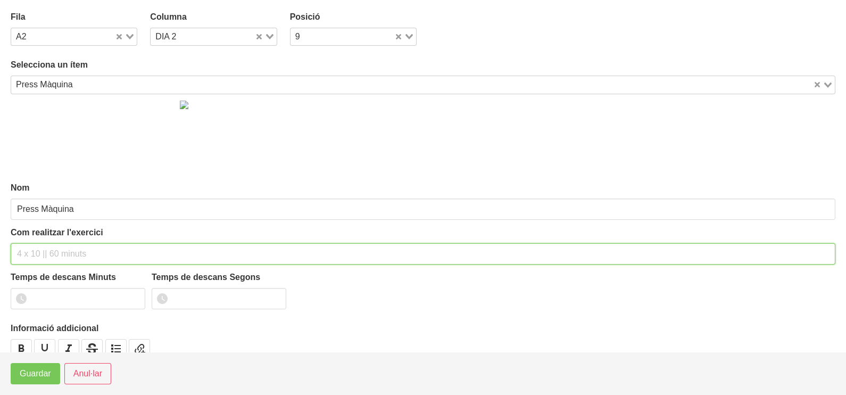
click at [57, 253] on input "text" at bounding box center [423, 253] width 824 height 21
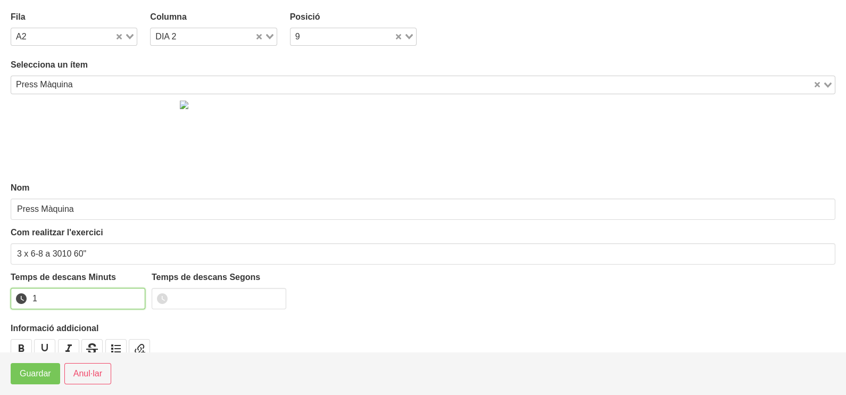
drag, startPoint x: 132, startPoint y: 296, endPoint x: 66, endPoint y: 352, distance: 87.2
click at [131, 296] on input "1" at bounding box center [78, 298] width 135 height 21
click at [58, 372] on button "Guardar" at bounding box center [35, 373] width 49 height 21
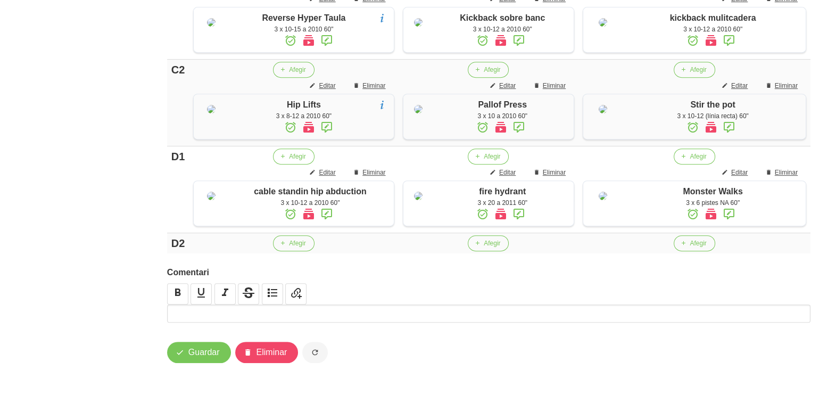
scroll to position [747, 0]
click at [492, 242] on span "Afegir" at bounding box center [492, 243] width 16 height 10
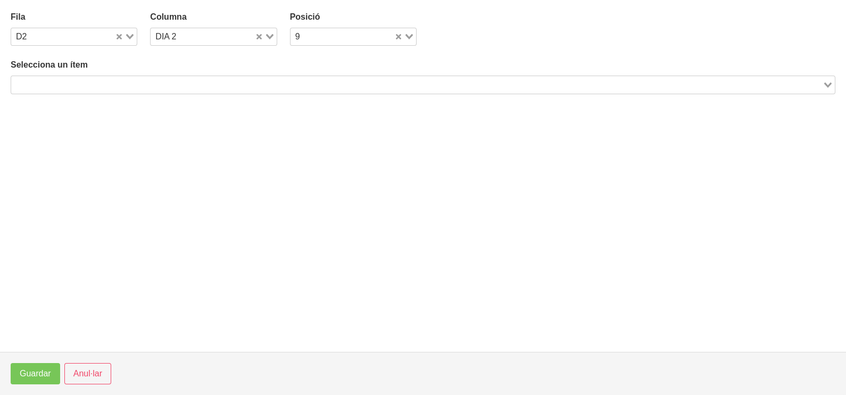
click at [223, 86] on input "Search for option" at bounding box center [416, 84] width 809 height 13
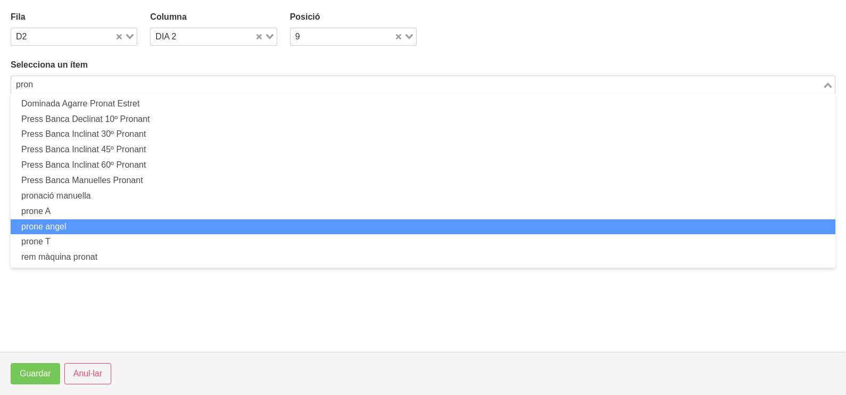
click at [160, 219] on li "prone angel" at bounding box center [423, 226] width 824 height 15
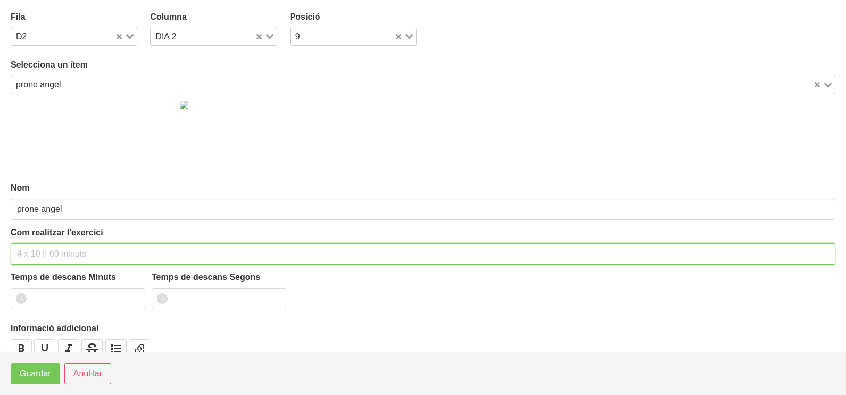
click at [43, 253] on input "text" at bounding box center [423, 253] width 824 height 21
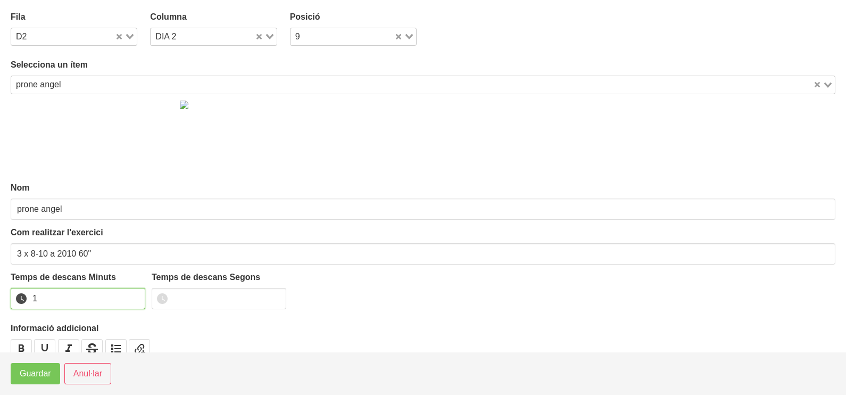
drag, startPoint x: 135, startPoint y: 296, endPoint x: 77, endPoint y: 335, distance: 70.1
click at [134, 295] on input "1" at bounding box center [78, 298] width 135 height 21
click at [45, 378] on span "Guardar" at bounding box center [35, 373] width 31 height 13
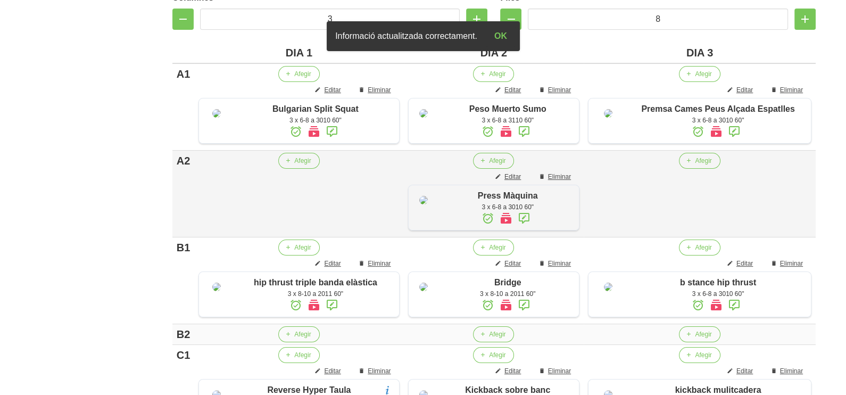
scroll to position [281, 0]
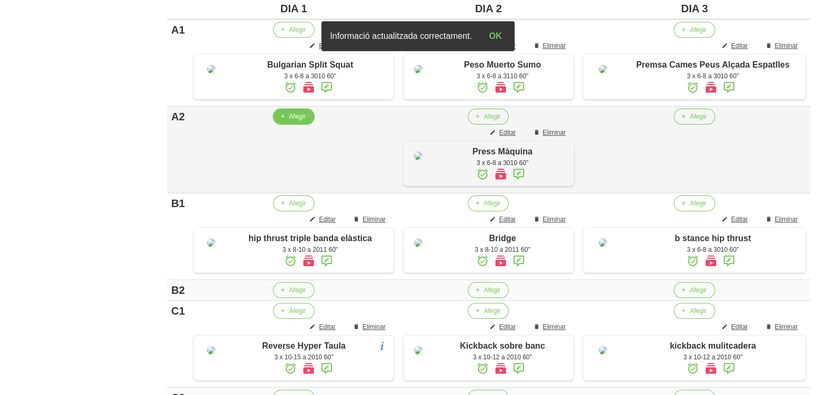
click at [297, 121] on span "Afegir" at bounding box center [297, 117] width 16 height 10
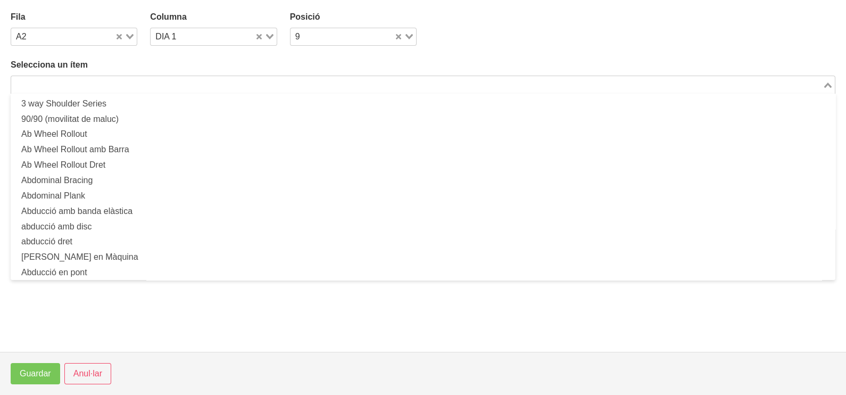
click at [162, 81] on input "Search for option" at bounding box center [416, 84] width 809 height 13
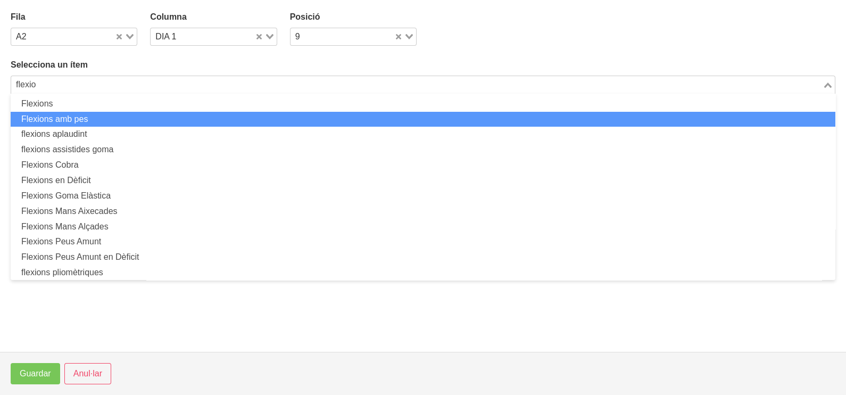
click at [158, 112] on li "Flexions amb pes" at bounding box center [423, 119] width 824 height 15
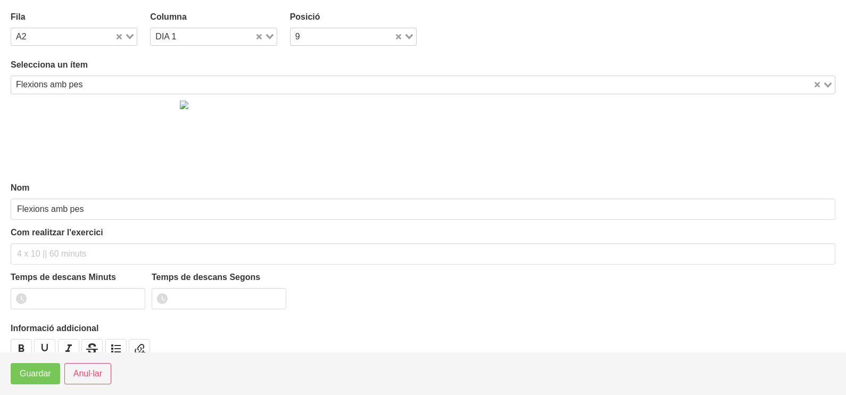
click at [112, 84] on input "Search for option" at bounding box center [449, 84] width 726 height 13
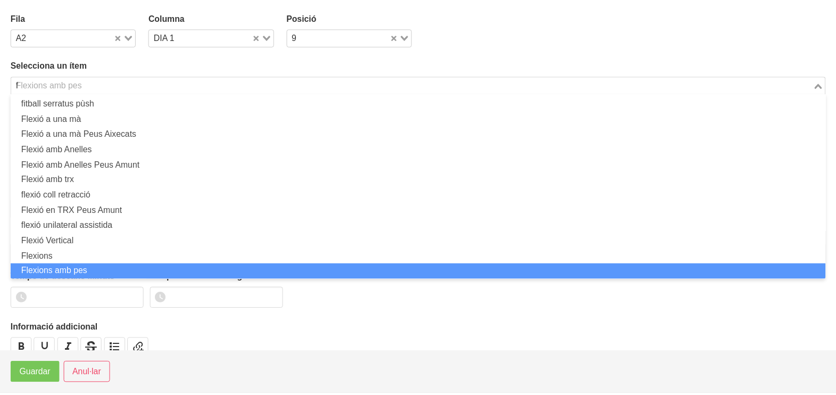
scroll to position [3, 0]
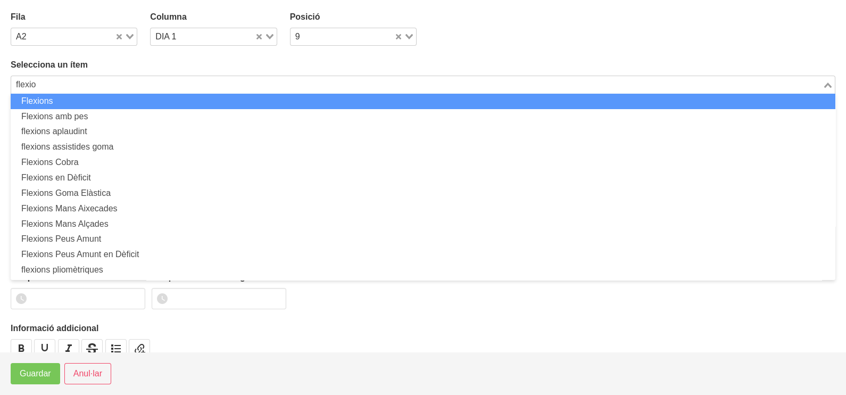
click at [93, 101] on li "Flexions" at bounding box center [423, 101] width 824 height 15
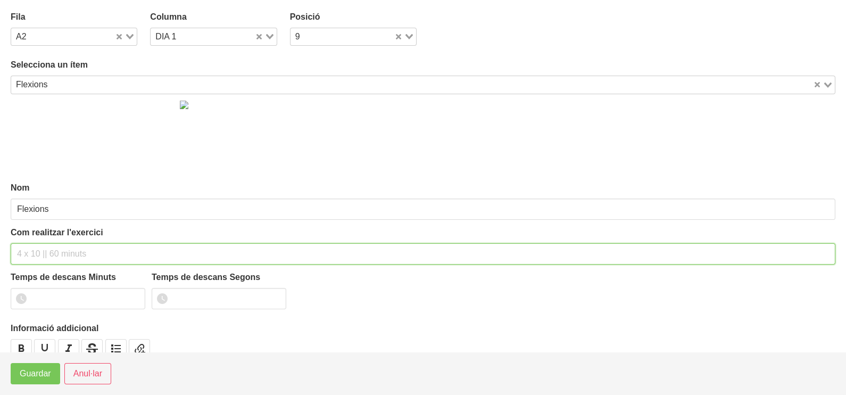
drag, startPoint x: 45, startPoint y: 254, endPoint x: 44, endPoint y: 245, distance: 9.1
click at [45, 245] on input "text" at bounding box center [423, 253] width 824 height 21
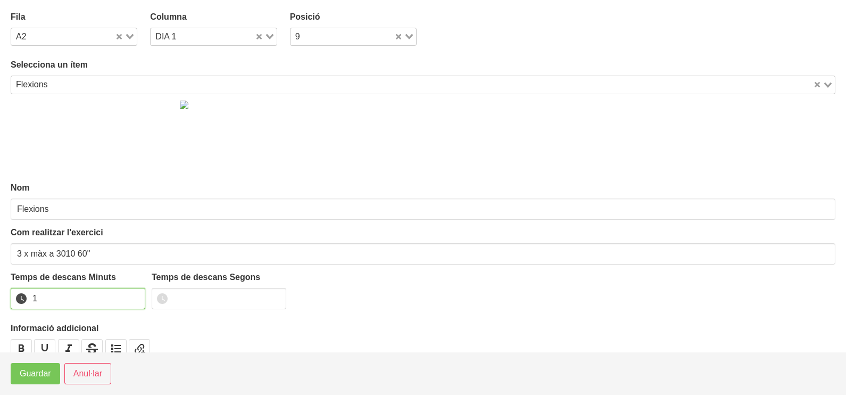
drag, startPoint x: 134, startPoint y: 294, endPoint x: 86, endPoint y: 331, distance: 60.6
click at [130, 301] on input "1" at bounding box center [78, 298] width 135 height 21
click at [44, 378] on span "Guardar" at bounding box center [35, 373] width 31 height 13
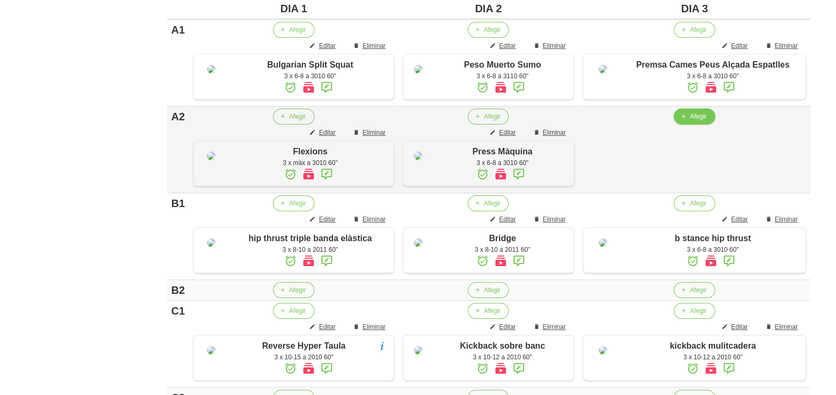
click at [694, 121] on span "Afegir" at bounding box center [697, 117] width 16 height 10
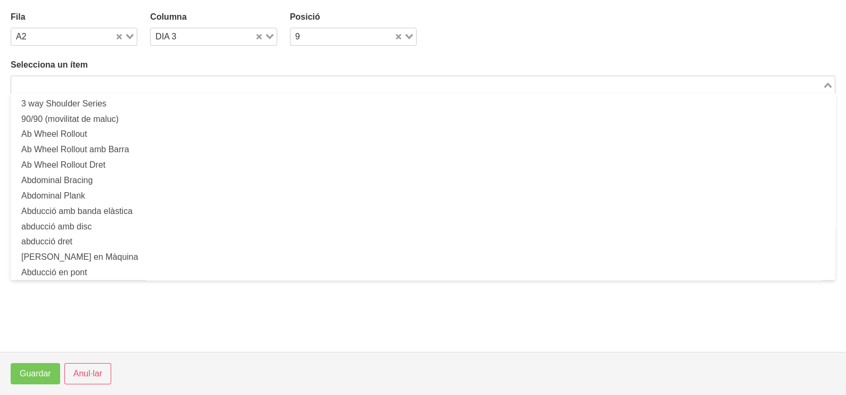
click at [350, 86] on input "Search for option" at bounding box center [416, 84] width 809 height 13
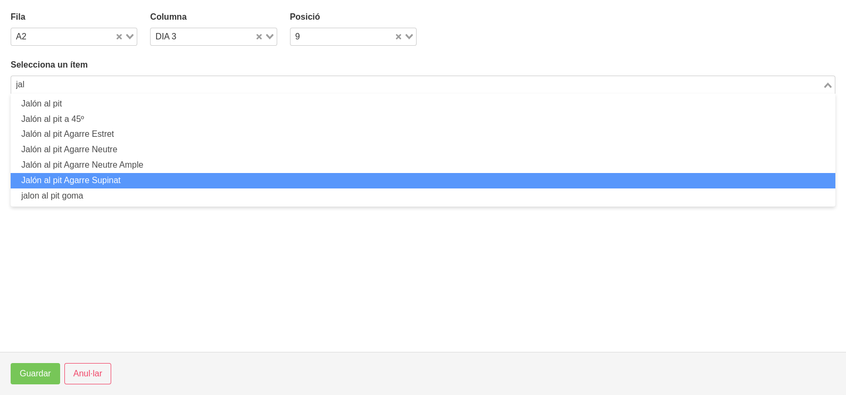
click at [125, 179] on li "Jalón al pit Agarre Supinat" at bounding box center [423, 180] width 824 height 15
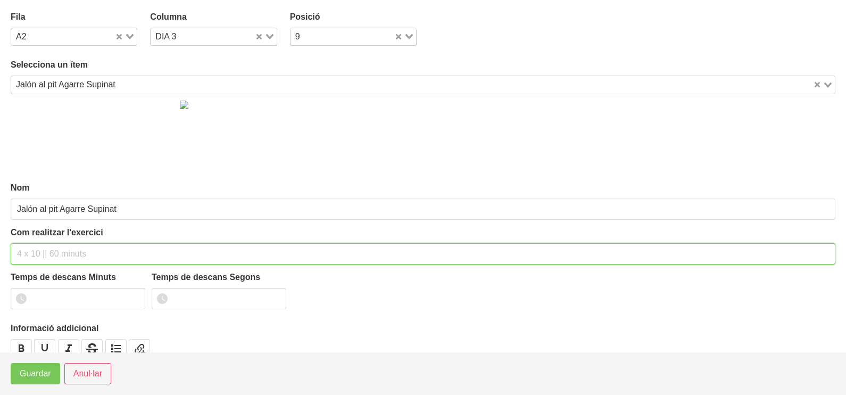
click at [45, 249] on input "text" at bounding box center [423, 253] width 824 height 21
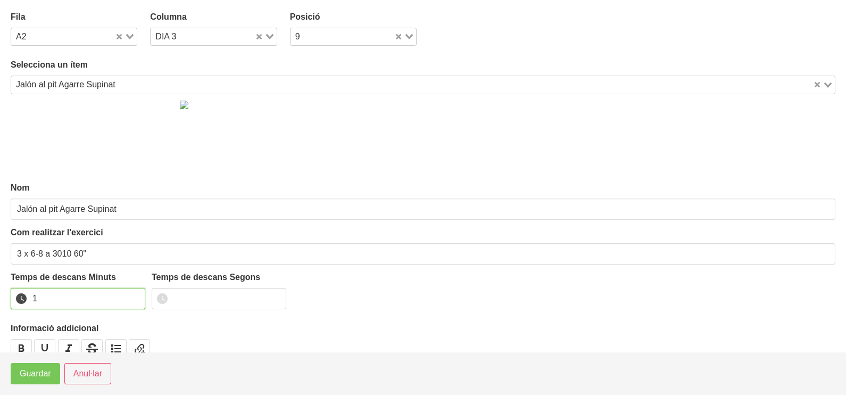
drag, startPoint x: 136, startPoint y: 296, endPoint x: 110, endPoint y: 314, distance: 31.7
click at [130, 301] on input "1" at bounding box center [78, 298] width 135 height 21
click at [39, 382] on button "Guardar" at bounding box center [35, 373] width 49 height 21
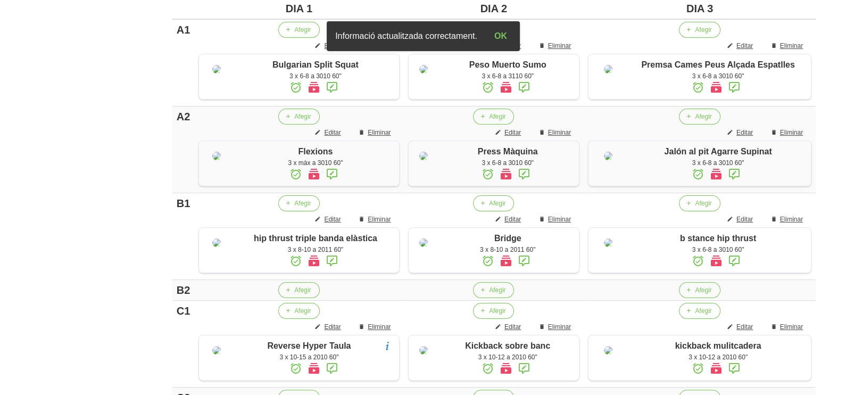
scroll to position [414, 0]
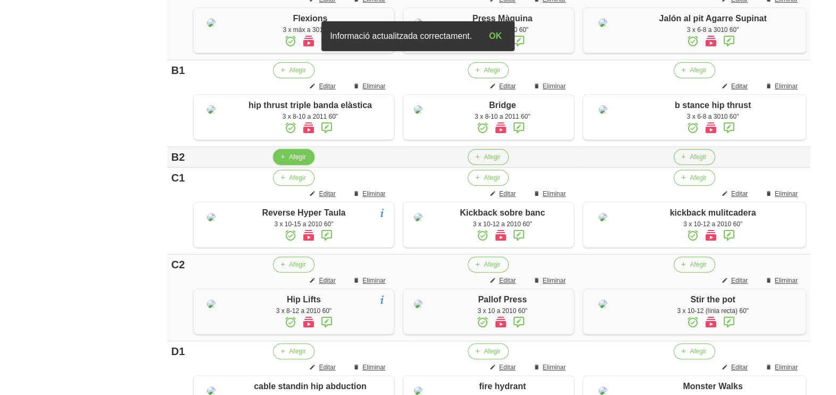
click at [298, 162] on span "Afegir" at bounding box center [297, 157] width 16 height 10
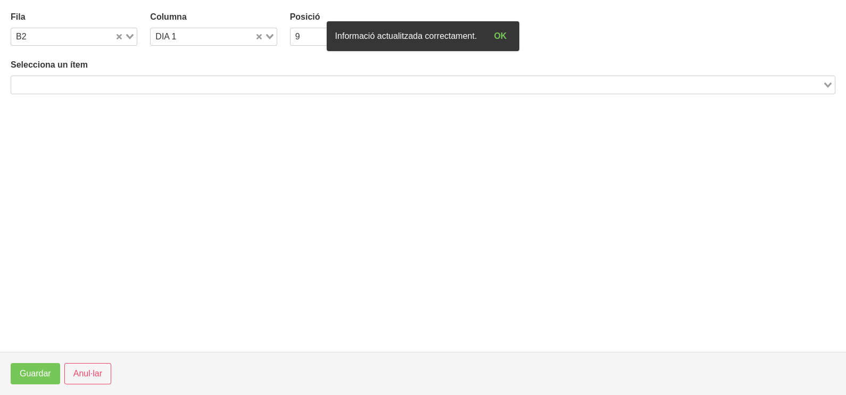
click at [144, 81] on input "Search for option" at bounding box center [416, 84] width 809 height 13
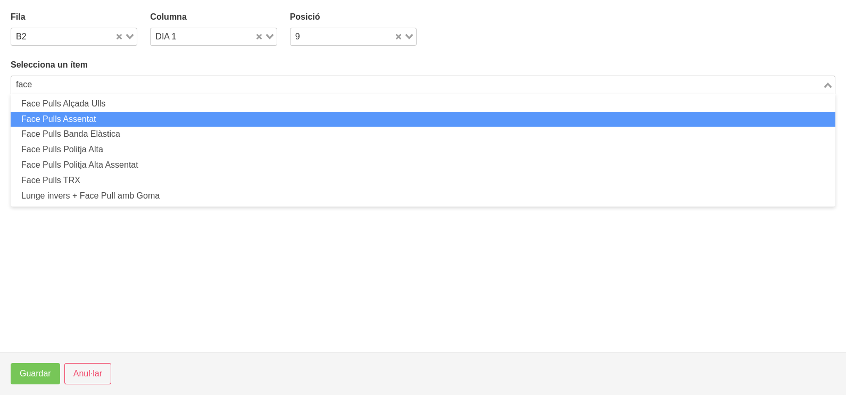
click at [121, 124] on li "Face Pulls Assentat" at bounding box center [423, 119] width 824 height 15
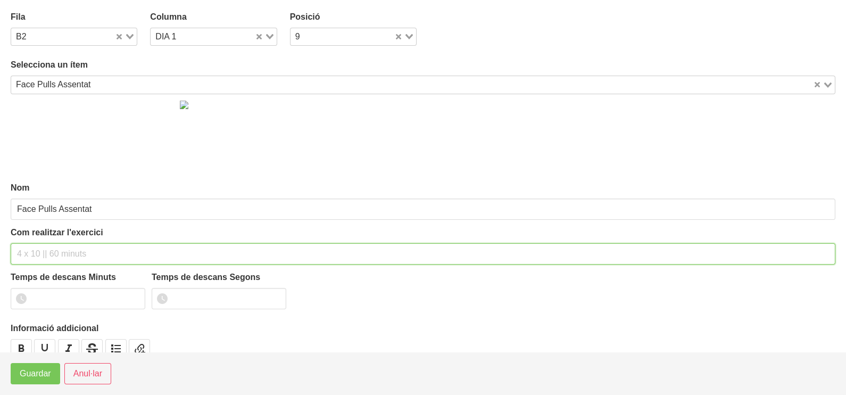
click at [61, 253] on input "text" at bounding box center [423, 253] width 824 height 21
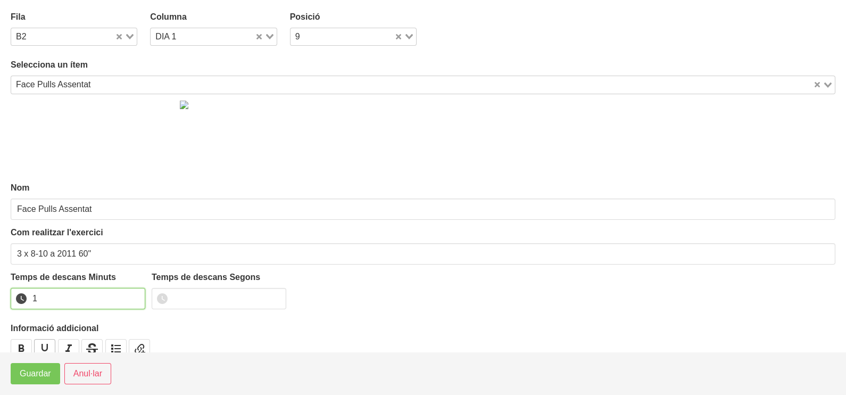
drag, startPoint x: 134, startPoint y: 296, endPoint x: 54, endPoint y: 344, distance: 92.9
click at [127, 298] on input "1" at bounding box center [78, 298] width 135 height 21
click at [35, 374] on span "Guardar" at bounding box center [35, 373] width 31 height 13
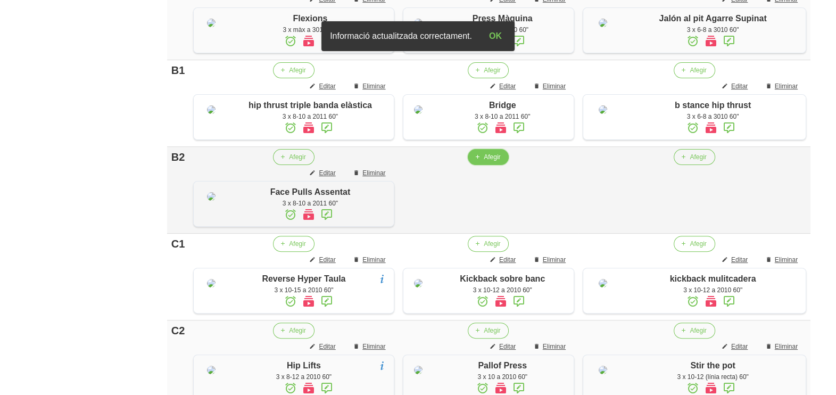
click at [485, 162] on span "Afegir" at bounding box center [492, 157] width 16 height 10
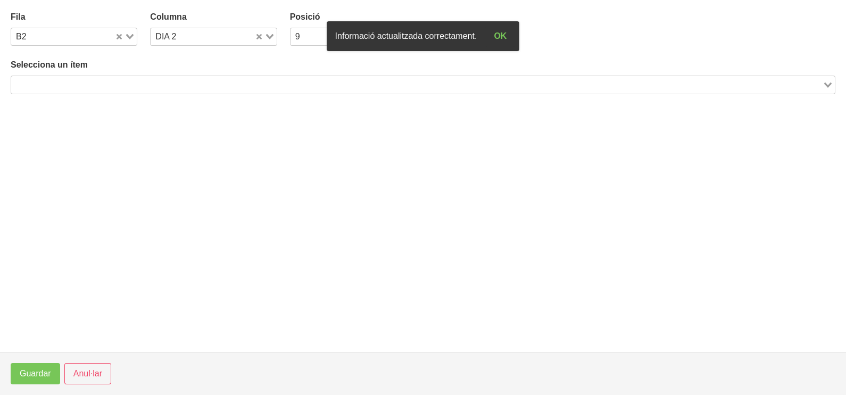
click at [151, 79] on input "Search for option" at bounding box center [416, 84] width 809 height 13
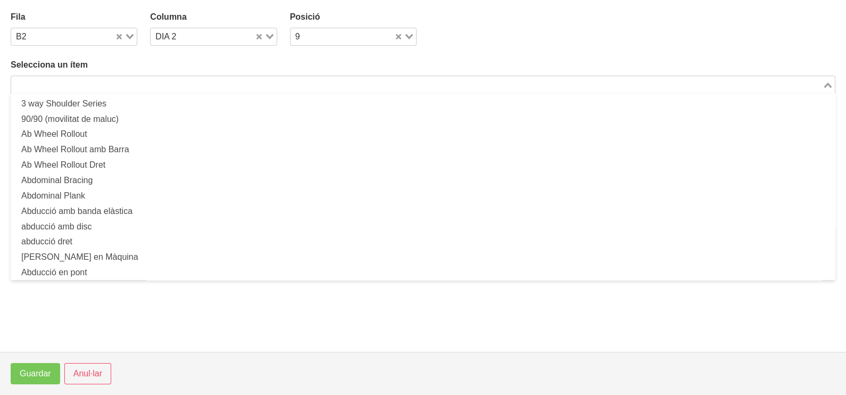
click at [162, 88] on input "Search for option" at bounding box center [416, 84] width 809 height 13
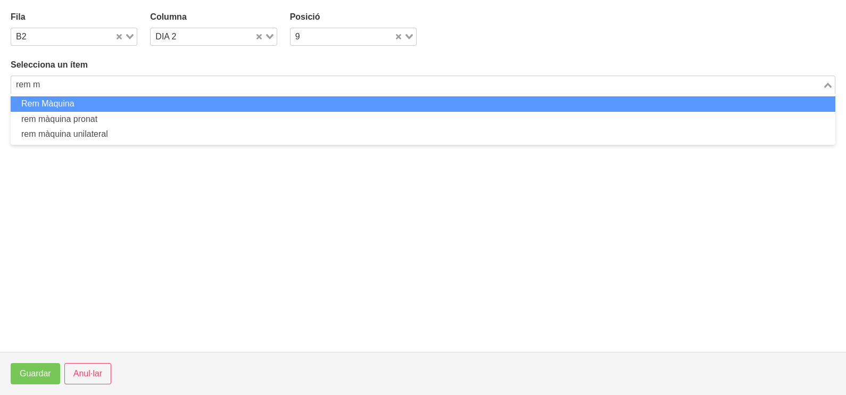
click at [188, 107] on li "Rem Màquina" at bounding box center [423, 103] width 824 height 15
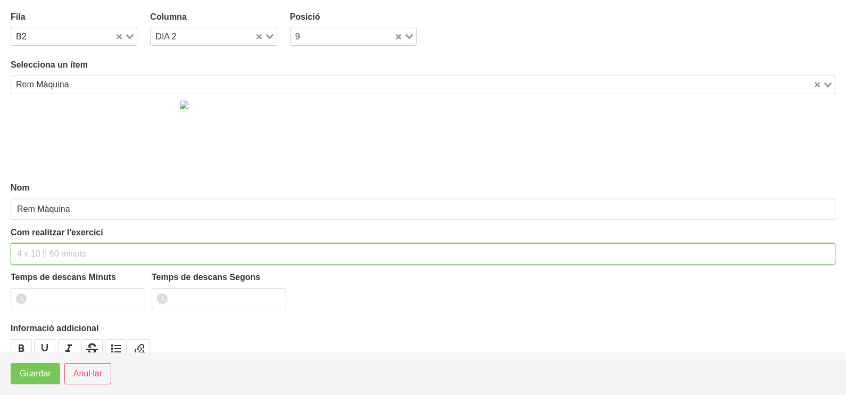
click at [37, 253] on input "text" at bounding box center [423, 253] width 824 height 21
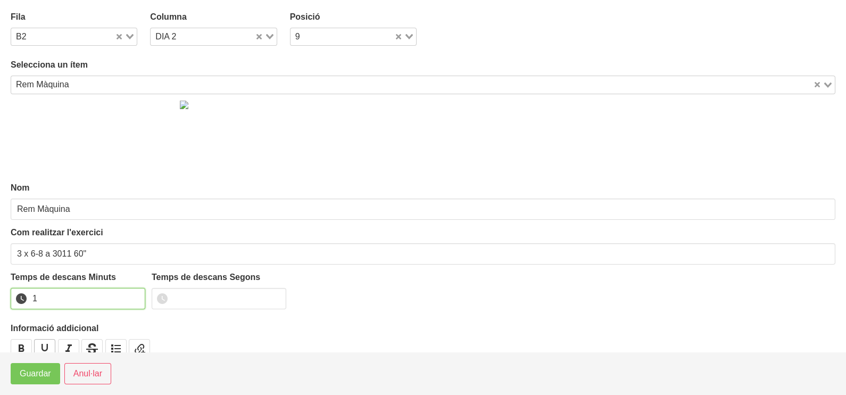
drag, startPoint x: 135, startPoint y: 295, endPoint x: 51, endPoint y: 342, distance: 96.7
click at [122, 302] on input "1" at bounding box center [78, 298] width 135 height 21
click at [32, 382] on button "Guardar" at bounding box center [35, 373] width 49 height 21
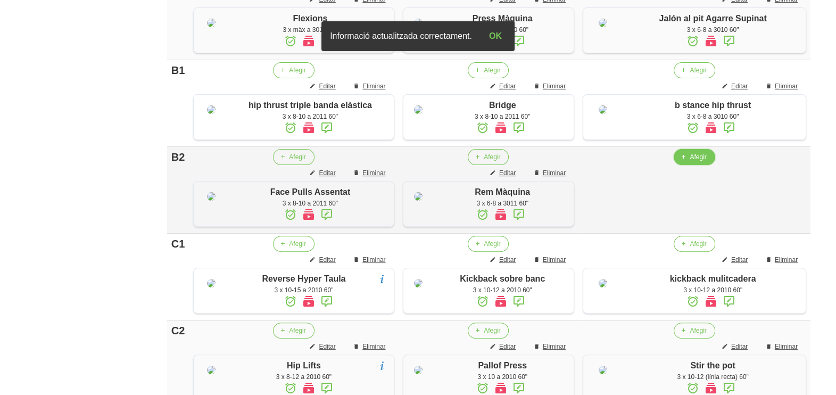
click at [690, 165] on button "Afegir" at bounding box center [693, 157] width 41 height 16
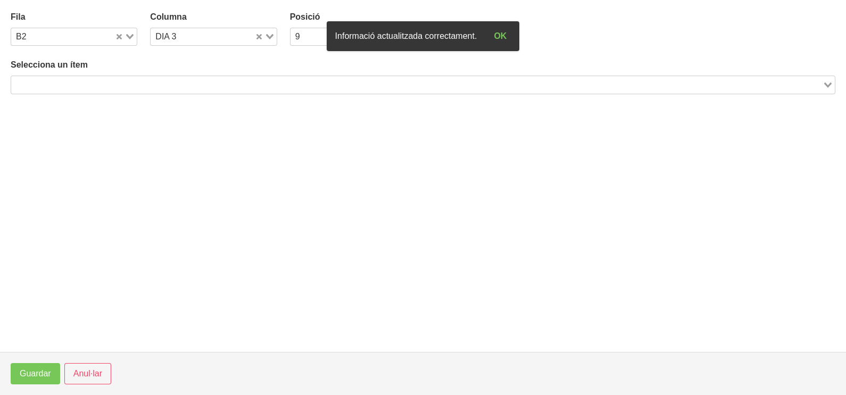
click at [185, 81] on input "Search for option" at bounding box center [416, 84] width 809 height 13
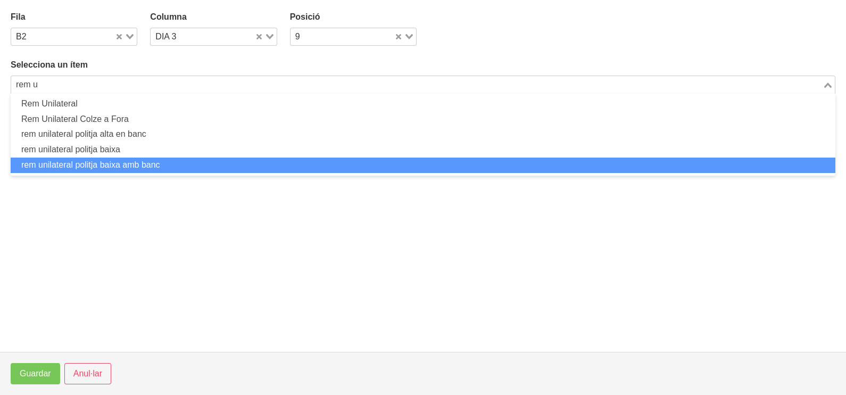
click at [133, 157] on li "rem unilateral politja baixa amb banc" at bounding box center [423, 164] width 824 height 15
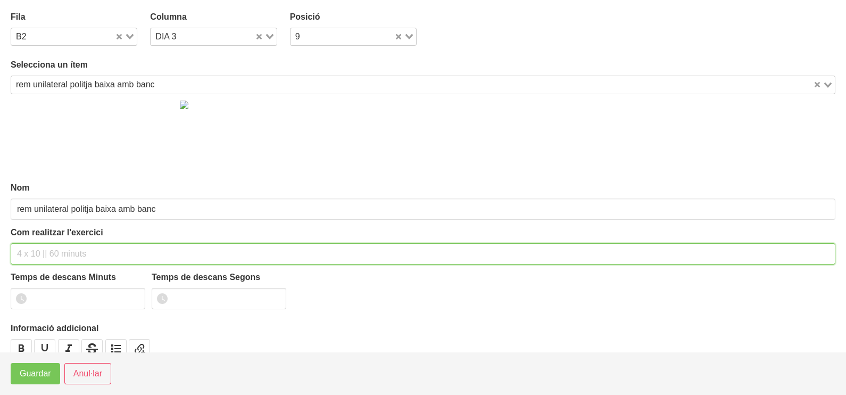
click at [60, 254] on input "text" at bounding box center [423, 253] width 824 height 21
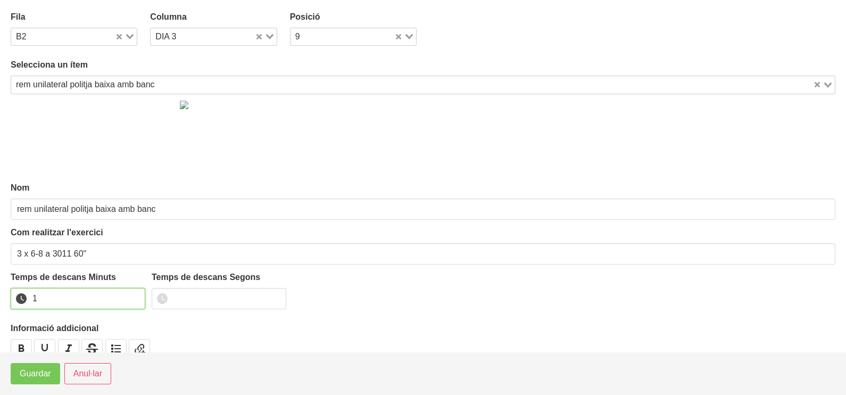
drag, startPoint x: 135, startPoint y: 294, endPoint x: 72, endPoint y: 347, distance: 82.7
click at [130, 298] on input "1" at bounding box center [78, 298] width 135 height 21
click at [46, 381] on button "Guardar" at bounding box center [35, 373] width 49 height 21
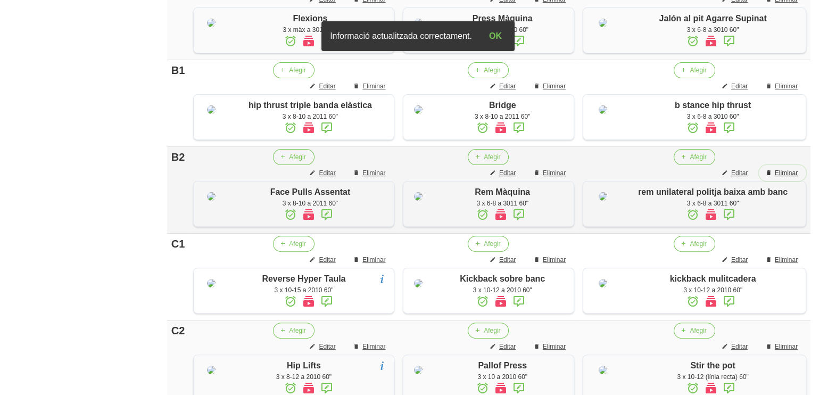
click at [784, 178] on span "Eliminar" at bounding box center [785, 173] width 23 height 10
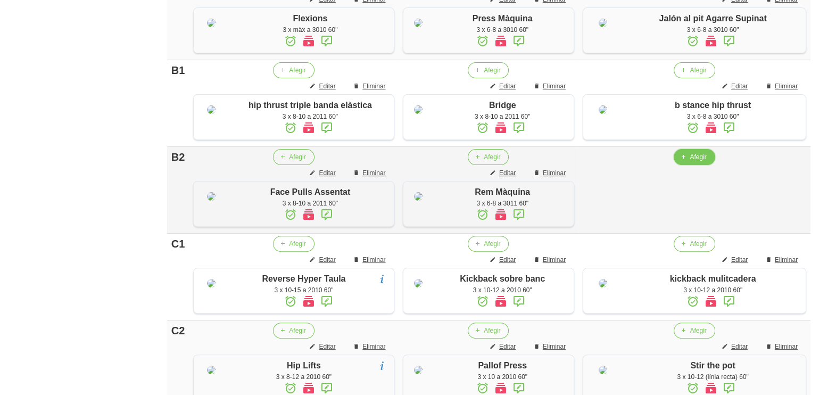
click at [690, 162] on span "Afegir" at bounding box center [697, 157] width 16 height 10
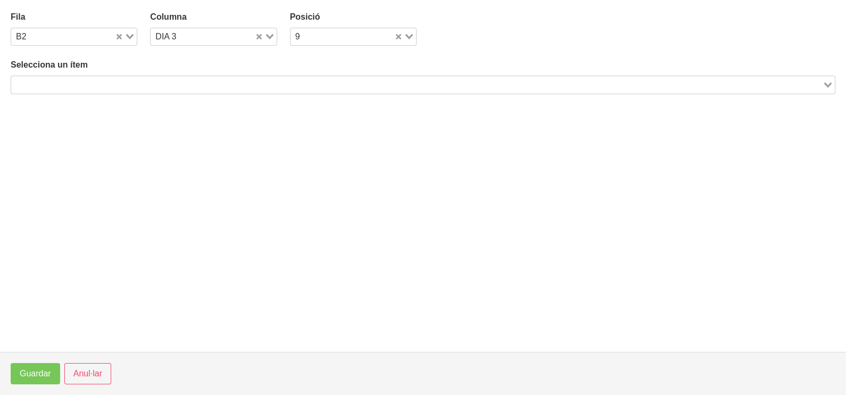
click at [210, 78] on input "Search for option" at bounding box center [416, 84] width 809 height 13
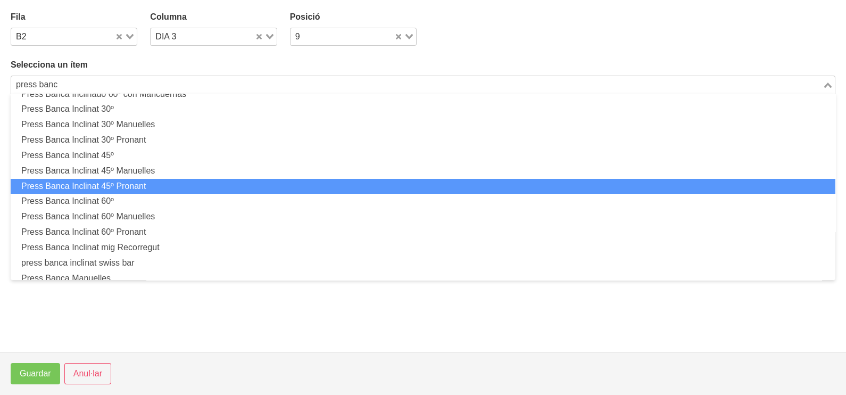
click at [169, 179] on li "Press Banca Inclinat 45º Pronant" at bounding box center [423, 186] width 824 height 15
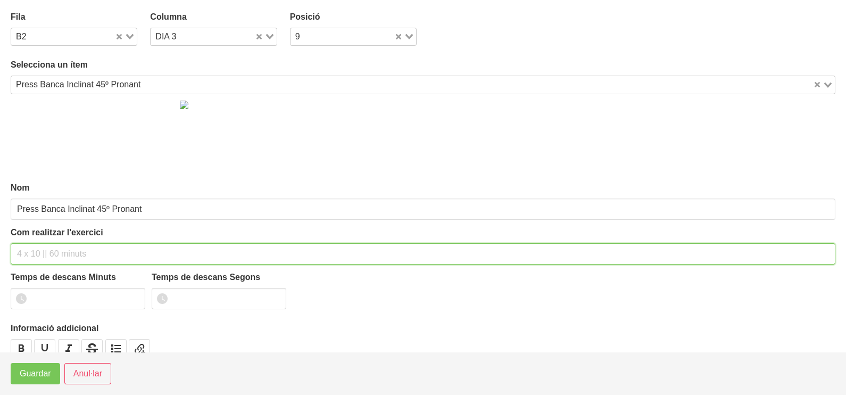
click at [51, 250] on input "text" at bounding box center [423, 253] width 824 height 21
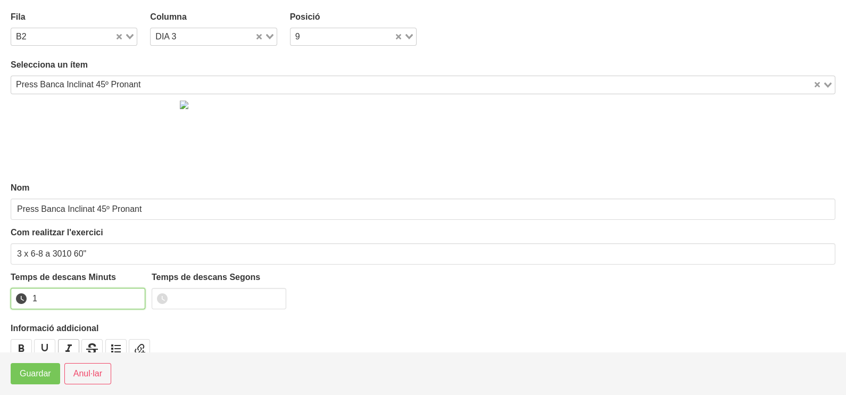
drag, startPoint x: 134, startPoint y: 294, endPoint x: 72, endPoint y: 343, distance: 78.8
click at [134, 295] on input "1" at bounding box center [78, 298] width 135 height 21
click at [38, 374] on span "Guardar" at bounding box center [35, 373] width 31 height 13
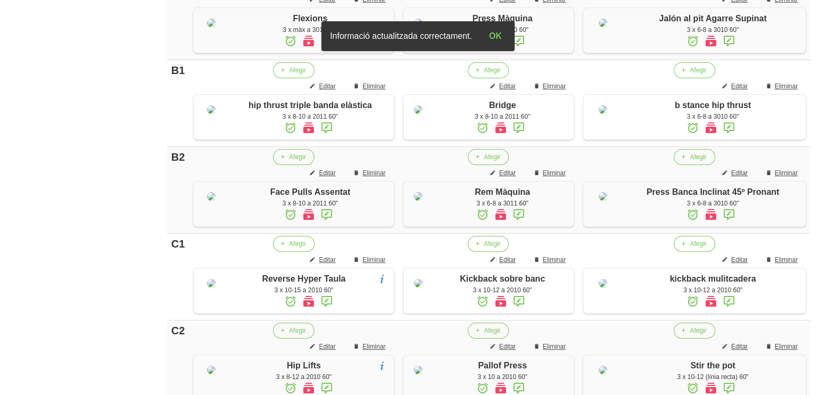
scroll to position [920, 0]
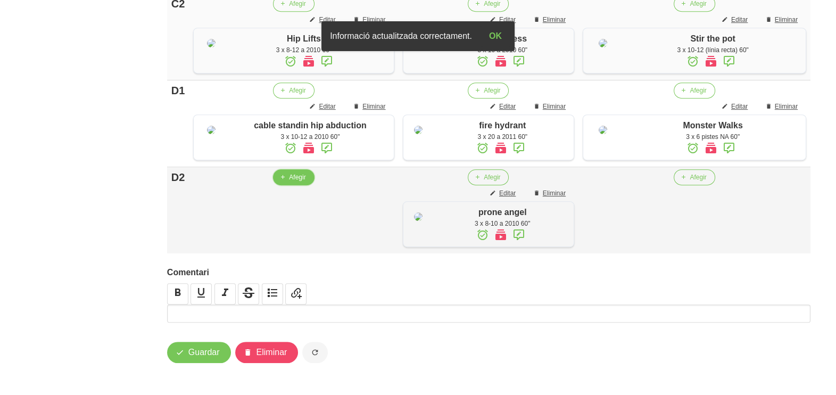
click at [289, 172] on span "Afegir" at bounding box center [297, 177] width 16 height 10
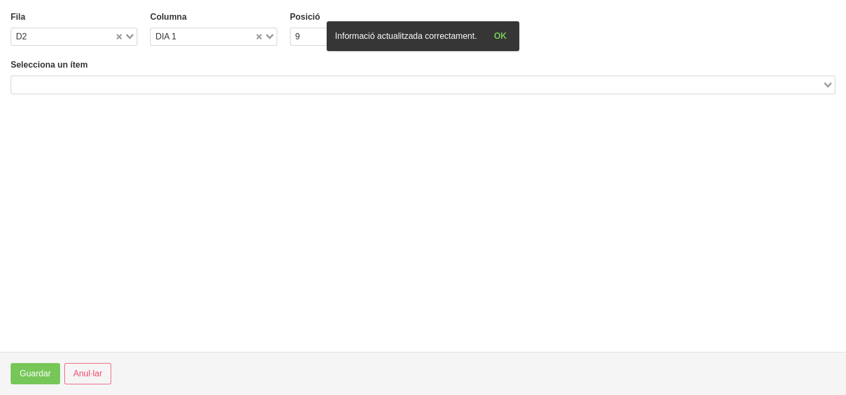
click at [130, 85] on input "Search for option" at bounding box center [416, 84] width 809 height 13
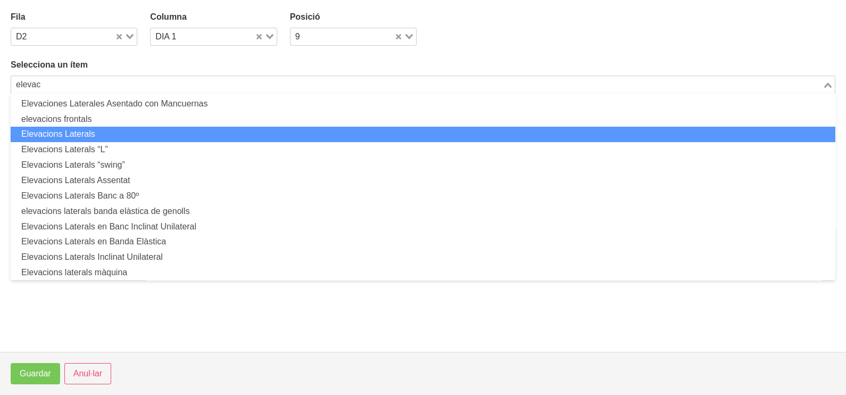
drag, startPoint x: 114, startPoint y: 126, endPoint x: 114, endPoint y: 133, distance: 6.9
click at [114, 133] on li "Elevacions Laterals" at bounding box center [423, 134] width 824 height 15
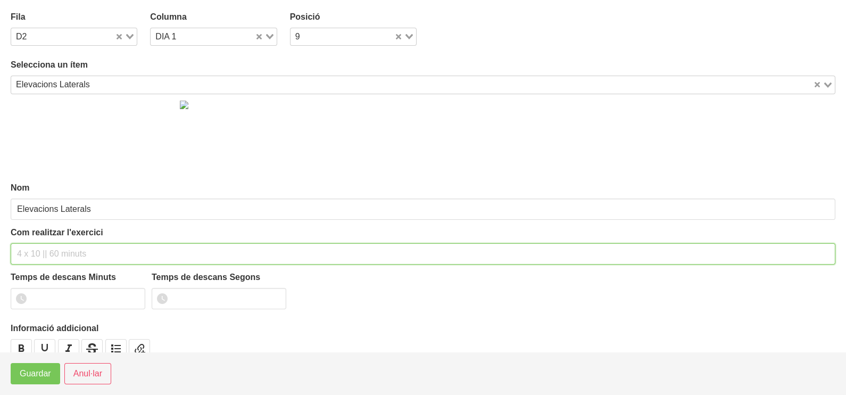
click at [45, 249] on input "text" at bounding box center [423, 253] width 824 height 21
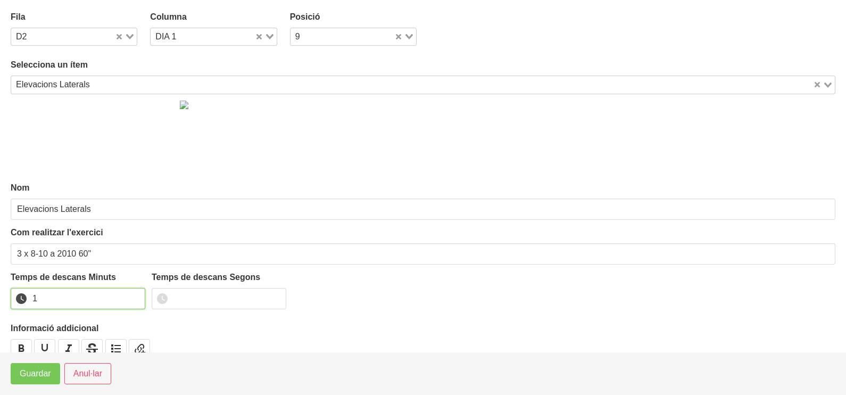
drag, startPoint x: 135, startPoint y: 293, endPoint x: 113, endPoint y: 316, distance: 32.0
click at [131, 297] on input "1" at bounding box center [78, 298] width 135 height 21
click at [45, 375] on span "Guardar" at bounding box center [35, 373] width 31 height 13
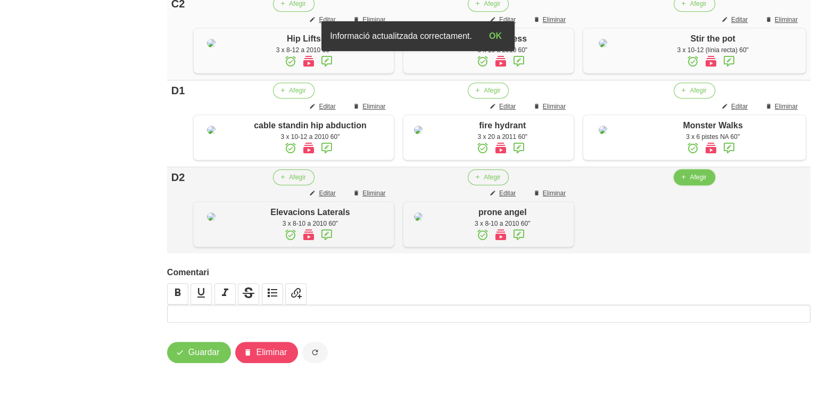
click at [698, 172] on span "Afegir" at bounding box center [697, 177] width 16 height 10
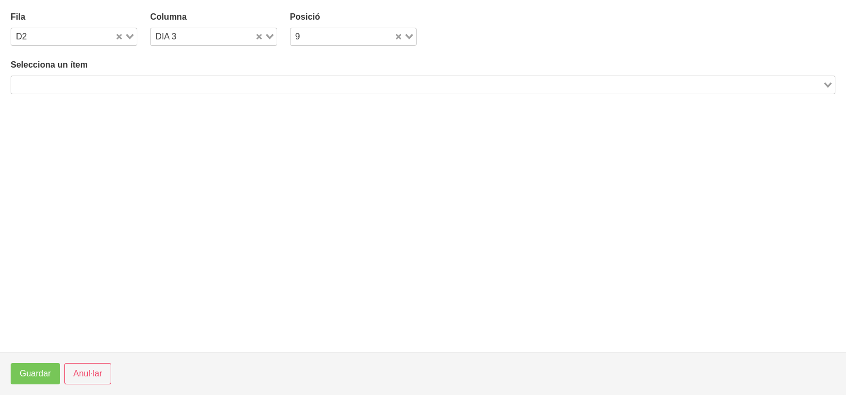
click at [123, 78] on div "Selecciona un ítem Loading..." at bounding box center [423, 76] width 824 height 35
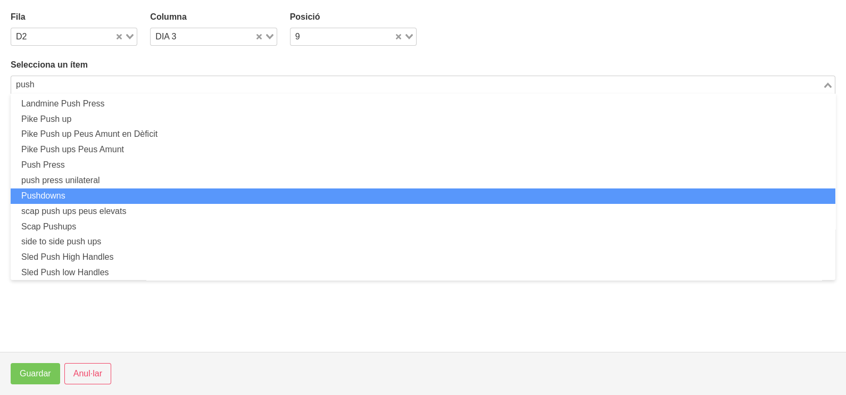
click at [90, 197] on li "Pushdowns" at bounding box center [423, 195] width 824 height 15
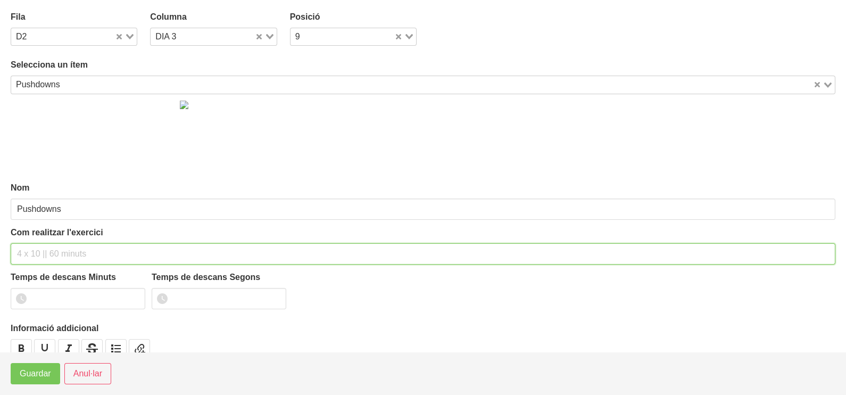
drag, startPoint x: 39, startPoint y: 252, endPoint x: 24, endPoint y: 229, distance: 27.0
click at [28, 234] on div "Com realitzar l'exercici" at bounding box center [423, 245] width 824 height 38
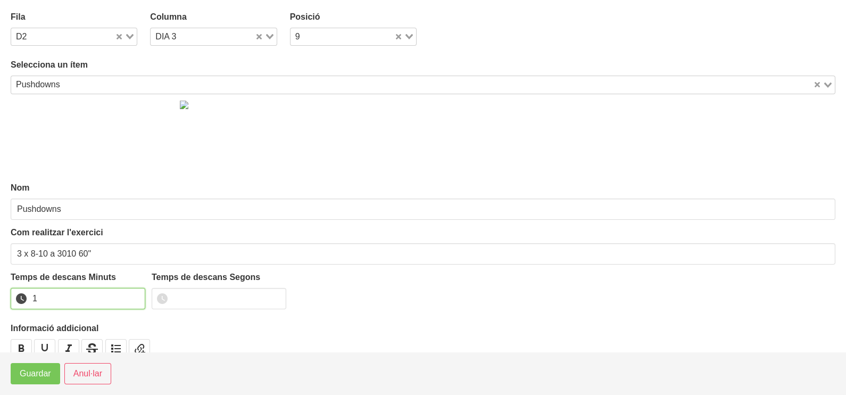
drag, startPoint x: 133, startPoint y: 295, endPoint x: 129, endPoint y: 290, distance: 6.0
click at [128, 294] on input "1" at bounding box center [78, 298] width 135 height 21
click at [48, 375] on span "Guardar" at bounding box center [35, 373] width 31 height 13
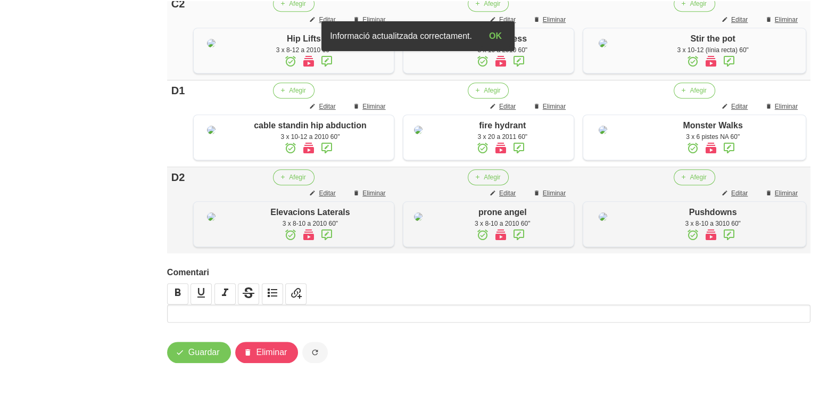
scroll to position [921, 0]
click at [176, 348] on icon "button" at bounding box center [180, 352] width 9 height 13
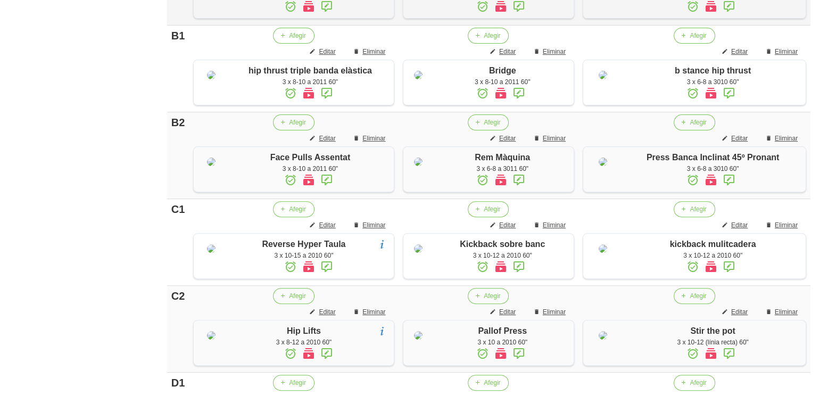
scroll to position [0, 0]
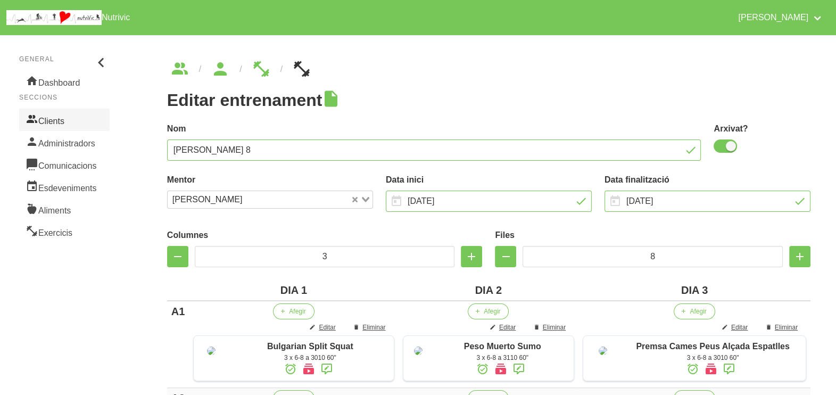
click at [56, 112] on link "Clients" at bounding box center [64, 120] width 90 height 22
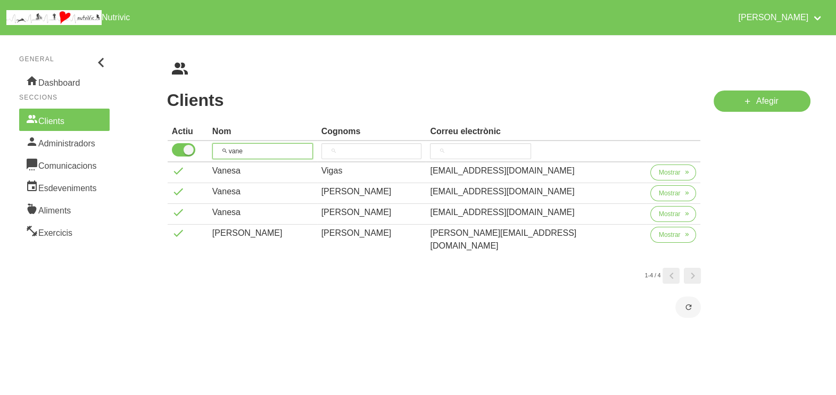
drag, startPoint x: 197, startPoint y: 153, endPoint x: 260, endPoint y: 123, distance: 69.7
click at [198, 148] on tr "vane" at bounding box center [434, 151] width 533 height 21
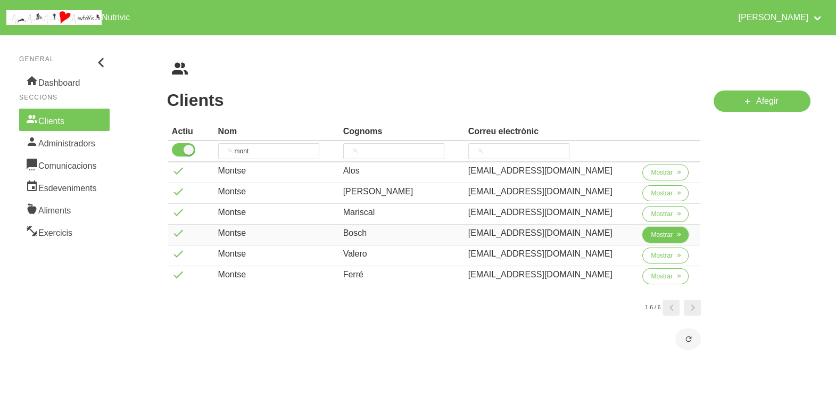
click at [651, 237] on span "Mostrar" at bounding box center [662, 235] width 22 height 10
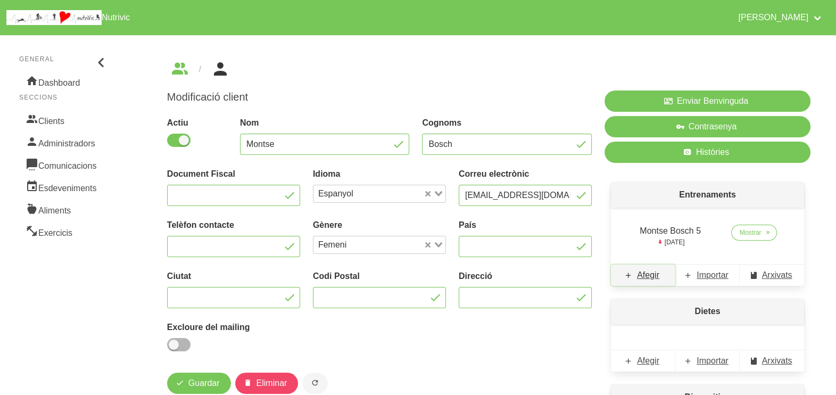
click at [653, 278] on span "Afegir" at bounding box center [648, 275] width 22 height 13
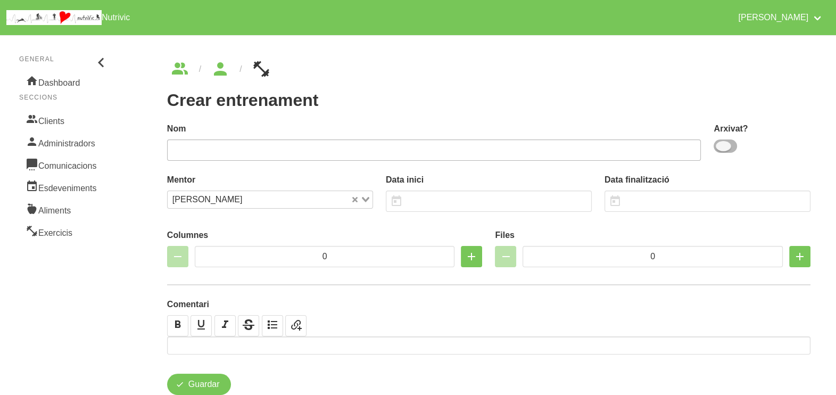
drag, startPoint x: 728, startPoint y: 146, endPoint x: 582, endPoint y: 156, distance: 146.1
click at [728, 147] on span at bounding box center [724, 145] width 23 height 13
click at [720, 147] on input "checkbox" at bounding box center [716, 146] width 7 height 7
drag, startPoint x: 508, startPoint y: 156, endPoint x: 505, endPoint y: 108, distance: 48.5
click at [511, 143] on input "text" at bounding box center [434, 149] width 534 height 21
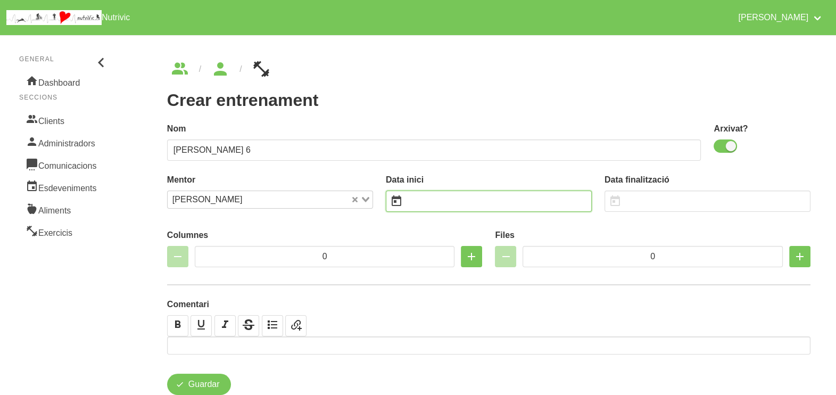
click at [451, 198] on input "text" at bounding box center [489, 200] width 206 height 21
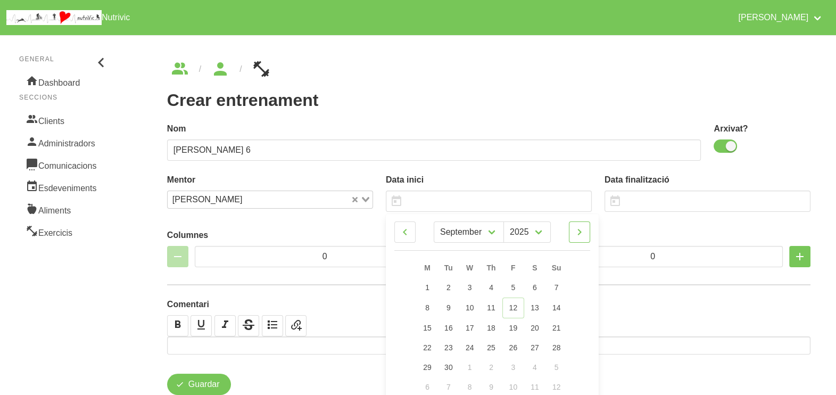
click at [577, 233] on icon at bounding box center [579, 231] width 13 height 19
click at [559, 327] on span "19" at bounding box center [556, 326] width 9 height 9
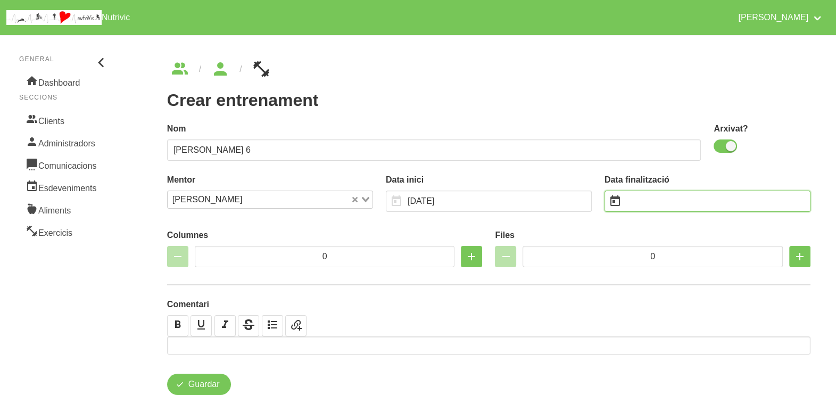
drag, startPoint x: 637, startPoint y: 194, endPoint x: 637, endPoint y: 200, distance: 5.9
click at [638, 194] on input "text" at bounding box center [707, 200] width 206 height 21
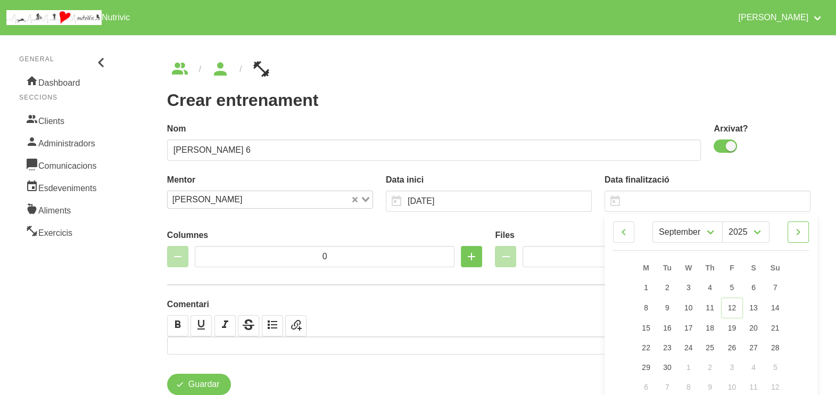
click at [801, 233] on icon at bounding box center [798, 231] width 13 height 19
click at [776, 369] on span "30" at bounding box center [774, 366] width 9 height 9
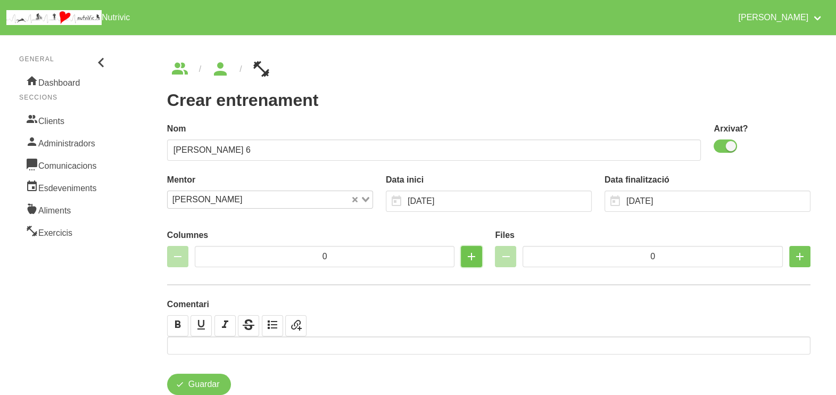
click at [472, 261] on icon "button" at bounding box center [471, 256] width 13 height 19
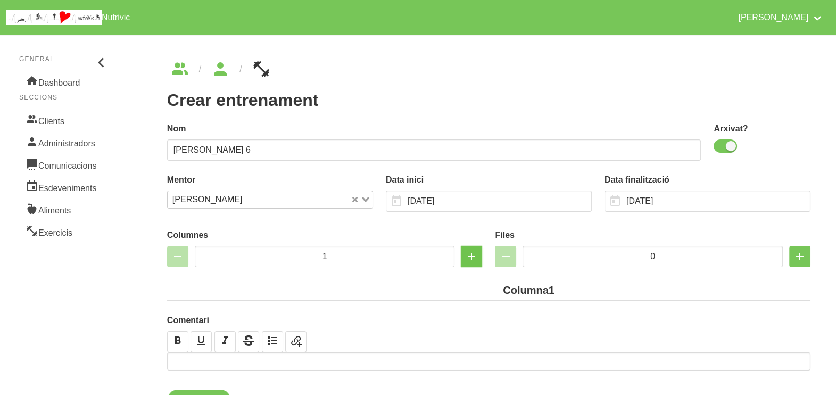
click at [472, 261] on icon "button" at bounding box center [471, 256] width 13 height 19
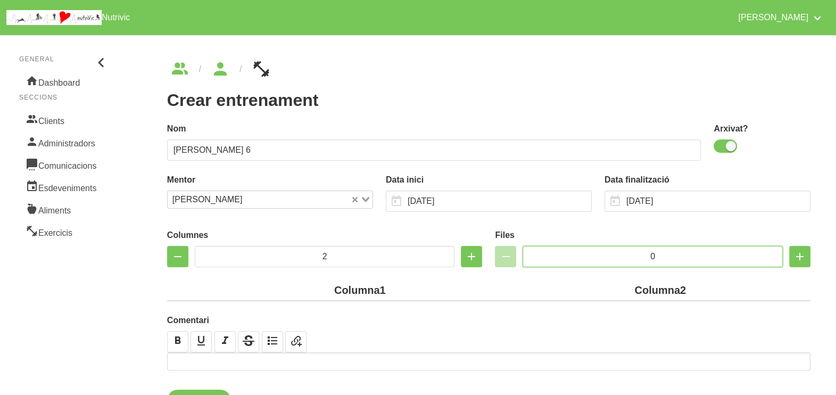
drag, startPoint x: 657, startPoint y: 255, endPoint x: 619, endPoint y: 255, distance: 38.3
click at [620, 255] on input "0" at bounding box center [652, 256] width 260 height 21
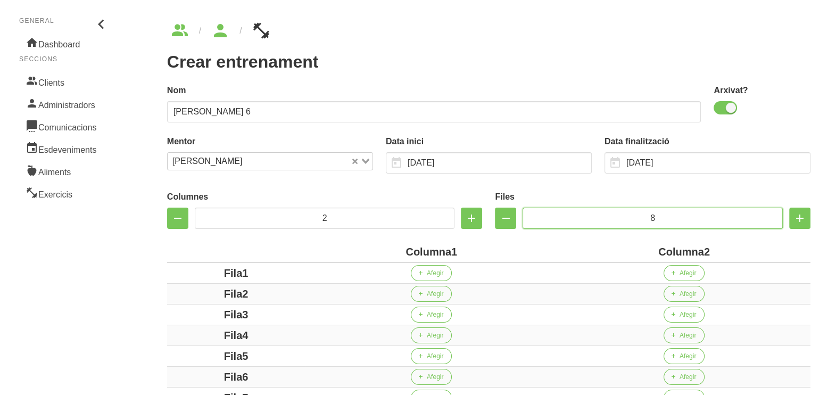
scroll to position [66, 0]
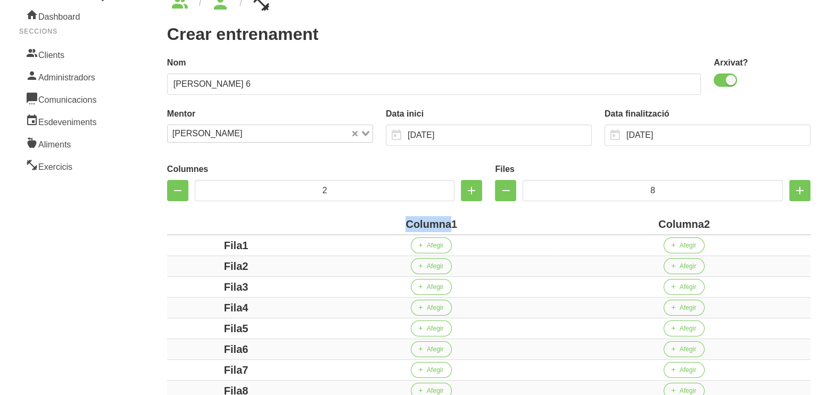
drag, startPoint x: 449, startPoint y: 220, endPoint x: 394, endPoint y: 224, distance: 56.0
click at [394, 224] on div "Columna1" at bounding box center [431, 224] width 244 height 16
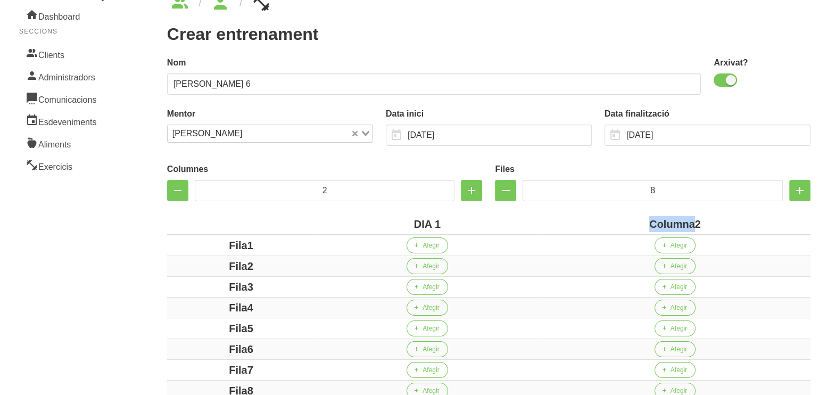
drag, startPoint x: 695, startPoint y: 222, endPoint x: 633, endPoint y: 226, distance: 62.4
click at [633, 226] on div "Columna2" at bounding box center [675, 224] width 262 height 16
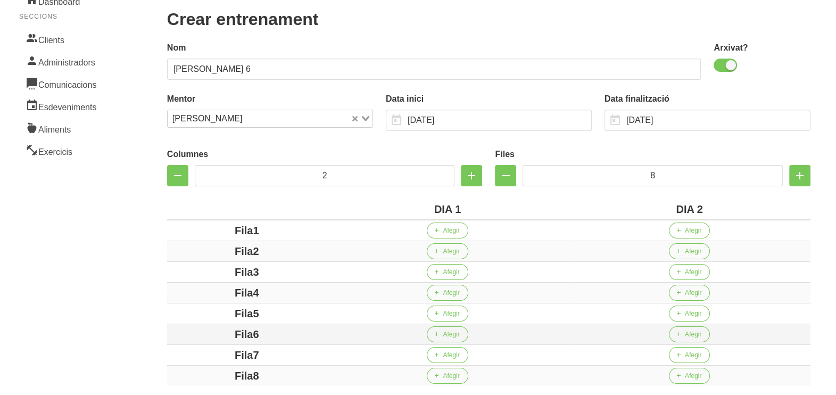
scroll to position [212, 0]
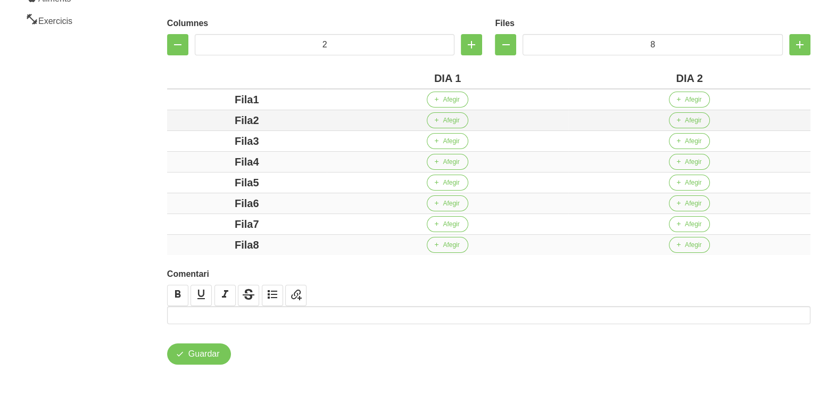
drag, startPoint x: 251, startPoint y: 97, endPoint x: 265, endPoint y: 113, distance: 21.1
click at [207, 101] on div "Fila1" at bounding box center [246, 99] width 151 height 16
drag, startPoint x: 247, startPoint y: 118, endPoint x: 232, endPoint y: 123, distance: 15.1
click at [231, 121] on div "Fila2" at bounding box center [246, 120] width 151 height 16
drag, startPoint x: 255, startPoint y: 119, endPoint x: 203, endPoint y: 122, distance: 52.2
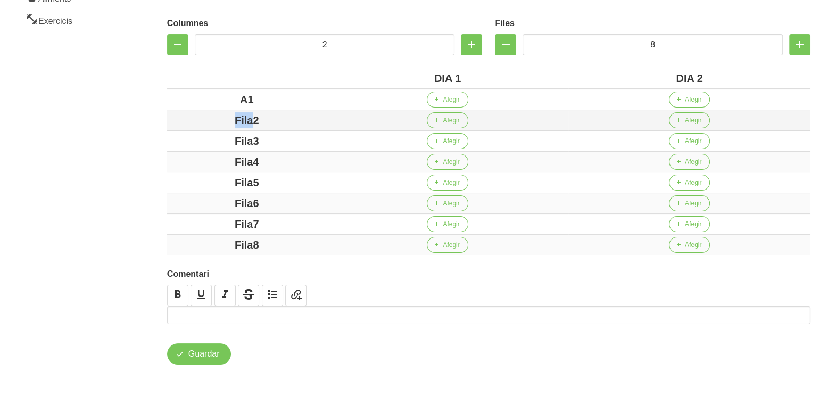
click at [203, 122] on div "Fila2" at bounding box center [246, 120] width 151 height 16
drag, startPoint x: 265, startPoint y: 141, endPoint x: 218, endPoint y: 141, distance: 47.9
click at [218, 141] on div "Fila3" at bounding box center [246, 141] width 151 height 16
click at [177, 162] on div "Fila4" at bounding box center [246, 162] width 151 height 16
drag, startPoint x: 276, startPoint y: 176, endPoint x: 201, endPoint y: 178, distance: 75.0
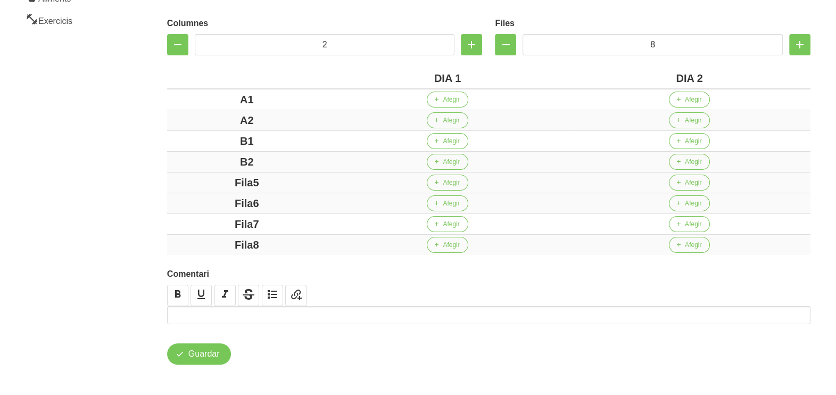
click at [191, 177] on div "Fila5" at bounding box center [246, 182] width 151 height 16
drag, startPoint x: 289, startPoint y: 198, endPoint x: 271, endPoint y: 213, distance: 23.4
click at [213, 198] on div "Fila6" at bounding box center [246, 203] width 151 height 16
click at [162, 222] on div "Columnes 2 Files 8 DIA 1 DIA 2 A1 Afegir Afegir A2 Afegir Afegir B1 Afegir Afeg…" at bounding box center [489, 133] width 656 height 255
drag, startPoint x: 296, startPoint y: 245, endPoint x: 170, endPoint y: 237, distance: 126.8
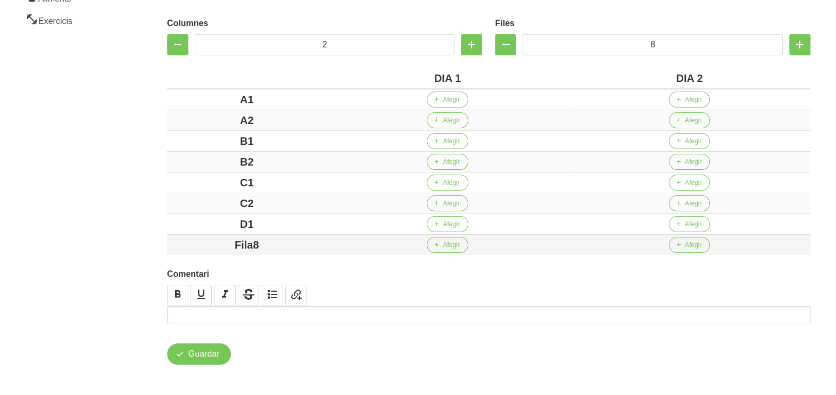
click at [170, 238] on td "Fila8" at bounding box center [247, 245] width 160 height 21
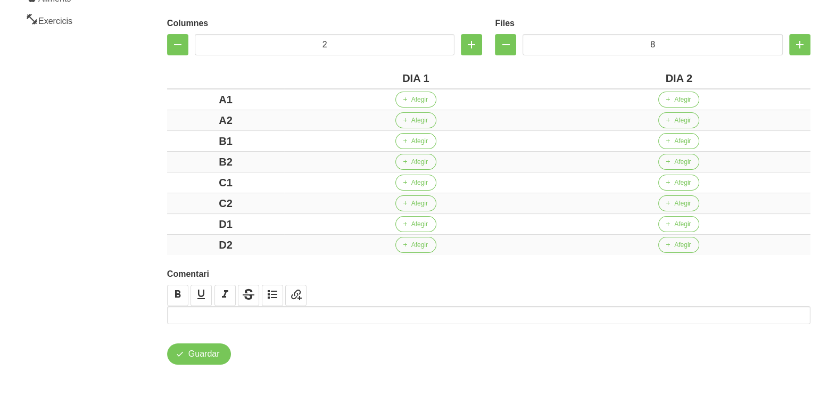
drag, startPoint x: 127, startPoint y: 199, endPoint x: 124, endPoint y: 190, distance: 9.1
click at [126, 194] on aside "General Dashboard Seccions Clients Administradors Comunicacions Esdeveniments A…" at bounding box center [64, 106] width 141 height 579
click at [419, 99] on span "Afegir" at bounding box center [419, 100] width 16 height 10
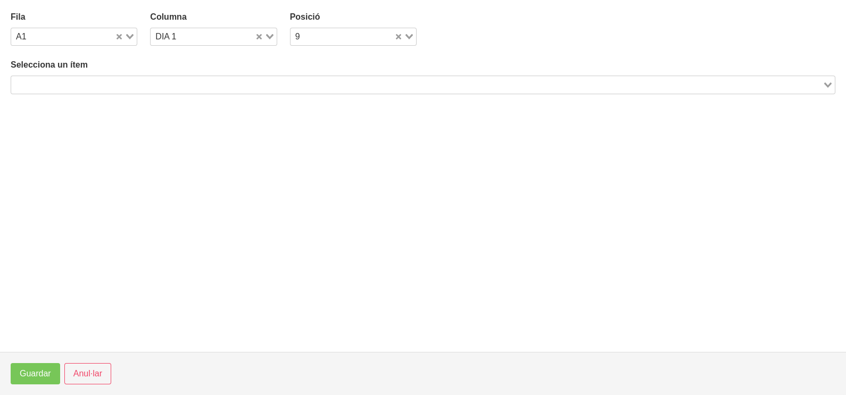
click at [164, 86] on input "Search for option" at bounding box center [416, 84] width 809 height 13
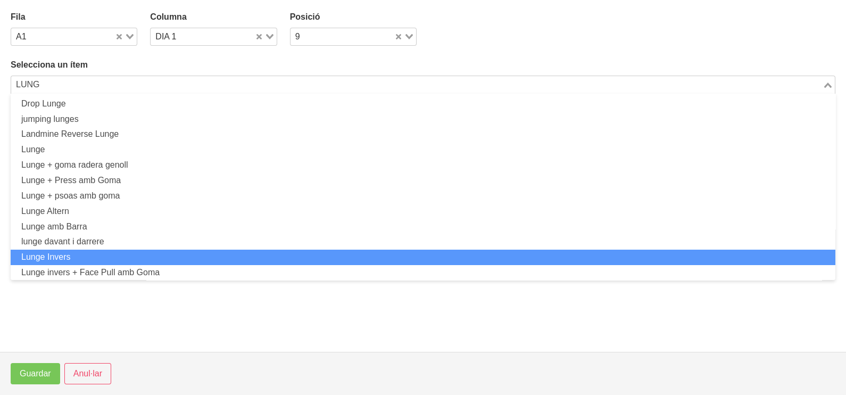
drag, startPoint x: 109, startPoint y: 259, endPoint x: 115, endPoint y: 258, distance: 6.4
click at [115, 258] on li "Lunge Invers" at bounding box center [423, 256] width 824 height 15
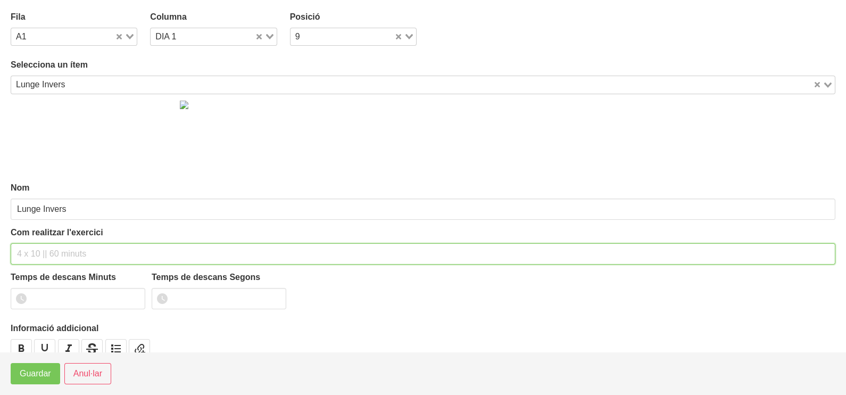
click at [54, 247] on input "text" at bounding box center [423, 253] width 824 height 21
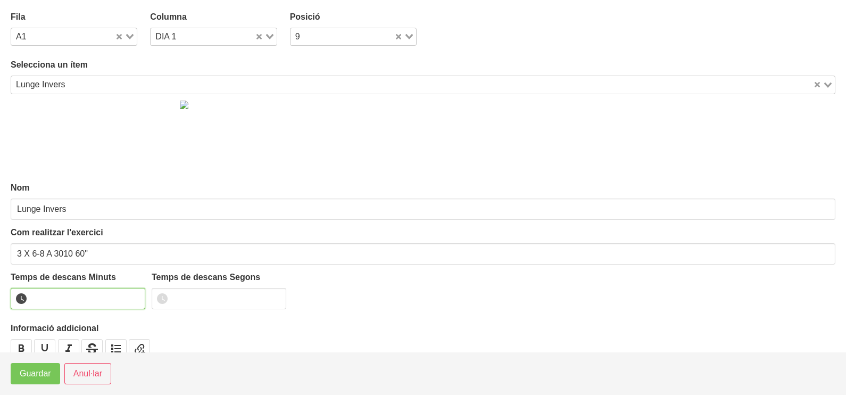
click at [130, 293] on input "number" at bounding box center [78, 298] width 135 height 21
drag, startPoint x: 134, startPoint y: 295, endPoint x: 91, endPoint y: 335, distance: 57.6
click at [133, 295] on input "1" at bounding box center [78, 298] width 135 height 21
click at [51, 374] on span "Guardar" at bounding box center [35, 373] width 31 height 13
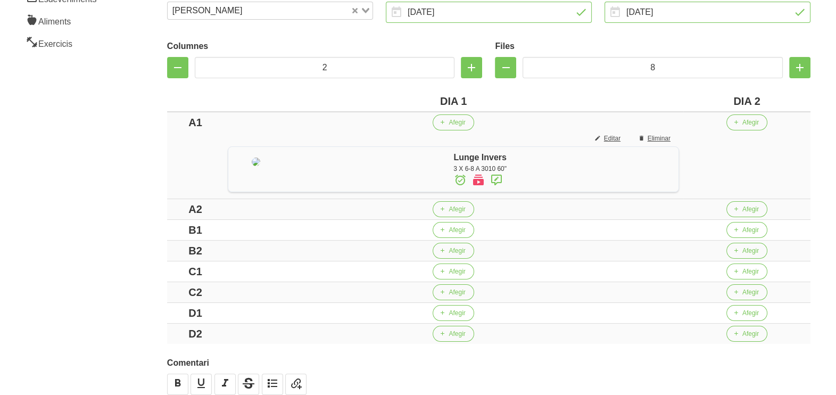
scroll to position [265, 0]
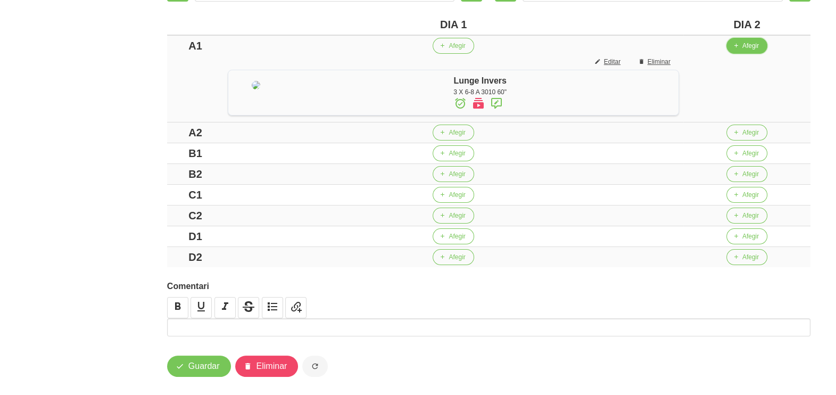
click at [739, 44] on icon "button" at bounding box center [735, 46] width 6 height 10
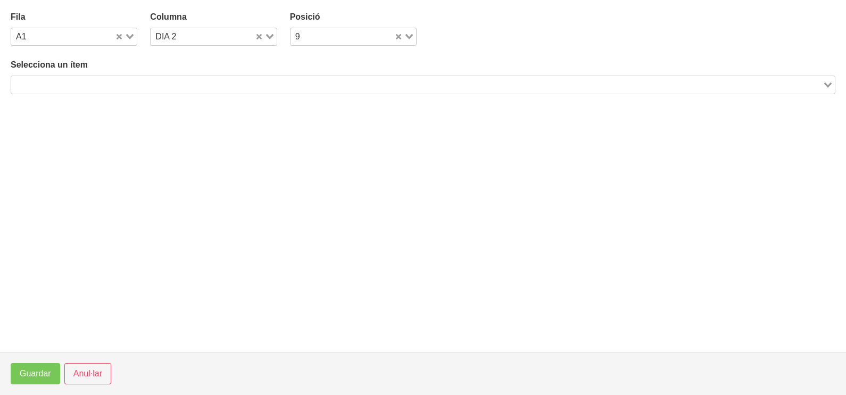
click at [246, 85] on input "Search for option" at bounding box center [416, 84] width 809 height 13
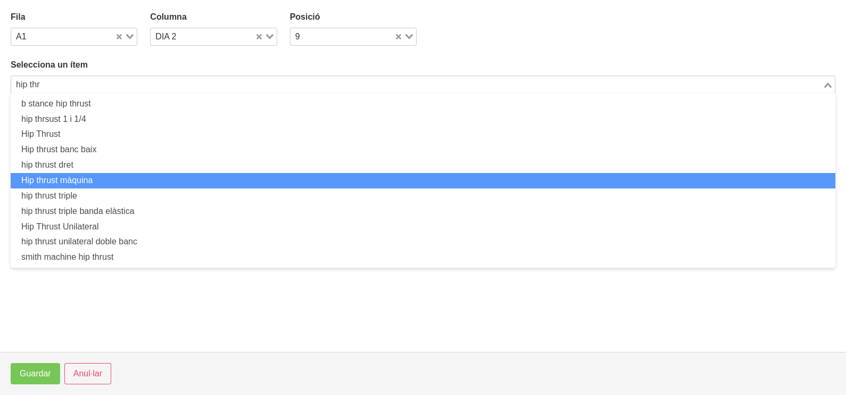
click at [104, 184] on li "Hip thrust màquina" at bounding box center [423, 180] width 824 height 15
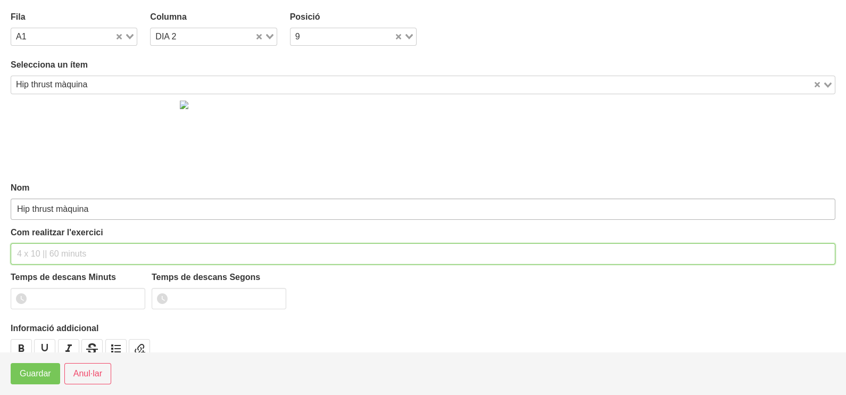
drag, startPoint x: 53, startPoint y: 247, endPoint x: 65, endPoint y: 204, distance: 44.6
click at [57, 243] on input "text" at bounding box center [423, 253] width 824 height 21
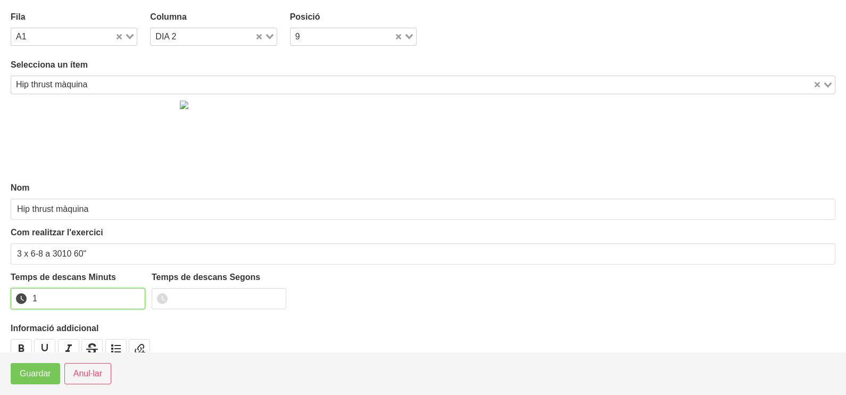
drag, startPoint x: 132, startPoint y: 295, endPoint x: 56, endPoint y: 349, distance: 93.9
click at [131, 295] on input "1" at bounding box center [78, 298] width 135 height 21
click at [25, 378] on span "Guardar" at bounding box center [35, 373] width 31 height 13
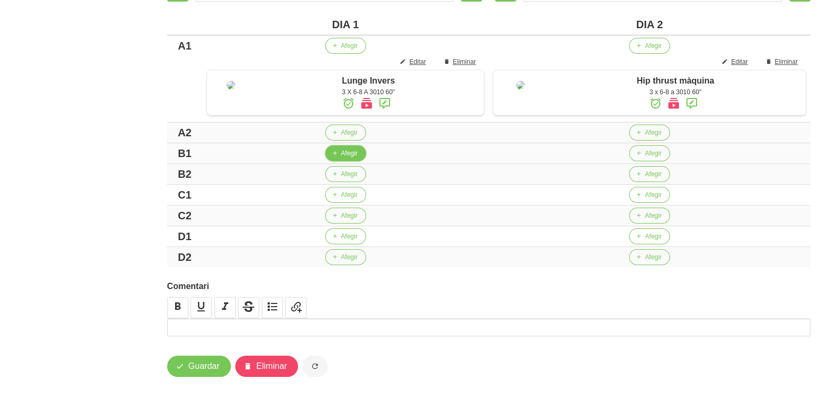
click at [343, 158] on span "Afegir" at bounding box center [349, 153] width 16 height 10
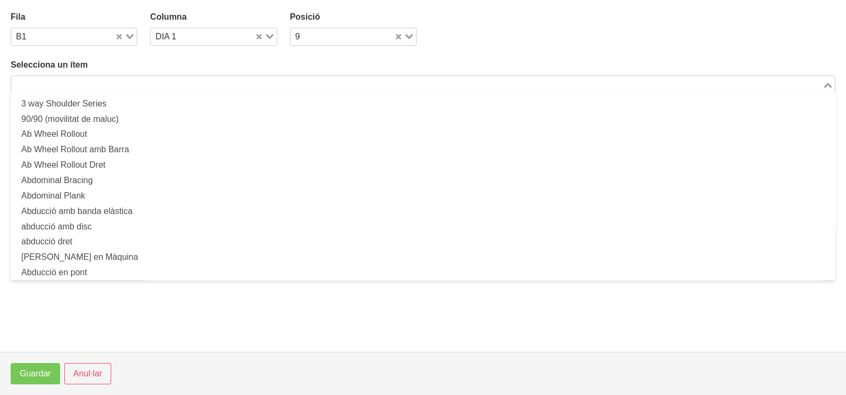
click at [184, 80] on input "Search for option" at bounding box center [416, 84] width 809 height 13
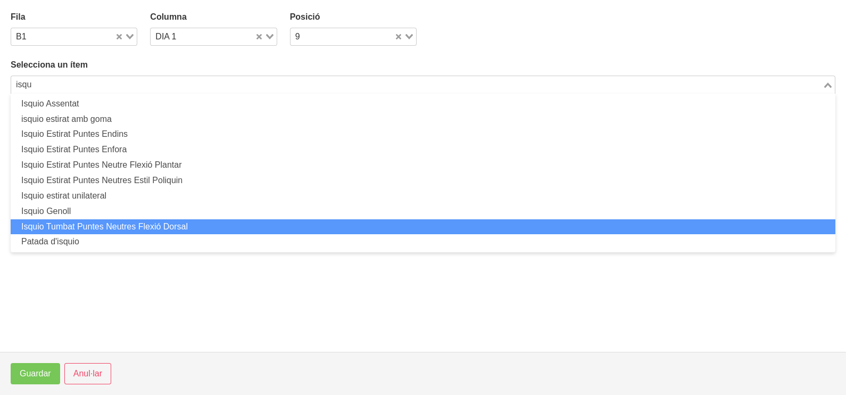
click at [138, 228] on li "Isquio Tumbat Puntes Neutres Flexió Dorsal" at bounding box center [423, 226] width 824 height 15
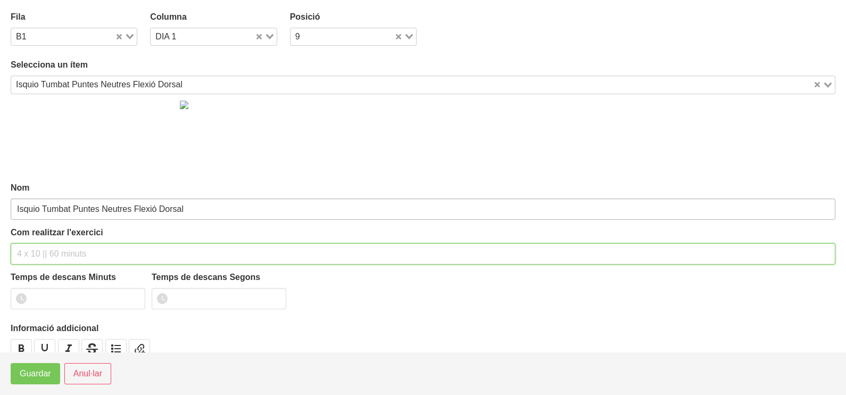
click at [72, 248] on input "text" at bounding box center [423, 253] width 824 height 21
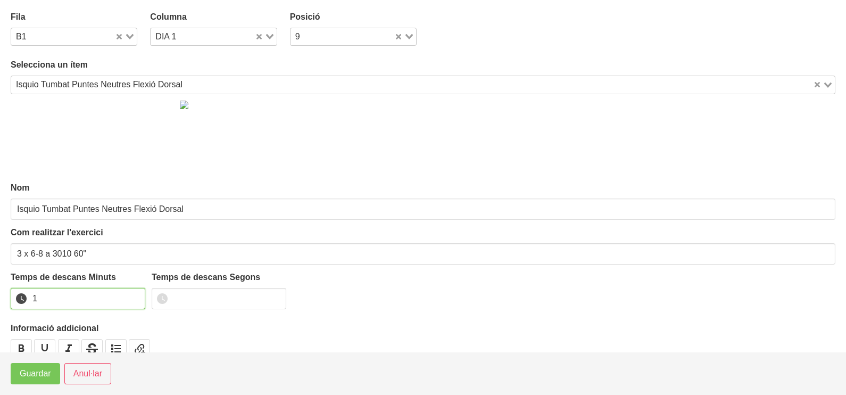
click at [137, 293] on input "1" at bounding box center [78, 298] width 135 height 21
click at [48, 366] on button "Guardar" at bounding box center [35, 373] width 49 height 21
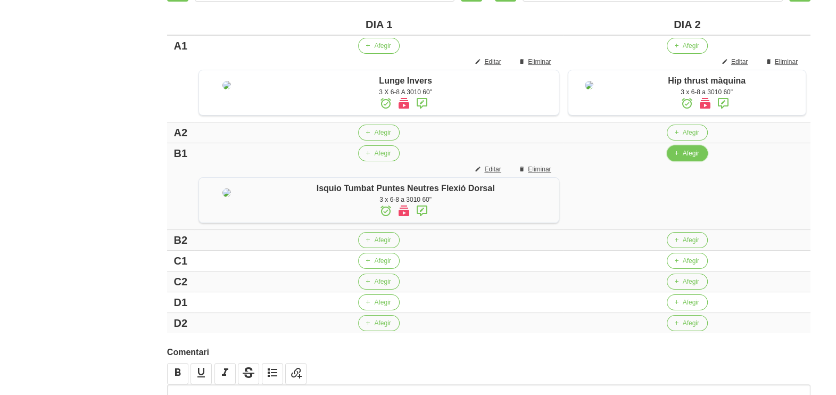
click at [684, 158] on span "Afegir" at bounding box center [690, 153] width 16 height 10
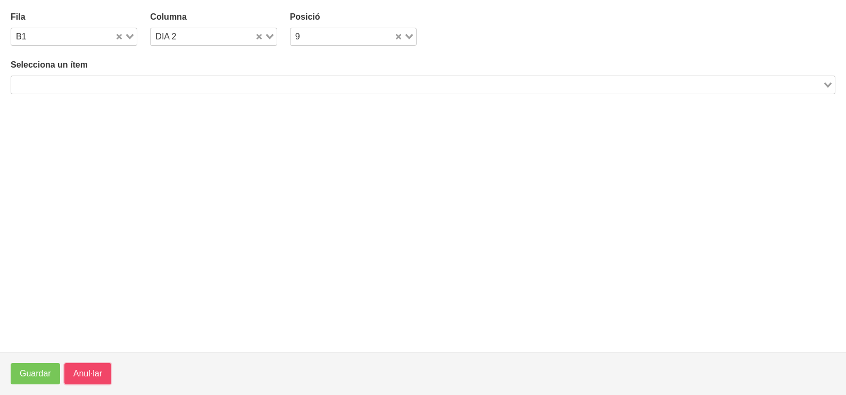
drag, startPoint x: 91, startPoint y: 375, endPoint x: 144, endPoint y: 361, distance: 54.6
click at [90, 375] on span "Anul·lar" at bounding box center [87, 373] width 29 height 13
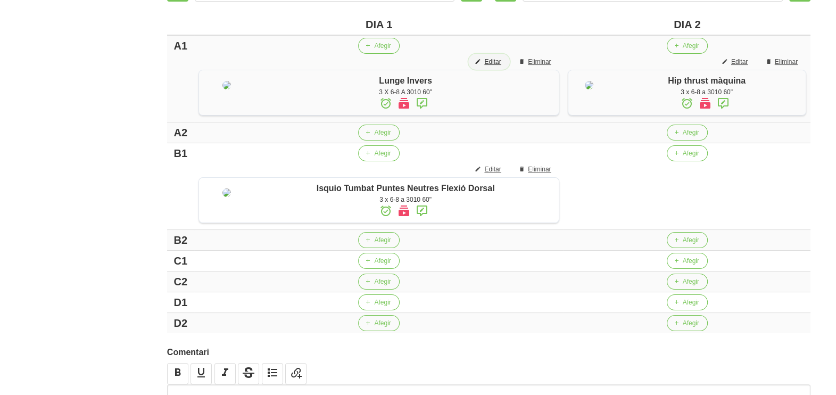
click at [479, 55] on button "Editar" at bounding box center [488, 62] width 41 height 16
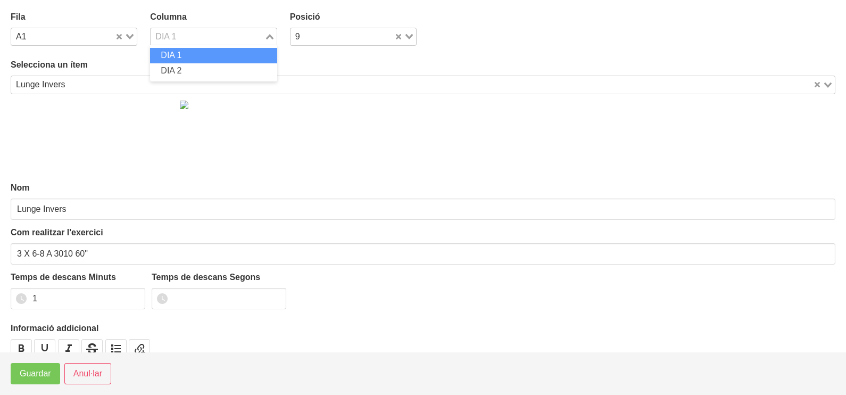
drag, startPoint x: 267, startPoint y: 32, endPoint x: 235, endPoint y: 52, distance: 38.2
click at [267, 32] on div "Loading..." at bounding box center [270, 35] width 12 height 15
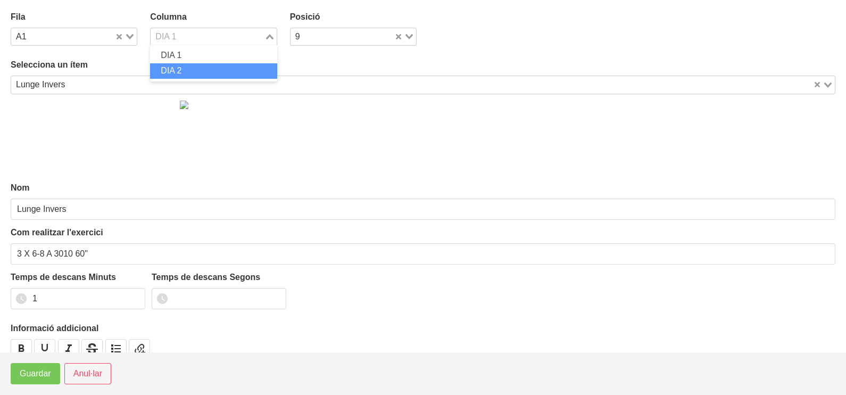
drag, startPoint x: 199, startPoint y: 73, endPoint x: 149, endPoint y: 52, distance: 53.6
click at [197, 73] on li "DIA 2" at bounding box center [213, 70] width 127 height 15
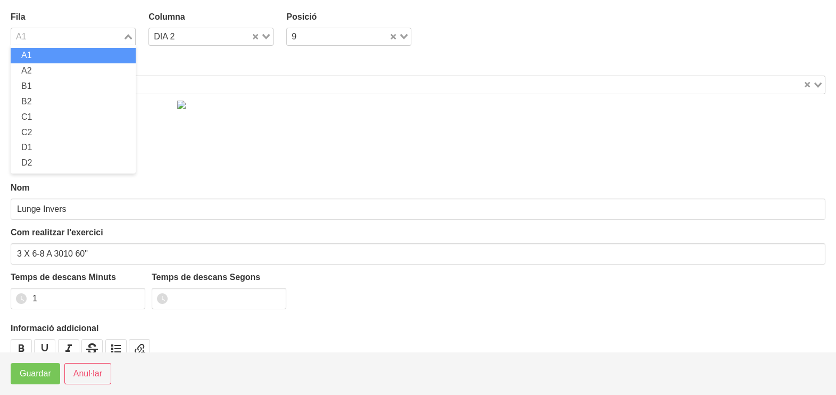
click at [132, 35] on div "Loading..." at bounding box center [129, 35] width 12 height 15
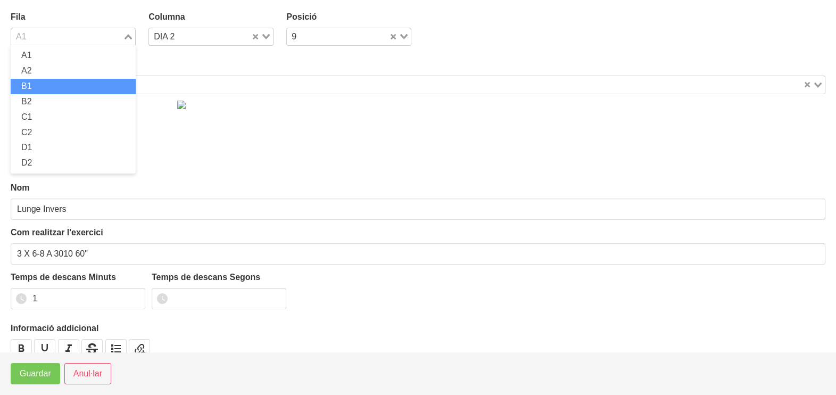
drag, startPoint x: 67, startPoint y: 88, endPoint x: 48, endPoint y: 170, distance: 83.5
click at [68, 88] on li "B1" at bounding box center [73, 86] width 125 height 15
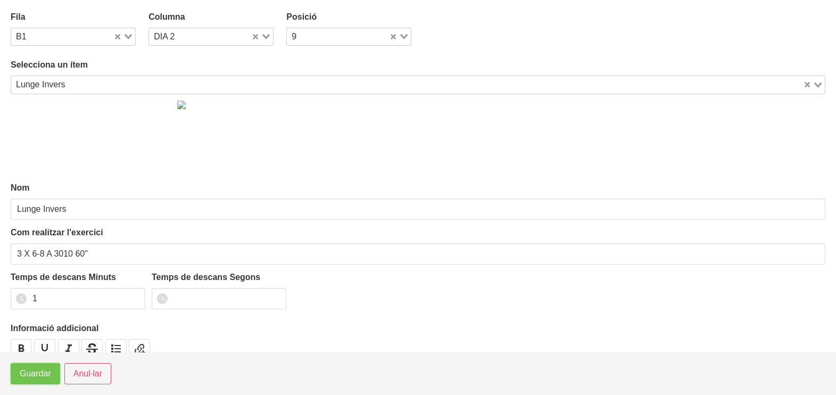
click at [45, 374] on span "Guardar" at bounding box center [35, 373] width 31 height 13
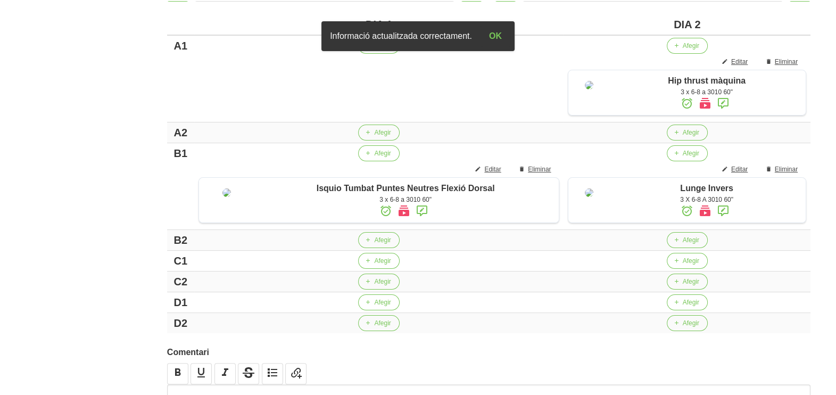
click at [370, 45] on body "Nutrivic [PERSON_NAME] General Dashboard Seccions Clients Administradors Comuni…" at bounding box center [418, 105] width 836 height 740
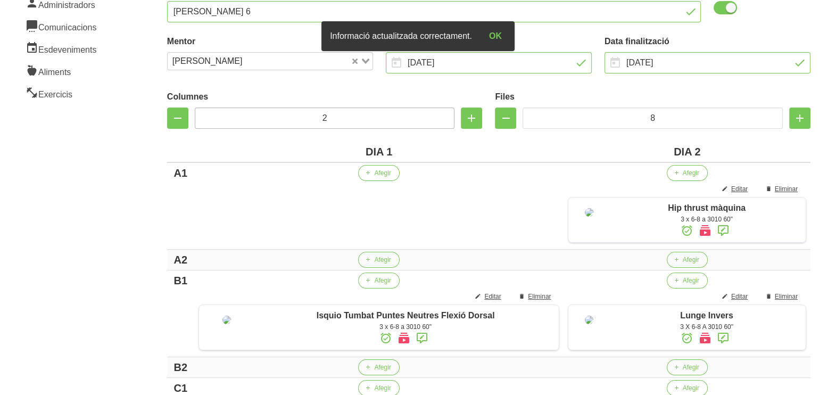
scroll to position [132, 0]
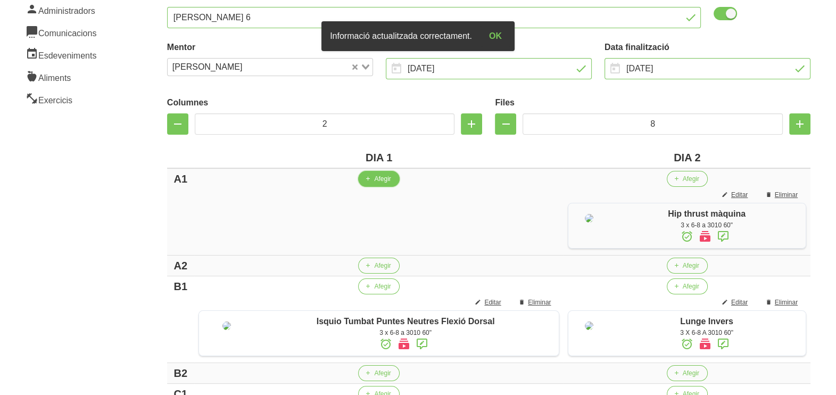
click at [376, 176] on span "Afegir" at bounding box center [382, 179] width 16 height 10
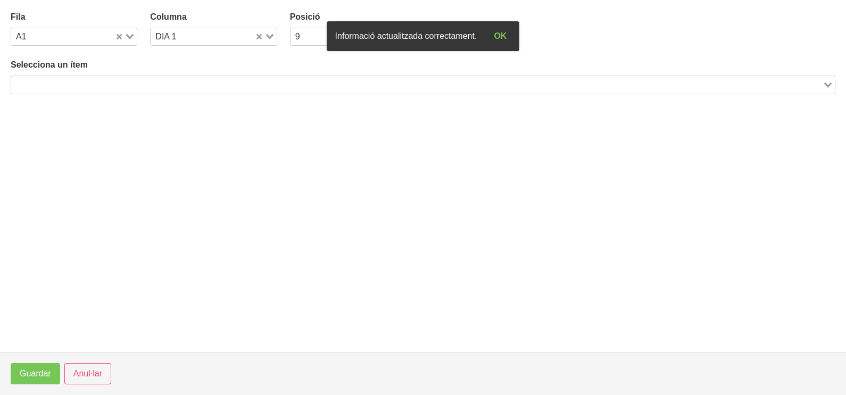
click at [156, 76] on div "Loading..." at bounding box center [423, 85] width 824 height 18
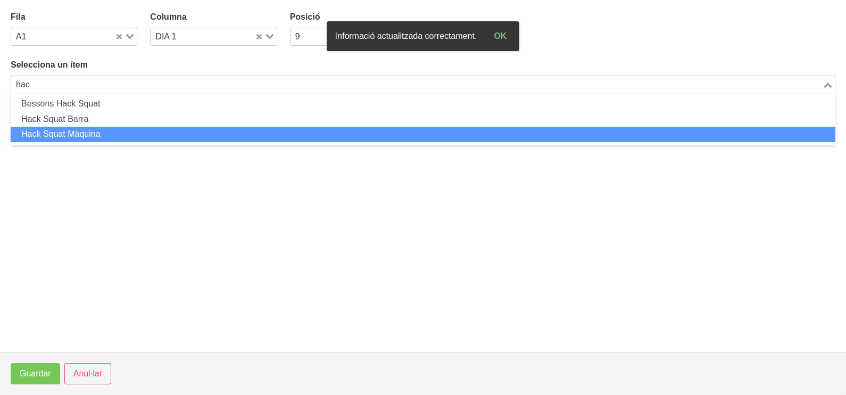
click at [84, 133] on li "Hack Squat Màquina" at bounding box center [423, 134] width 824 height 15
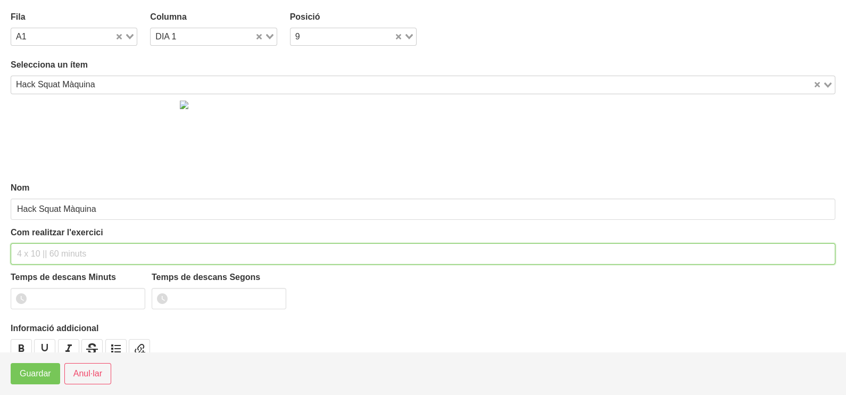
click at [44, 252] on input "text" at bounding box center [423, 253] width 824 height 21
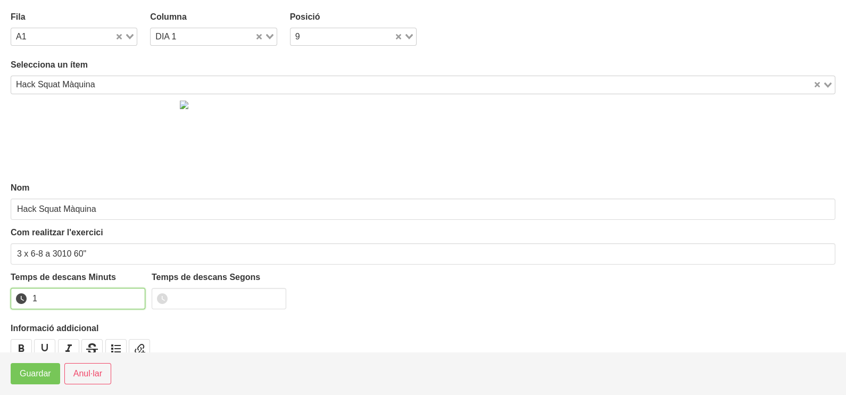
drag, startPoint x: 133, startPoint y: 295, endPoint x: 126, endPoint y: 298, distance: 7.4
click at [130, 297] on input "1" at bounding box center [78, 298] width 135 height 21
click at [40, 366] on button "Guardar" at bounding box center [35, 373] width 49 height 21
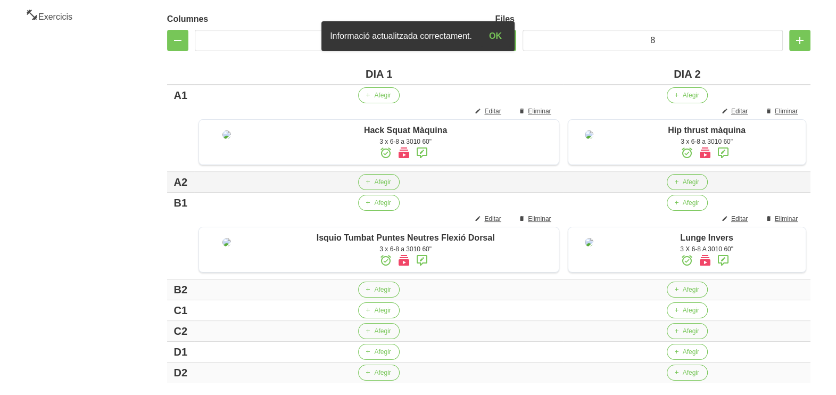
scroll to position [265, 0]
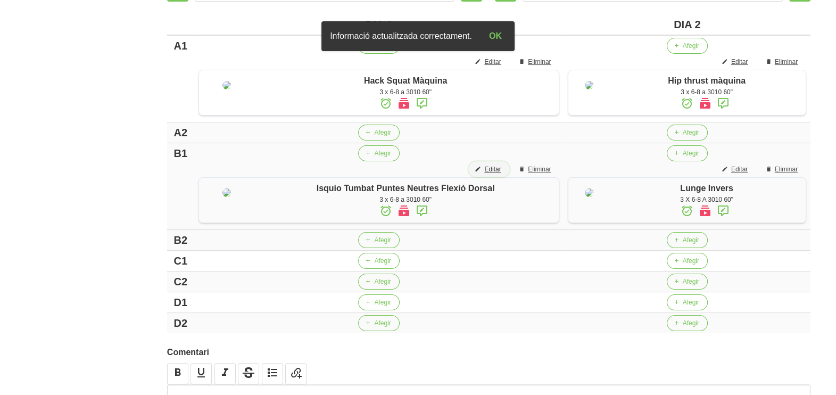
click at [484, 174] on span "Editar" at bounding box center [492, 169] width 16 height 10
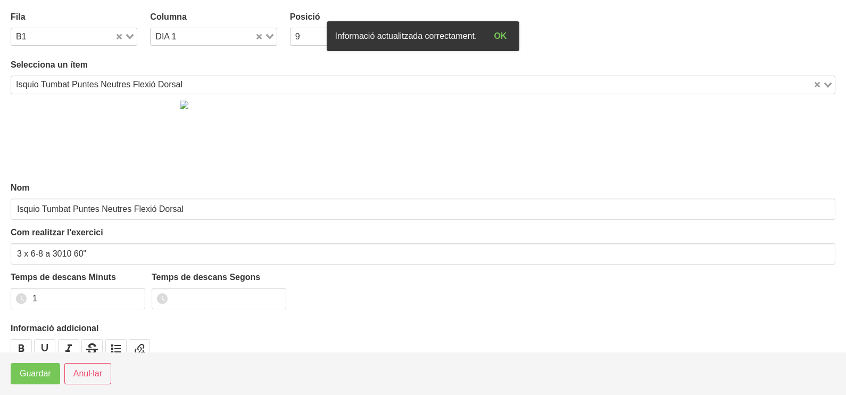
click at [268, 38] on icon "Search for option" at bounding box center [269, 36] width 7 height 5
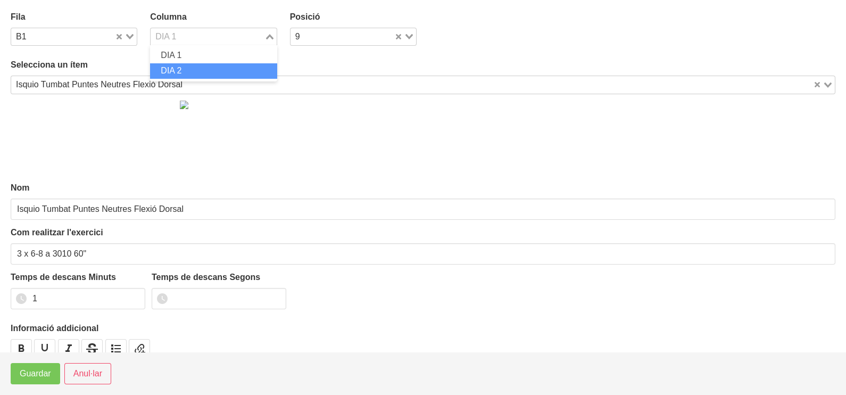
drag, startPoint x: 199, startPoint y: 69, endPoint x: 147, endPoint y: 53, distance: 54.9
click at [198, 69] on li "DIA 2" at bounding box center [213, 70] width 127 height 15
click at [128, 35] on icon "Search for option" at bounding box center [127, 36] width 7 height 5
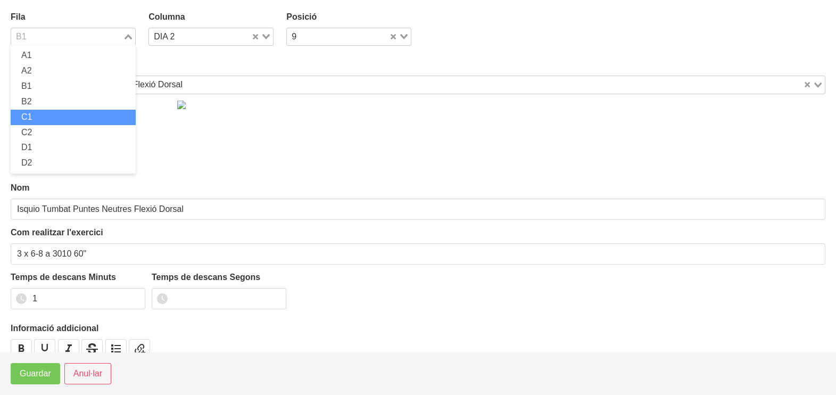
drag, startPoint x: 66, startPoint y: 110, endPoint x: 51, endPoint y: 146, distance: 39.5
click at [66, 111] on li "C1" at bounding box center [73, 117] width 125 height 15
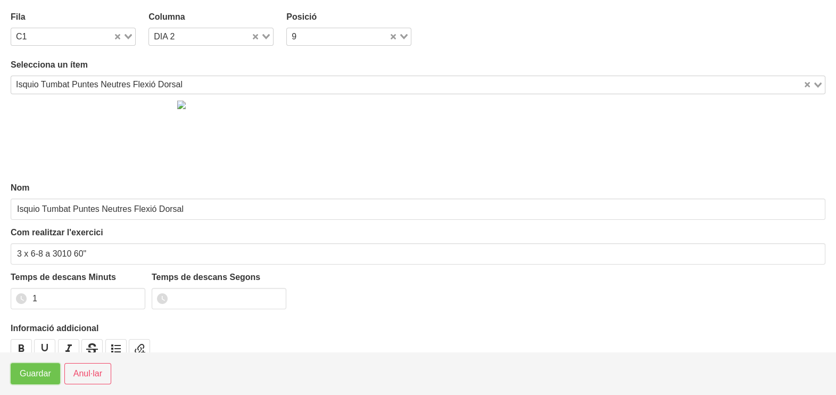
click at [38, 371] on span "Guardar" at bounding box center [35, 373] width 31 height 13
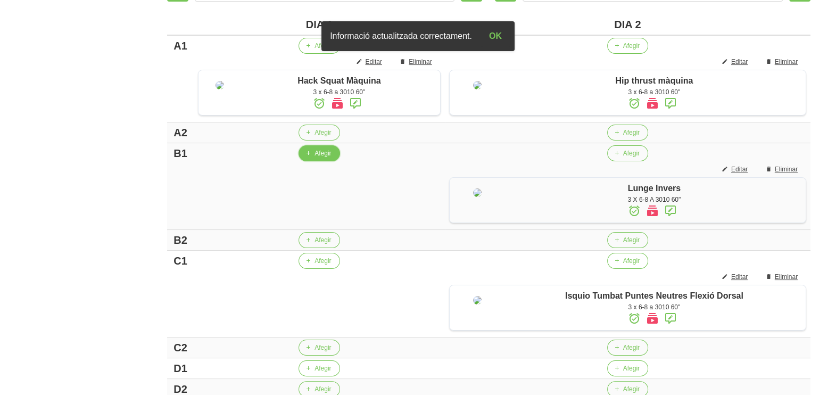
click at [316, 161] on button "Afegir" at bounding box center [318, 153] width 41 height 16
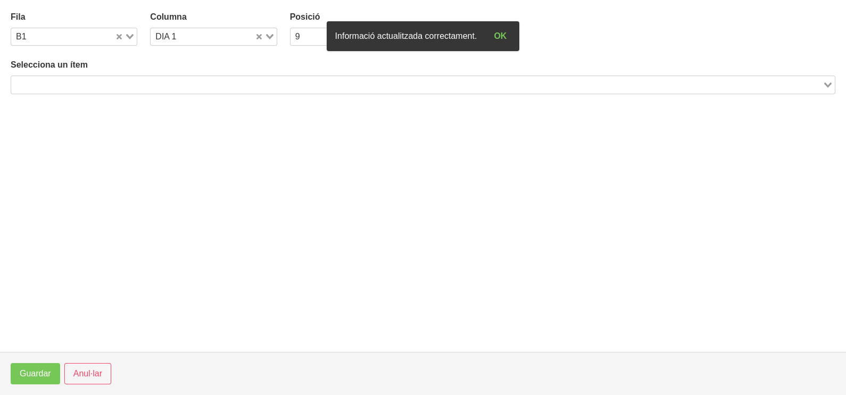
click at [124, 86] on input "Search for option" at bounding box center [416, 84] width 809 height 13
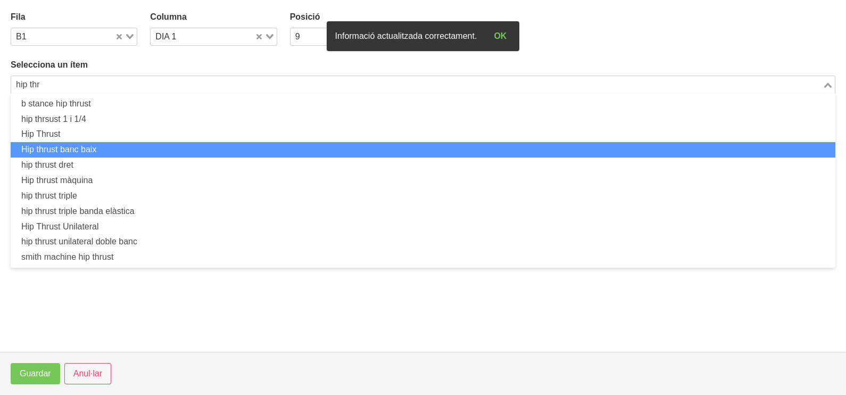
click at [121, 155] on li "Hip thrust banc baix" at bounding box center [423, 149] width 824 height 15
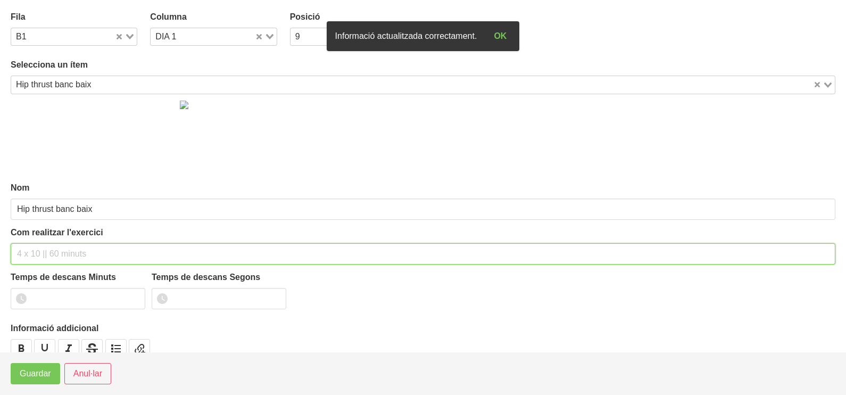
click at [62, 253] on input "text" at bounding box center [423, 253] width 824 height 21
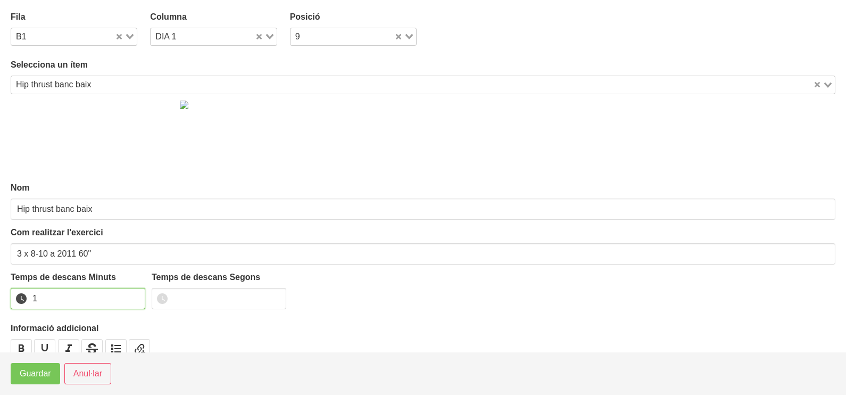
drag, startPoint x: 135, startPoint y: 294, endPoint x: 53, endPoint y: 361, distance: 106.3
click at [135, 294] on input "1" at bounding box center [78, 298] width 135 height 21
click at [32, 372] on span "Guardar" at bounding box center [35, 373] width 31 height 13
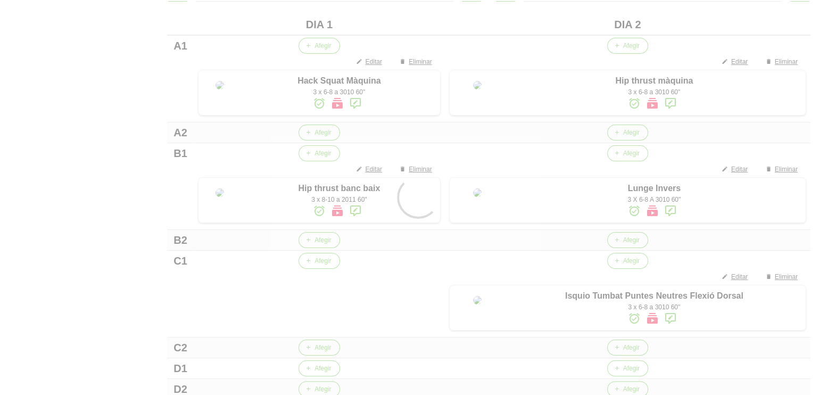
click at [312, 306] on div at bounding box center [418, 197] width 836 height 395
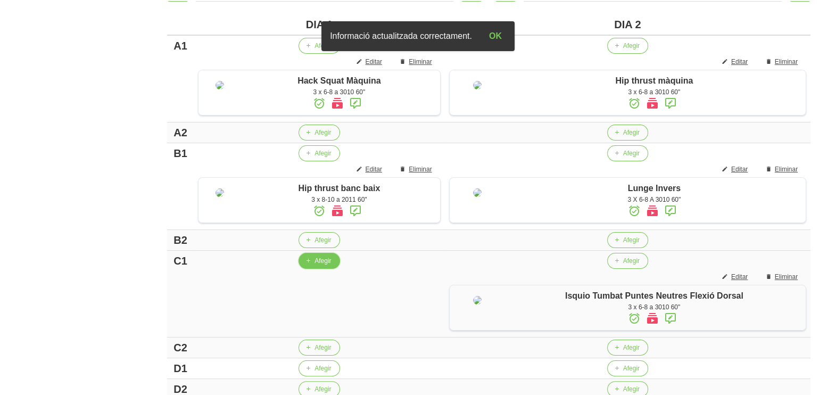
click at [323, 269] on button "Afegir" at bounding box center [318, 261] width 41 height 16
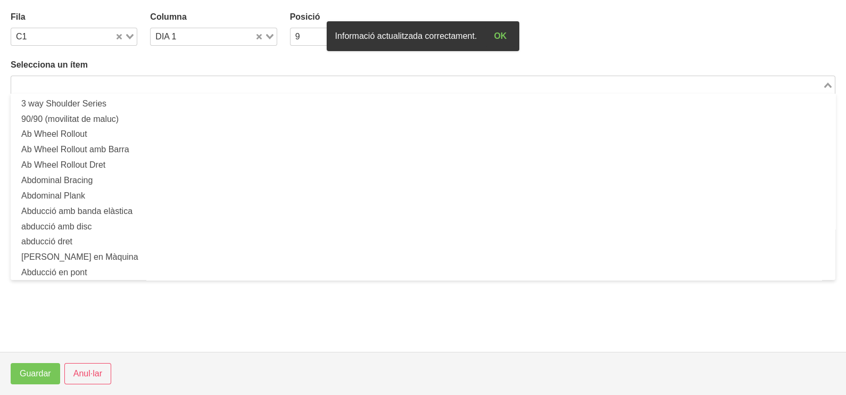
click at [155, 84] on input "Search for option" at bounding box center [416, 84] width 809 height 13
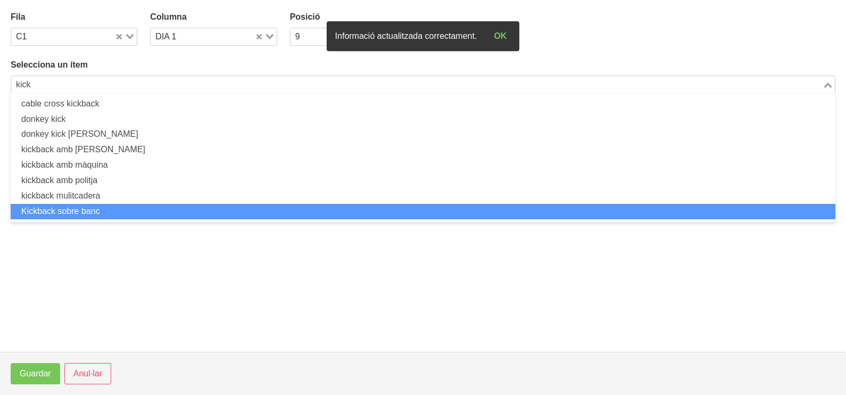
click at [122, 205] on li "Kickback sobre banc" at bounding box center [423, 211] width 824 height 15
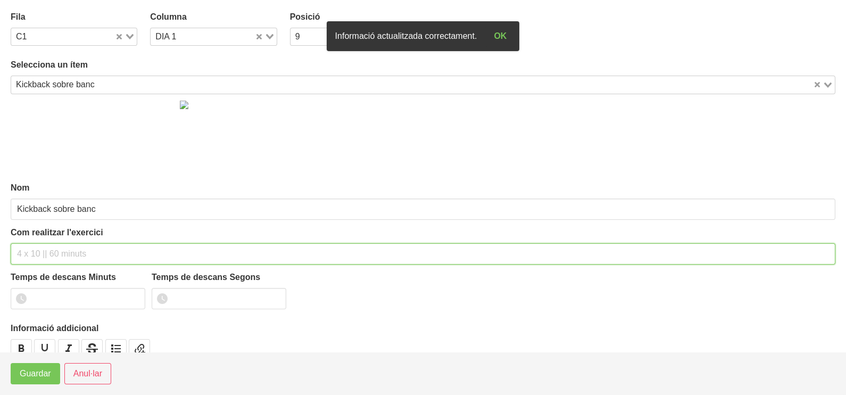
click at [38, 247] on input "text" at bounding box center [423, 253] width 824 height 21
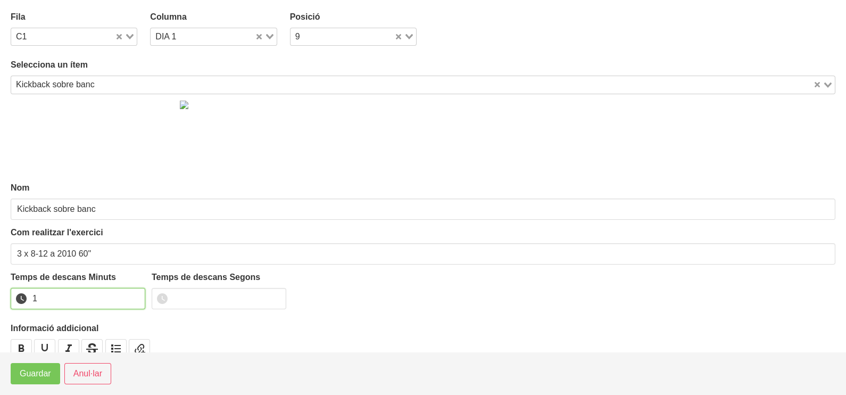
drag, startPoint x: 134, startPoint y: 293, endPoint x: 130, endPoint y: 297, distance: 5.7
click at [132, 295] on input "1" at bounding box center [78, 298] width 135 height 21
click at [27, 378] on span "Guardar" at bounding box center [35, 373] width 31 height 13
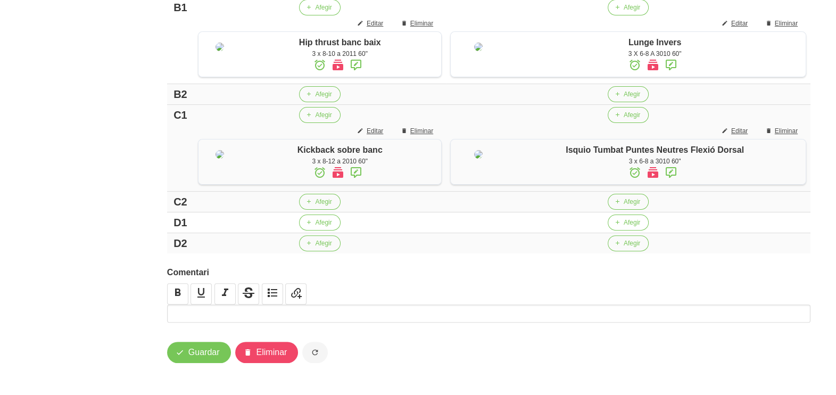
scroll to position [473, 0]
click at [638, 221] on span "Afegir" at bounding box center [631, 223] width 16 height 10
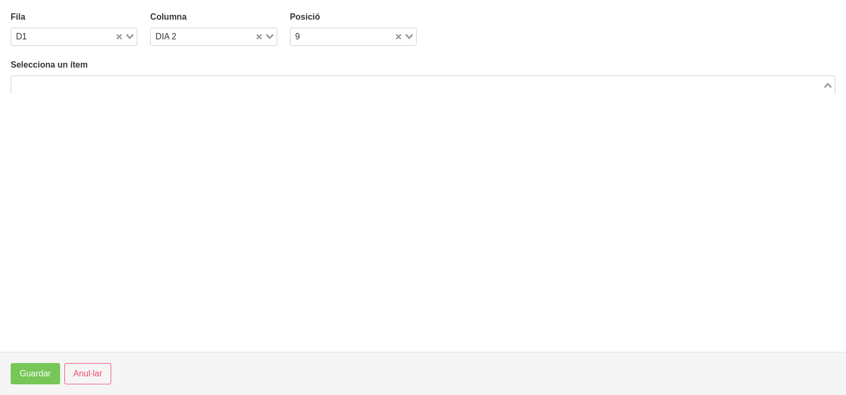
click at [229, 81] on input "Search for option" at bounding box center [416, 84] width 809 height 13
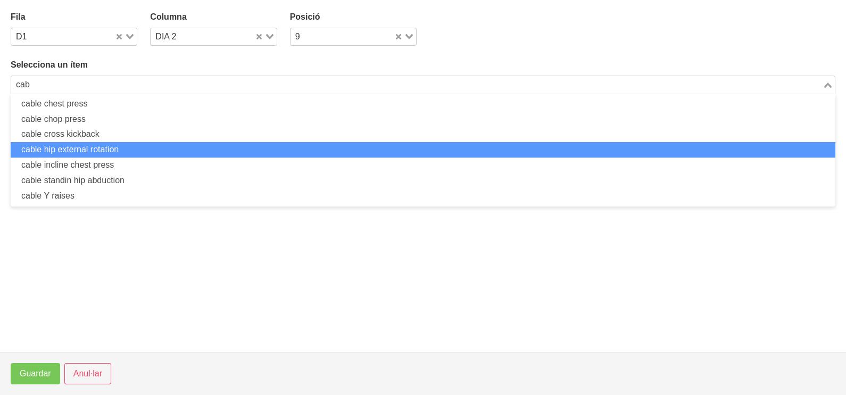
click at [153, 145] on li "cable hip external rotation" at bounding box center [423, 149] width 824 height 15
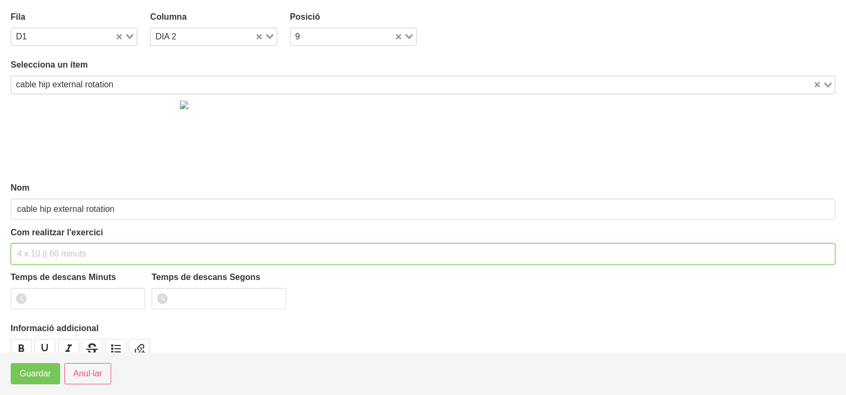
drag, startPoint x: 96, startPoint y: 245, endPoint x: 77, endPoint y: 228, distance: 25.3
click at [95, 245] on input "text" at bounding box center [423, 253] width 824 height 21
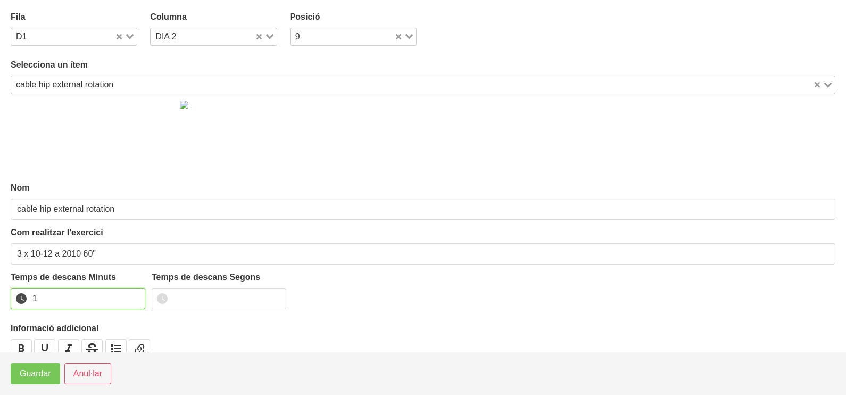
drag, startPoint x: 136, startPoint y: 295, endPoint x: 120, endPoint y: 305, distance: 18.6
click at [135, 296] on input "1" at bounding box center [78, 298] width 135 height 21
click at [37, 379] on span "Guardar" at bounding box center [35, 373] width 31 height 13
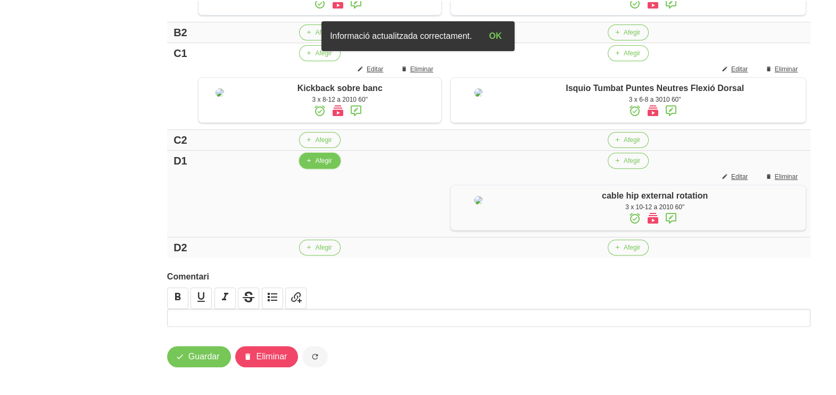
click at [317, 165] on span "Afegir" at bounding box center [323, 161] width 16 height 10
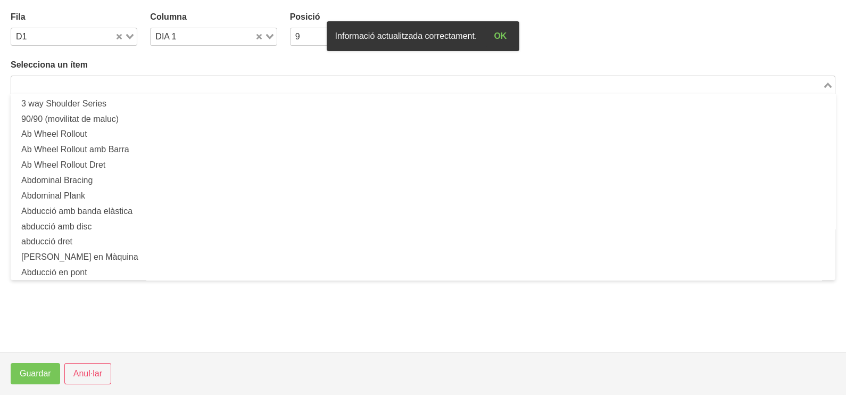
click at [169, 78] on input "Search for option" at bounding box center [416, 84] width 809 height 13
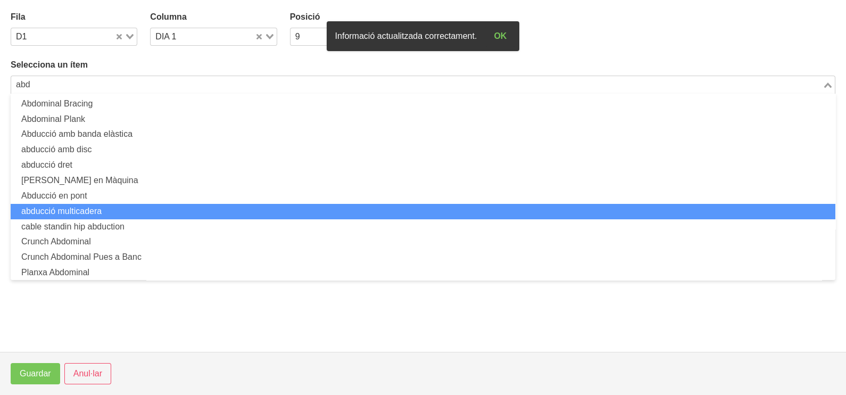
click at [132, 205] on li "abducció multicadera" at bounding box center [423, 211] width 824 height 15
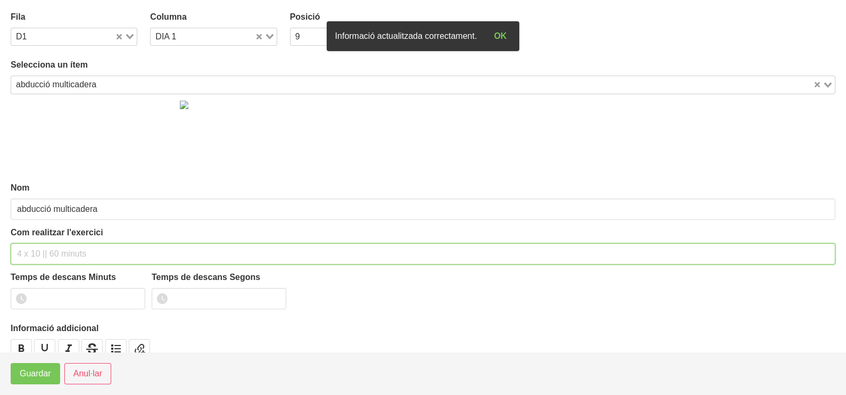
click at [61, 253] on input "text" at bounding box center [423, 253] width 824 height 21
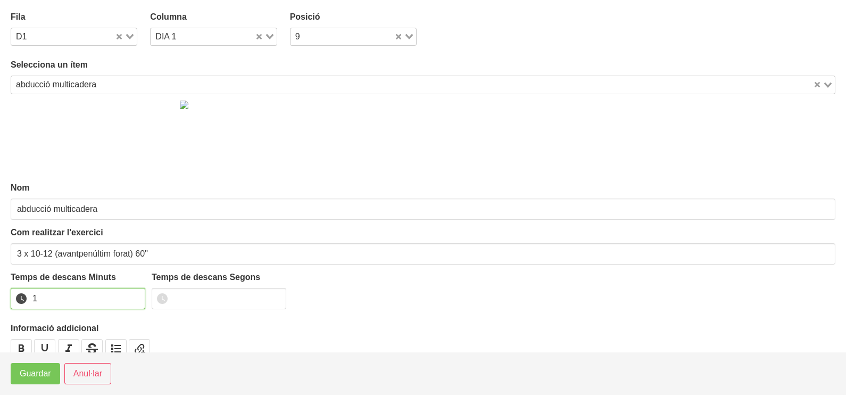
drag, startPoint x: 134, startPoint y: 293, endPoint x: 85, endPoint y: 330, distance: 61.2
click at [132, 295] on input "1" at bounding box center [78, 298] width 135 height 21
click at [49, 367] on span "Guardar" at bounding box center [35, 373] width 31 height 13
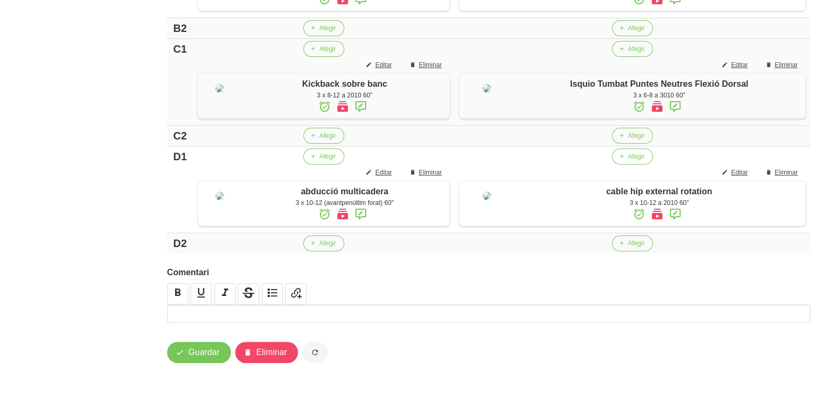
scroll to position [539, 0]
click at [324, 133] on span "Afegir" at bounding box center [327, 136] width 16 height 10
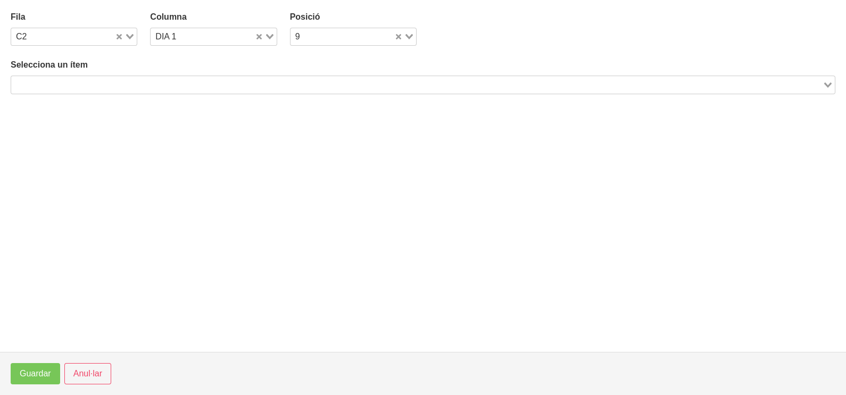
click at [176, 88] on input "Search for option" at bounding box center [416, 84] width 809 height 13
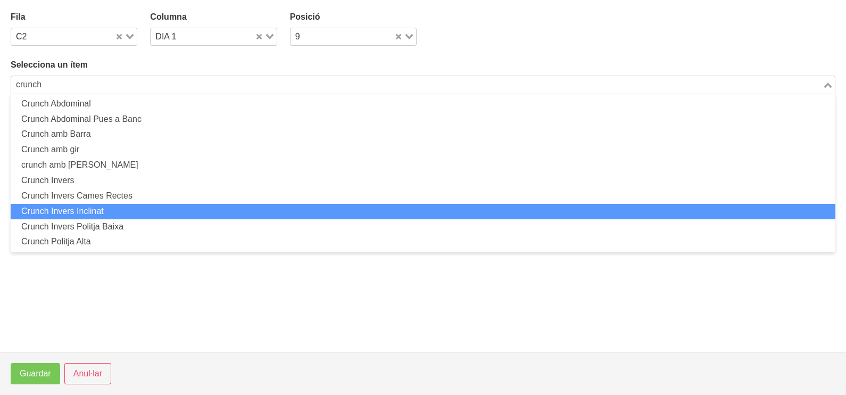
click at [127, 204] on li "Crunch Invers Inclinat" at bounding box center [423, 211] width 824 height 15
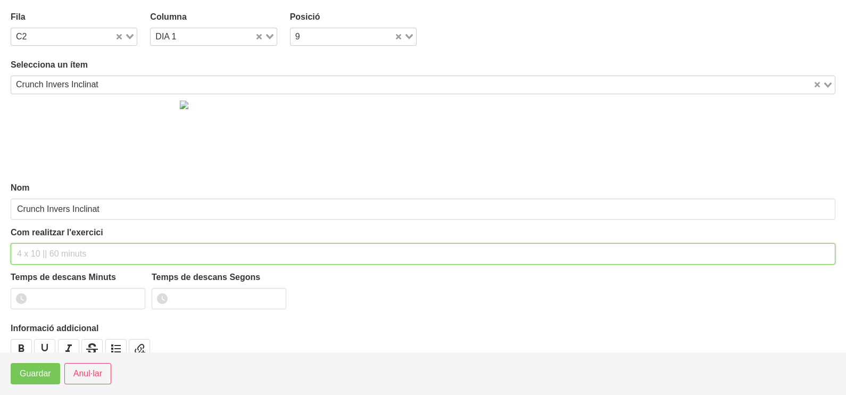
click at [56, 246] on input "text" at bounding box center [423, 253] width 824 height 21
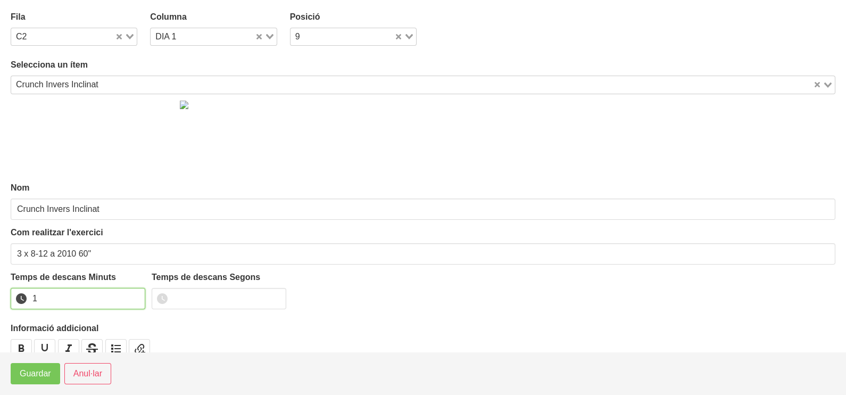
drag, startPoint x: 138, startPoint y: 293, endPoint x: 96, endPoint y: 330, distance: 56.1
click at [136, 294] on input "1" at bounding box center [78, 298] width 135 height 21
click at [53, 364] on button "Guardar" at bounding box center [35, 373] width 49 height 21
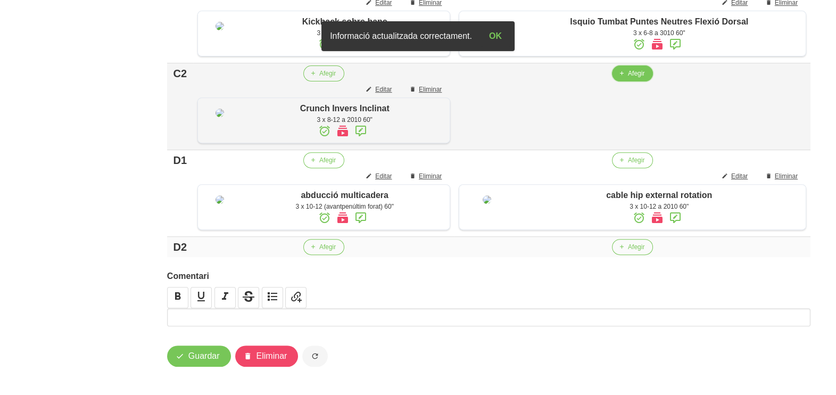
click at [637, 78] on span "Afegir" at bounding box center [636, 74] width 16 height 10
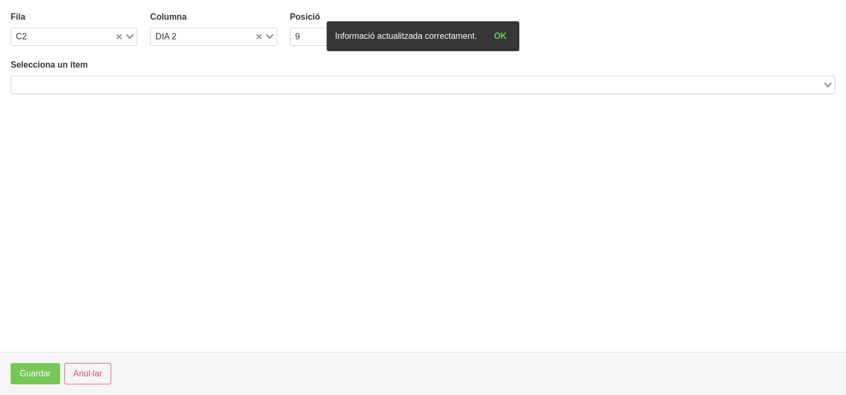
click at [133, 81] on input "Search for option" at bounding box center [416, 84] width 809 height 13
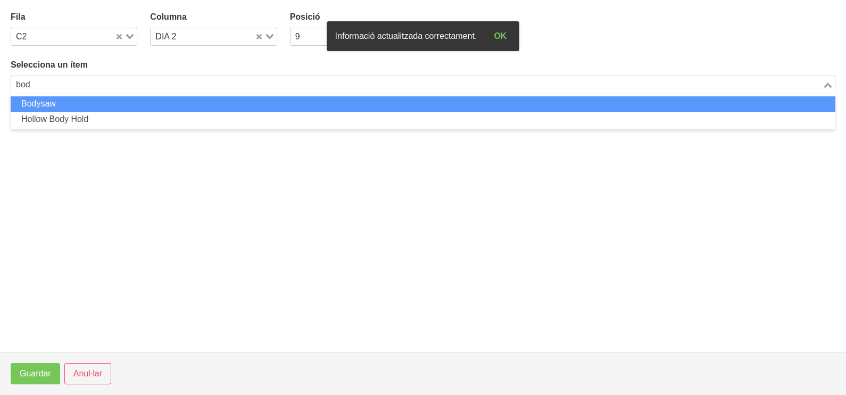
click at [129, 101] on li "Bodysaw" at bounding box center [423, 103] width 824 height 15
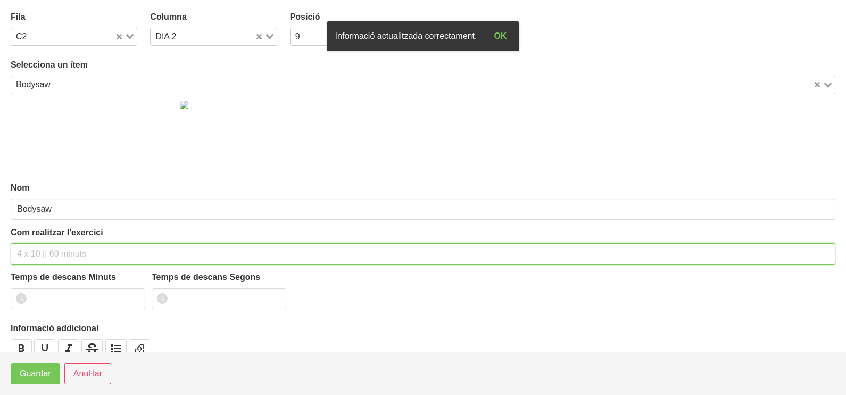
click at [55, 249] on input "text" at bounding box center [423, 253] width 824 height 21
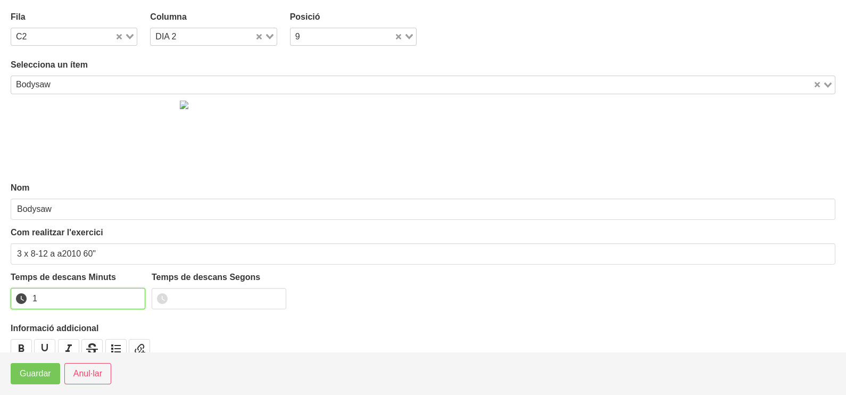
drag, startPoint x: 134, startPoint y: 295, endPoint x: 66, endPoint y: 340, distance: 81.6
click at [130, 298] on input "1" at bounding box center [78, 298] width 135 height 21
click at [47, 373] on span "Guardar" at bounding box center [35, 373] width 31 height 13
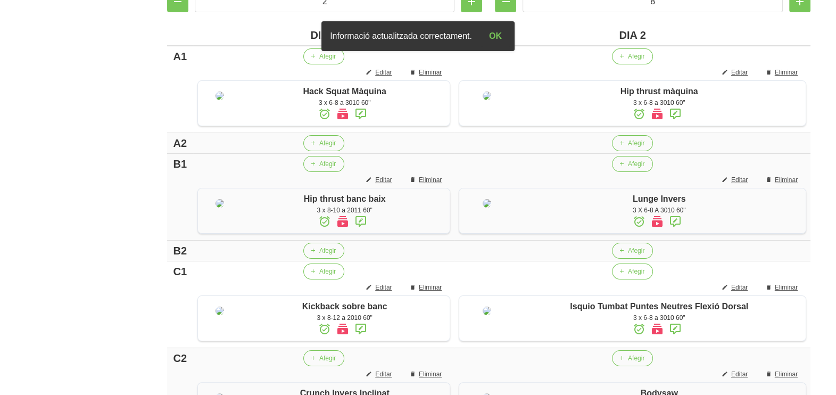
scroll to position [340, 0]
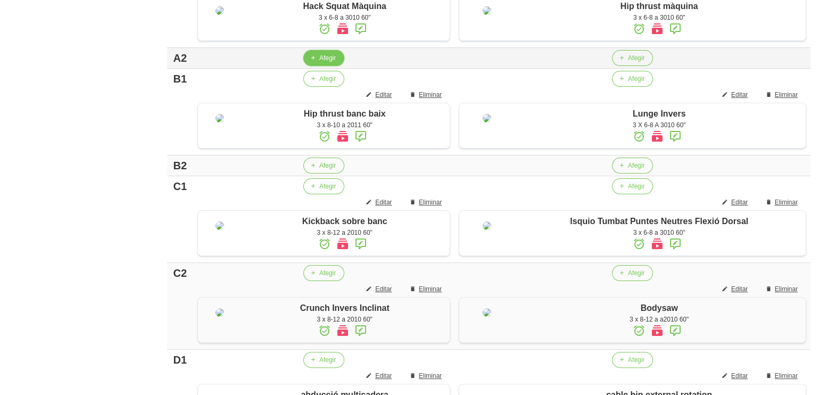
click at [330, 63] on span "Afegir" at bounding box center [327, 58] width 16 height 10
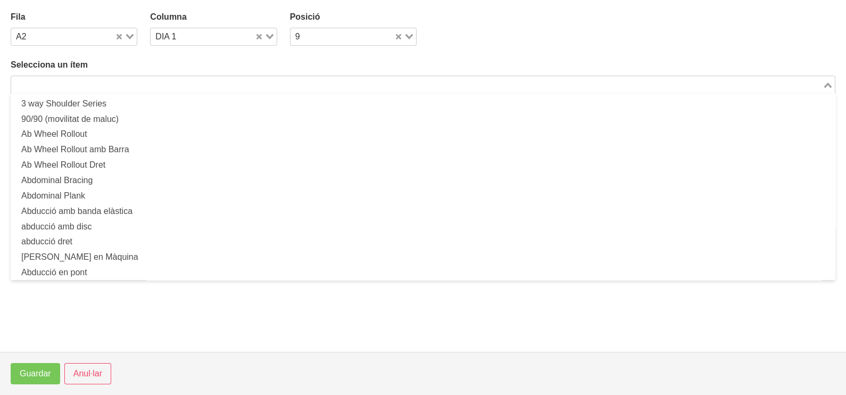
click at [221, 80] on input "Search for option" at bounding box center [416, 84] width 809 height 13
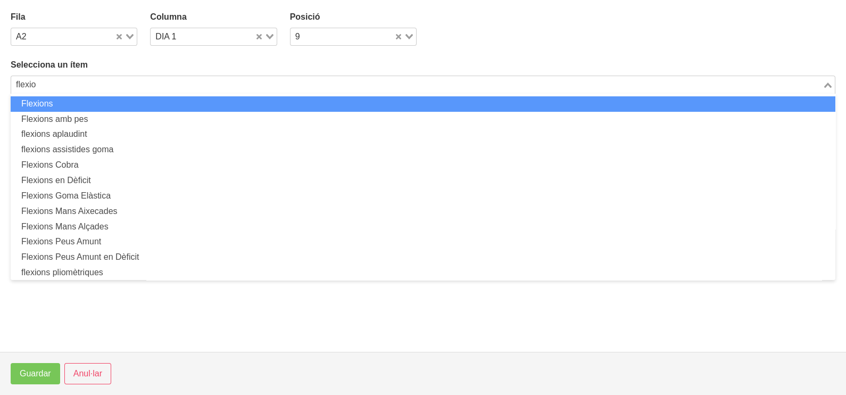
click at [210, 105] on li "Flexions" at bounding box center [423, 103] width 824 height 15
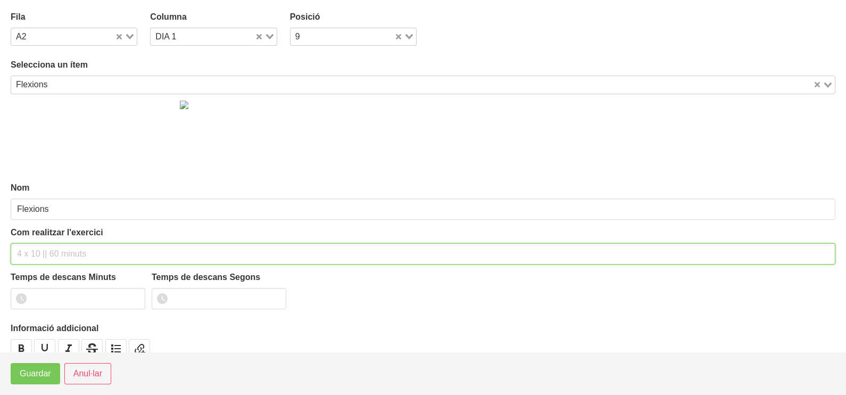
drag, startPoint x: 61, startPoint y: 256, endPoint x: 55, endPoint y: 251, distance: 7.2
click at [58, 253] on input "text" at bounding box center [423, 253] width 824 height 21
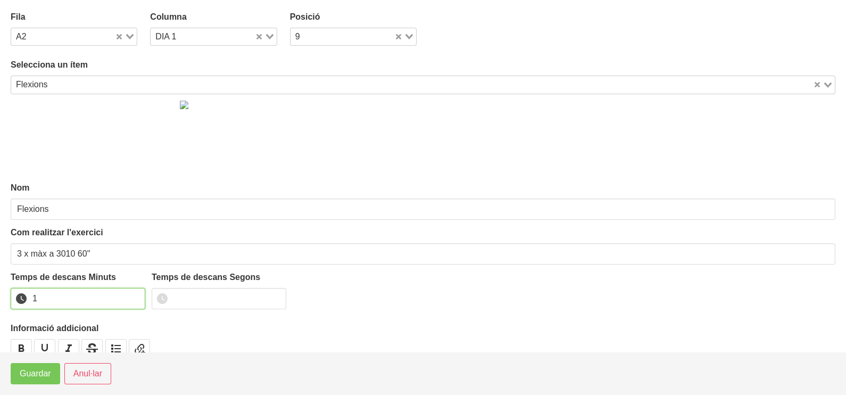
drag, startPoint x: 134, startPoint y: 296, endPoint x: 56, endPoint y: 347, distance: 92.8
click at [133, 296] on input "1" at bounding box center [78, 298] width 135 height 21
click at [37, 379] on span "Guardar" at bounding box center [35, 373] width 31 height 13
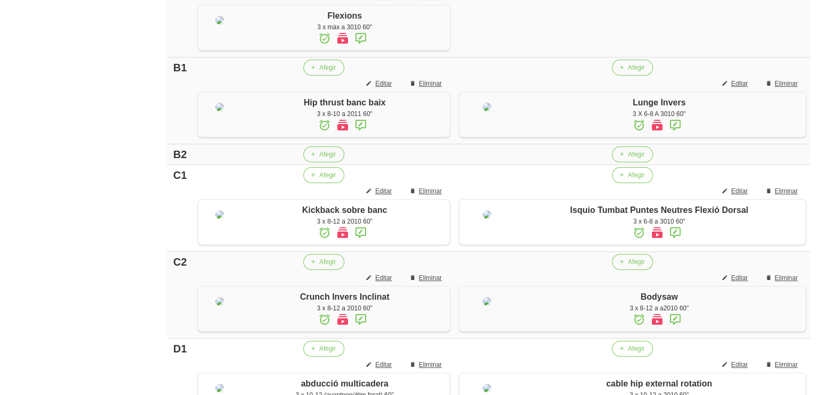
scroll to position [473, 0]
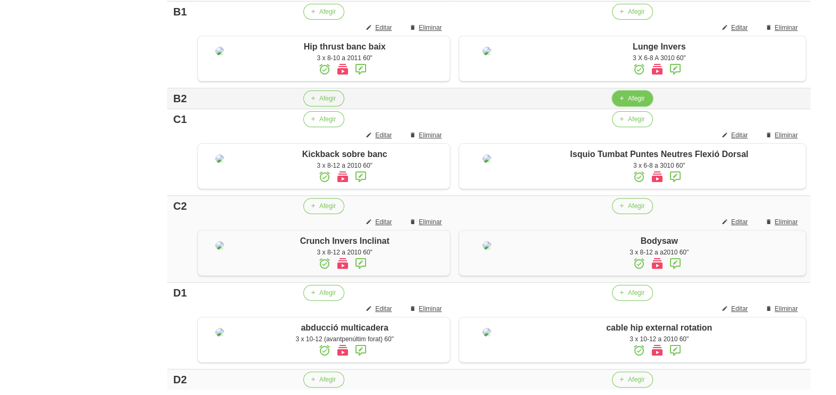
click at [637, 103] on span "Afegir" at bounding box center [636, 99] width 16 height 10
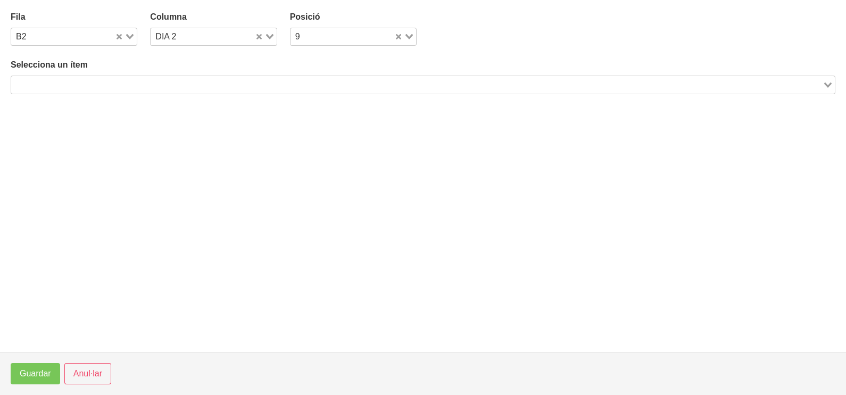
click at [255, 81] on input "Search for option" at bounding box center [416, 84] width 809 height 13
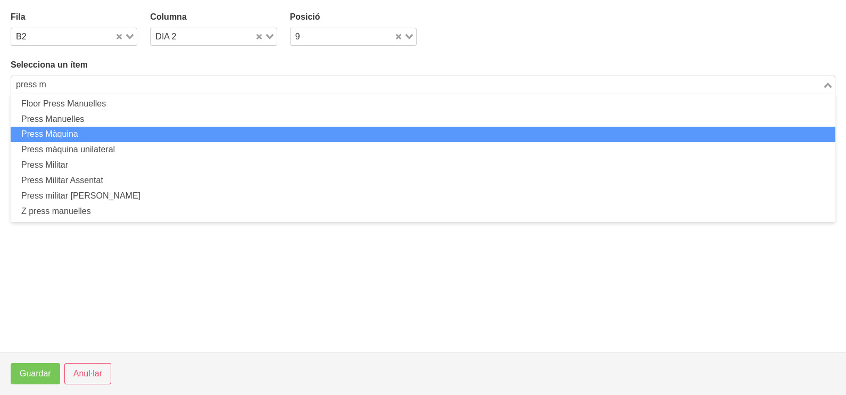
click at [148, 131] on li "Press Màquina" at bounding box center [423, 134] width 824 height 15
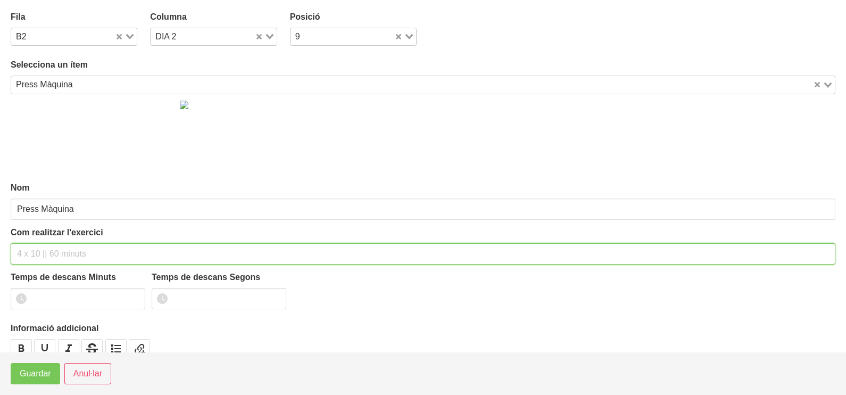
drag, startPoint x: 56, startPoint y: 255, endPoint x: 45, endPoint y: 253, distance: 11.4
click at [45, 253] on input "text" at bounding box center [423, 253] width 824 height 21
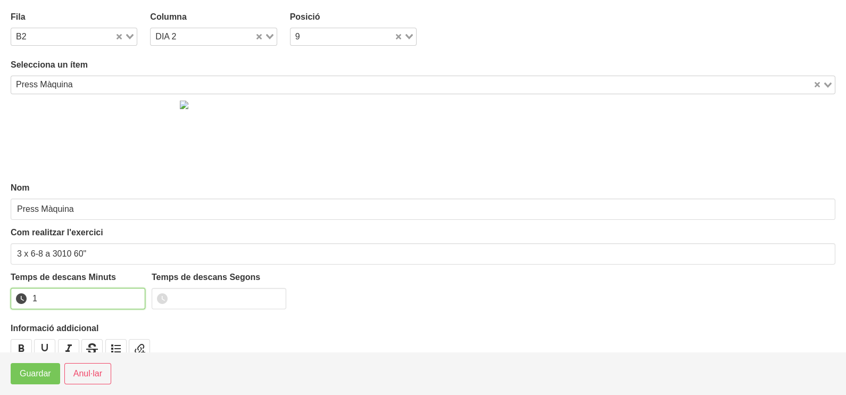
click at [133, 296] on input "1" at bounding box center [78, 298] width 135 height 21
click at [35, 379] on span "Guardar" at bounding box center [35, 373] width 31 height 13
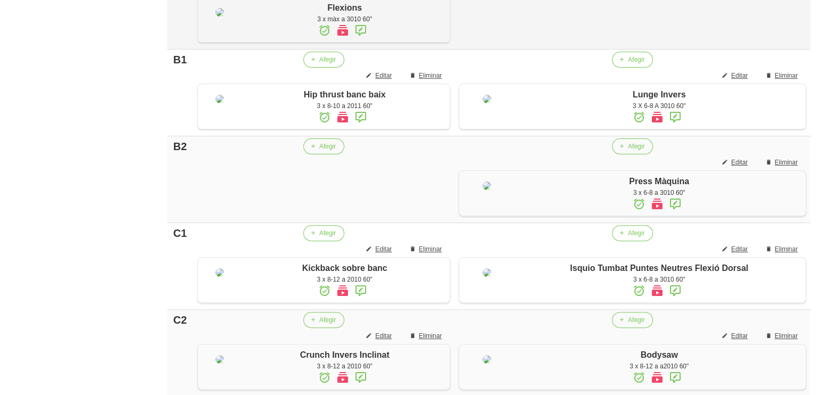
scroll to position [406, 0]
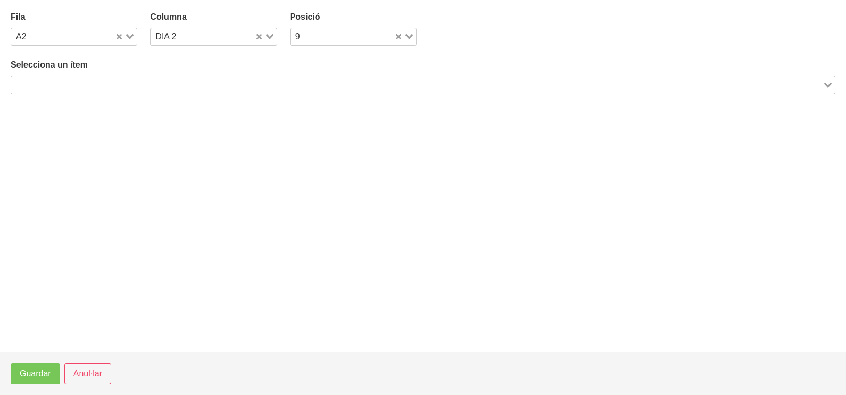
click at [320, 80] on input "Search for option" at bounding box center [416, 84] width 809 height 13
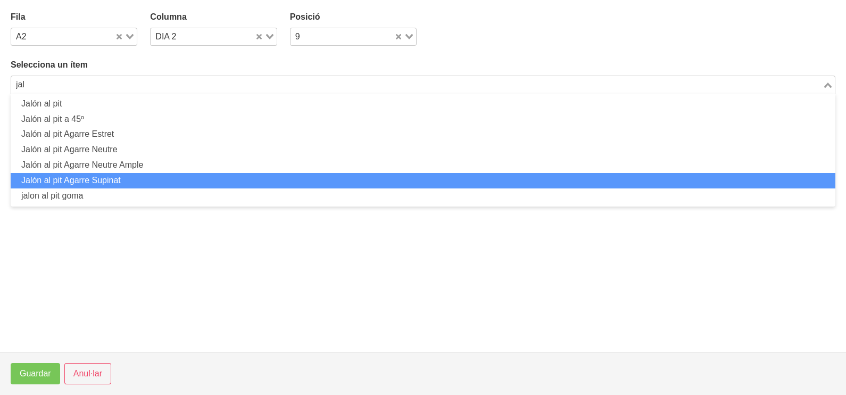
click at [157, 176] on li "Jalón al pit Agarre Supinat" at bounding box center [423, 180] width 824 height 15
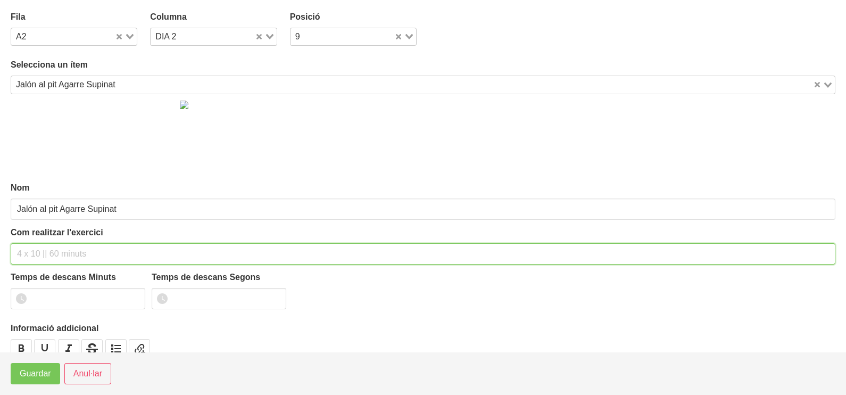
click at [40, 247] on input "text" at bounding box center [423, 253] width 824 height 21
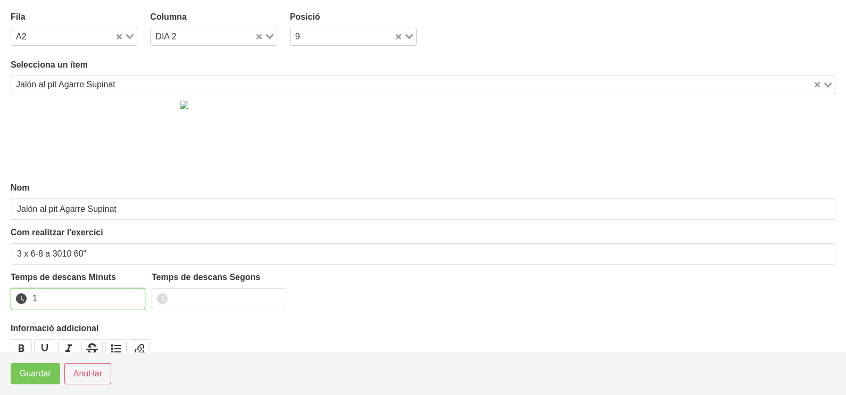
drag, startPoint x: 136, startPoint y: 293, endPoint x: 80, endPoint y: 327, distance: 65.4
click at [135, 294] on input "1" at bounding box center [78, 298] width 135 height 21
click at [43, 379] on span "Guardar" at bounding box center [35, 373] width 31 height 13
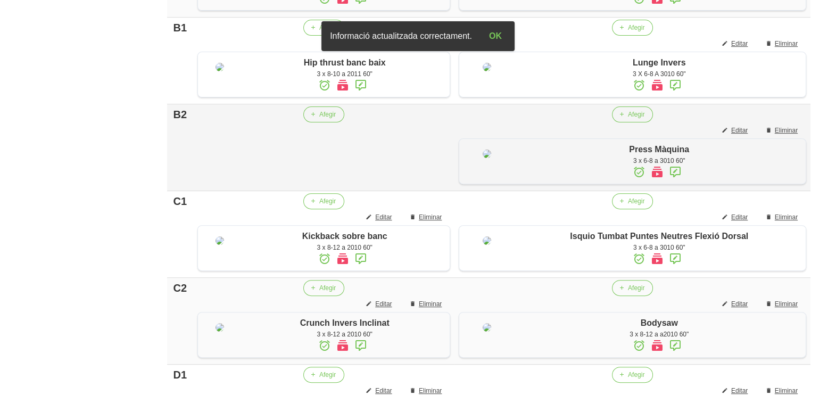
scroll to position [473, 0]
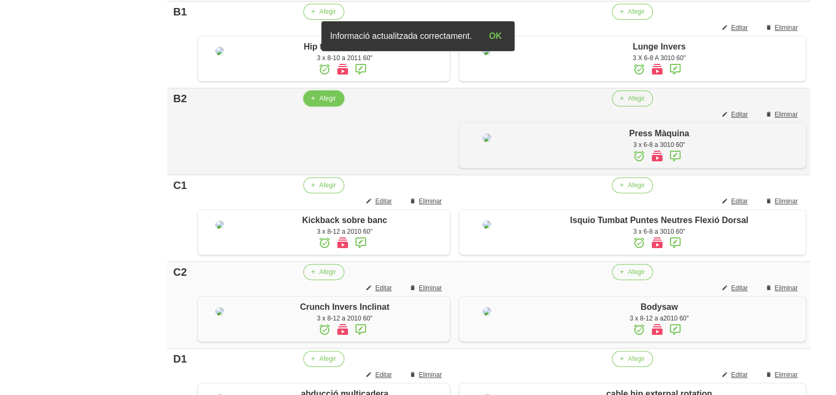
click at [328, 103] on span "Afegir" at bounding box center [327, 99] width 16 height 10
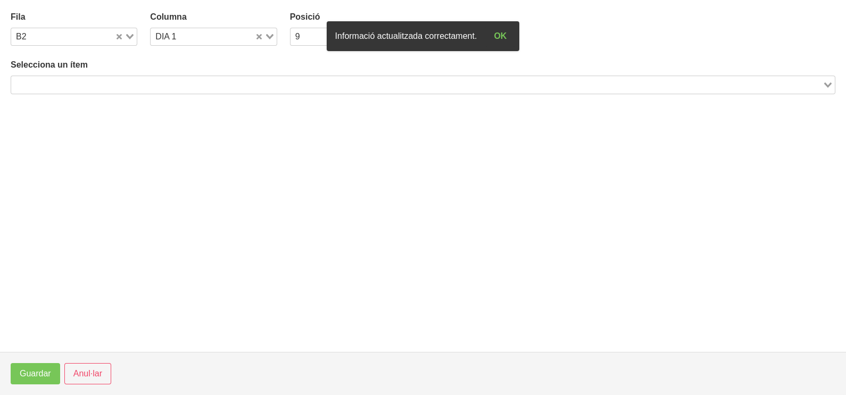
drag, startPoint x: 85, startPoint y: 89, endPoint x: 93, endPoint y: 92, distance: 8.4
click at [90, 90] on input "Search for option" at bounding box center [416, 84] width 809 height 13
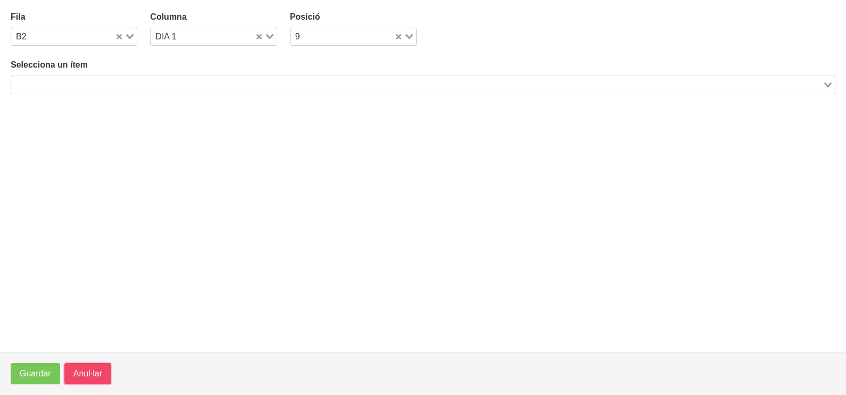
click at [94, 380] on span "Anul·lar" at bounding box center [87, 373] width 29 height 13
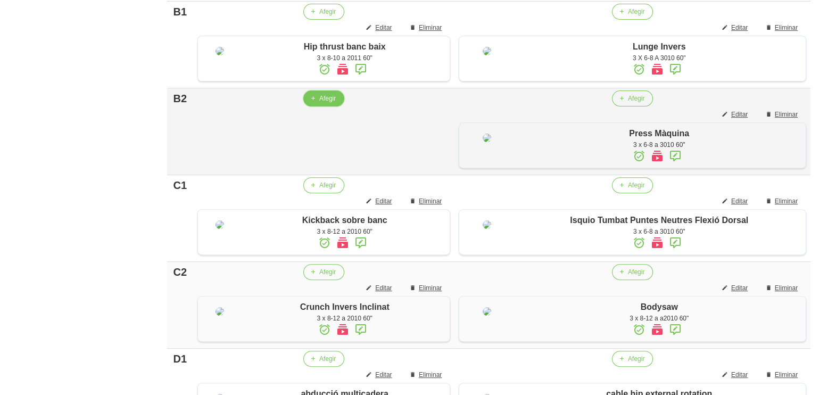
click at [323, 103] on span "Afegir" at bounding box center [327, 99] width 16 height 10
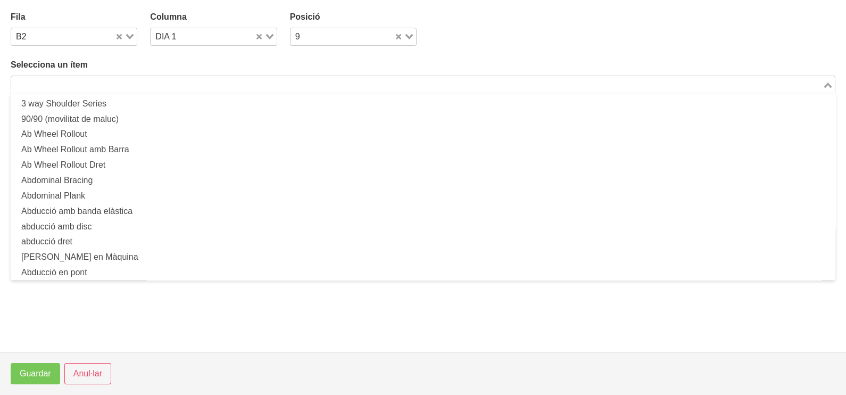
click at [138, 85] on input "Search for option" at bounding box center [416, 84] width 809 height 13
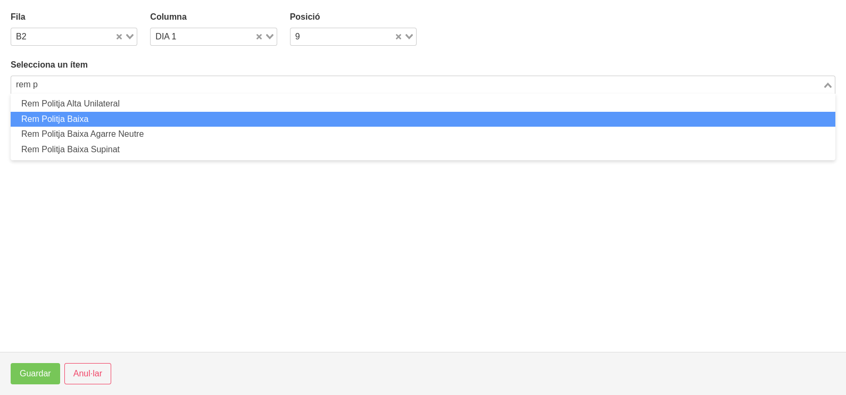
click at [134, 121] on li "Rem Politja Baixa" at bounding box center [423, 119] width 824 height 15
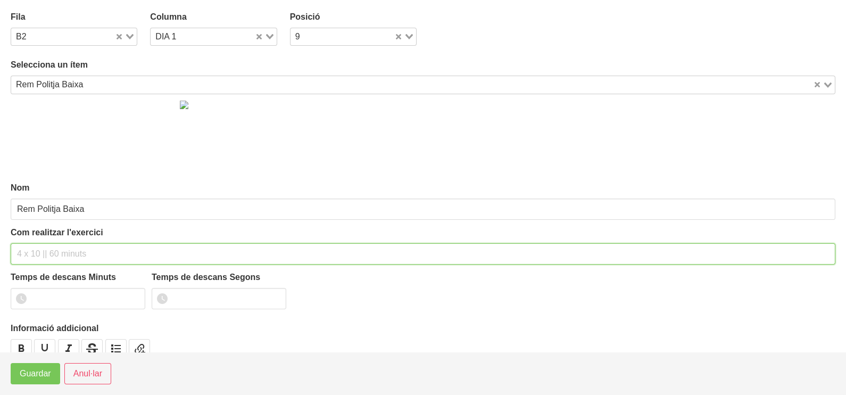
drag, startPoint x: 47, startPoint y: 255, endPoint x: 58, endPoint y: 166, distance: 88.9
click at [53, 229] on div "Com realitzar l'exercici" at bounding box center [423, 245] width 824 height 38
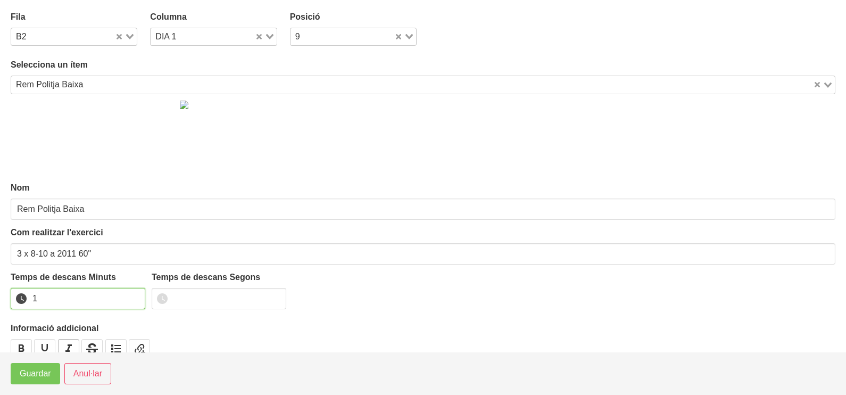
drag, startPoint x: 136, startPoint y: 295, endPoint x: 57, endPoint y: 346, distance: 93.7
click at [133, 297] on input "1" at bounding box center [78, 298] width 135 height 21
click at [36, 375] on span "Guardar" at bounding box center [35, 373] width 31 height 13
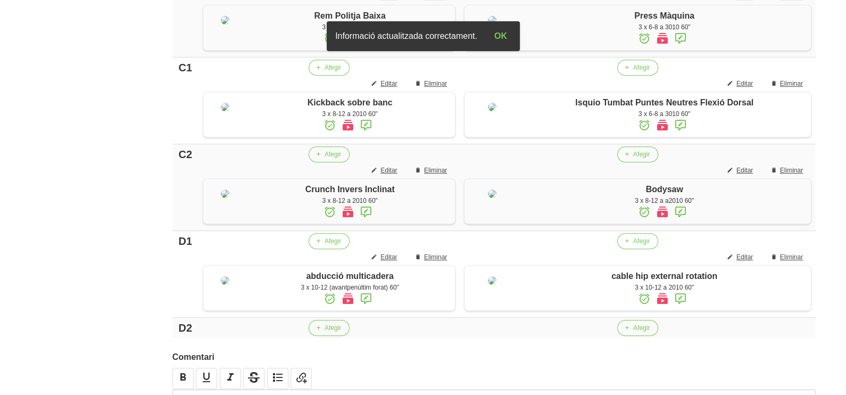
scroll to position [837, 0]
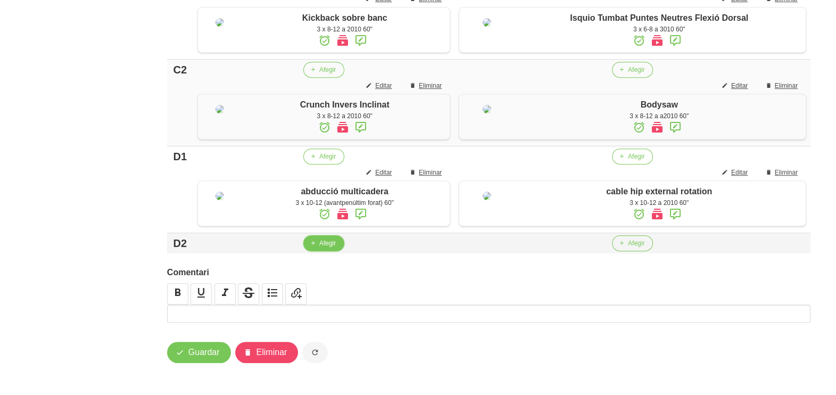
click at [316, 244] on span "button" at bounding box center [313, 243] width 10 height 10
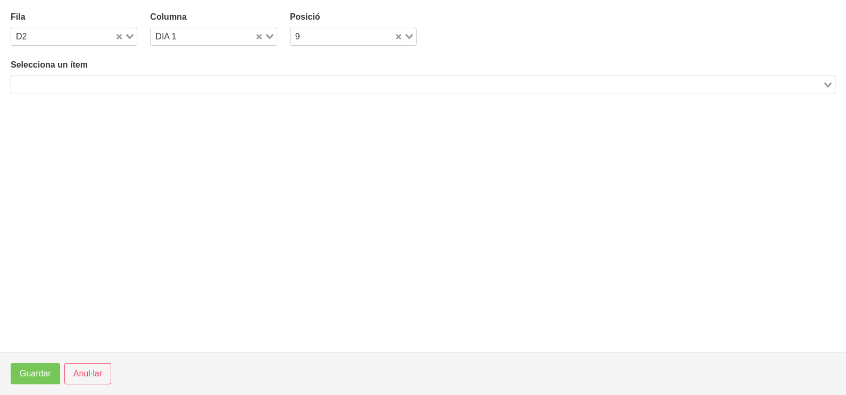
click at [196, 72] on div "Selecciona un ítem Loading..." at bounding box center [423, 76] width 824 height 35
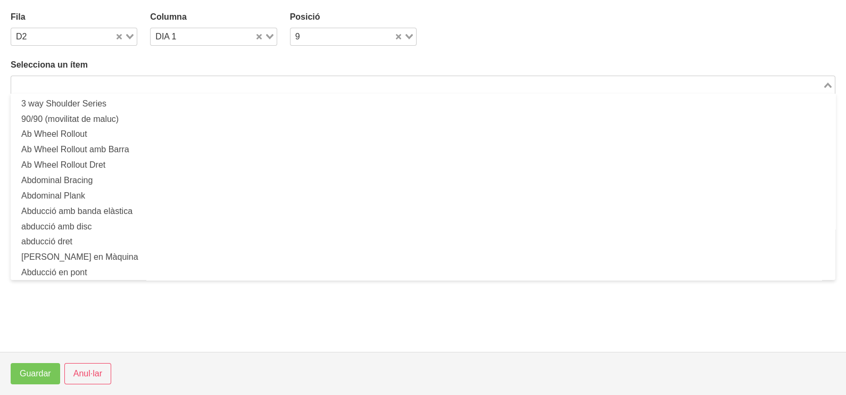
click at [184, 91] on div "Loading..." at bounding box center [423, 85] width 824 height 18
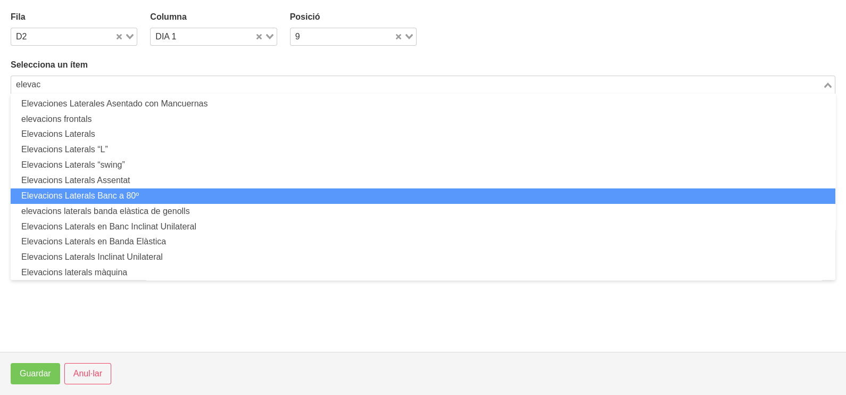
click at [169, 193] on li "Elevacions Laterals Banc a 80º" at bounding box center [423, 195] width 824 height 15
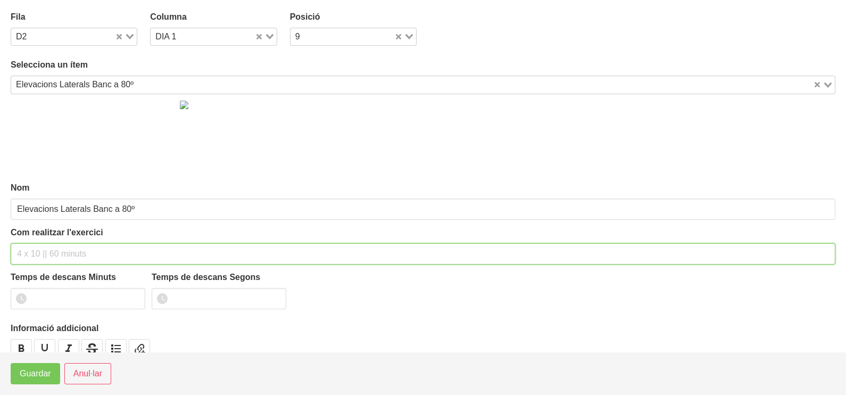
click at [66, 253] on input "text" at bounding box center [423, 253] width 824 height 21
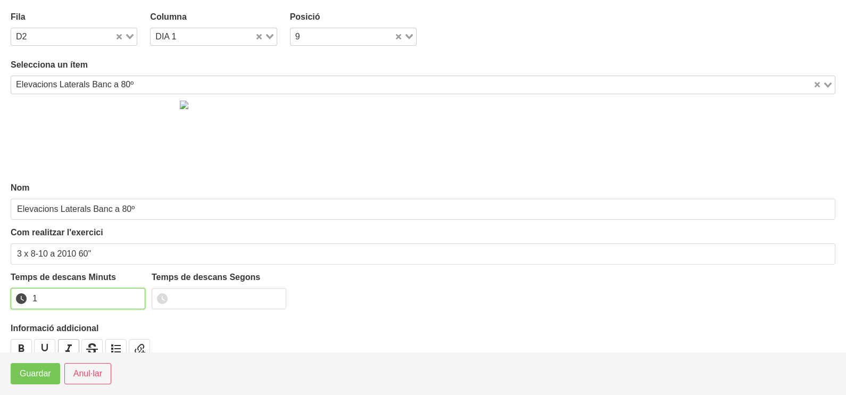
drag, startPoint x: 135, startPoint y: 295, endPoint x: 72, endPoint y: 339, distance: 76.4
click at [134, 297] on input "1" at bounding box center [78, 298] width 135 height 21
click at [32, 372] on span "Guardar" at bounding box center [35, 373] width 31 height 13
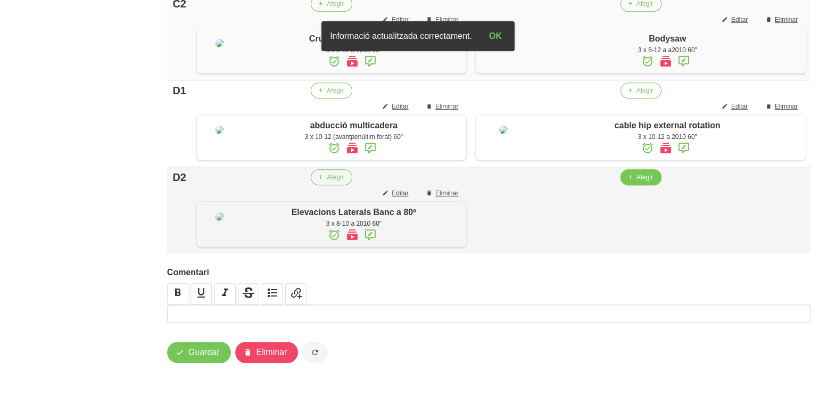
click at [649, 185] on button "Afegir" at bounding box center [640, 177] width 41 height 16
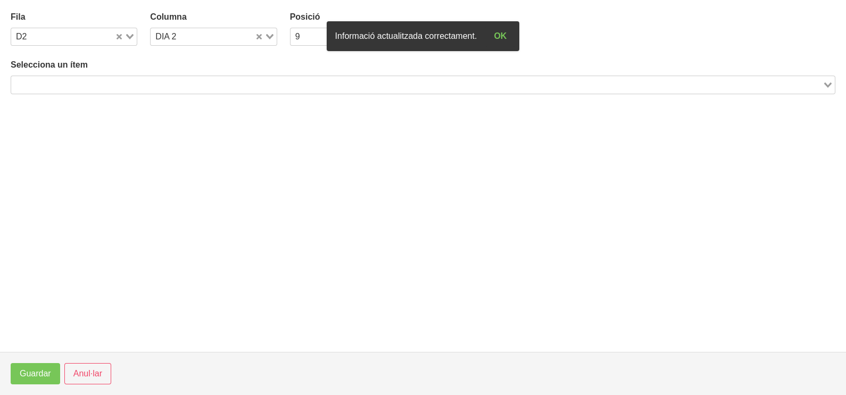
click at [225, 84] on input "Search for option" at bounding box center [416, 84] width 809 height 13
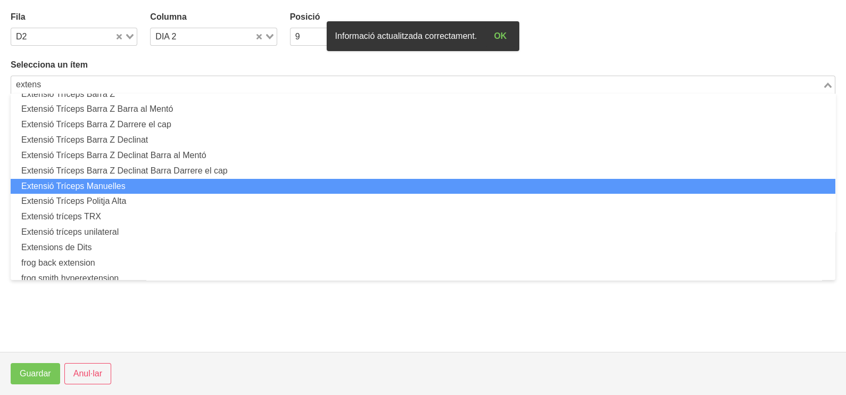
click at [140, 182] on li "Extensió Tríceps Manuelles" at bounding box center [423, 186] width 824 height 15
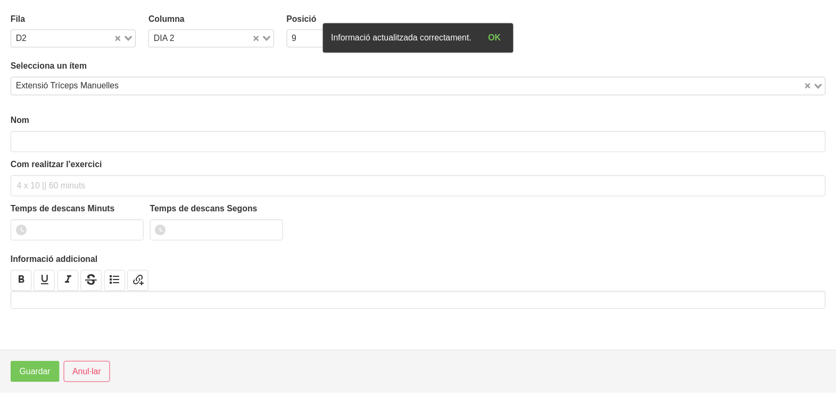
scroll to position [3, 0]
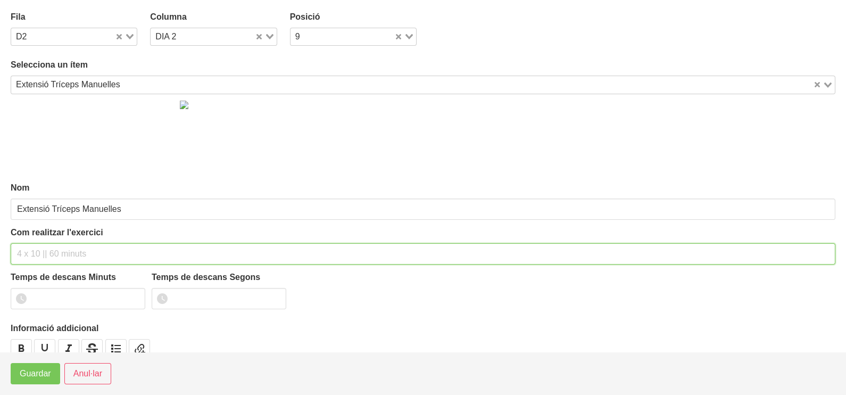
drag, startPoint x: 46, startPoint y: 254, endPoint x: 34, endPoint y: 250, distance: 12.3
click at [45, 253] on input "text" at bounding box center [423, 253] width 824 height 21
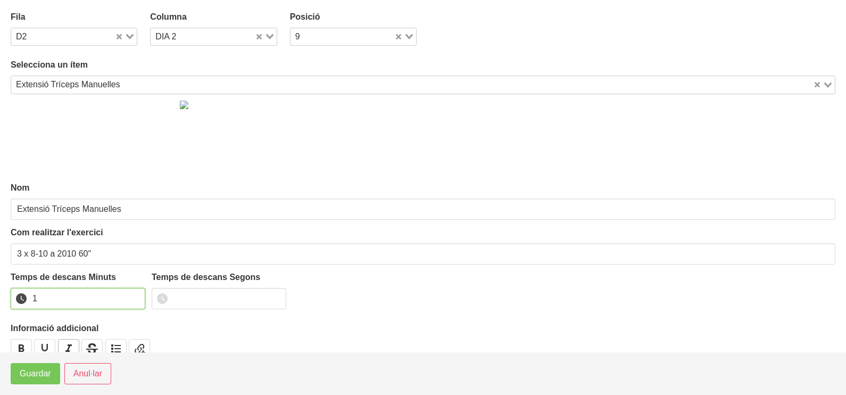
drag, startPoint x: 136, startPoint y: 293, endPoint x: 75, endPoint y: 339, distance: 76.0
click at [132, 298] on input "1" at bounding box center [78, 298] width 135 height 21
click at [35, 384] on footer "Guardar Anul·lar" at bounding box center [423, 373] width 846 height 43
click at [40, 376] on span "Guardar" at bounding box center [35, 373] width 31 height 13
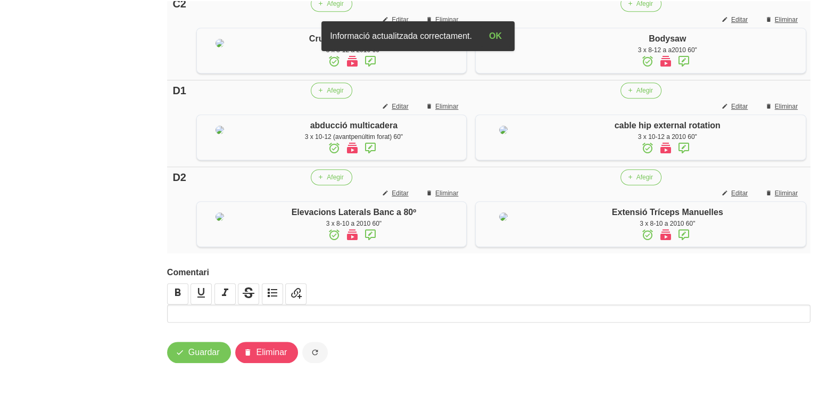
scroll to position [922, 0]
click at [212, 351] on span "Guardar" at bounding box center [203, 352] width 31 height 13
click at [193, 354] on span "Guardar" at bounding box center [203, 352] width 31 height 13
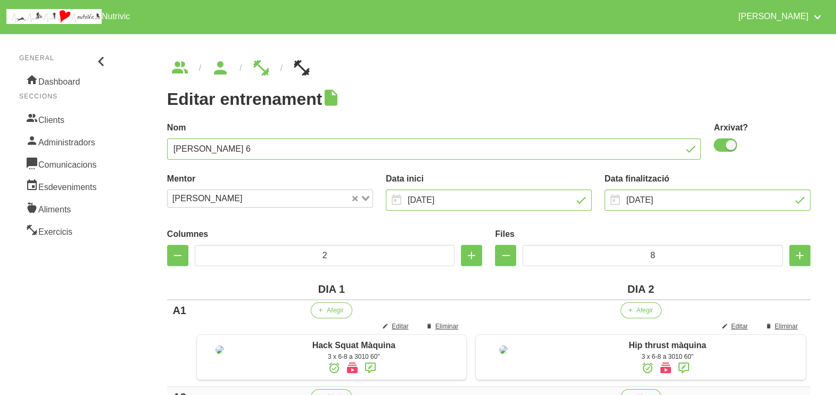
scroll to position [0, 0]
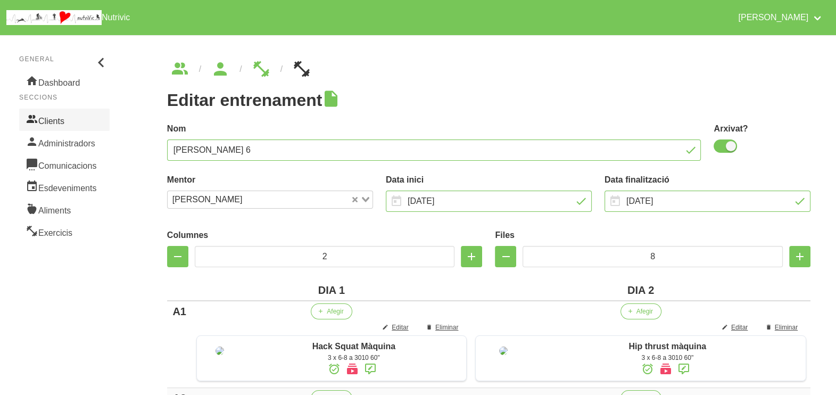
drag, startPoint x: 54, startPoint y: 117, endPoint x: 62, endPoint y: 118, distance: 8.6
click at [54, 117] on link "Clients" at bounding box center [64, 120] width 90 height 22
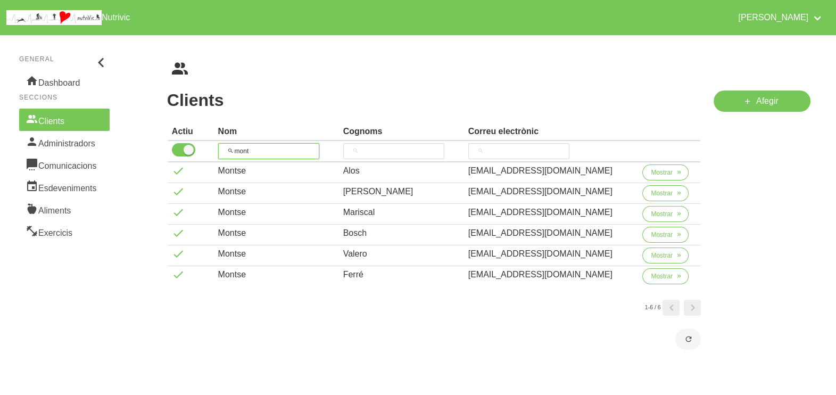
click at [274, 148] on input "mont" at bounding box center [268, 151] width 101 height 16
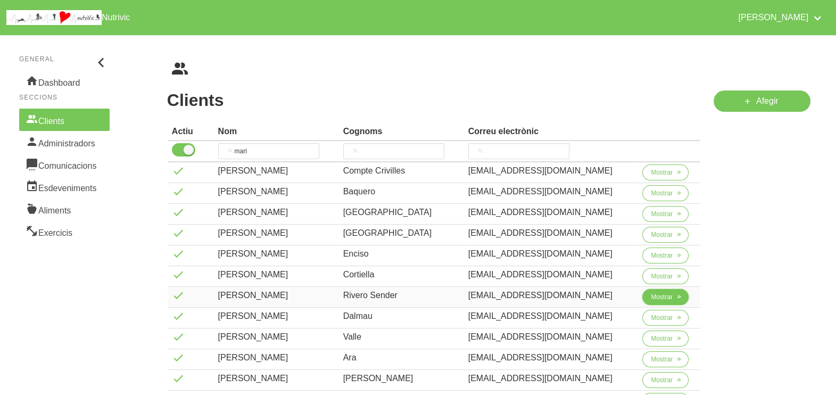
click at [659, 297] on span "Mostrar" at bounding box center [662, 297] width 22 height 10
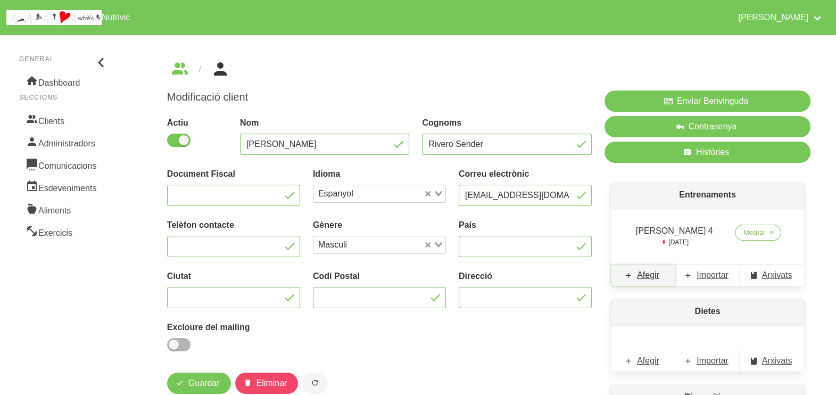
click at [645, 272] on span "Afegir" at bounding box center [648, 275] width 22 height 13
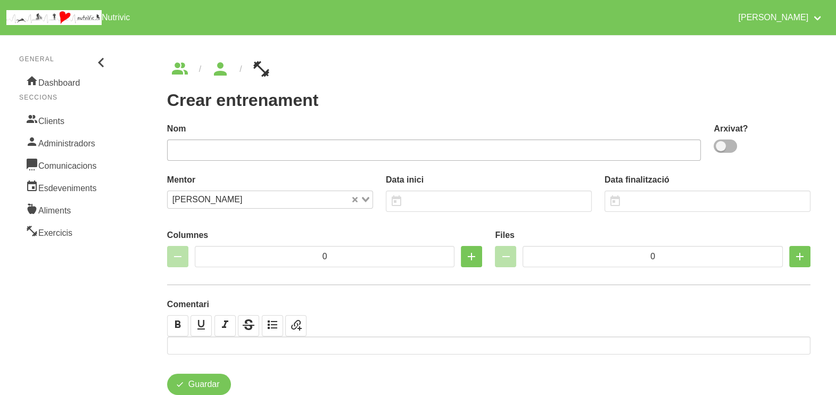
drag, startPoint x: 723, startPoint y: 147, endPoint x: 643, endPoint y: 151, distance: 81.0
click at [717, 146] on span at bounding box center [724, 145] width 23 height 13
click at [717, 146] on input "checkbox" at bounding box center [716, 146] width 7 height 7
click at [604, 149] on input "text" at bounding box center [434, 149] width 534 height 21
drag, startPoint x: 806, startPoint y: 66, endPoint x: 796, endPoint y: 76, distance: 13.6
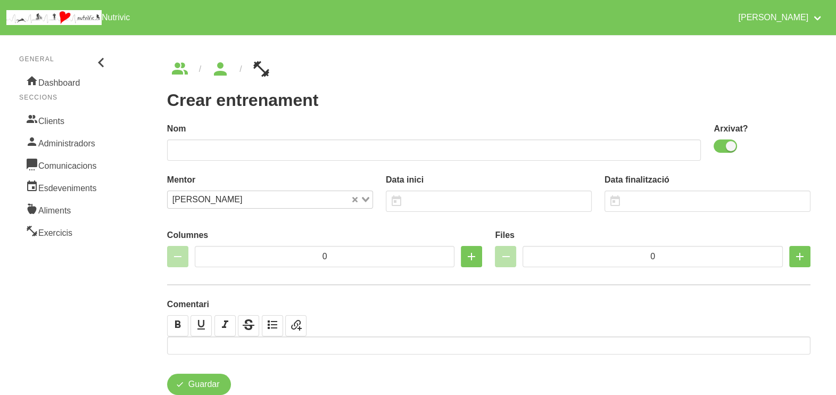
click at [806, 66] on ul "breadcrumbs" at bounding box center [488, 69] width 643 height 17
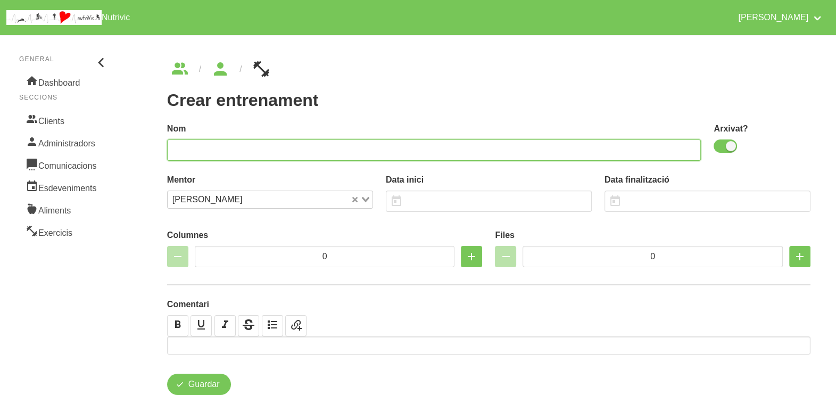
click at [252, 144] on input "text" at bounding box center [434, 149] width 534 height 21
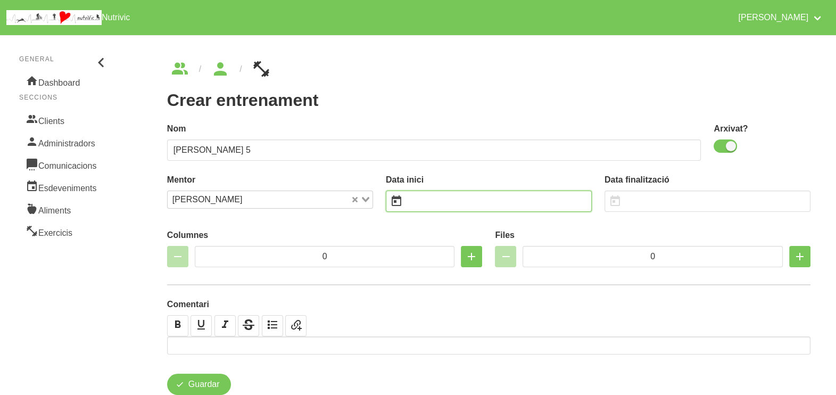
click at [434, 192] on input "text" at bounding box center [489, 200] width 206 height 21
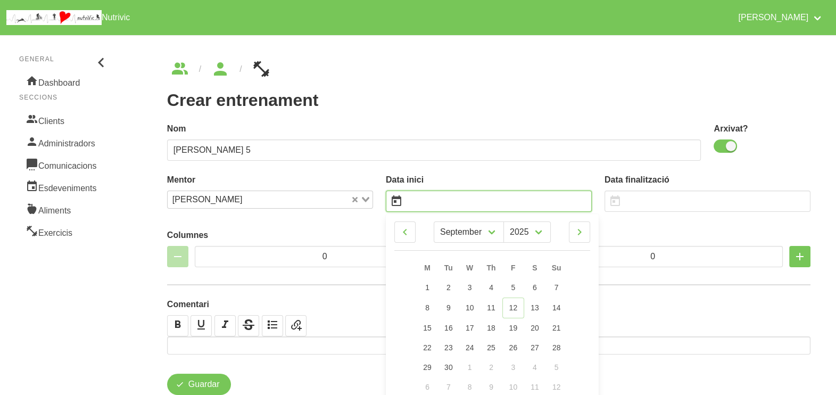
click at [440, 201] on input "text" at bounding box center [489, 200] width 206 height 21
click at [581, 237] on icon at bounding box center [579, 231] width 13 height 19
click at [562, 328] on link "19" at bounding box center [556, 327] width 22 height 20
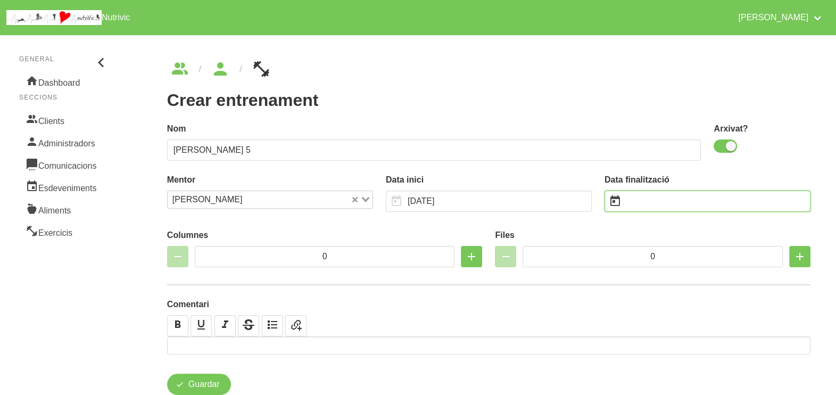
drag, startPoint x: 638, startPoint y: 203, endPoint x: 634, endPoint y: 196, distance: 7.7
click at [639, 202] on input "text" at bounding box center [707, 200] width 206 height 21
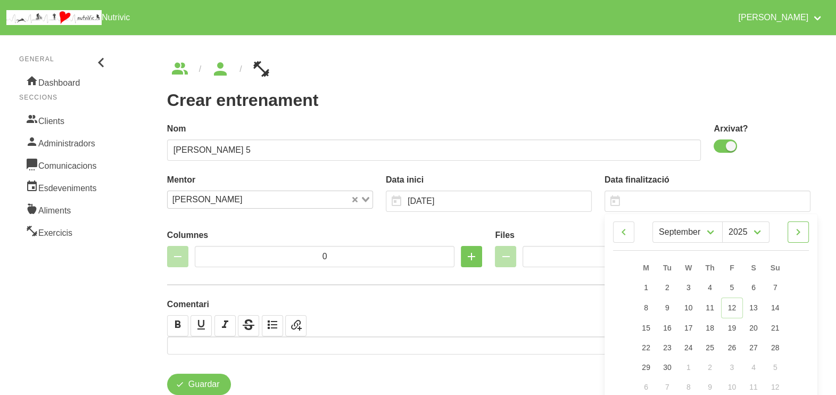
click at [799, 230] on icon at bounding box center [798, 231] width 13 height 19
drag, startPoint x: 775, startPoint y: 362, endPoint x: 723, endPoint y: 306, distance: 76.4
click at [774, 362] on span "30" at bounding box center [774, 366] width 9 height 9
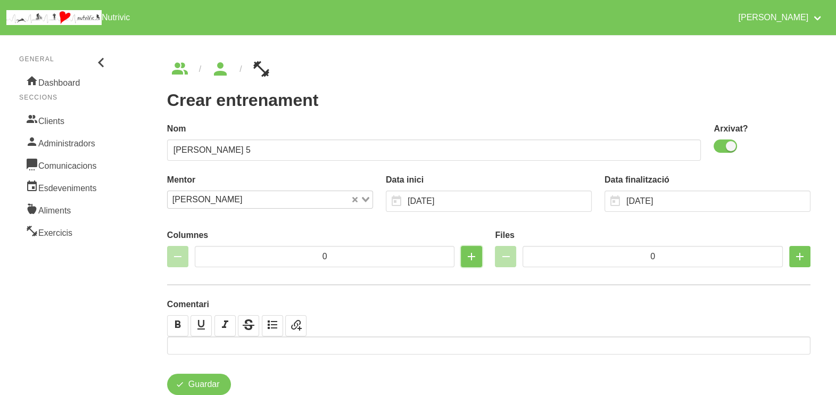
click at [464, 255] on button "button" at bounding box center [471, 256] width 21 height 21
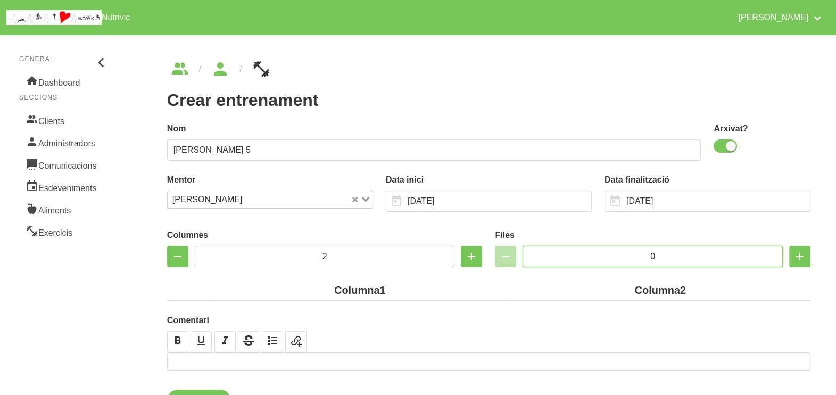
drag, startPoint x: 636, startPoint y: 254, endPoint x: 584, endPoint y: 256, distance: 52.2
click at [590, 254] on input "0" at bounding box center [652, 256] width 260 height 21
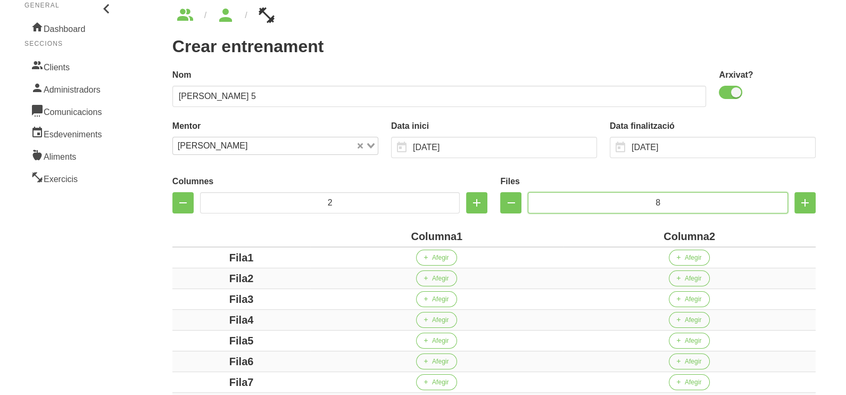
scroll to position [132, 0]
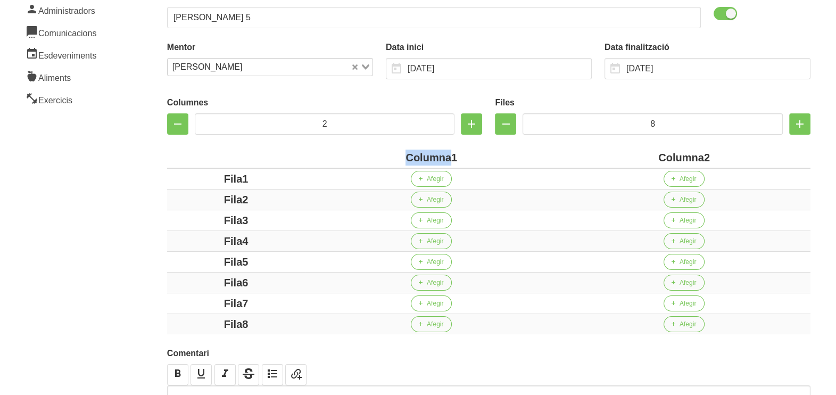
drag, startPoint x: 451, startPoint y: 159, endPoint x: 385, endPoint y: 159, distance: 65.4
click at [399, 159] on div "Columna1" at bounding box center [431, 157] width 244 height 16
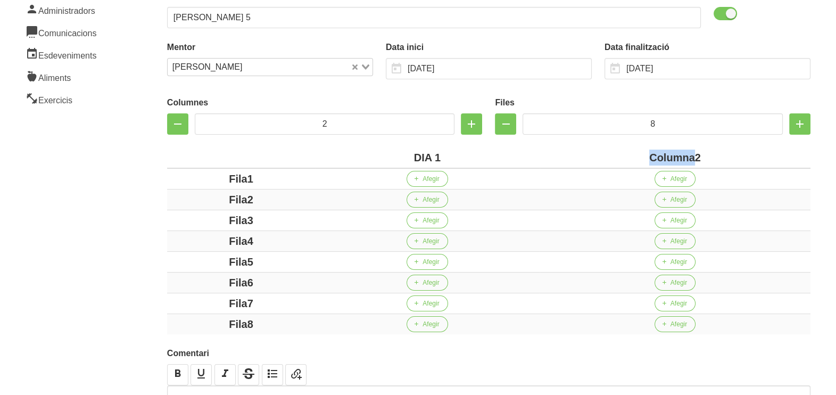
drag, startPoint x: 695, startPoint y: 156, endPoint x: 628, endPoint y: 158, distance: 67.6
click at [628, 158] on div "Columna2" at bounding box center [675, 157] width 262 height 16
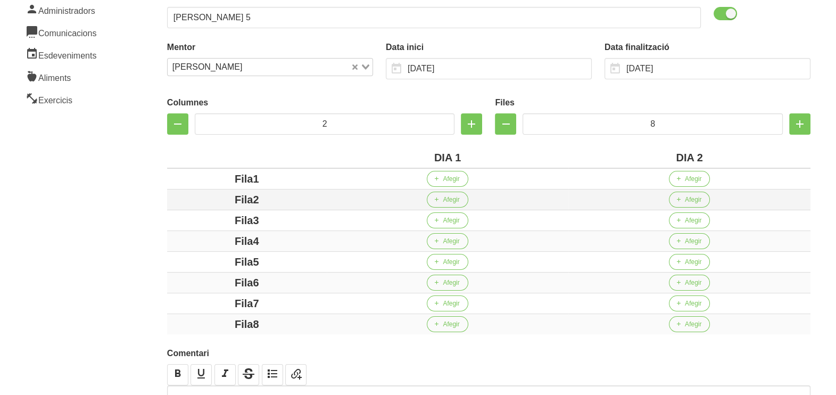
drag, startPoint x: 253, startPoint y: 175, endPoint x: 236, endPoint y: 197, distance: 27.8
click at [207, 180] on div "Fila1" at bounding box center [246, 179] width 151 height 16
drag, startPoint x: 252, startPoint y: 197, endPoint x: 229, endPoint y: 206, distance: 24.6
click at [213, 199] on div "Fila2" at bounding box center [246, 199] width 151 height 16
drag, startPoint x: 271, startPoint y: 218, endPoint x: 193, endPoint y: 222, distance: 78.8
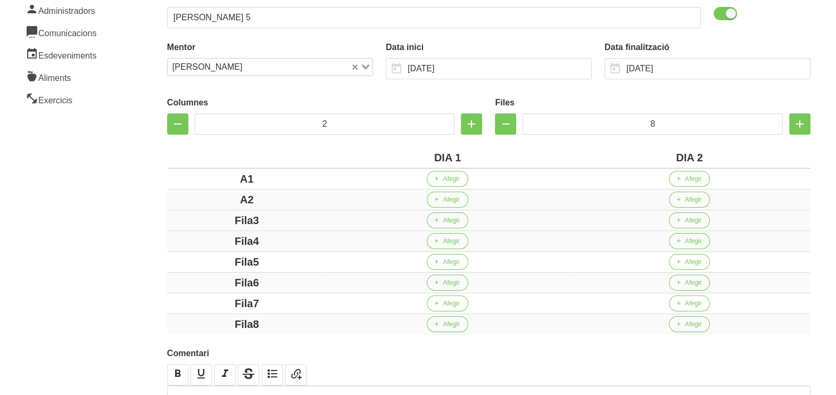
click at [190, 222] on div "Fila3" at bounding box center [246, 220] width 151 height 16
drag, startPoint x: 281, startPoint y: 237, endPoint x: 198, endPoint y: 237, distance: 83.0
click at [196, 237] on div "Fila4" at bounding box center [246, 241] width 151 height 16
drag, startPoint x: 291, startPoint y: 255, endPoint x: 196, endPoint y: 259, distance: 94.8
click at [187, 255] on div "Fila5" at bounding box center [246, 262] width 151 height 16
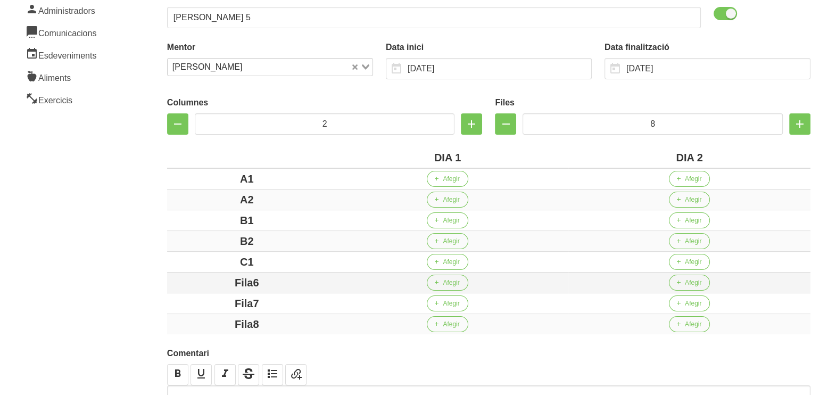
drag, startPoint x: 280, startPoint y: 280, endPoint x: 184, endPoint y: 280, distance: 96.3
click at [184, 280] on div "Fila6" at bounding box center [246, 282] width 151 height 16
drag, startPoint x: 265, startPoint y: 303, endPoint x: 177, endPoint y: 299, distance: 87.8
click at [177, 299] on div "Fila7" at bounding box center [246, 303] width 151 height 16
drag, startPoint x: 282, startPoint y: 321, endPoint x: 175, endPoint y: 311, distance: 107.9
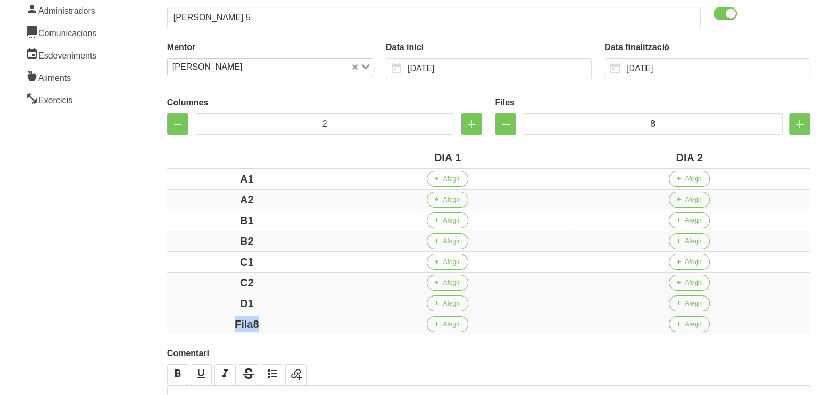
click at [183, 316] on div "Fila8" at bounding box center [246, 324] width 151 height 16
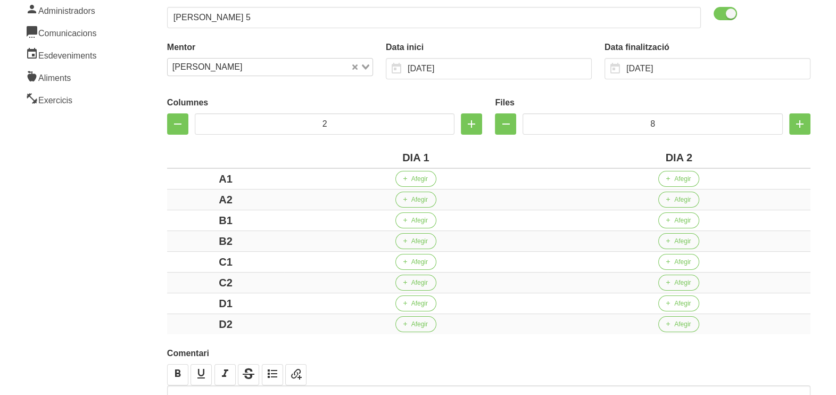
drag, startPoint x: 131, startPoint y: 277, endPoint x: 126, endPoint y: 262, distance: 15.1
click at [126, 266] on aside "General Dashboard Seccions Clients Administradors Comunicacions Esdeveniments A…" at bounding box center [64, 185] width 141 height 579
click at [418, 179] on span "Afegir" at bounding box center [419, 179] width 16 height 10
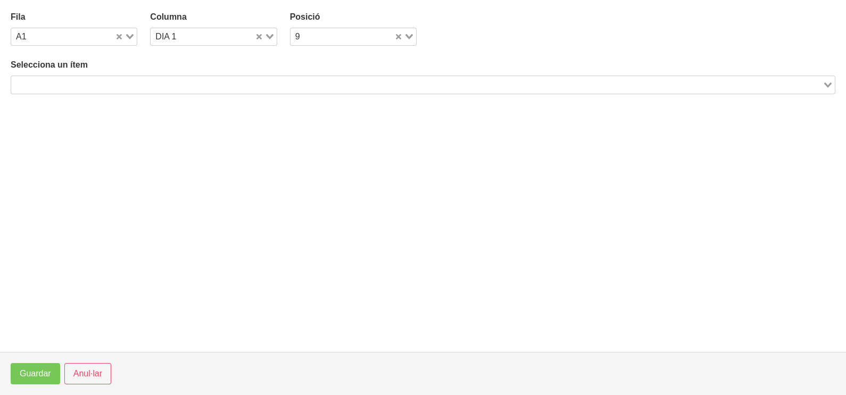
click at [220, 83] on input "Search for option" at bounding box center [416, 84] width 809 height 13
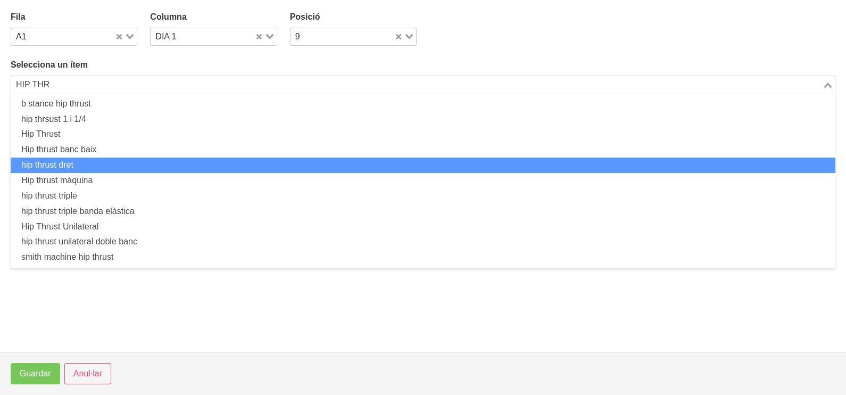
click at [149, 170] on li "hip thrust dret" at bounding box center [423, 164] width 824 height 15
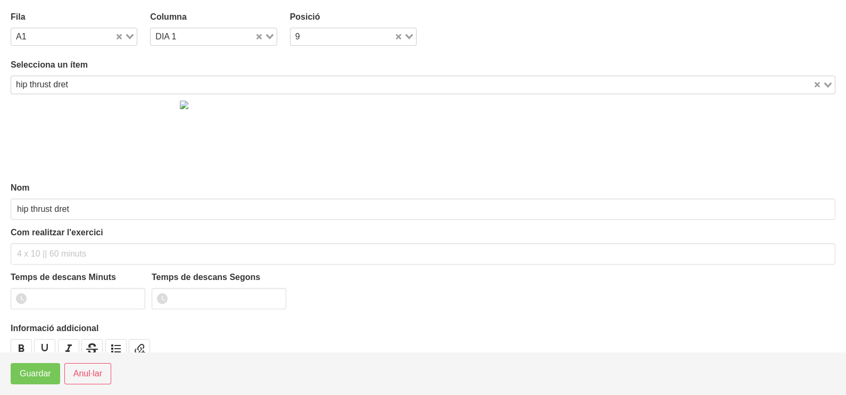
click at [149, 175] on div "Nom hip thrust dret Com realitzar l'exercici Temps de descans Minuts Temps de d…" at bounding box center [423, 236] width 824 height 284
click at [99, 87] on input "Search for option" at bounding box center [442, 84] width 740 height 13
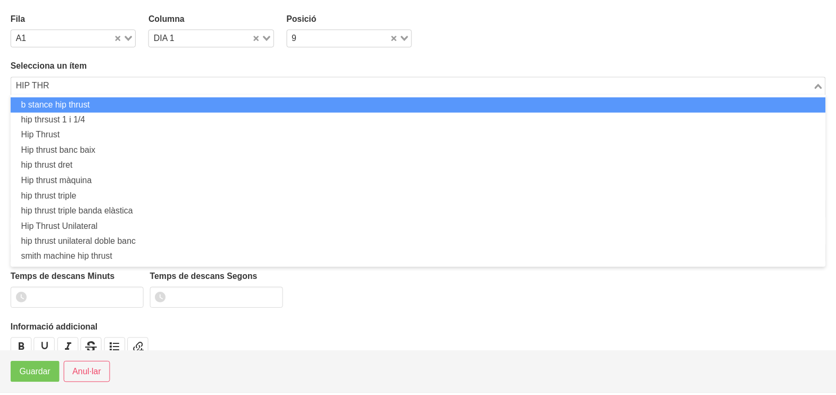
scroll to position [0, 0]
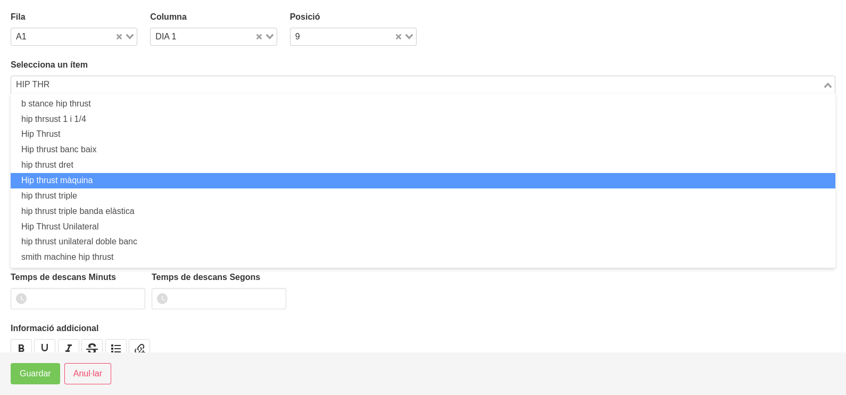
click at [120, 177] on li "Hip thrust màquina" at bounding box center [423, 180] width 824 height 15
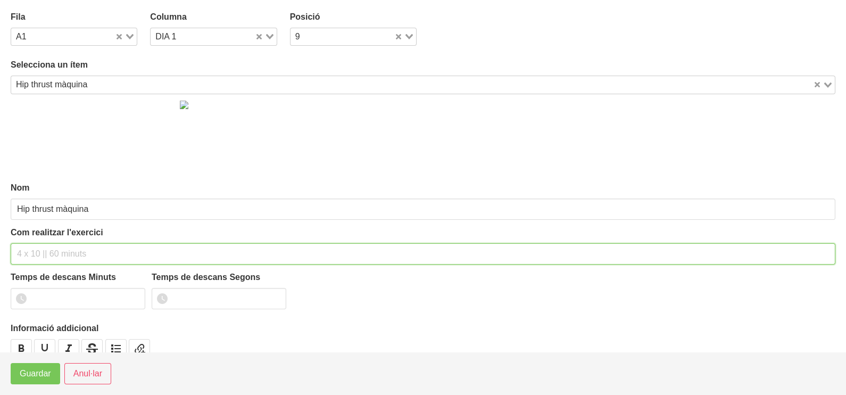
drag, startPoint x: 67, startPoint y: 252, endPoint x: 76, endPoint y: 228, distance: 25.1
click at [74, 235] on div "Com realitzar l'exercici" at bounding box center [423, 245] width 824 height 38
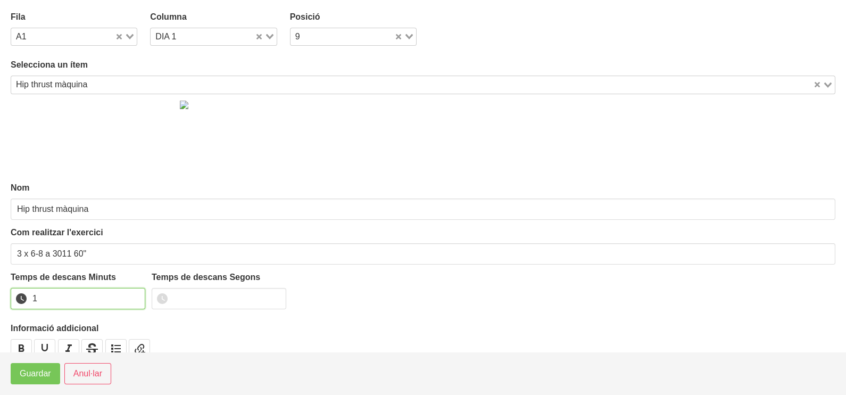
drag, startPoint x: 135, startPoint y: 296, endPoint x: 55, endPoint y: 351, distance: 97.1
click at [129, 298] on input "1" at bounding box center [78, 298] width 135 height 21
click at [42, 373] on span "Guardar" at bounding box center [35, 373] width 31 height 13
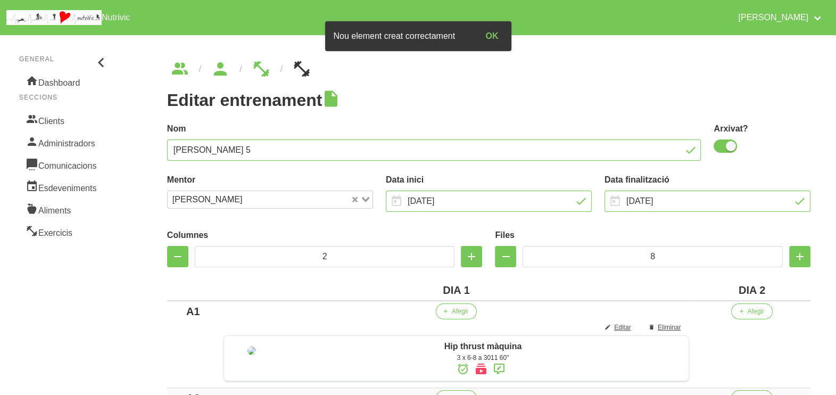
scroll to position [132, 0]
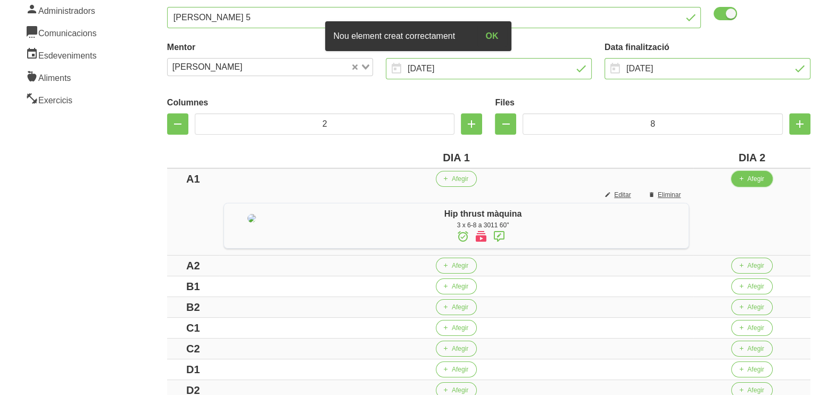
click at [753, 181] on button "Afegir" at bounding box center [751, 179] width 41 height 16
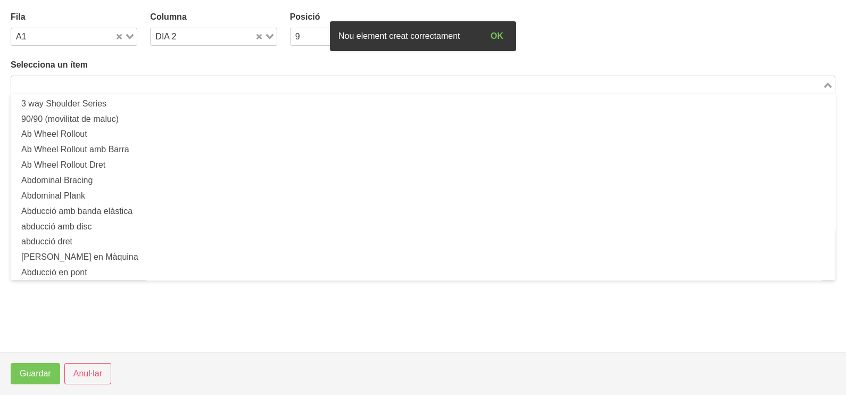
click at [235, 79] on input "Search for option" at bounding box center [416, 84] width 809 height 13
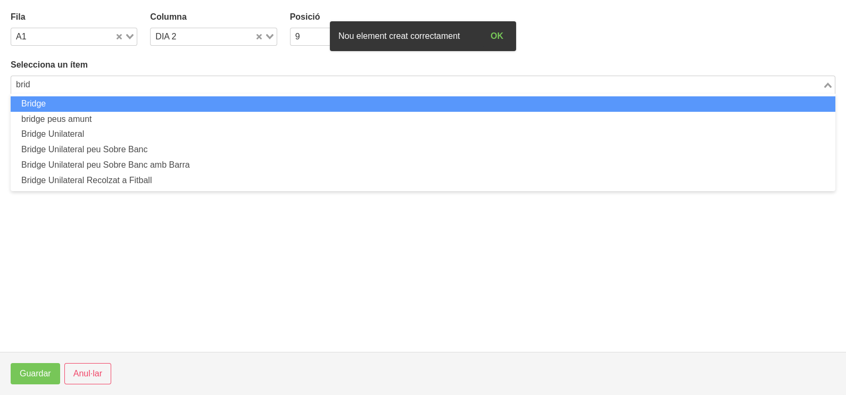
click at [241, 104] on li "Bridge" at bounding box center [423, 103] width 824 height 15
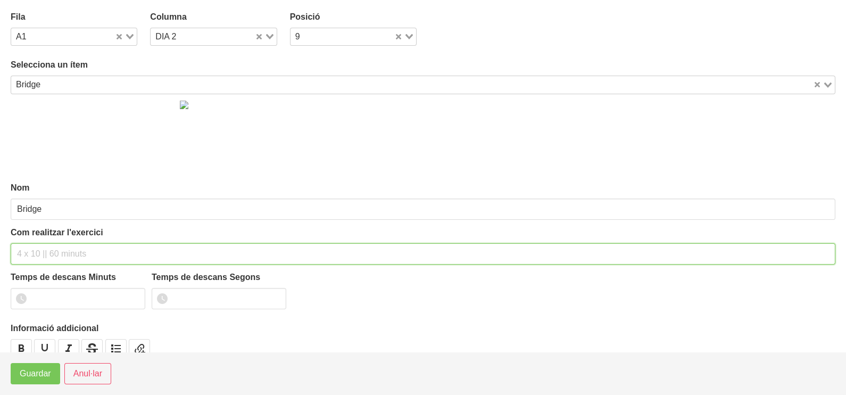
click at [65, 249] on input "text" at bounding box center [423, 253] width 824 height 21
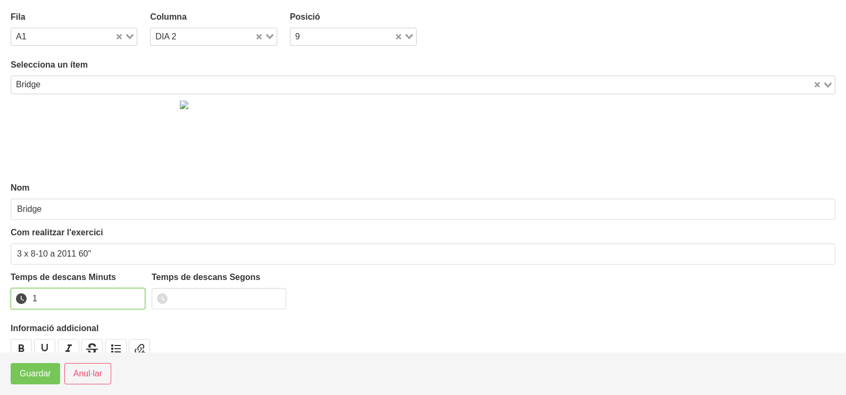
drag, startPoint x: 134, startPoint y: 293, endPoint x: 48, endPoint y: 362, distance: 109.3
click at [131, 296] on input "1" at bounding box center [78, 298] width 135 height 21
click at [43, 372] on span "Guardar" at bounding box center [35, 373] width 31 height 13
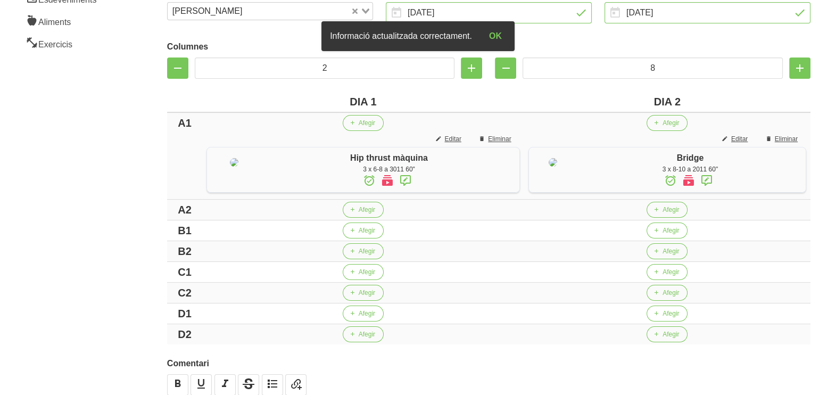
scroll to position [265, 0]
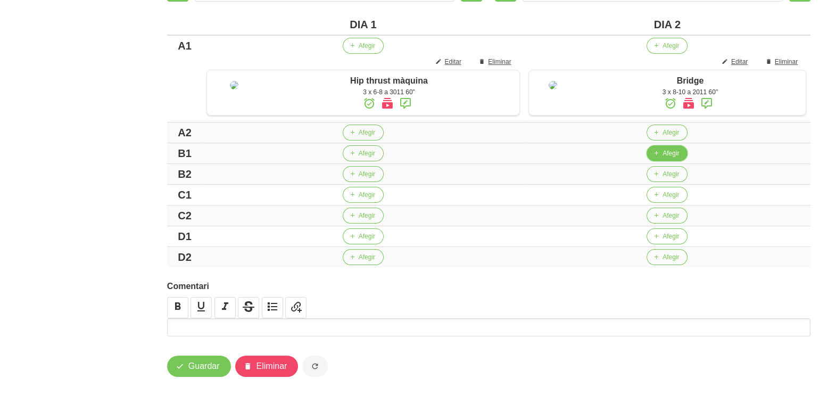
click at [654, 158] on icon "button" at bounding box center [656, 153] width 6 height 10
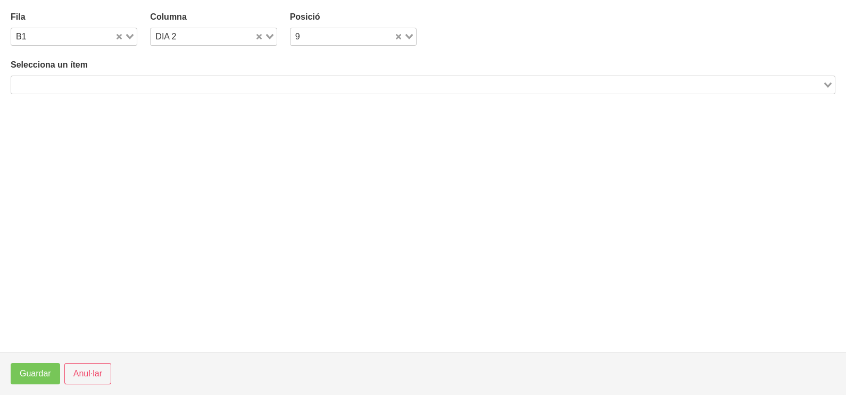
click at [177, 79] on input "Search for option" at bounding box center [416, 84] width 809 height 13
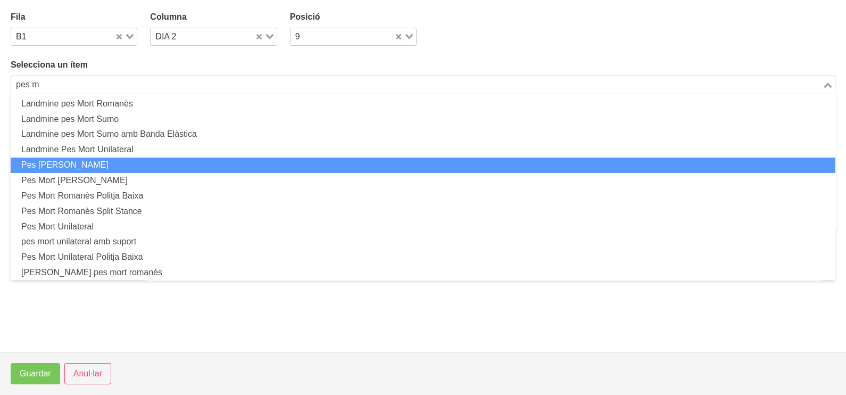
click at [160, 165] on li "Pes [PERSON_NAME]" at bounding box center [423, 164] width 824 height 15
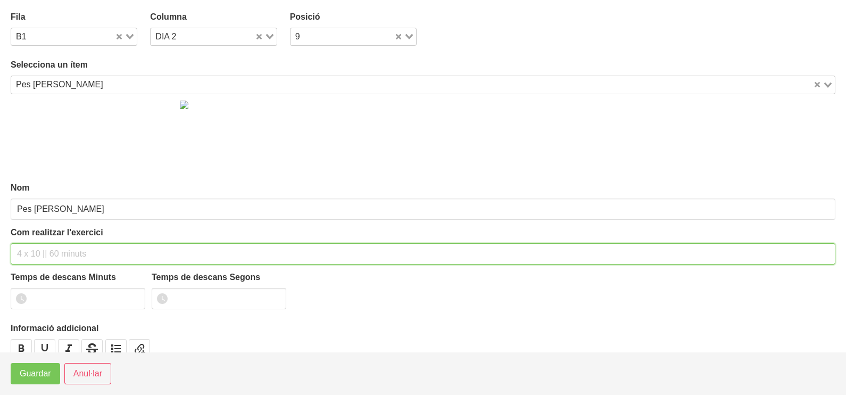
drag, startPoint x: 46, startPoint y: 253, endPoint x: 56, endPoint y: 236, distance: 19.8
click at [51, 248] on input "text" at bounding box center [423, 253] width 824 height 21
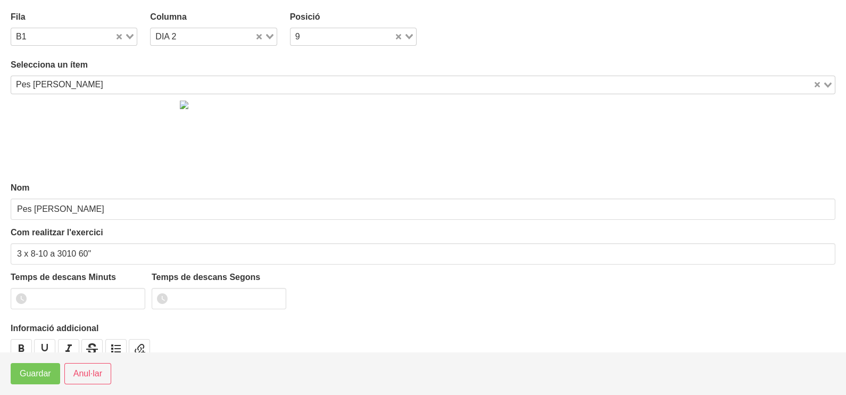
drag, startPoint x: 266, startPoint y: 36, endPoint x: 241, endPoint y: 43, distance: 25.8
click at [266, 37] on icon "Search for option" at bounding box center [269, 36] width 7 height 5
click at [216, 52] on li "DIA 1" at bounding box center [213, 55] width 127 height 15
drag, startPoint x: 134, startPoint y: 294, endPoint x: 99, endPoint y: 320, distance: 43.0
click at [135, 295] on input "1" at bounding box center [78, 298] width 135 height 21
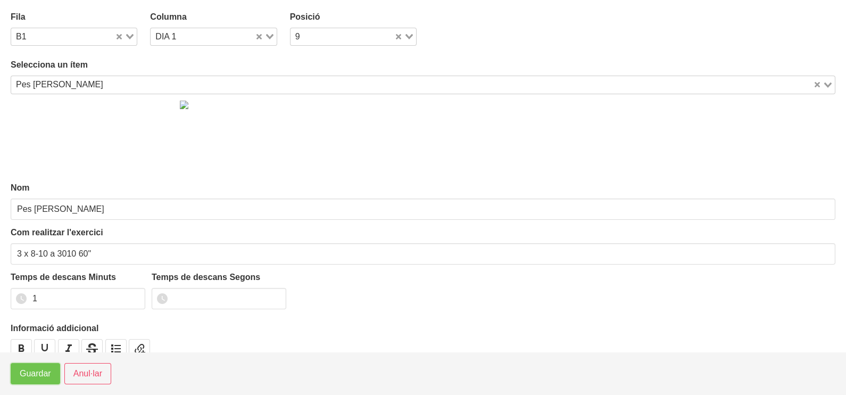
click at [41, 370] on span "Guardar" at bounding box center [35, 373] width 31 height 13
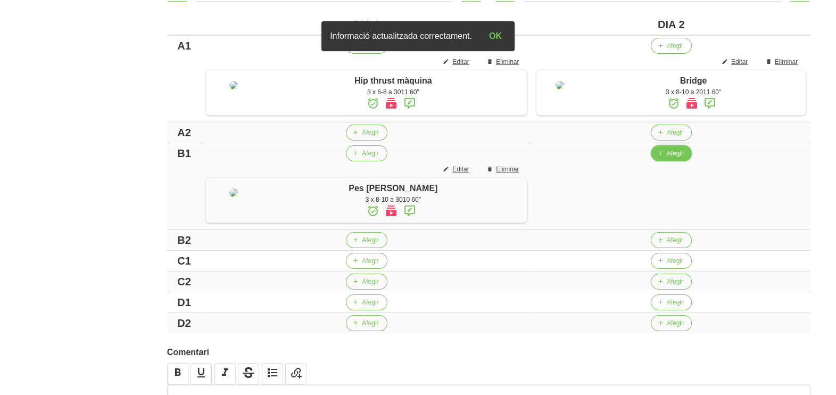
click at [660, 161] on button "Afegir" at bounding box center [671, 153] width 41 height 16
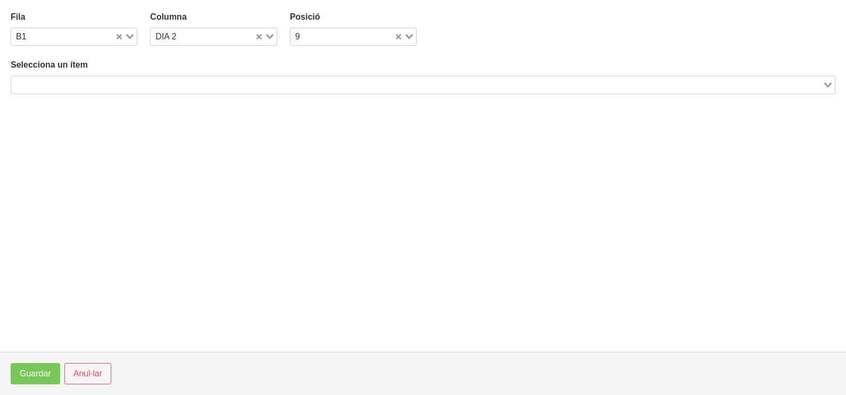
click at [415, 80] on input "Search for option" at bounding box center [416, 84] width 809 height 13
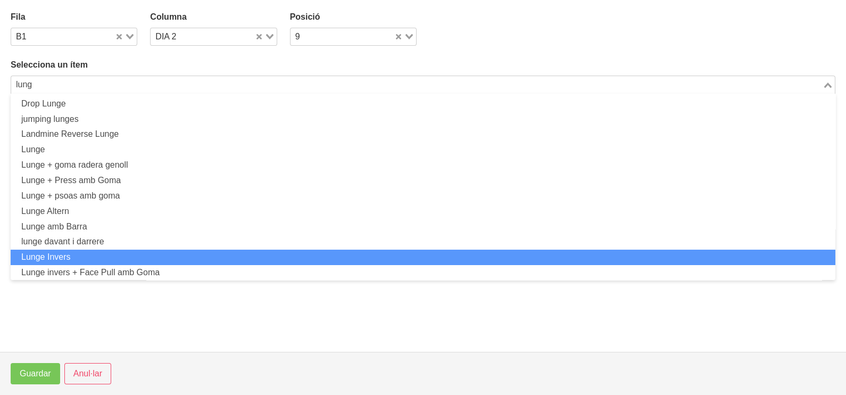
drag, startPoint x: 179, startPoint y: 250, endPoint x: 191, endPoint y: 254, distance: 13.3
click at [191, 254] on li "Lunge Invers" at bounding box center [423, 256] width 824 height 15
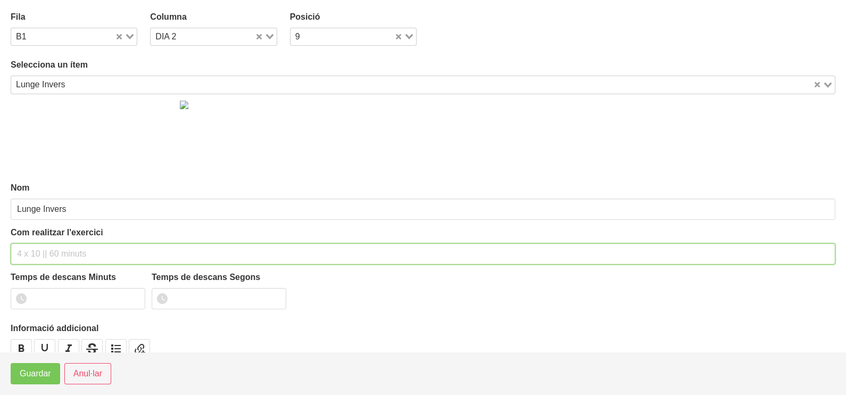
click at [49, 253] on input "text" at bounding box center [423, 253] width 824 height 21
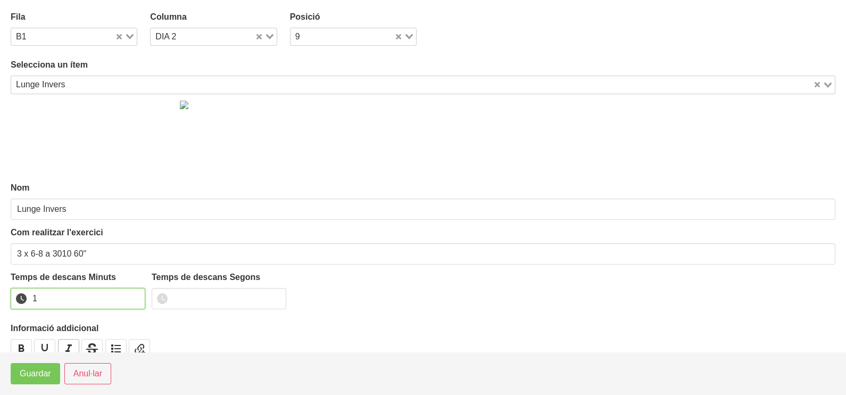
drag, startPoint x: 135, startPoint y: 295, endPoint x: 64, endPoint y: 348, distance: 88.9
click at [133, 296] on input "1" at bounding box center [78, 298] width 135 height 21
click at [32, 372] on span "Guardar" at bounding box center [35, 373] width 31 height 13
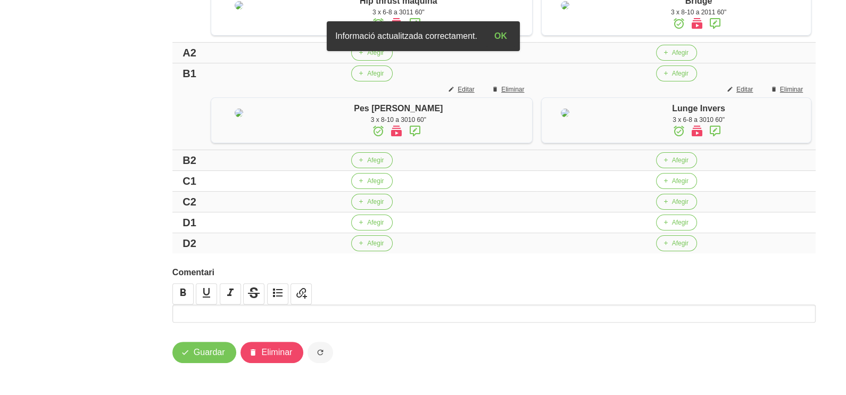
scroll to position [399, 0]
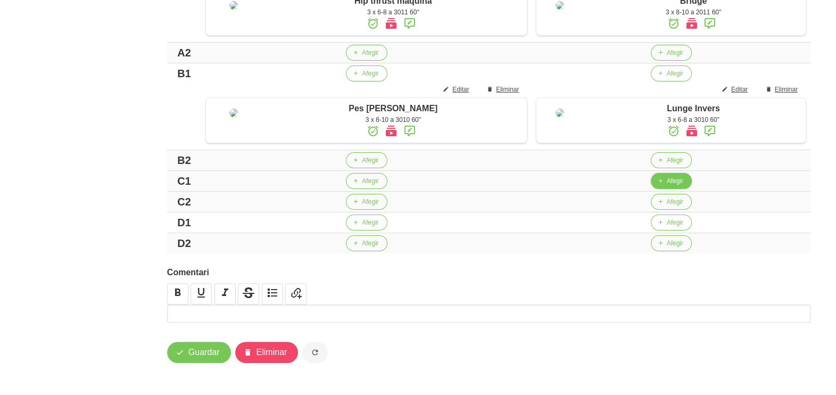
click at [667, 186] on span "Afegir" at bounding box center [675, 181] width 16 height 10
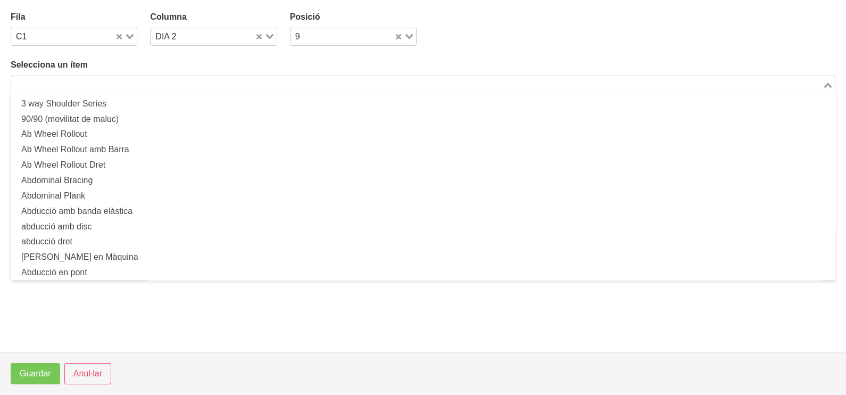
click at [240, 87] on input "Search for option" at bounding box center [416, 84] width 809 height 13
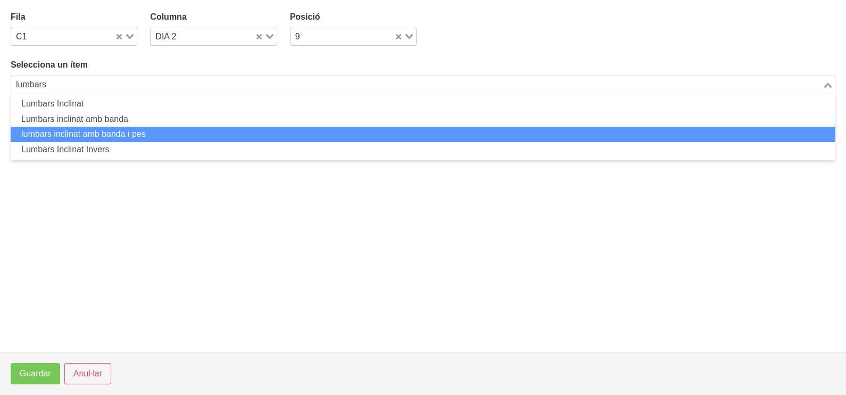
click at [170, 138] on li "lumbars inclinat amb banda i pes" at bounding box center [423, 134] width 824 height 15
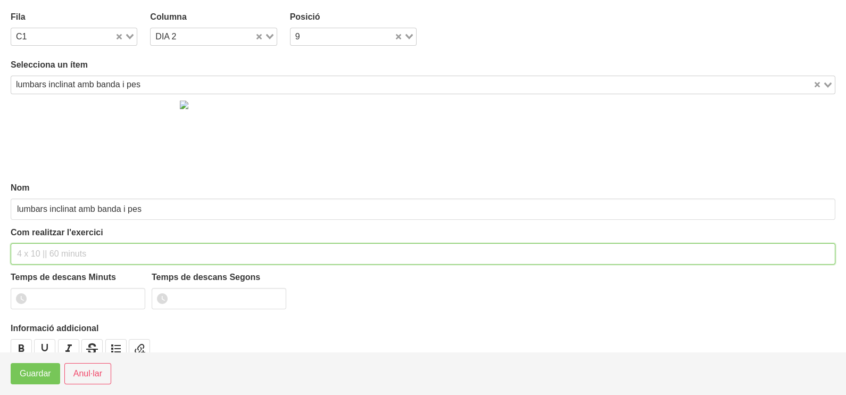
click at [60, 246] on input "text" at bounding box center [423, 253] width 824 height 21
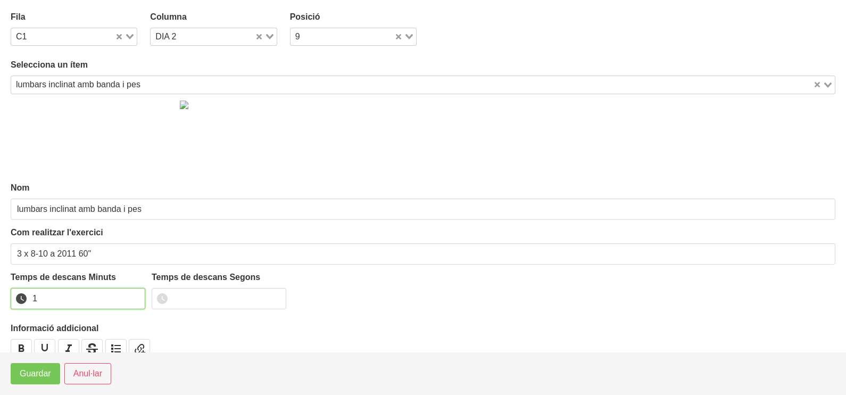
drag, startPoint x: 137, startPoint y: 293, endPoint x: 56, endPoint y: 346, distance: 96.5
click at [136, 295] on input "1" at bounding box center [78, 298] width 135 height 21
click at [33, 376] on span "Guardar" at bounding box center [35, 373] width 31 height 13
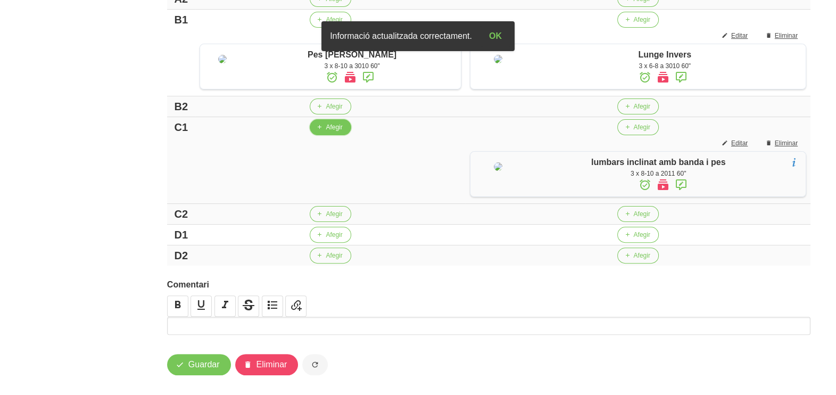
click at [329, 132] on span "Afegir" at bounding box center [334, 127] width 16 height 10
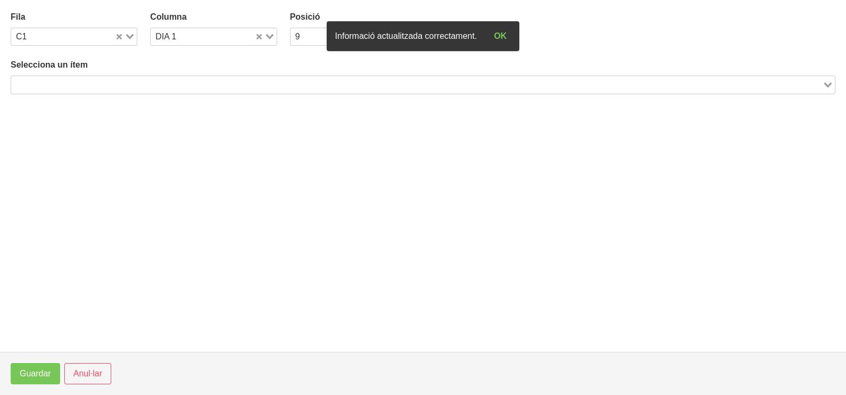
click at [320, 197] on section "Fila C1 Loading... Columna DIA 1 Loading... Posició 9 Loading... Selecciona un …" at bounding box center [423, 176] width 846 height 352
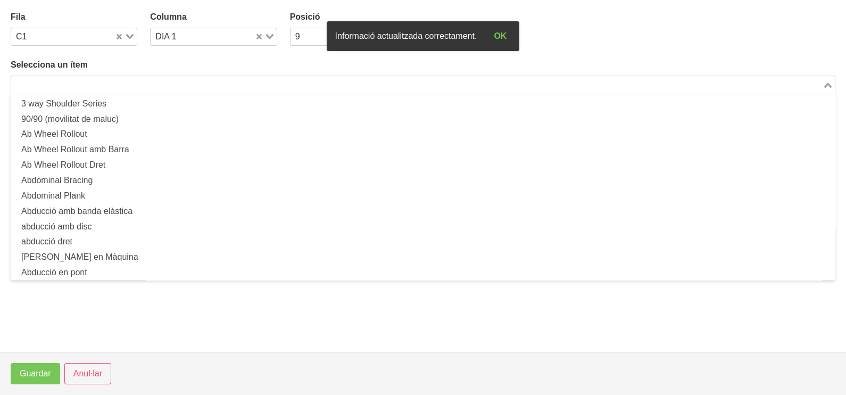
drag, startPoint x: 132, startPoint y: 84, endPoint x: 138, endPoint y: 80, distance: 7.1
click at [135, 82] on input "Search for option" at bounding box center [416, 84] width 809 height 13
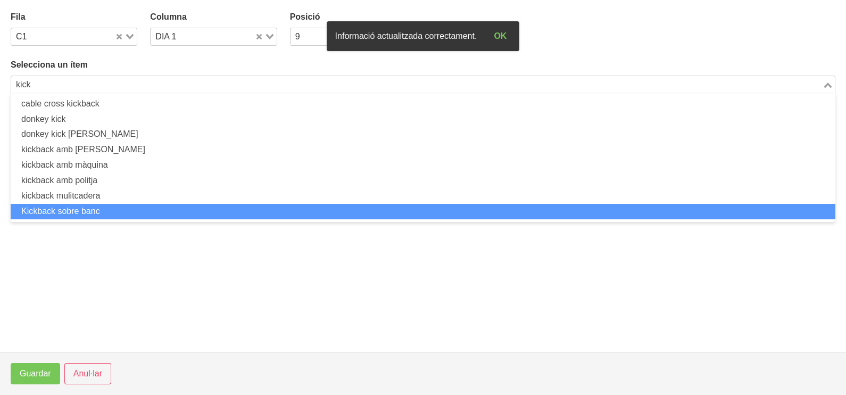
click at [115, 204] on li "Kickback sobre banc" at bounding box center [423, 211] width 824 height 15
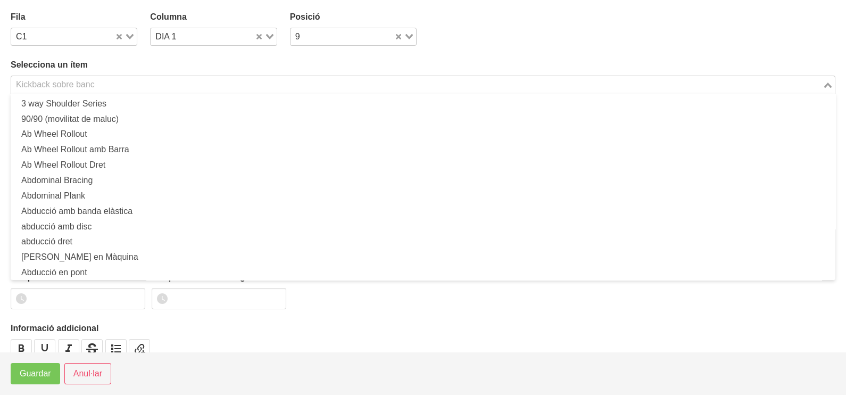
click at [92, 85] on div "Kickback sobre banc" at bounding box center [416, 83] width 811 height 15
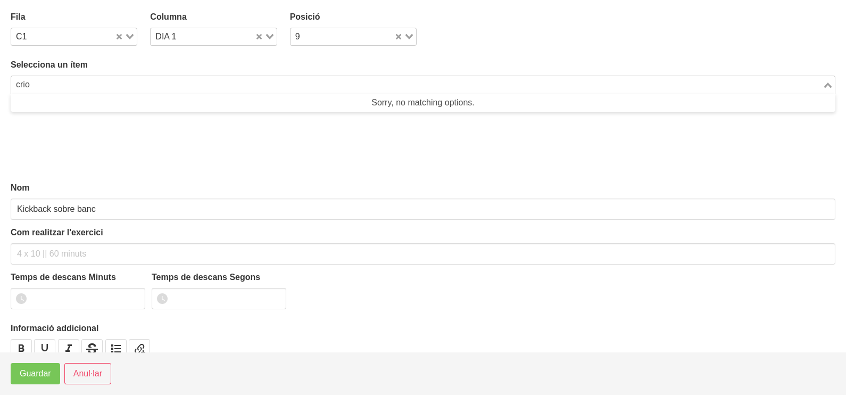
scroll to position [0, 0]
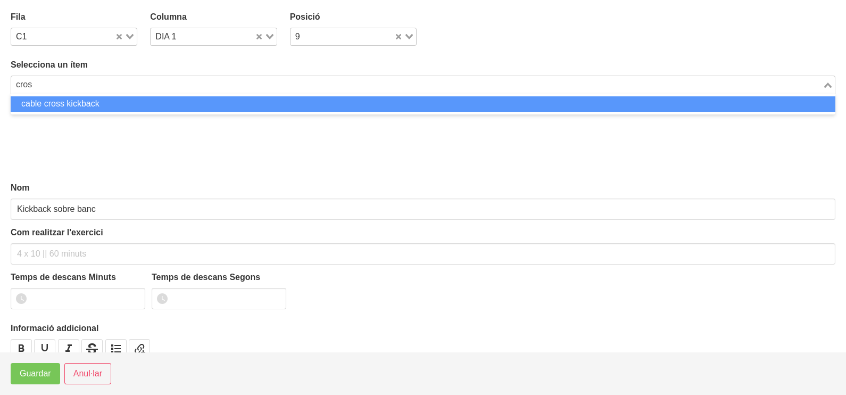
click at [83, 101] on li "cable cross kickback" at bounding box center [423, 103] width 824 height 15
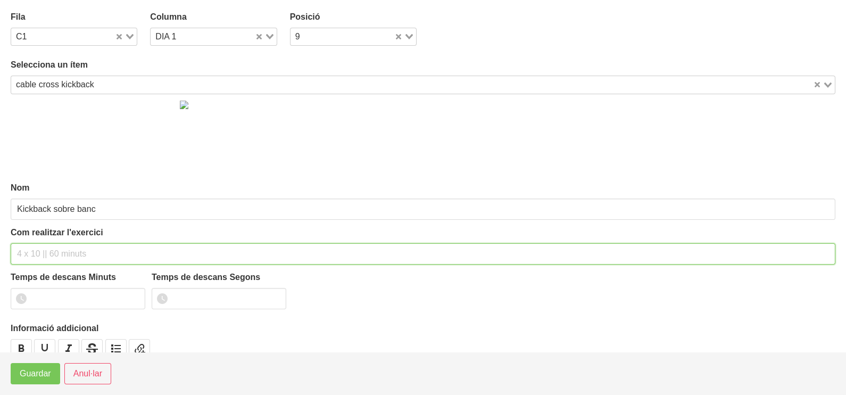
drag, startPoint x: 54, startPoint y: 250, endPoint x: 56, endPoint y: 235, distance: 15.5
click at [55, 246] on input "text" at bounding box center [423, 253] width 824 height 21
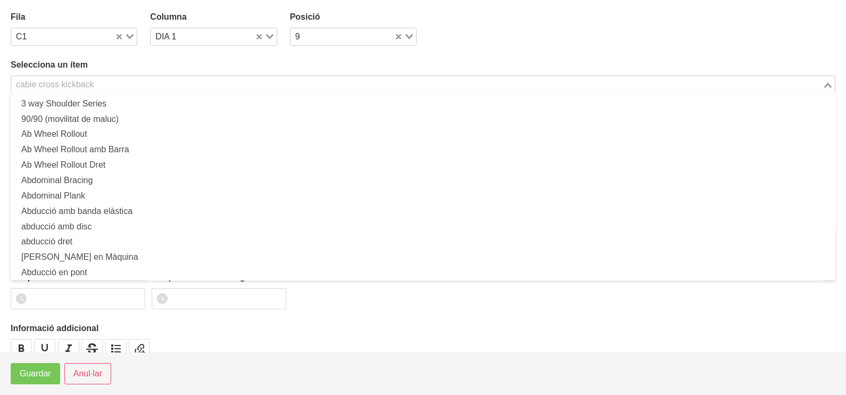
click at [53, 76] on div "cable cross kickback" at bounding box center [416, 83] width 811 height 15
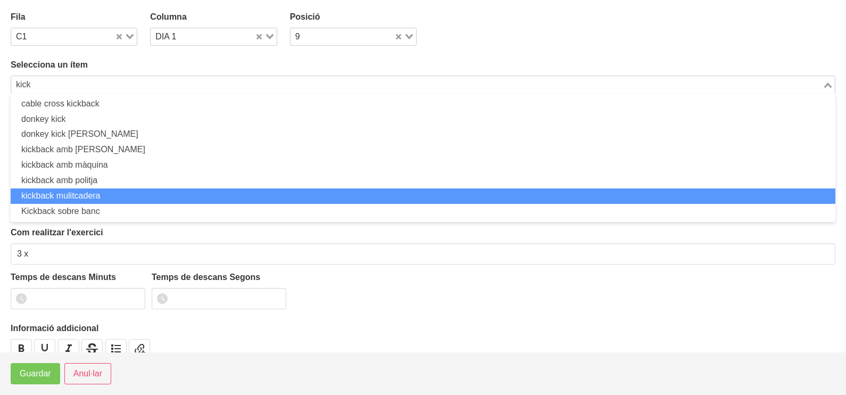
drag, startPoint x: 100, startPoint y: 192, endPoint x: 62, endPoint y: 226, distance: 50.8
click at [100, 193] on li "kickback mulitcadera" at bounding box center [423, 195] width 824 height 15
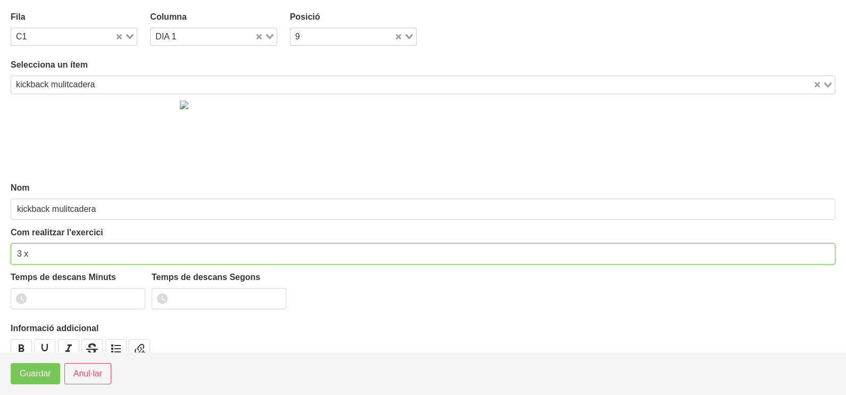
drag, startPoint x: 37, startPoint y: 261, endPoint x: 63, endPoint y: 201, distance: 65.5
click at [46, 258] on input "3 x" at bounding box center [423, 253] width 824 height 21
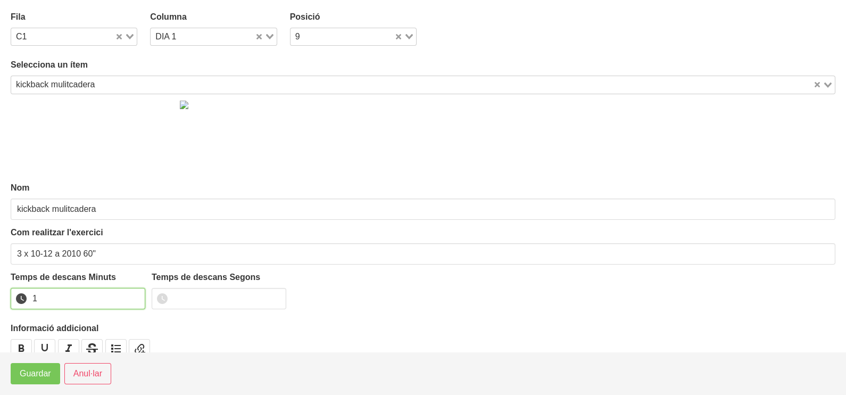
drag, startPoint x: 135, startPoint y: 294, endPoint x: 83, endPoint y: 330, distance: 62.7
click at [135, 295] on input "1" at bounding box center [78, 298] width 135 height 21
click at [45, 378] on span "Guardar" at bounding box center [35, 373] width 31 height 13
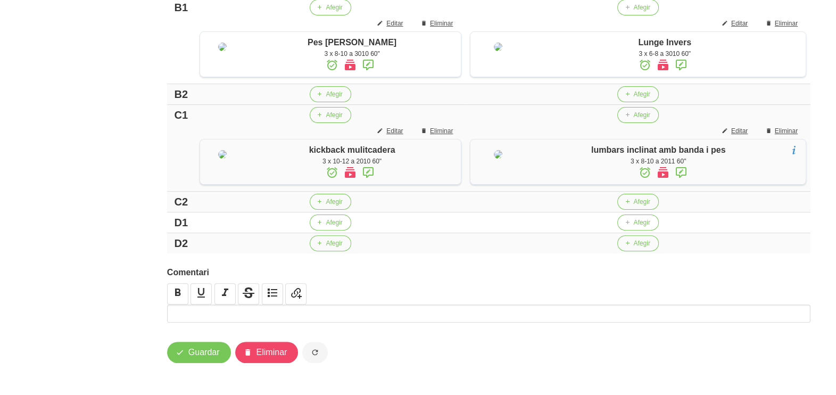
scroll to position [497, 0]
click at [327, 223] on span "Afegir" at bounding box center [334, 223] width 16 height 10
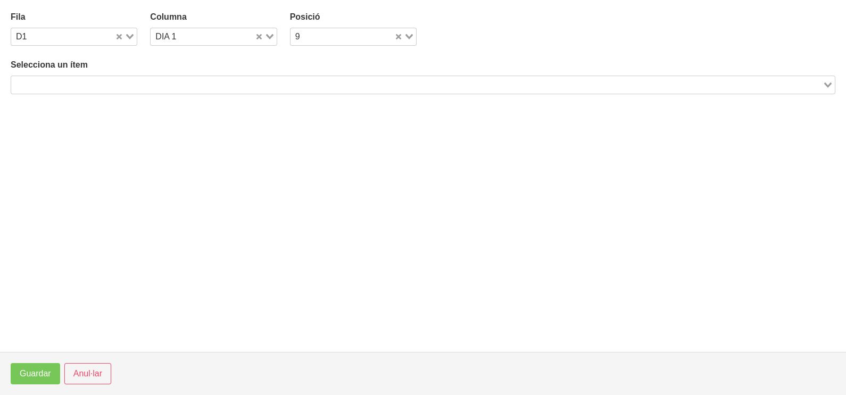
click at [185, 90] on div "Loading..." at bounding box center [423, 85] width 824 height 18
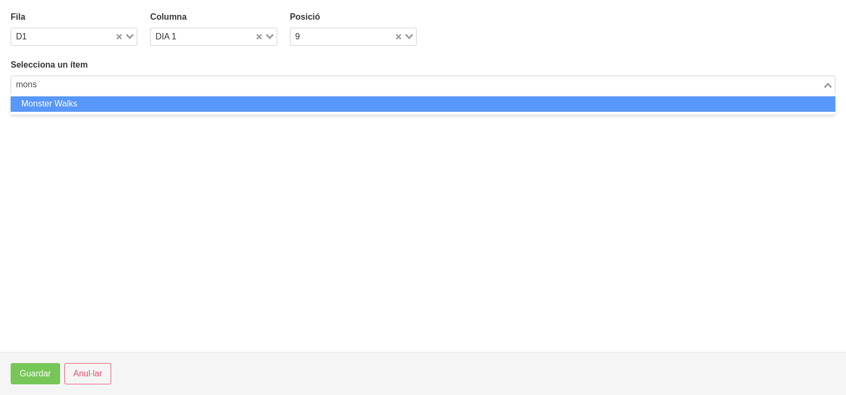
click at [206, 106] on li "Monster Walks" at bounding box center [423, 103] width 824 height 15
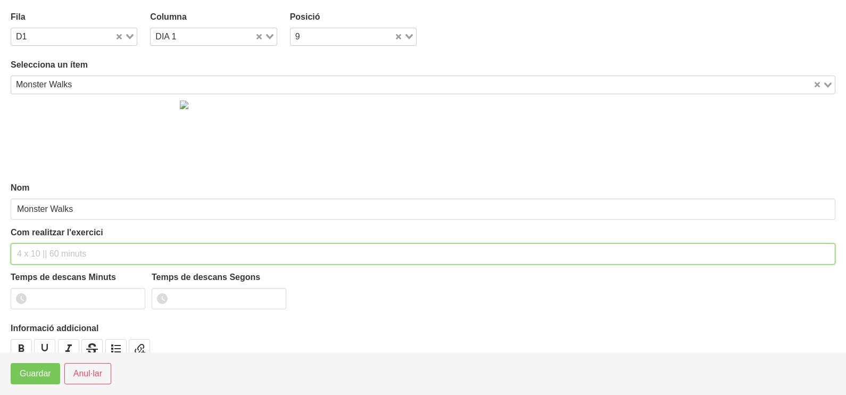
click at [70, 254] on input "text" at bounding box center [423, 253] width 824 height 21
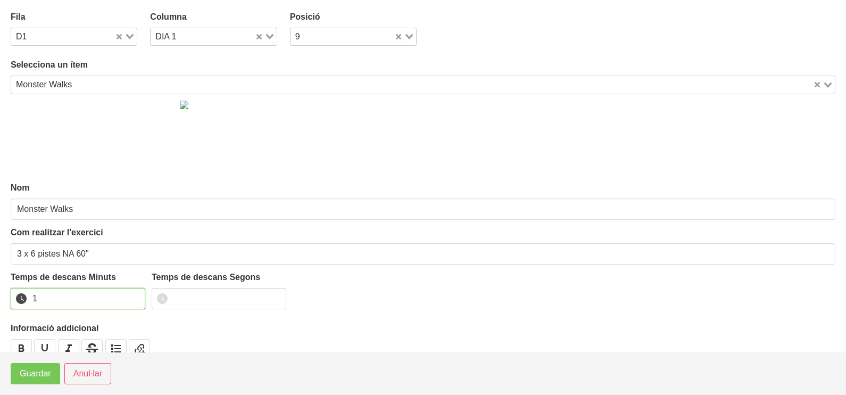
drag, startPoint x: 135, startPoint y: 296, endPoint x: 54, endPoint y: 362, distance: 104.3
click at [129, 301] on input "1" at bounding box center [78, 298] width 135 height 21
click at [43, 377] on span "Guardar" at bounding box center [35, 373] width 31 height 13
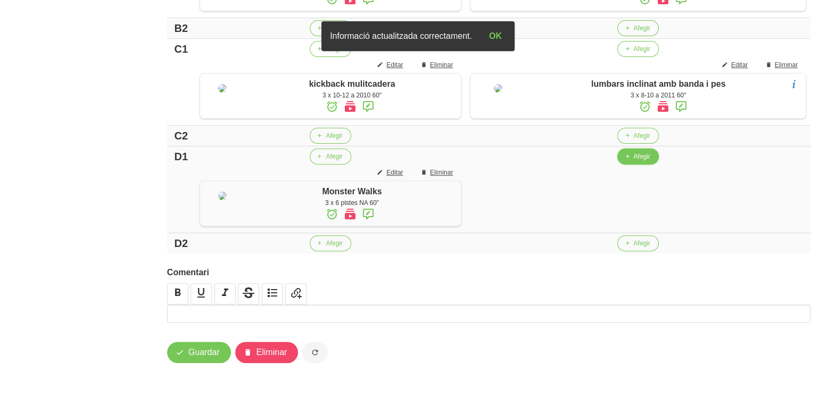
click at [636, 161] on span "Afegir" at bounding box center [641, 157] width 16 height 10
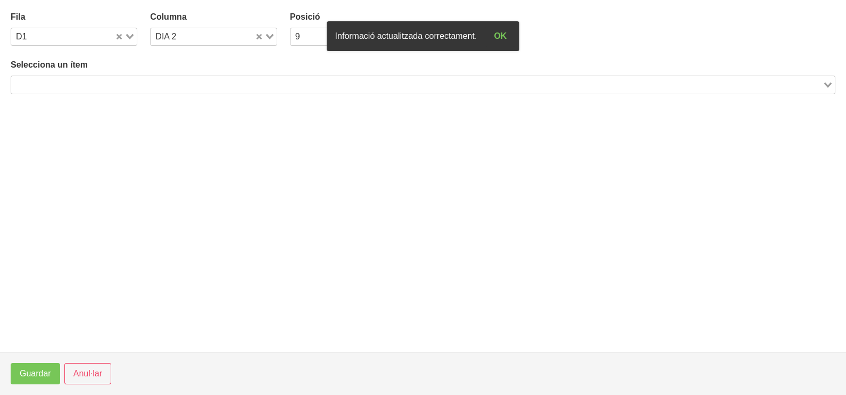
click at [228, 88] on input "Search for option" at bounding box center [416, 84] width 809 height 13
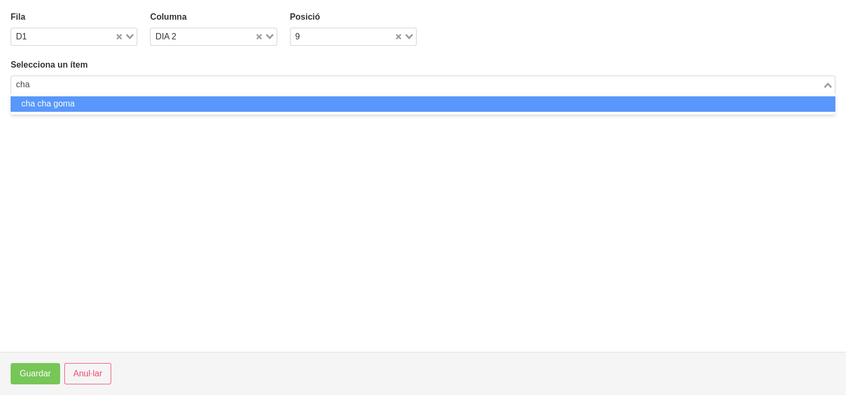
click at [155, 107] on li "cha cha goma" at bounding box center [423, 103] width 824 height 15
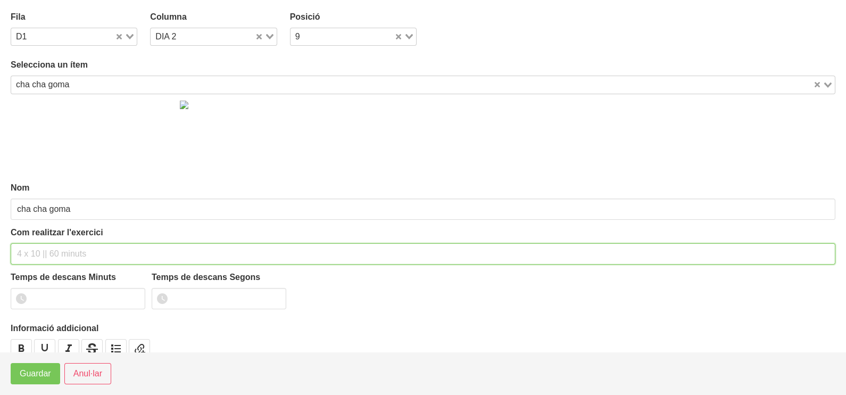
drag, startPoint x: 77, startPoint y: 256, endPoint x: 84, endPoint y: 242, distance: 15.9
click at [78, 255] on input "text" at bounding box center [423, 253] width 824 height 21
click at [47, 252] on input "3 x 101-2 (politja) 60"" at bounding box center [423, 253] width 824 height 21
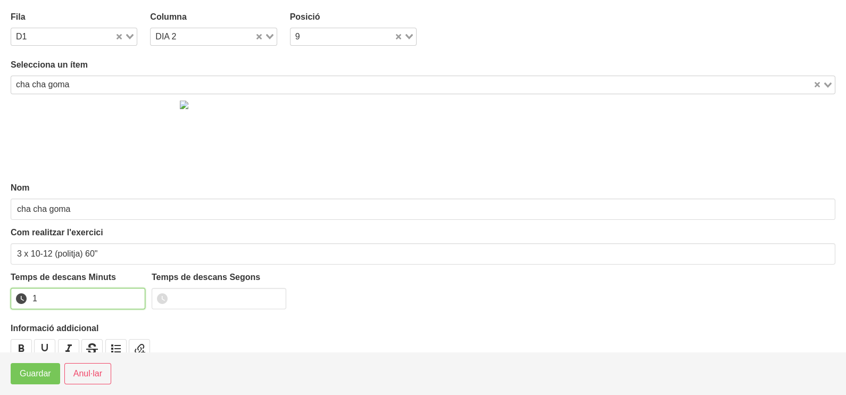
drag, startPoint x: 133, startPoint y: 294, endPoint x: 61, endPoint y: 340, distance: 85.4
click at [132, 294] on input "1" at bounding box center [78, 298] width 135 height 21
click at [40, 370] on span "Guardar" at bounding box center [35, 373] width 31 height 13
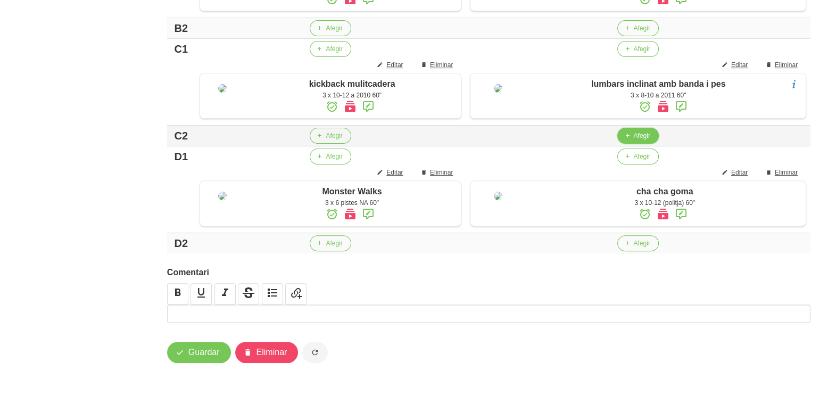
click at [643, 140] on span "Afegir" at bounding box center [641, 136] width 16 height 10
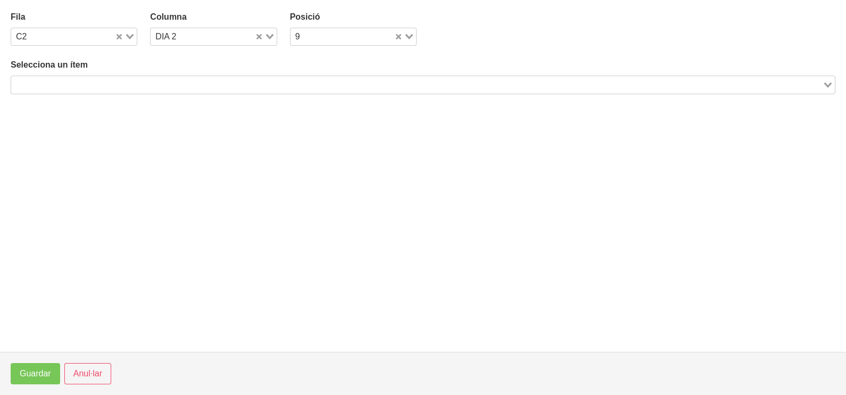
click at [253, 81] on input "Search for option" at bounding box center [416, 84] width 809 height 13
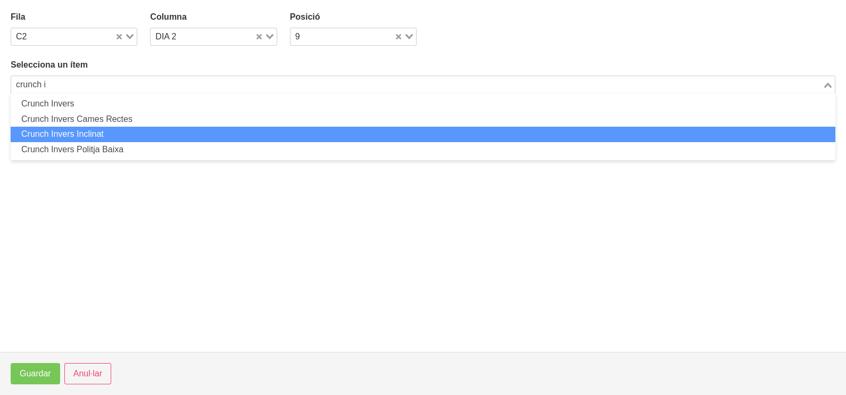
click at [137, 137] on li "Crunch Invers Inclinat" at bounding box center [423, 134] width 824 height 15
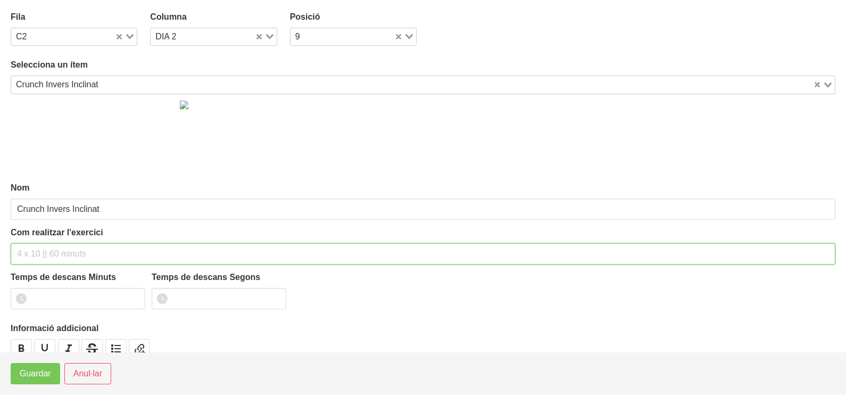
click at [56, 247] on input "text" at bounding box center [423, 253] width 824 height 21
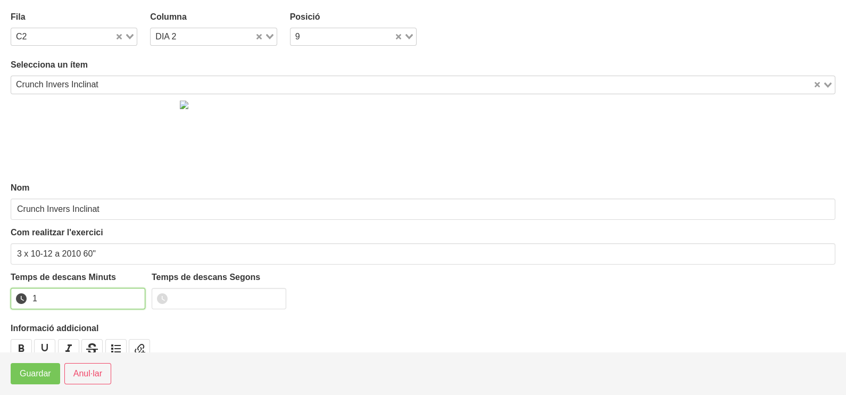
drag, startPoint x: 136, startPoint y: 295, endPoint x: 122, endPoint y: 305, distance: 16.8
click at [133, 297] on input "1" at bounding box center [78, 298] width 135 height 21
click at [56, 373] on button "Guardar" at bounding box center [35, 373] width 49 height 21
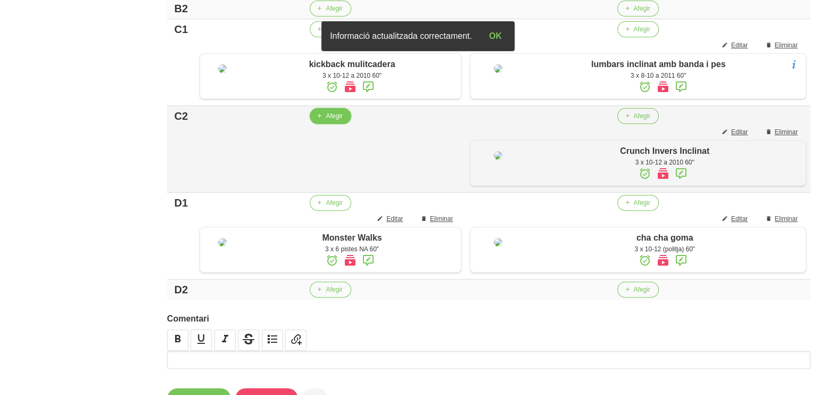
click at [328, 121] on span "Afegir" at bounding box center [334, 116] width 16 height 10
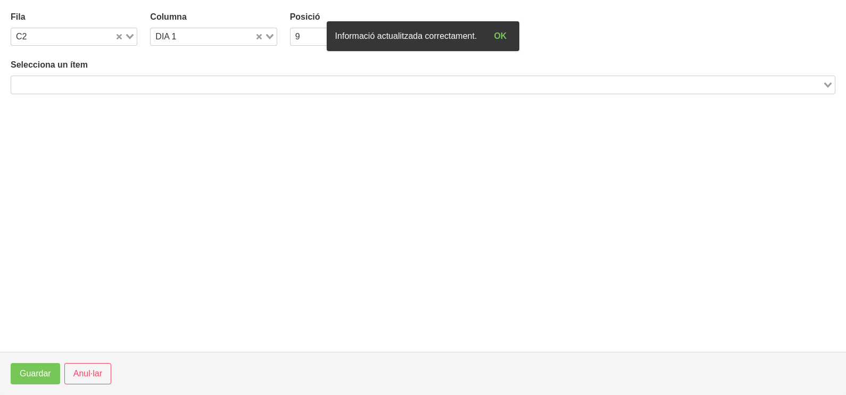
click at [154, 92] on div "Loading..." at bounding box center [423, 85] width 824 height 18
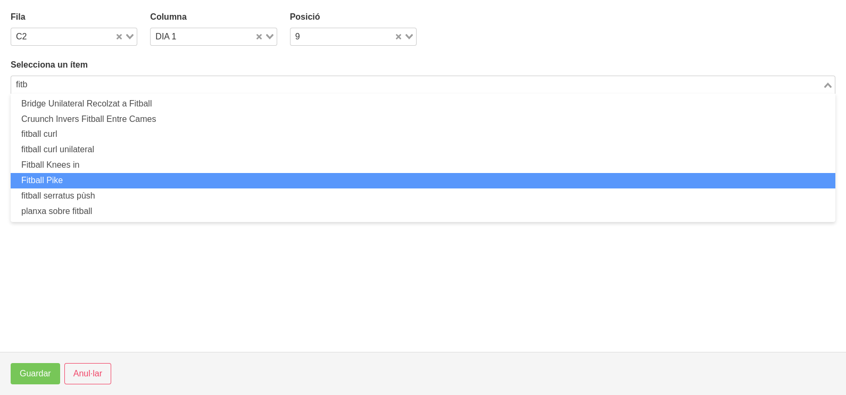
click at [100, 181] on li "Fitball Pike" at bounding box center [423, 180] width 824 height 15
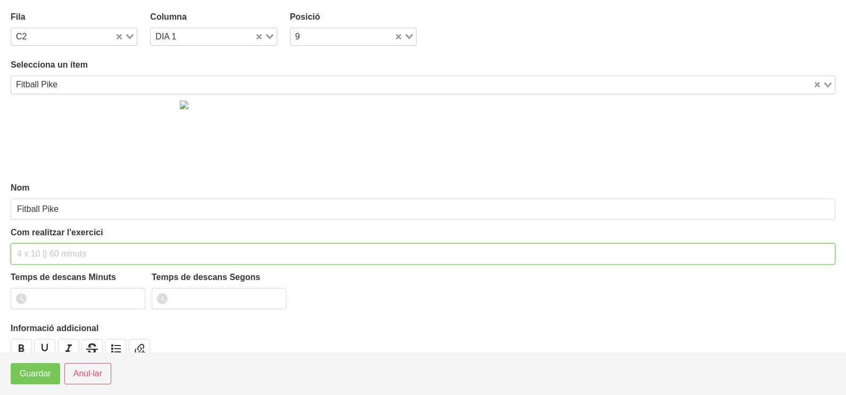
click at [52, 247] on input "text" at bounding box center [423, 253] width 824 height 21
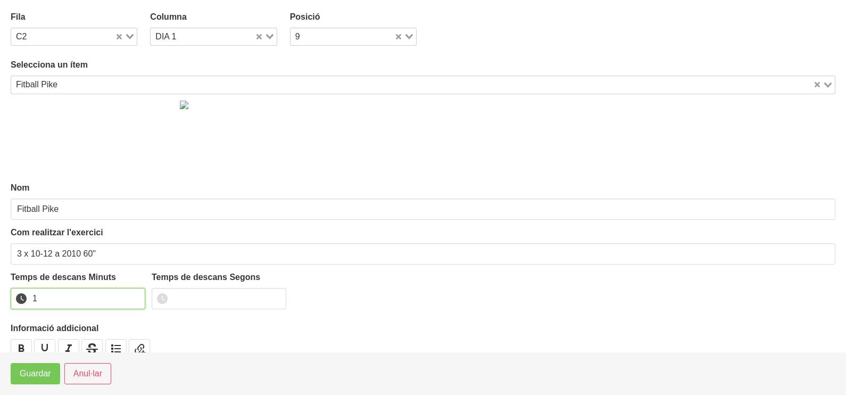
drag, startPoint x: 138, startPoint y: 294, endPoint x: 44, endPoint y: 357, distance: 113.7
click at [130, 298] on input "1" at bounding box center [78, 298] width 135 height 21
click at [30, 376] on span "Guardar" at bounding box center [35, 373] width 31 height 13
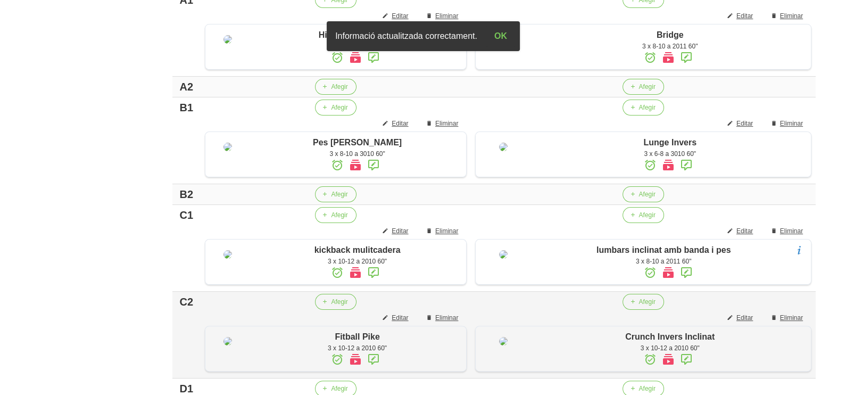
scroll to position [298, 0]
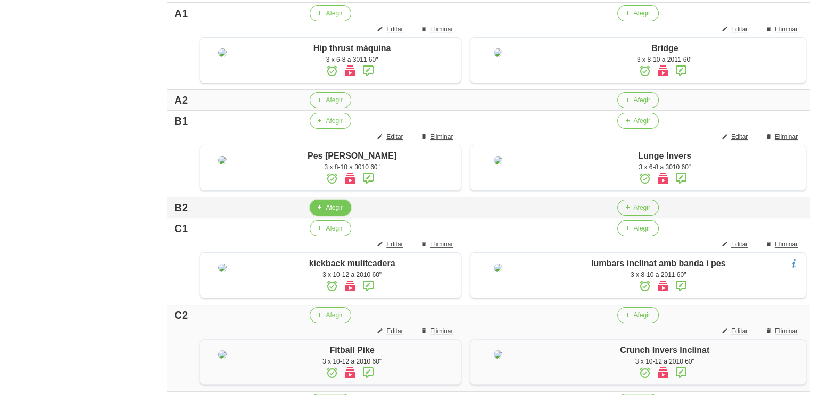
click at [339, 212] on span "Afegir" at bounding box center [334, 208] width 16 height 10
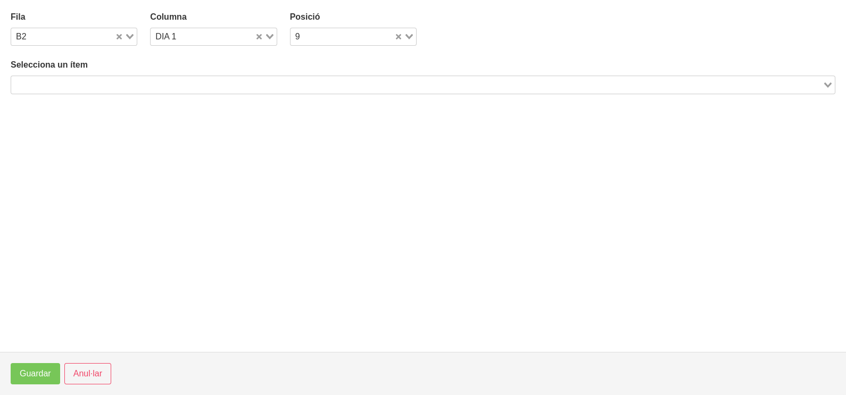
click at [228, 89] on input "Search for option" at bounding box center [416, 84] width 809 height 13
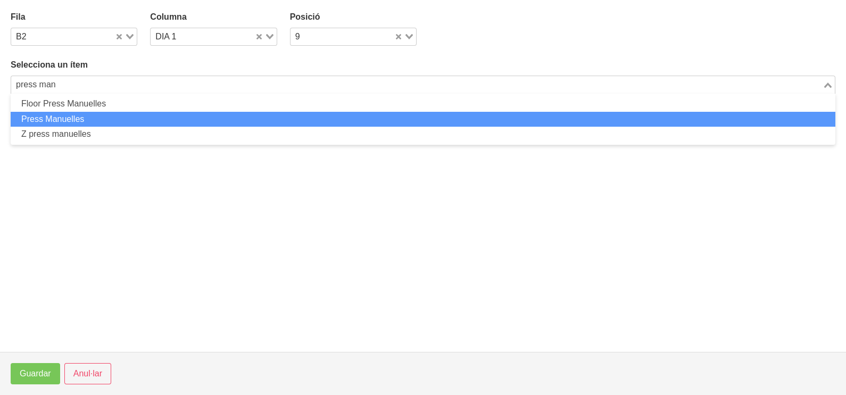
click at [146, 116] on li "Press Manuelles" at bounding box center [423, 119] width 824 height 15
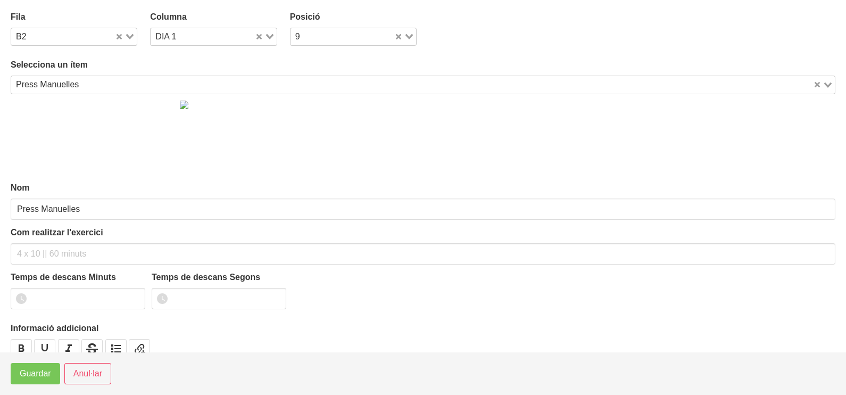
drag, startPoint x: 267, startPoint y: 31, endPoint x: 265, endPoint y: 44, distance: 12.9
click at [269, 33] on div "Loading..." at bounding box center [266, 35] width 22 height 15
drag, startPoint x: 234, startPoint y: 69, endPoint x: 179, endPoint y: 82, distance: 56.3
click at [224, 71] on li "DIA 2" at bounding box center [213, 70] width 127 height 15
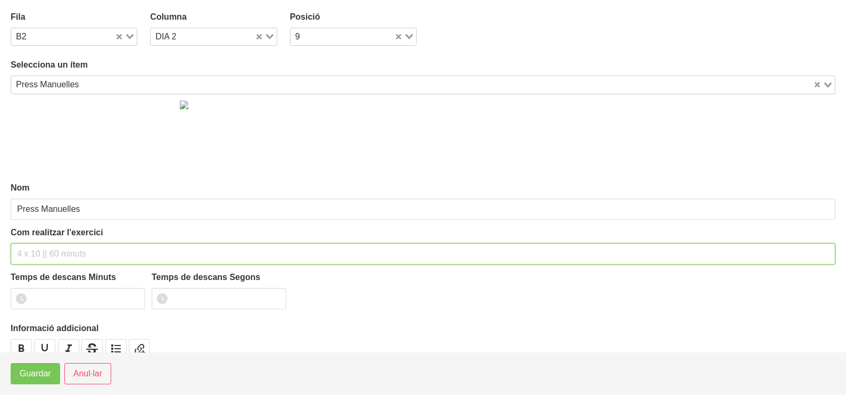
drag, startPoint x: 71, startPoint y: 249, endPoint x: 84, endPoint y: 162, distance: 87.6
click at [71, 243] on input "text" at bounding box center [423, 253] width 824 height 21
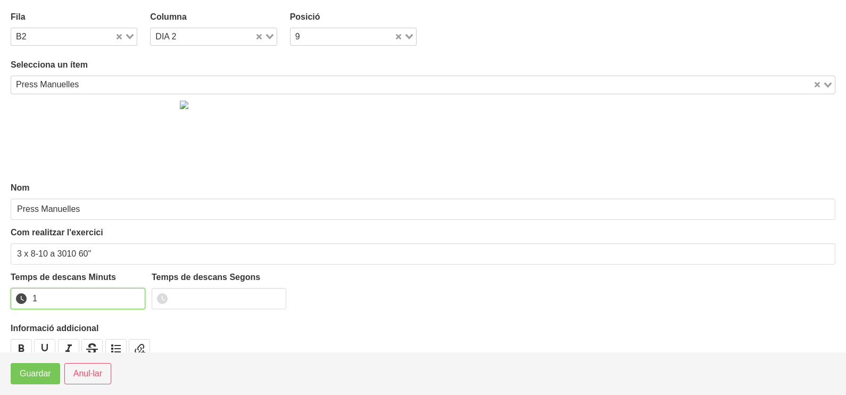
drag, startPoint x: 134, startPoint y: 293, endPoint x: 127, endPoint y: 306, distance: 15.7
click at [134, 296] on input "1" at bounding box center [78, 298] width 135 height 21
click at [45, 374] on span "Guardar" at bounding box center [35, 373] width 31 height 13
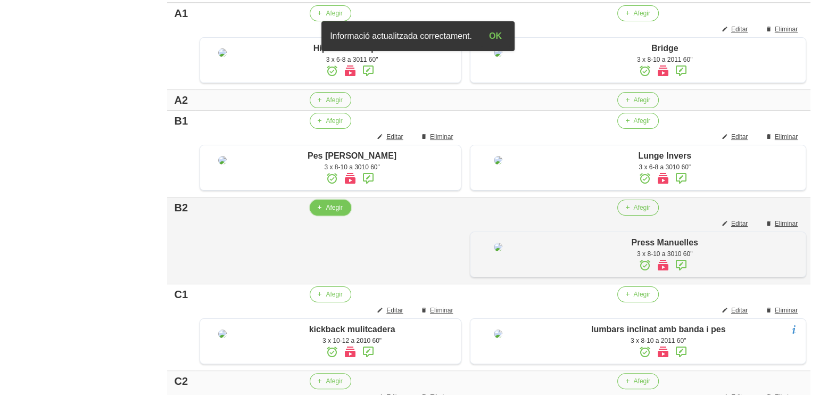
click at [318, 212] on icon "button" at bounding box center [319, 208] width 6 height 10
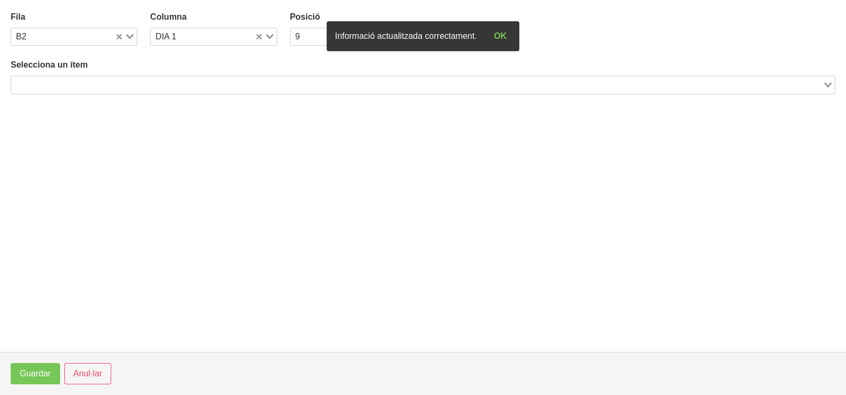
click at [162, 85] on input "Search for option" at bounding box center [416, 84] width 809 height 13
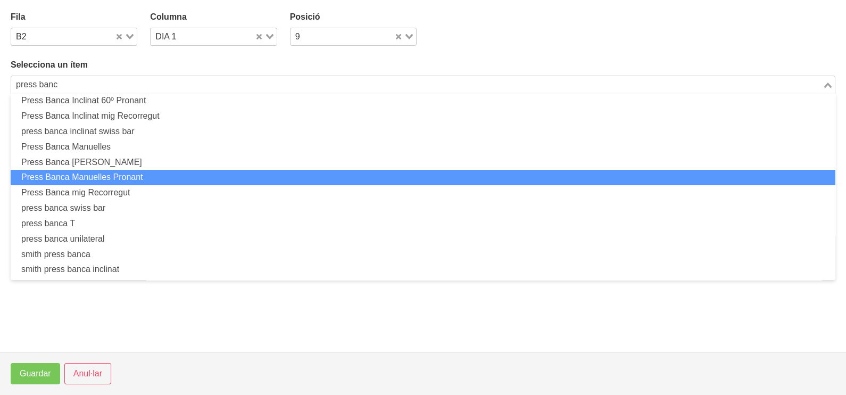
click at [163, 171] on li "Press Banca Manuelles Pronant" at bounding box center [423, 177] width 824 height 15
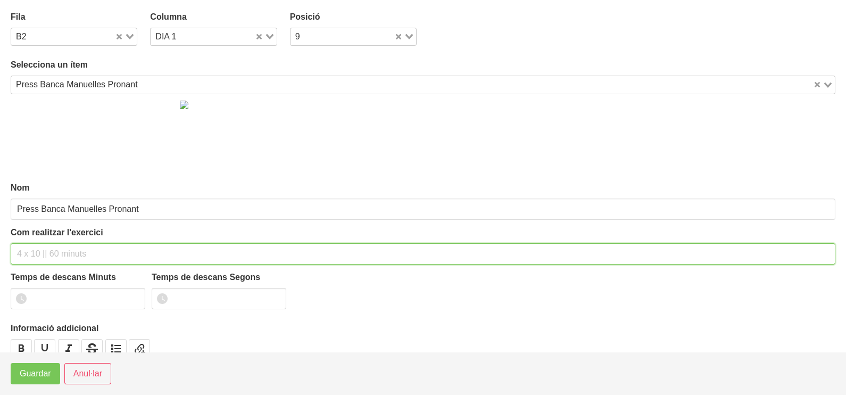
click at [76, 252] on input "text" at bounding box center [423, 253] width 824 height 21
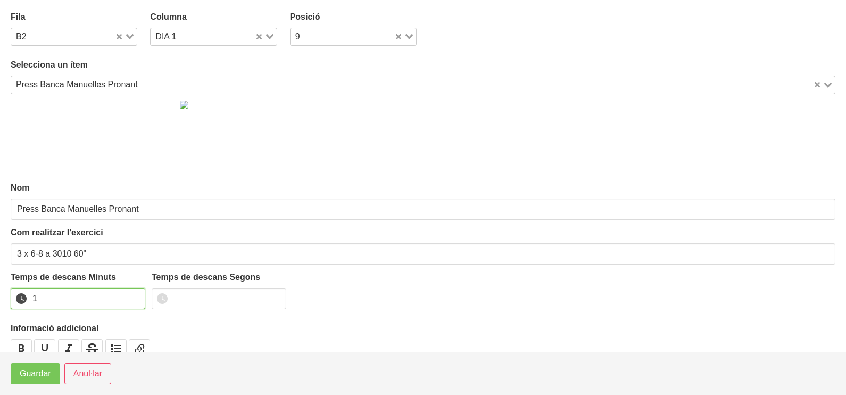
drag, startPoint x: 138, startPoint y: 294, endPoint x: 73, endPoint y: 353, distance: 87.3
click at [132, 298] on input "1" at bounding box center [78, 298] width 135 height 21
click at [48, 376] on span "Guardar" at bounding box center [35, 373] width 31 height 13
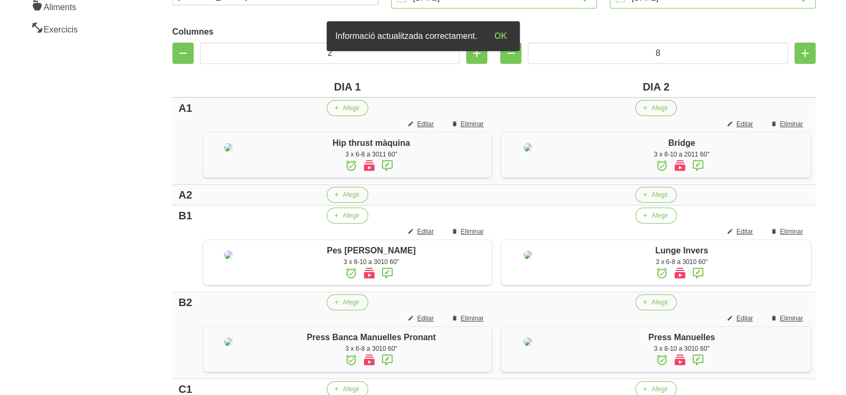
scroll to position [231, 0]
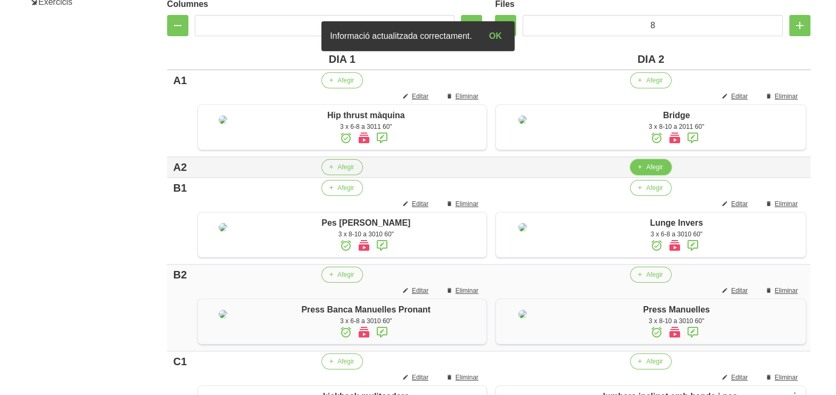
click at [651, 172] on span "Afegir" at bounding box center [654, 167] width 16 height 10
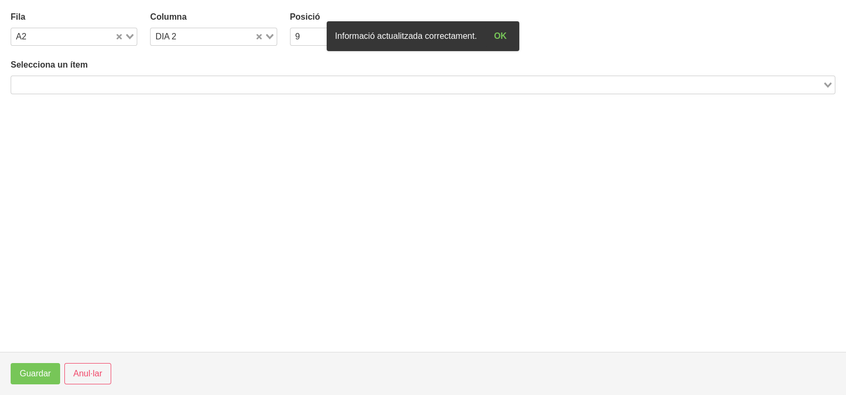
drag, startPoint x: 184, startPoint y: 82, endPoint x: 215, endPoint y: 72, distance: 33.1
click at [185, 82] on input "Search for option" at bounding box center [416, 84] width 809 height 13
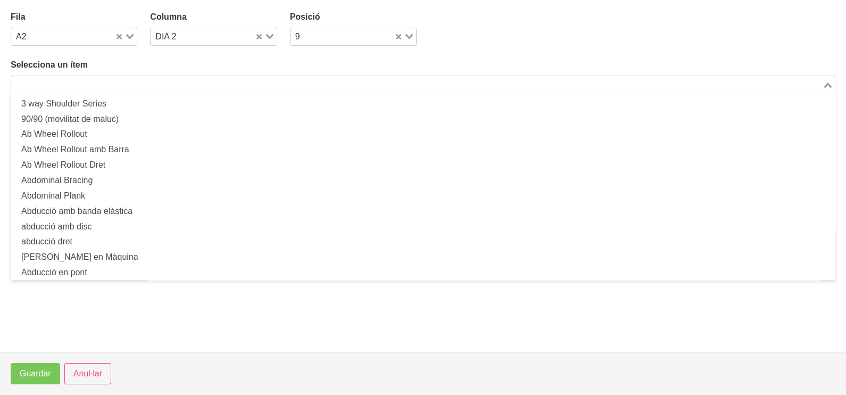
click at [299, 82] on input "Search for option" at bounding box center [416, 84] width 809 height 13
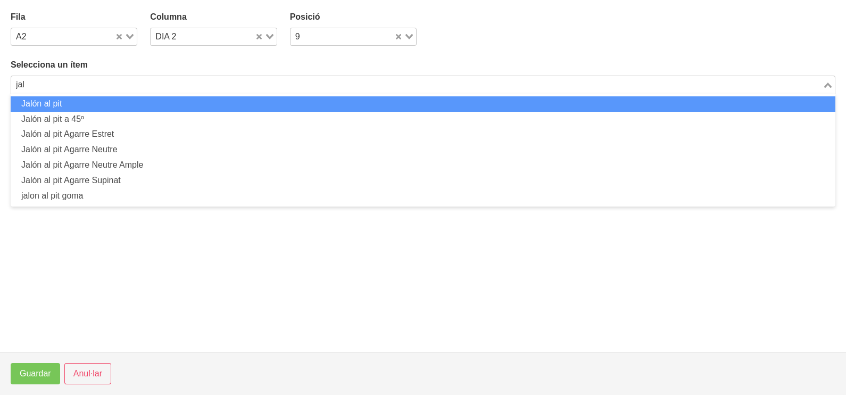
click at [292, 104] on li "Jalón al pit" at bounding box center [423, 103] width 824 height 15
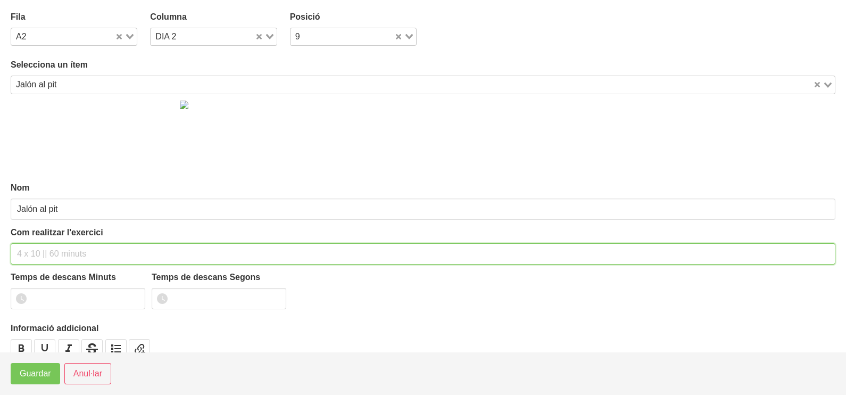
click at [56, 251] on input "text" at bounding box center [423, 253] width 824 height 21
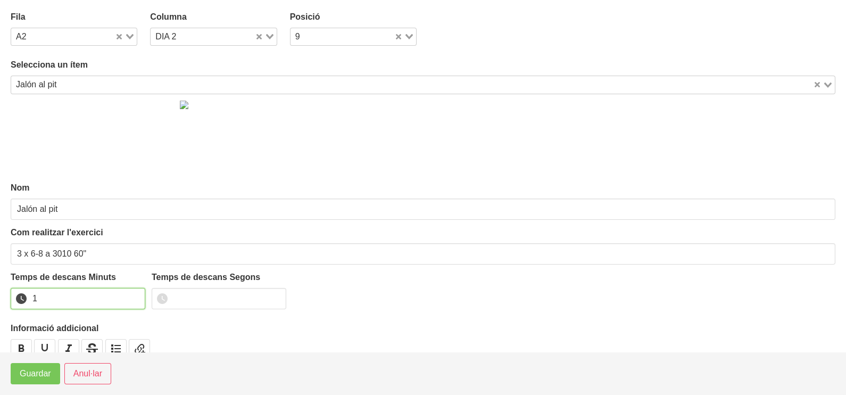
drag, startPoint x: 131, startPoint y: 293, endPoint x: 128, endPoint y: 298, distance: 6.2
click at [131, 295] on input "1" at bounding box center [78, 298] width 135 height 21
click at [28, 376] on span "Guardar" at bounding box center [35, 373] width 31 height 13
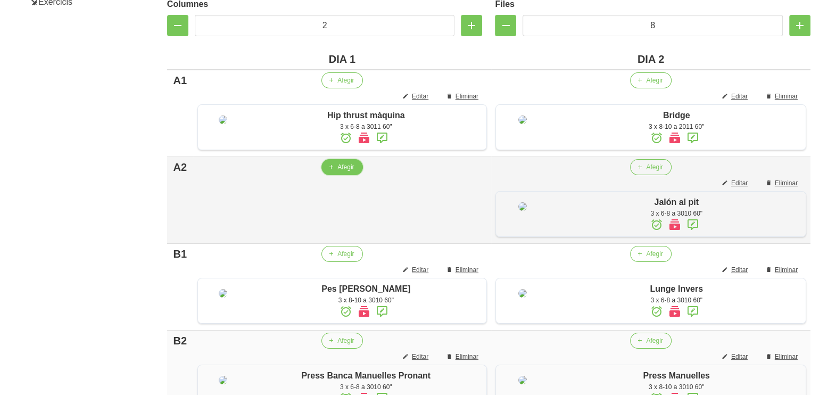
click at [353, 175] on button "Afegir" at bounding box center [341, 167] width 41 height 16
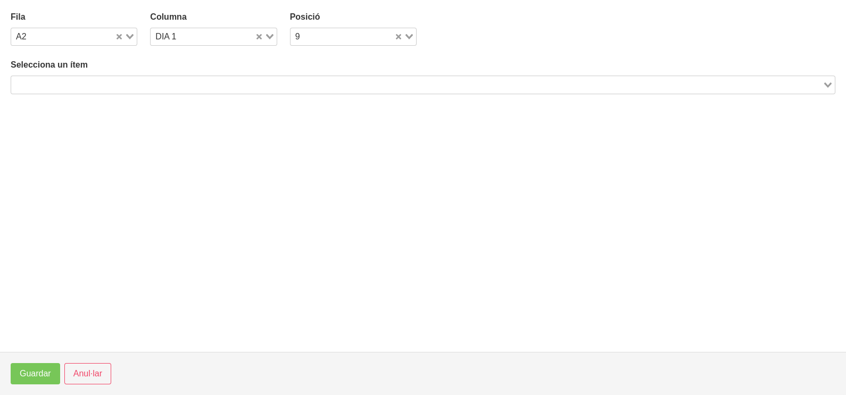
click at [169, 85] on input "Search for option" at bounding box center [416, 84] width 809 height 13
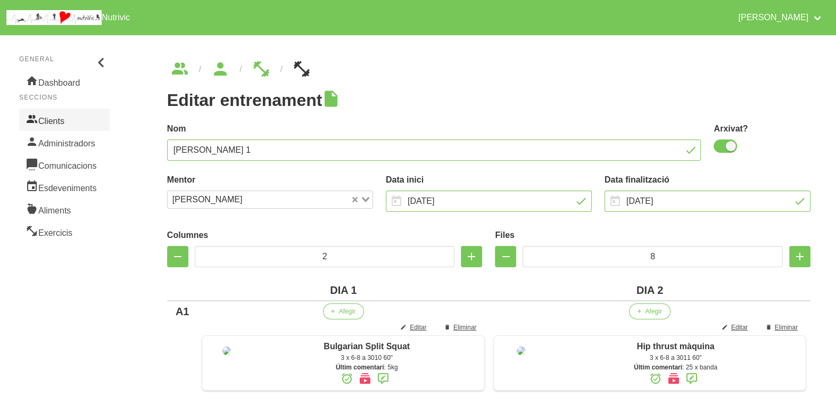
drag, startPoint x: 46, startPoint y: 122, endPoint x: 56, endPoint y: 123, distance: 9.6
click at [47, 122] on link "Clients" at bounding box center [64, 120] width 90 height 22
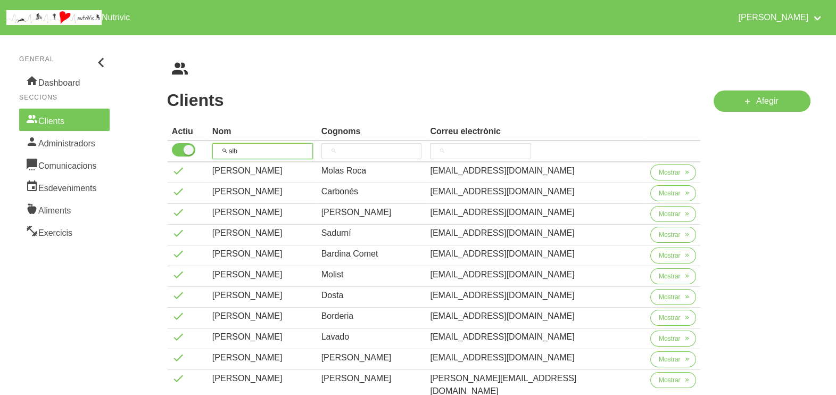
click at [202, 149] on tr "alb" at bounding box center [434, 151] width 533 height 21
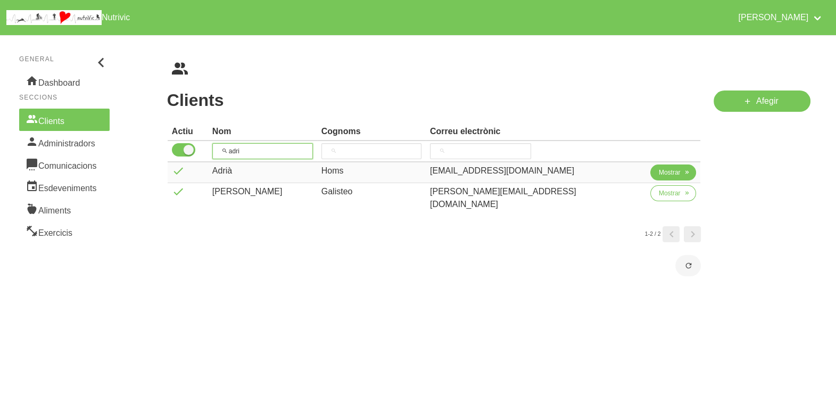
type input "adri"
click at [659, 168] on span "Mostrar" at bounding box center [670, 173] width 22 height 10
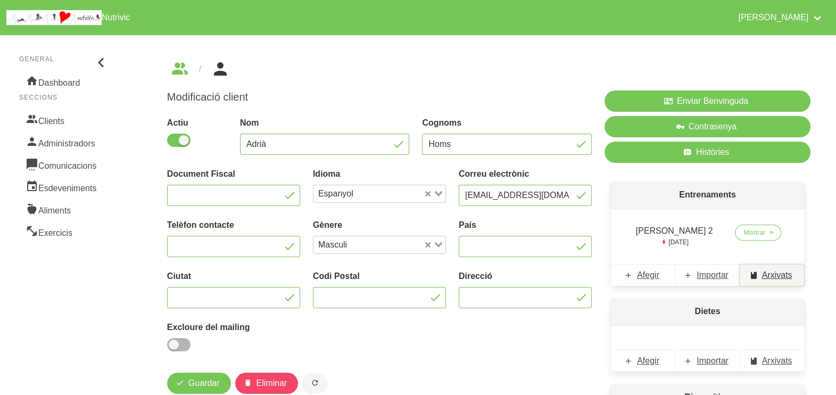
click at [772, 275] on span "Arxivats" at bounding box center [777, 275] width 30 height 13
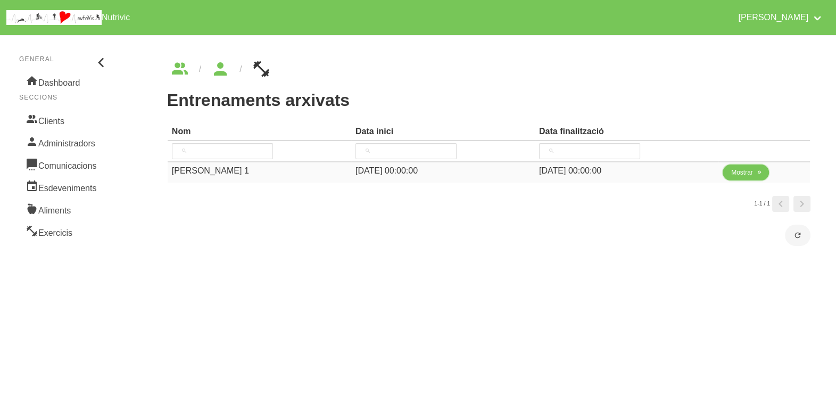
click at [745, 172] on span "Mostrar" at bounding box center [742, 173] width 22 height 10
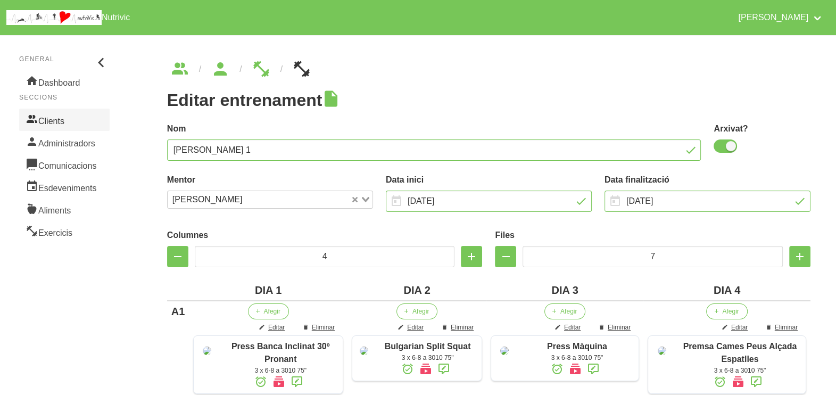
click at [61, 119] on link "Clients" at bounding box center [64, 120] width 90 height 22
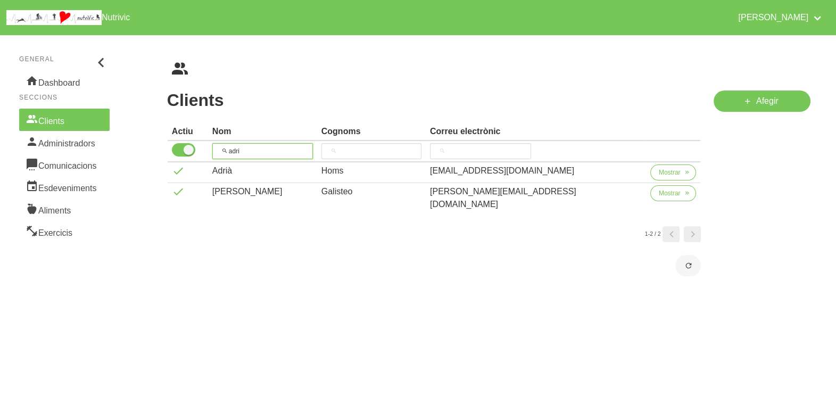
drag, startPoint x: 222, startPoint y: 148, endPoint x: 242, endPoint y: 144, distance: 20.8
click at [221, 148] on th "adri" at bounding box center [262, 151] width 109 height 21
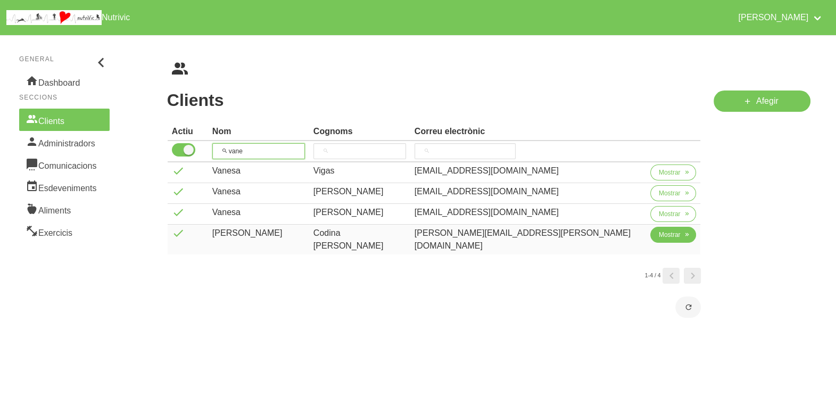
type input "vane"
click at [659, 233] on span "Mostrar" at bounding box center [670, 235] width 22 height 10
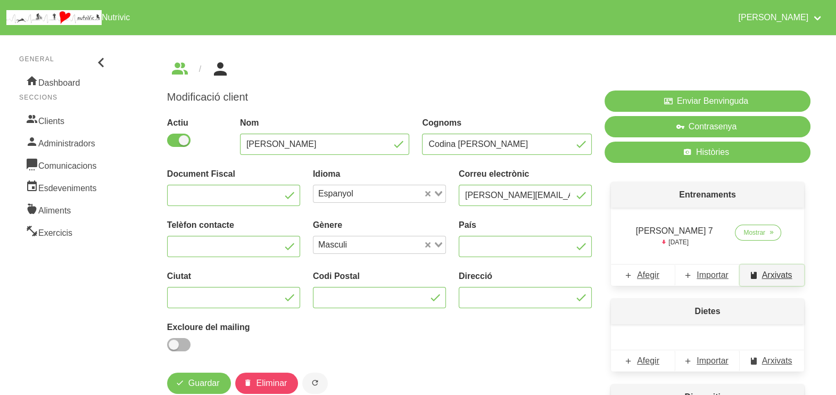
click at [775, 274] on span "Arxivats" at bounding box center [777, 275] width 30 height 13
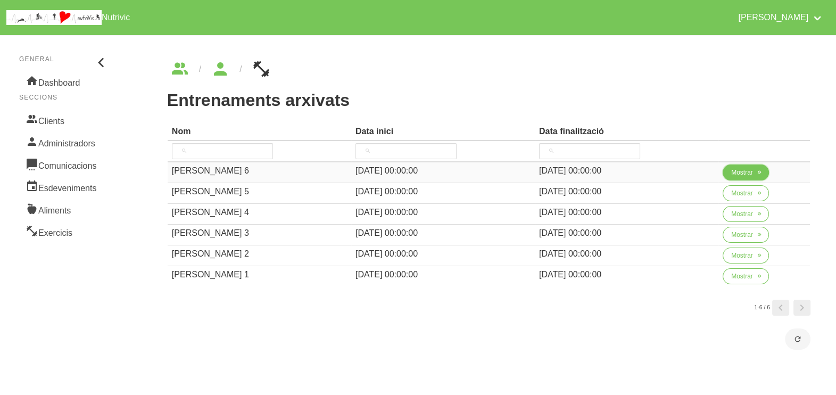
click at [756, 173] on icon "button" at bounding box center [759, 173] width 6 height 10
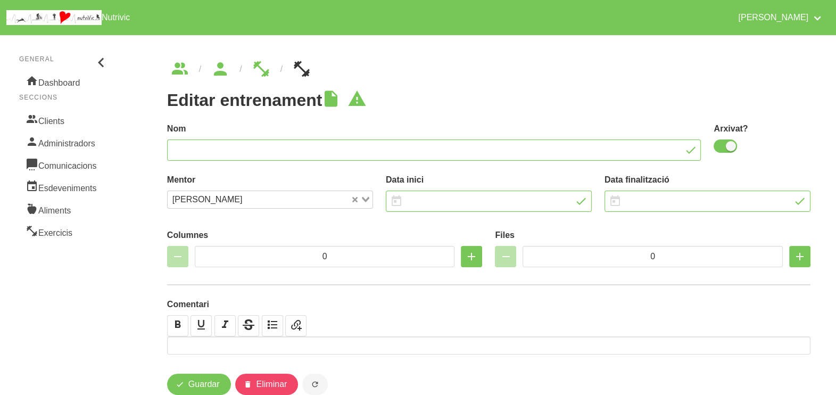
type input "Vanesa Codina 6"
checkbox input "true"
type input "18/5/2025"
type input "7/9/2025"
type input "3"
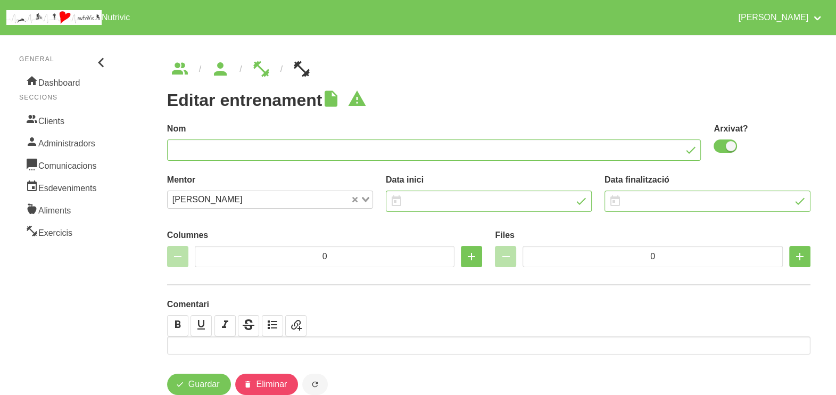
type input "8"
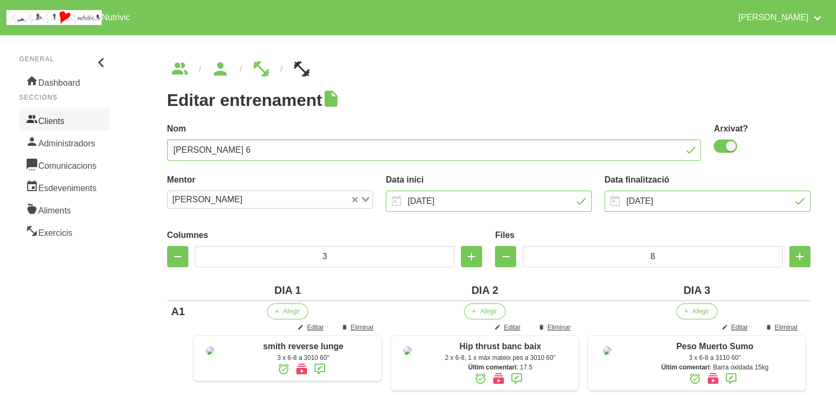
drag, startPoint x: 75, startPoint y: 120, endPoint x: 84, endPoint y: 121, distance: 8.5
click at [74, 120] on link "Clients" at bounding box center [64, 120] width 90 height 22
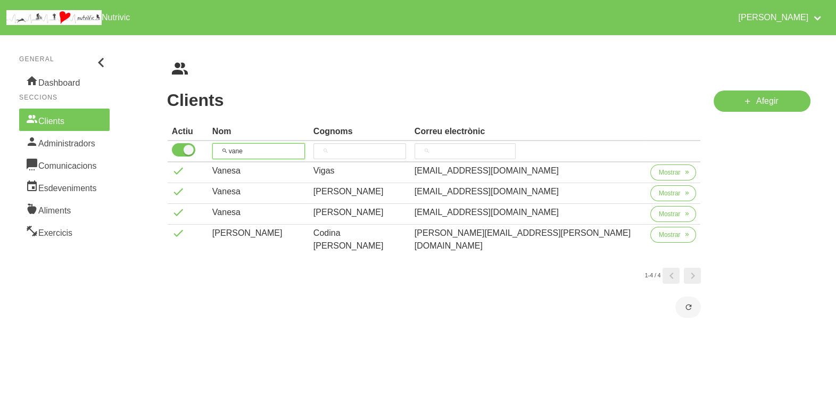
click at [198, 146] on tr "vane" at bounding box center [434, 151] width 533 height 21
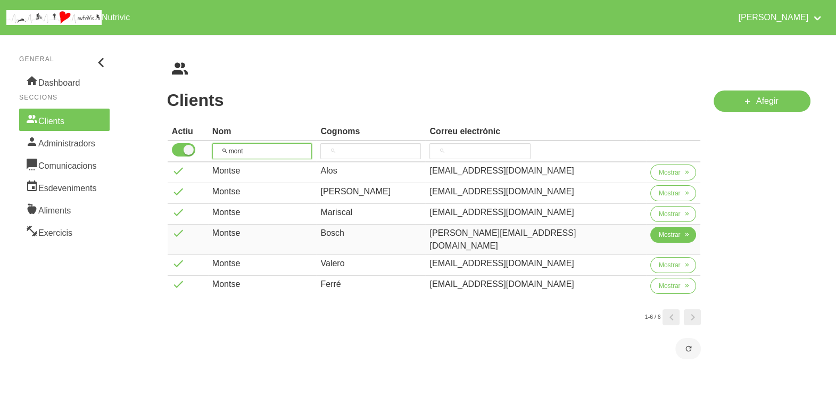
type input "mont"
click at [659, 236] on span "Mostrar" at bounding box center [670, 235] width 22 height 10
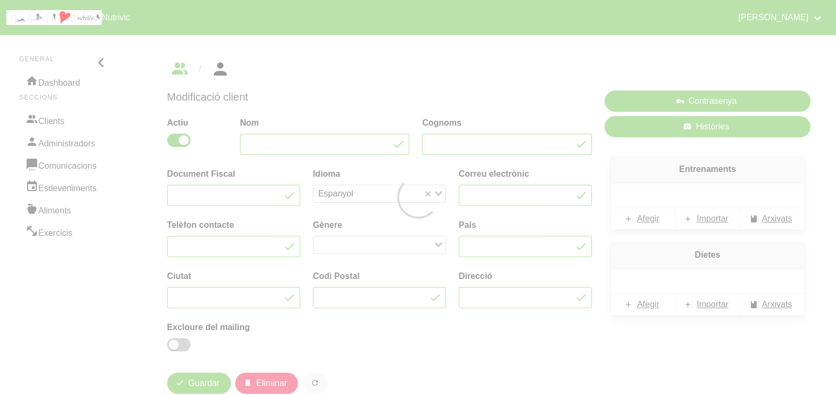
type input "Montse"
type input "Bosch"
type input "[EMAIL_ADDRESS][DOMAIN_NAME]"
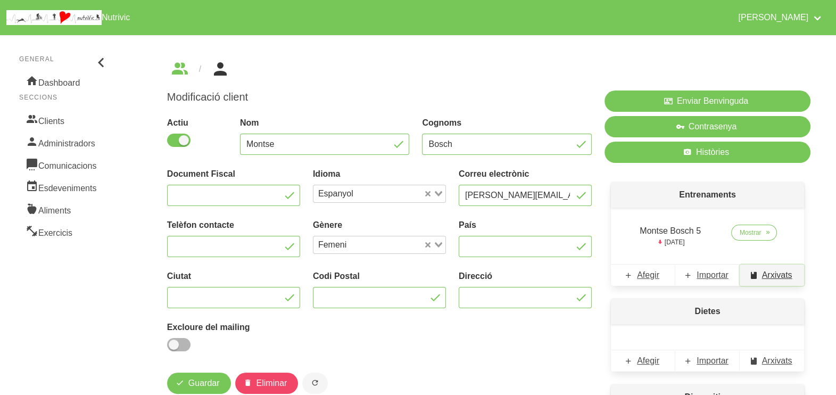
click at [773, 273] on span "Arxivats" at bounding box center [777, 275] width 30 height 13
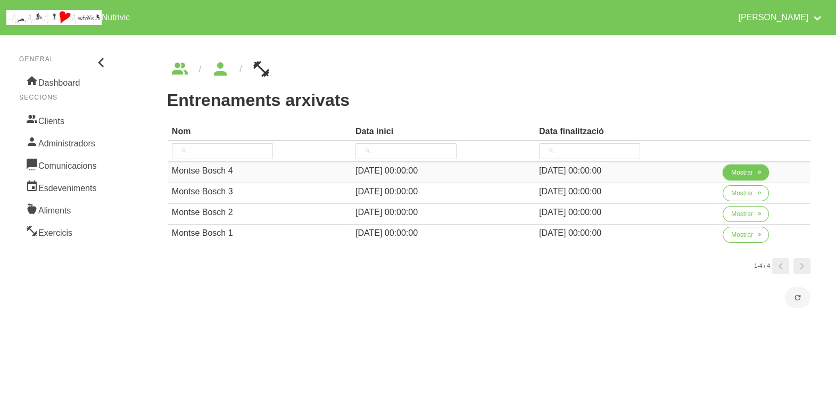
click at [729, 168] on button "Mostrar" at bounding box center [745, 172] width 46 height 16
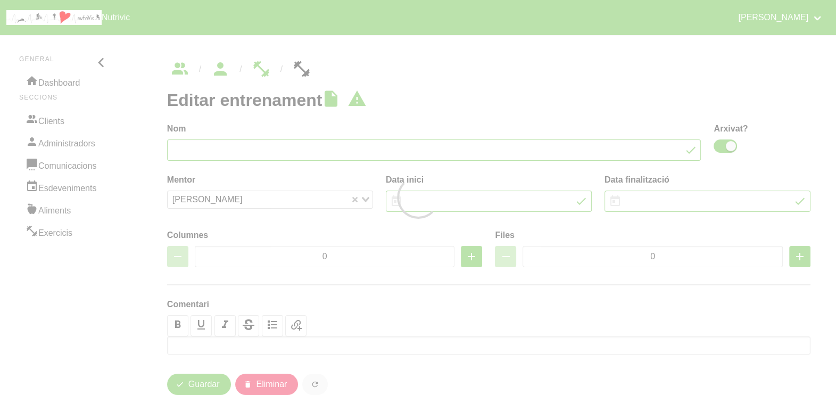
type input "Montse Bosch 4"
checkbox input "true"
type input "11/5/2025"
type input "7/9/2025"
type input "2"
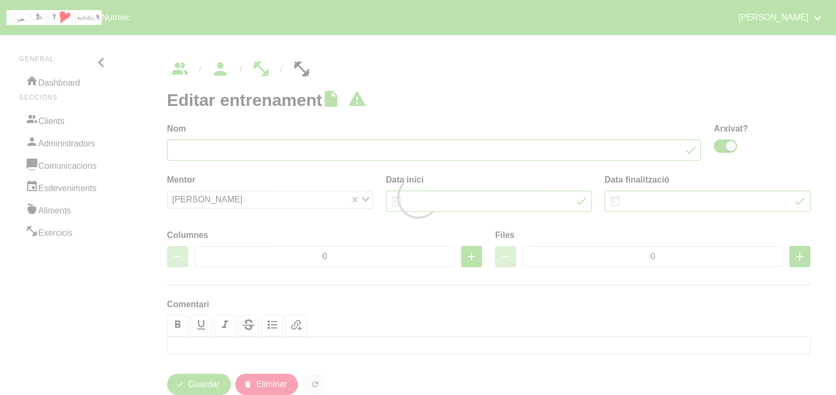
type input "8"
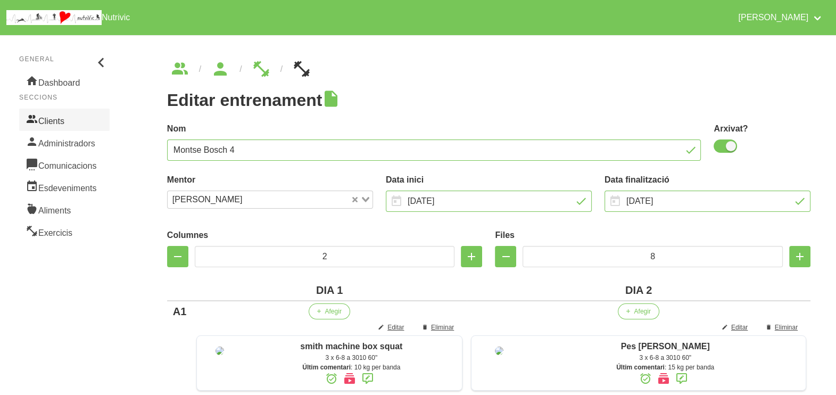
click at [66, 119] on link "Clients" at bounding box center [64, 120] width 90 height 22
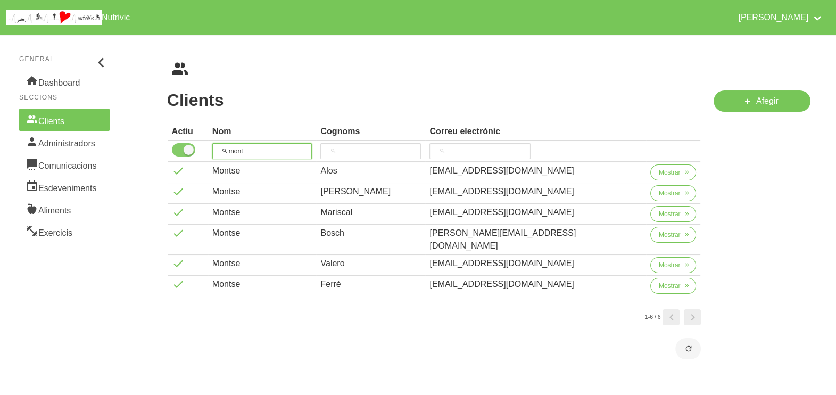
drag, startPoint x: 278, startPoint y: 153, endPoint x: 197, endPoint y: 150, distance: 81.4
click at [188, 152] on tr "mont" at bounding box center [434, 151] width 533 height 21
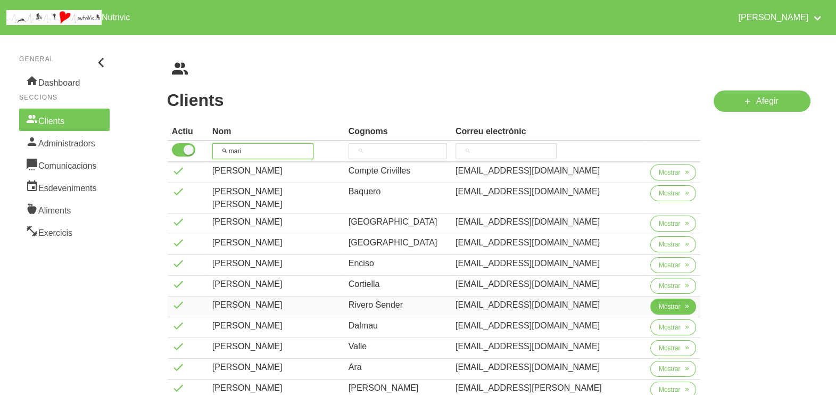
type input "mari"
click at [659, 302] on span "Mostrar" at bounding box center [670, 307] width 22 height 10
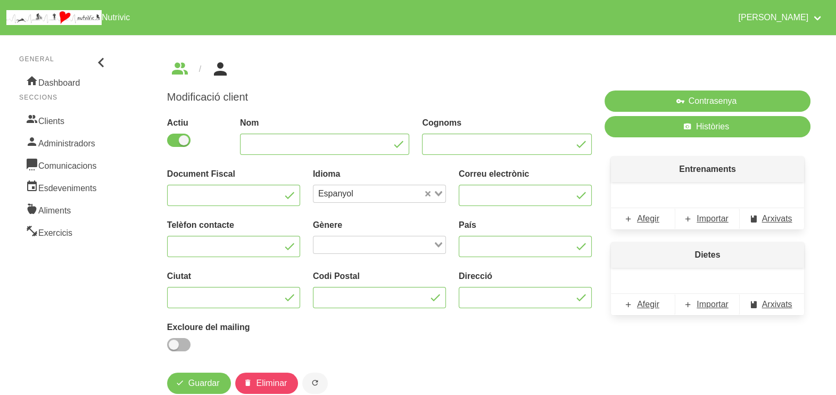
type input "[PERSON_NAME]"
type input "Rivero Sender"
type input "[EMAIL_ADDRESS][DOMAIN_NAME]"
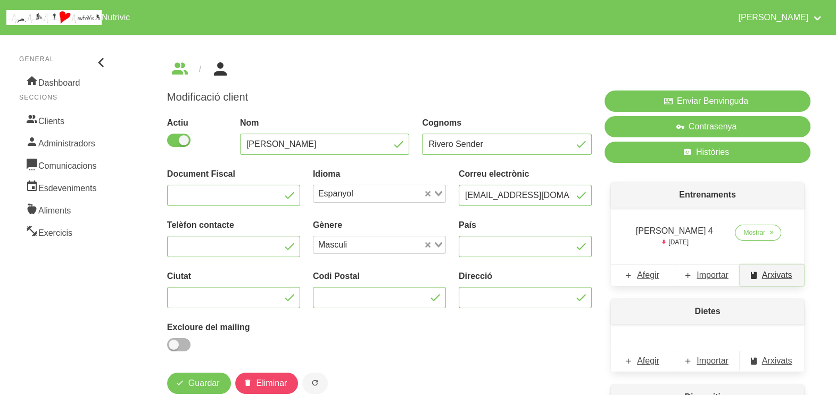
click at [771, 274] on span "Arxivats" at bounding box center [777, 275] width 30 height 13
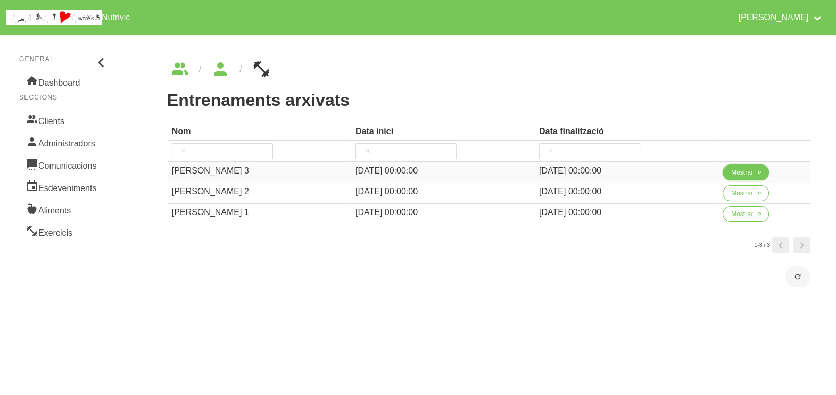
click at [742, 173] on span "Mostrar" at bounding box center [742, 173] width 22 height 10
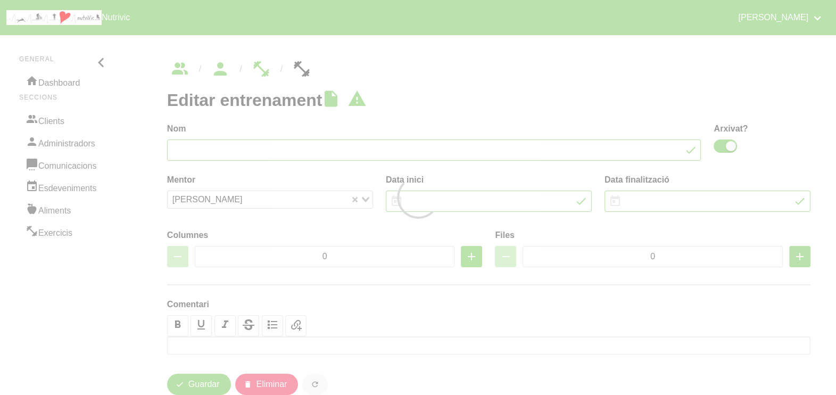
type input "Maria Rivero 3"
checkbox input "true"
type input "6/7/2025"
type input "31/8/2025"
type input "2"
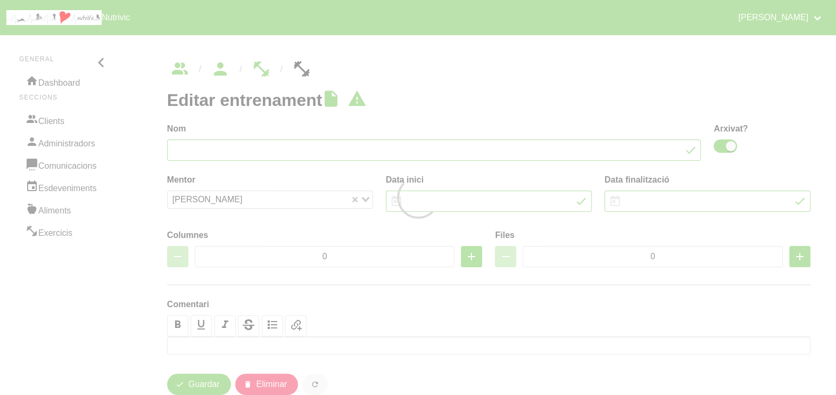
type input "8"
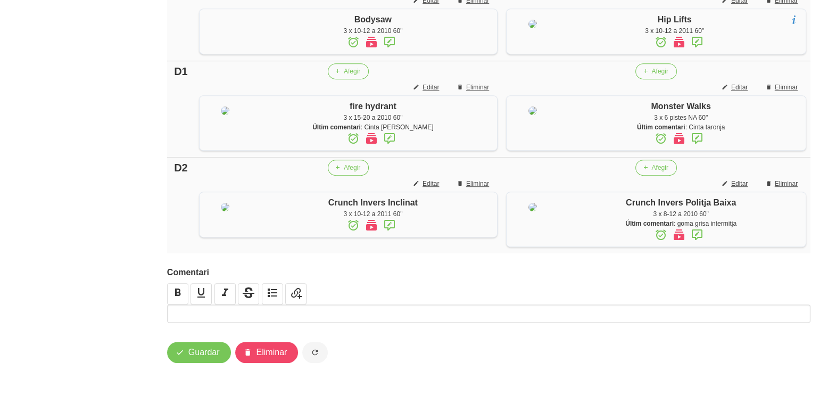
scroll to position [810, 0]
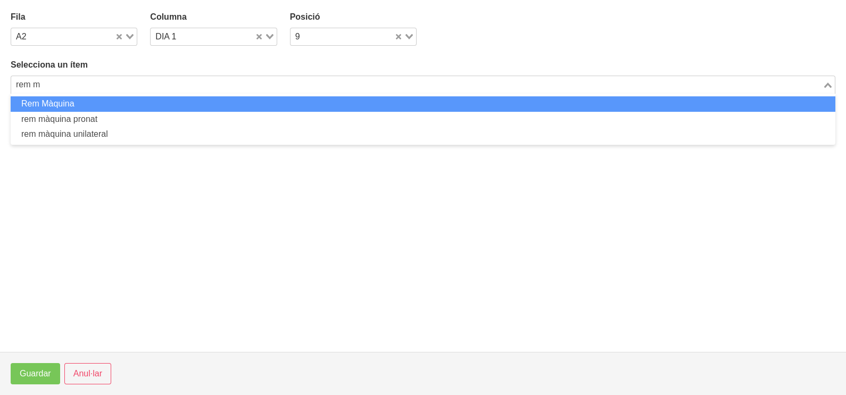
click at [154, 115] on li "rem màquina pronat" at bounding box center [423, 119] width 824 height 15
type input "rem m"
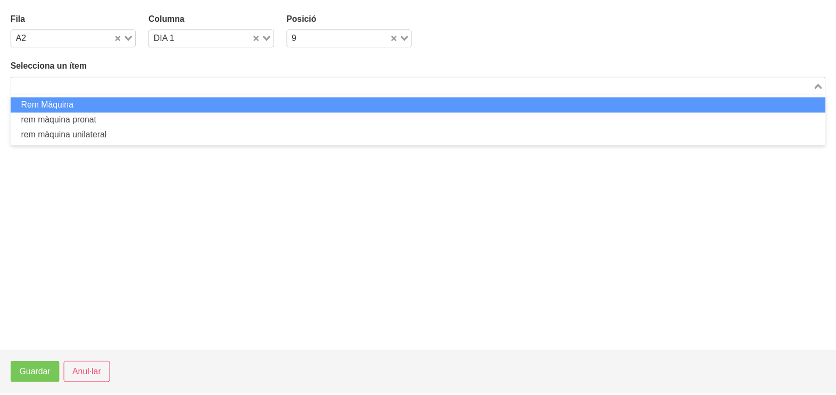
scroll to position [231, 0]
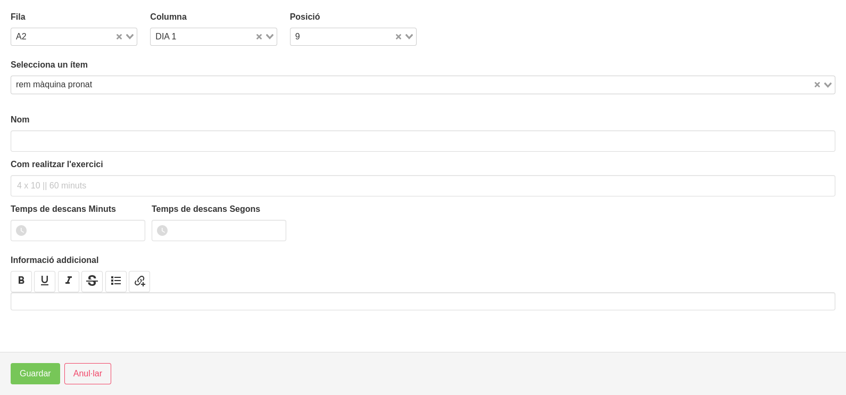
type input "rem màquina pronat"
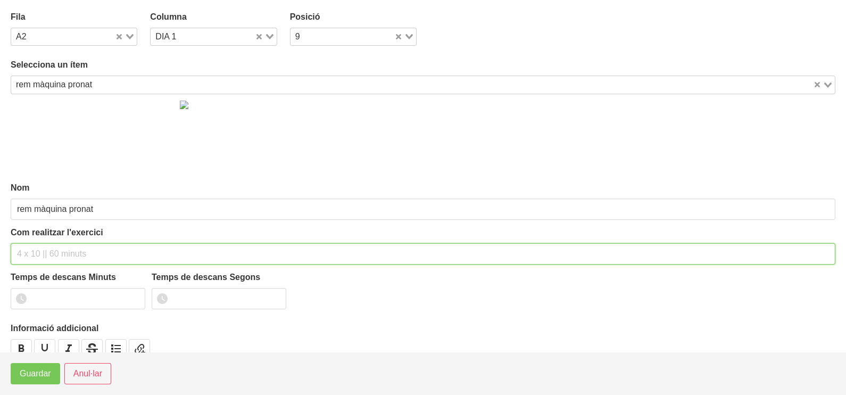
drag, startPoint x: 56, startPoint y: 256, endPoint x: 50, endPoint y: 255, distance: 6.4
click at [54, 255] on input "text" at bounding box center [423, 253] width 824 height 21
type input "3 x 6-8 a 3011 60""
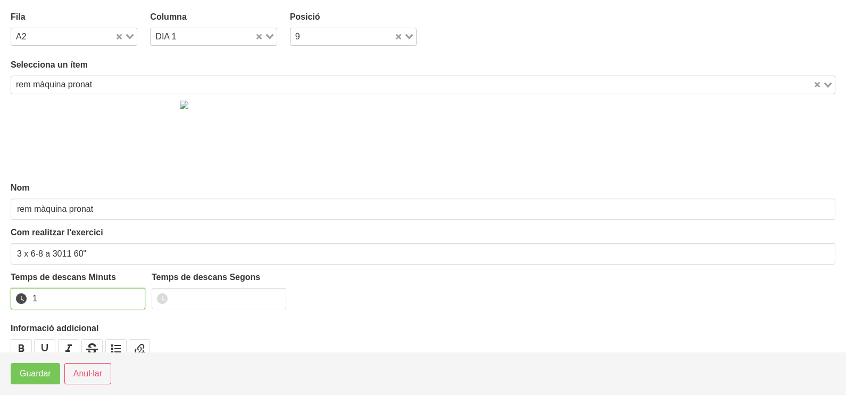
drag, startPoint x: 133, startPoint y: 295, endPoint x: 56, endPoint y: 339, distance: 88.9
type input "1"
click at [128, 297] on input "1" at bounding box center [78, 298] width 135 height 21
click at [34, 368] on span "Guardar" at bounding box center [35, 373] width 31 height 13
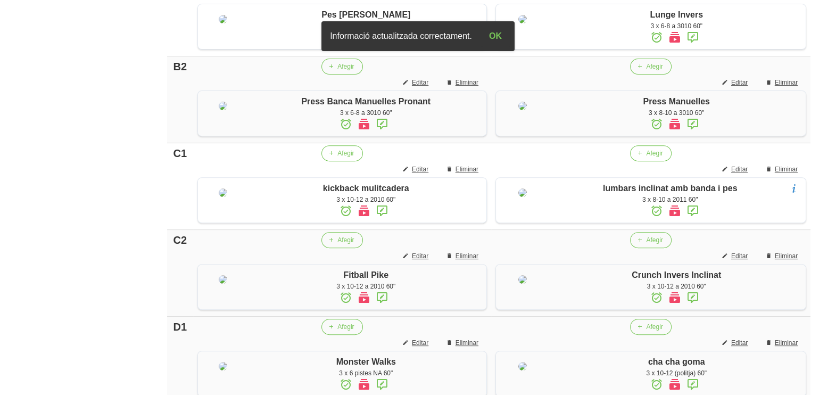
scroll to position [829, 0]
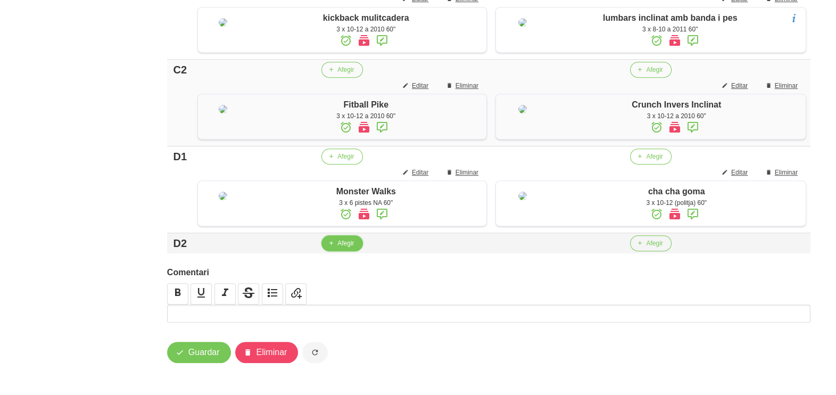
click at [334, 251] on button "Afegir" at bounding box center [341, 243] width 41 height 16
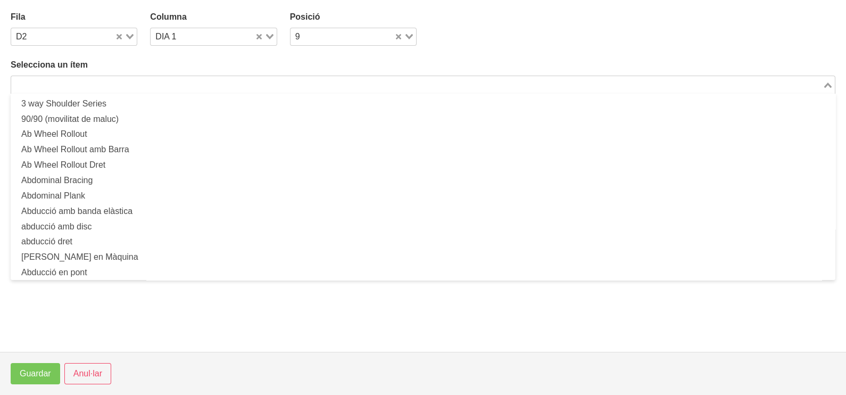
drag, startPoint x: 221, startPoint y: 87, endPoint x: 309, endPoint y: 22, distance: 109.3
click at [222, 86] on input "Search for option" at bounding box center [416, 84] width 809 height 13
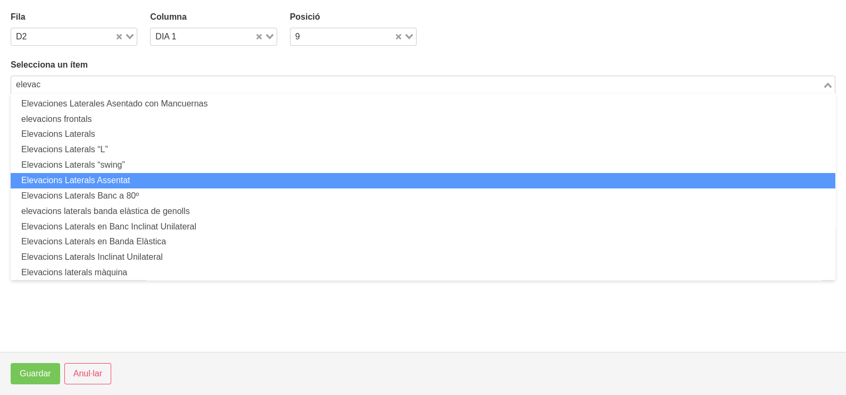
click at [137, 181] on li "Elevacions Laterals Assentat" at bounding box center [423, 180] width 824 height 15
type input "elevac"
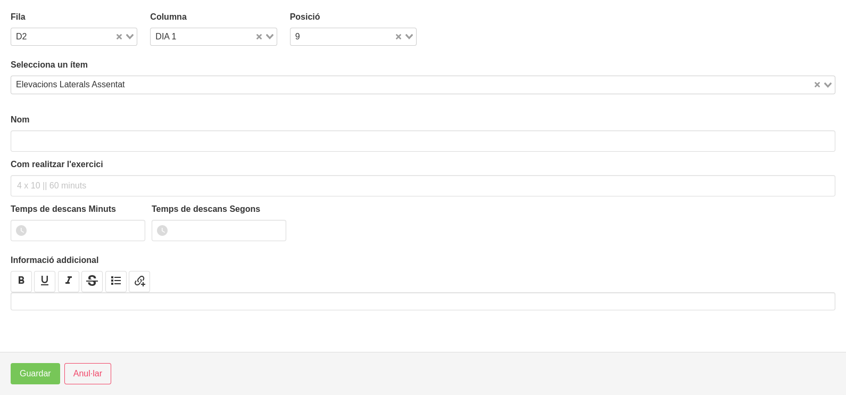
type input "Elevacions Laterals Assentat"
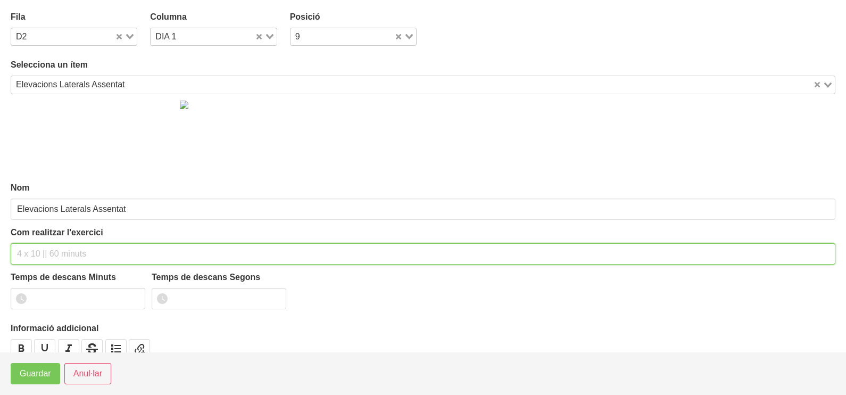
click at [44, 251] on input "text" at bounding box center [423, 253] width 824 height 21
type input "3 x 8-10 a 2010 60""
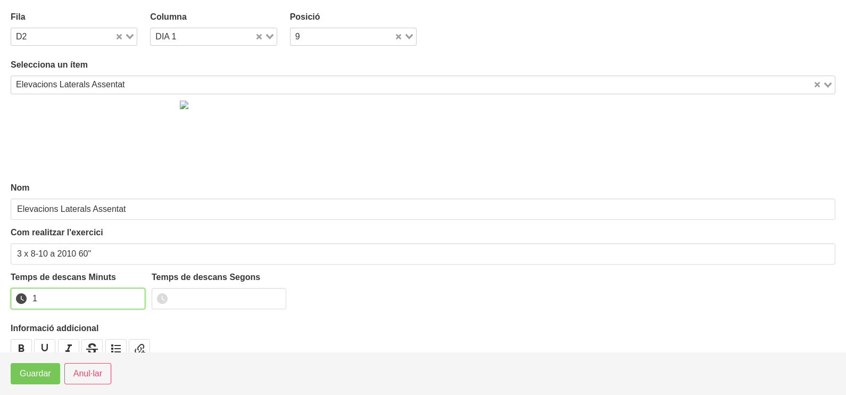
drag, startPoint x: 135, startPoint y: 295, endPoint x: 91, endPoint y: 319, distance: 50.0
type input "1"
click at [125, 299] on input "1" at bounding box center [78, 298] width 135 height 21
click at [31, 372] on span "Guardar" at bounding box center [35, 373] width 31 height 13
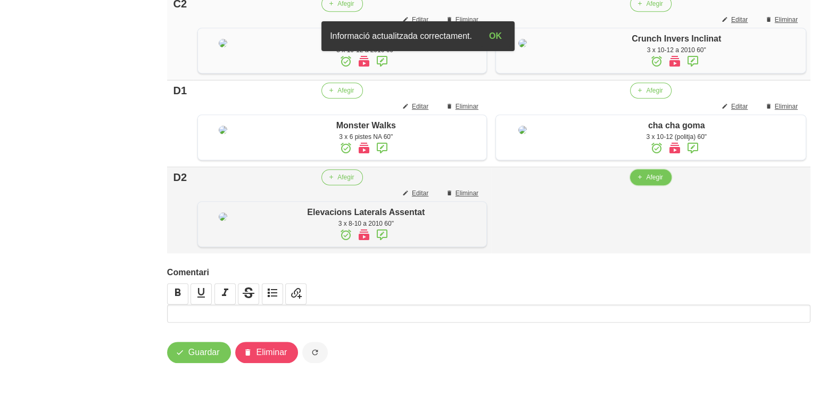
click at [652, 182] on span "Afegir" at bounding box center [654, 177] width 16 height 10
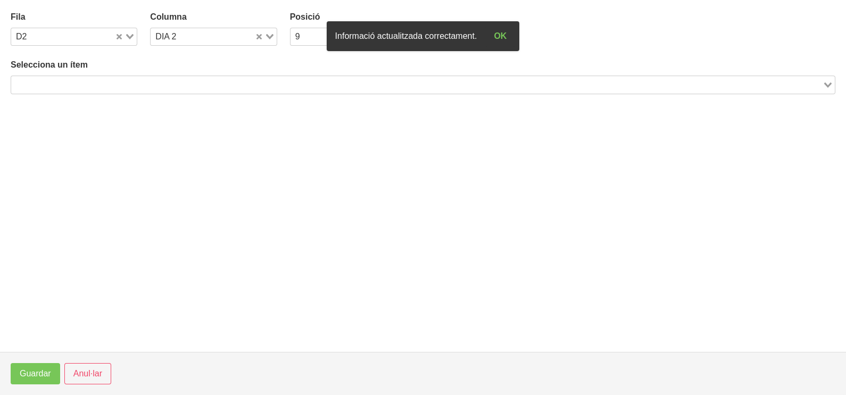
click at [161, 84] on input "Search for option" at bounding box center [416, 84] width 809 height 13
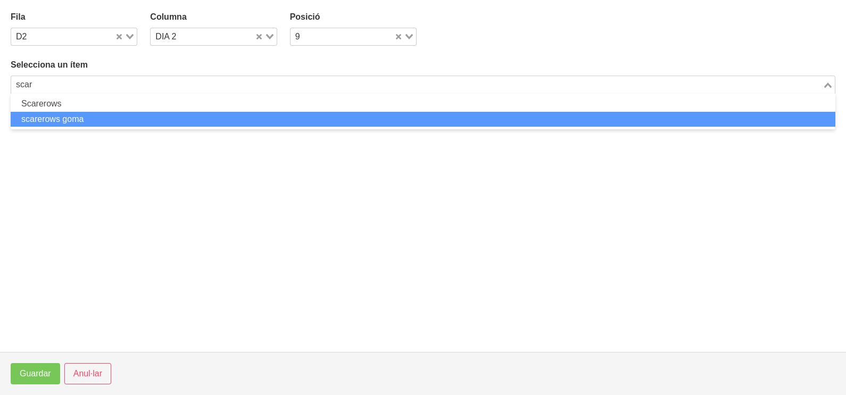
click at [109, 113] on li "scarerows goma" at bounding box center [423, 119] width 824 height 15
type input "scar"
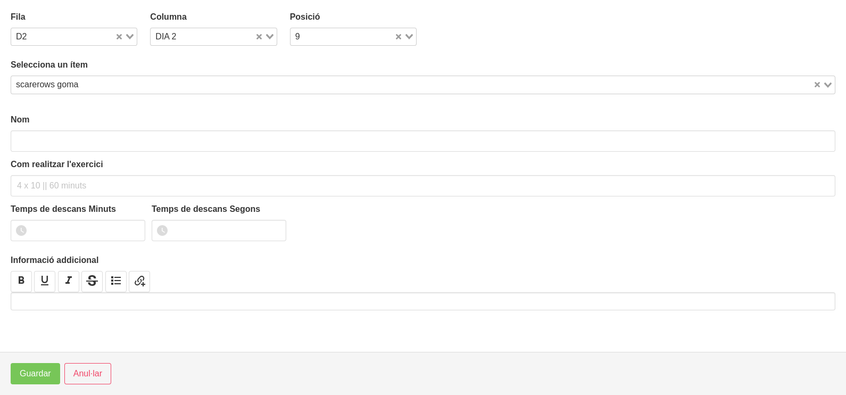
type input "scarerows goma"
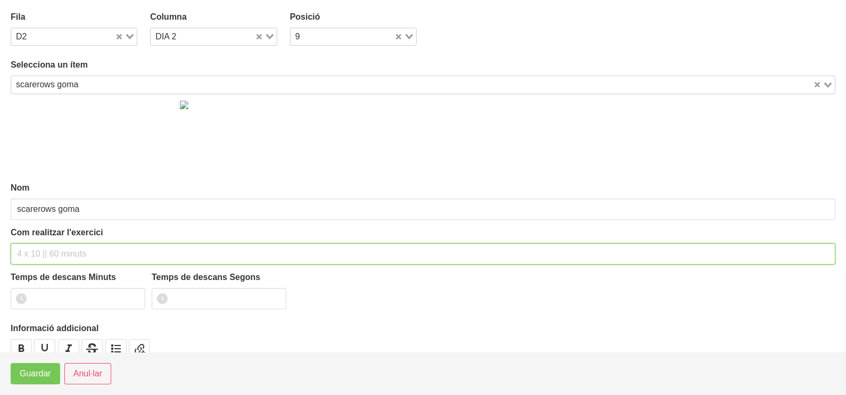
click at [54, 244] on input "text" at bounding box center [423, 253] width 824 height 21
type input "3 x 10-12 a 2011 60""
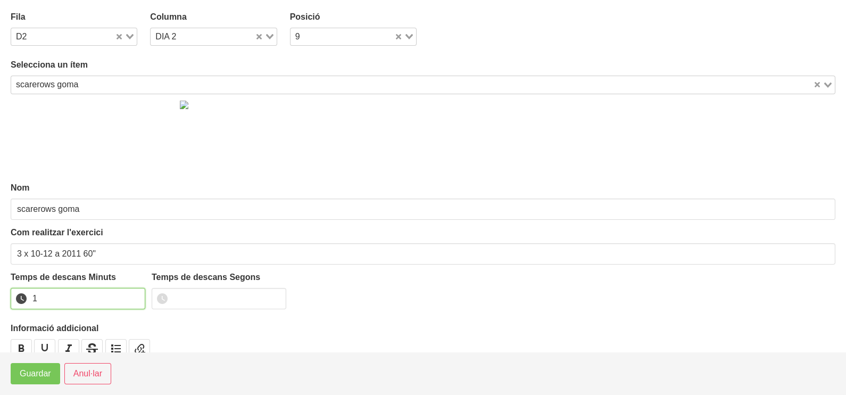
type input "1"
click at [132, 295] on input "1" at bounding box center [78, 298] width 135 height 21
click at [44, 371] on span "Guardar" at bounding box center [35, 373] width 31 height 13
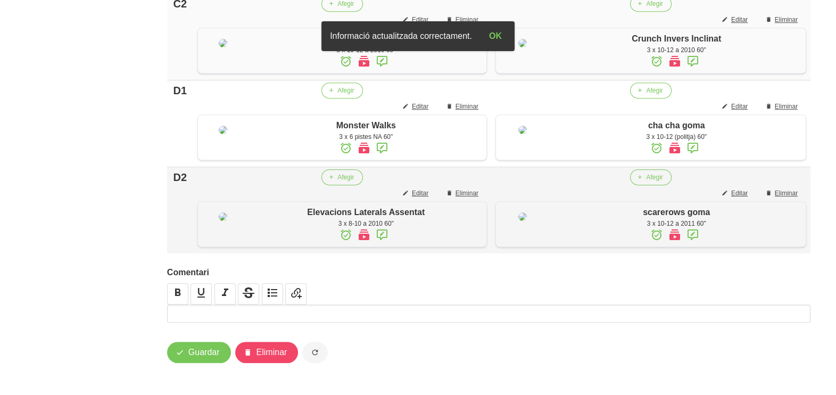
scroll to position [944, 0]
click at [216, 351] on span "Guardar" at bounding box center [203, 352] width 31 height 13
